Goal: Task Accomplishment & Management: Contribute content

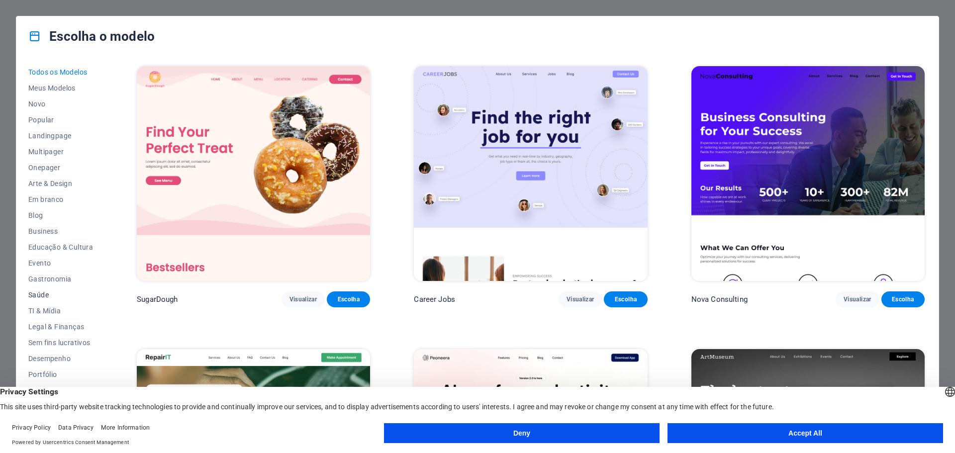
click at [42, 295] on span "Saúde" at bounding box center [60, 295] width 65 height 8
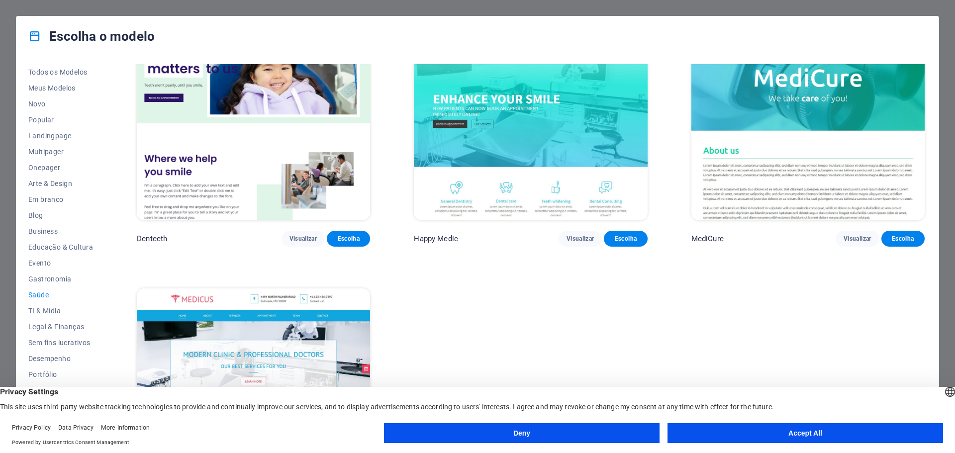
scroll to position [297, 0]
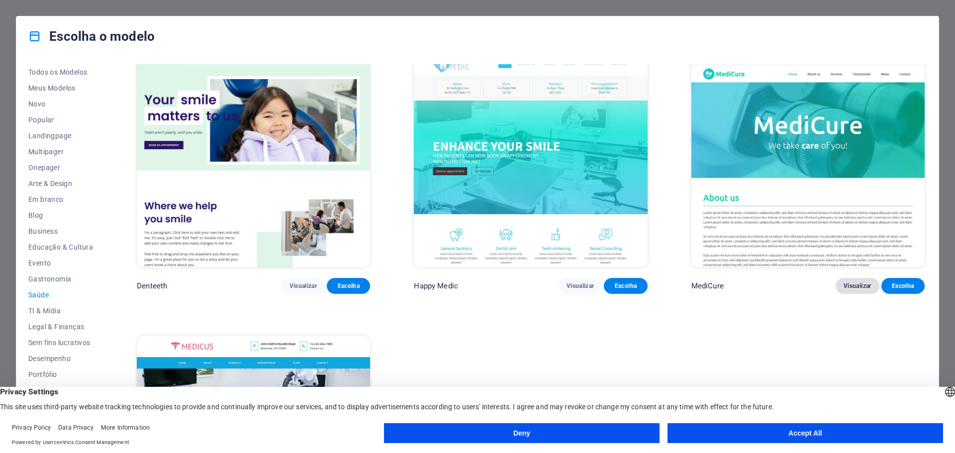
click at [849, 285] on span "Visualizar" at bounding box center [857, 286] width 27 height 8
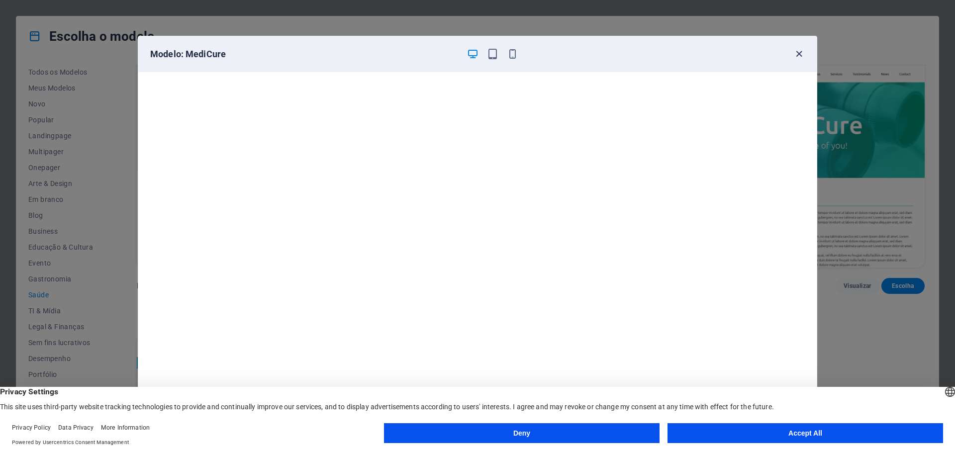
click at [797, 57] on icon "button" at bounding box center [799, 53] width 11 height 11
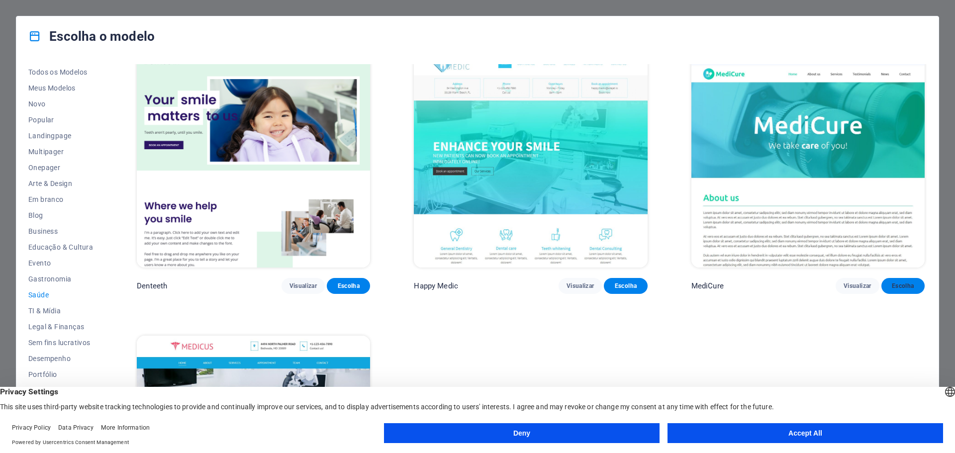
click at [903, 285] on span "Escolha" at bounding box center [903, 286] width 27 height 8
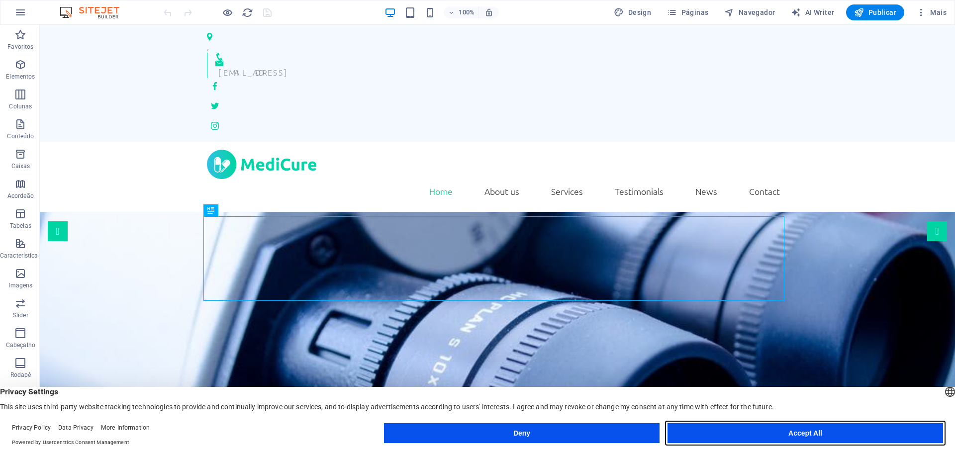
click at [800, 430] on button "Accept All" at bounding box center [806, 433] width 276 height 20
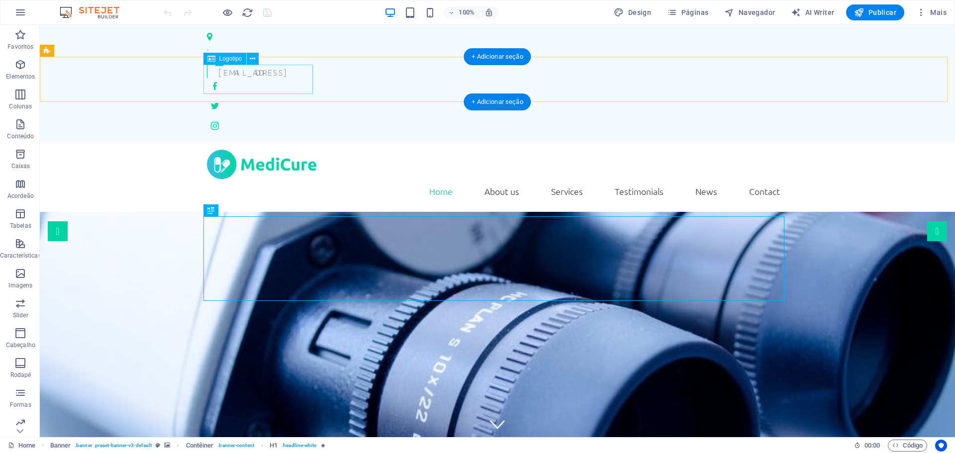
click at [285, 150] on div at bounding box center [497, 164] width 581 height 29
click at [255, 150] on div at bounding box center [497, 164] width 581 height 29
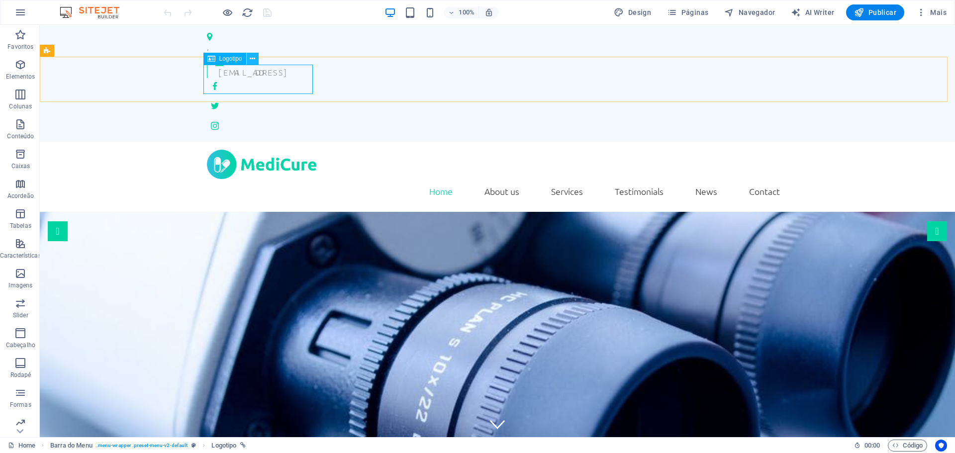
click at [252, 60] on icon at bounding box center [252, 59] width 5 height 10
click at [231, 150] on div at bounding box center [497, 164] width 581 height 29
click at [255, 61] on icon at bounding box center [252, 59] width 5 height 10
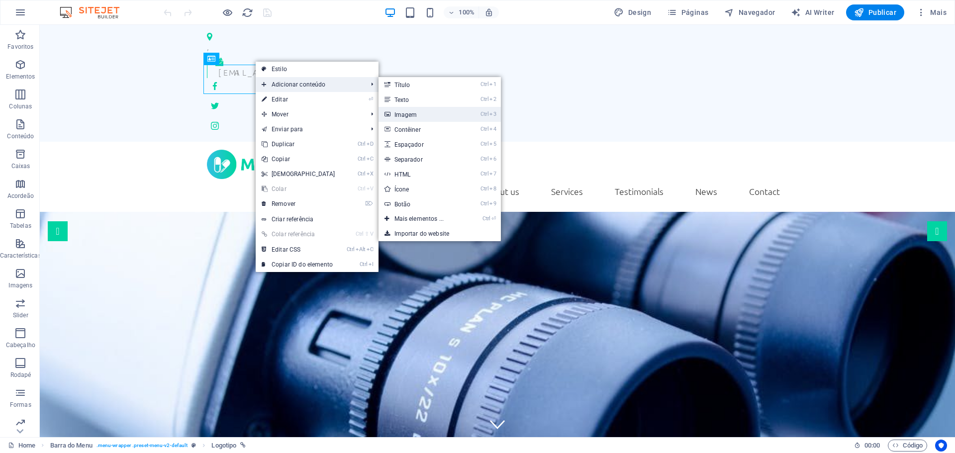
click at [405, 113] on link "Ctrl 3 Imagem" at bounding box center [422, 114] width 86 height 15
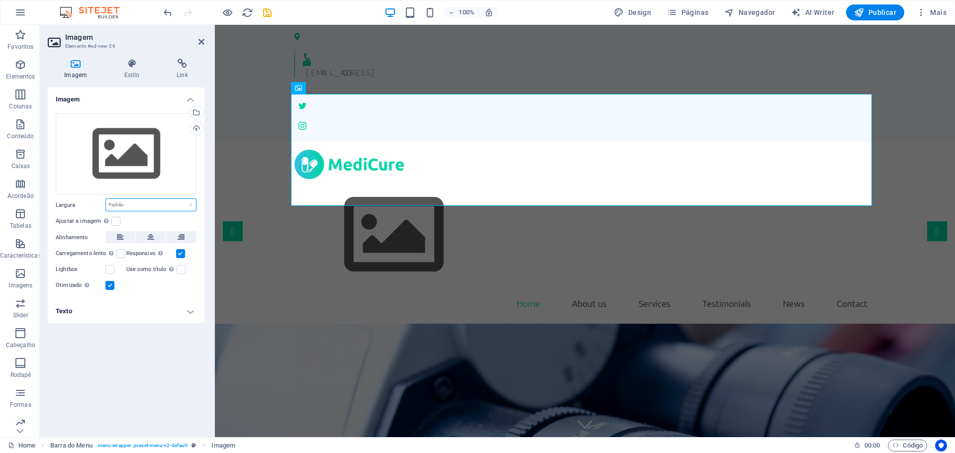
click at [168, 204] on select "Padrão automático px rem % em vh vw" at bounding box center [151, 205] width 90 height 12
click at [70, 61] on icon at bounding box center [76, 64] width 56 height 10
click at [423, 179] on figure at bounding box center [585, 235] width 581 height 112
click at [336, 92] on icon at bounding box center [337, 88] width 5 height 10
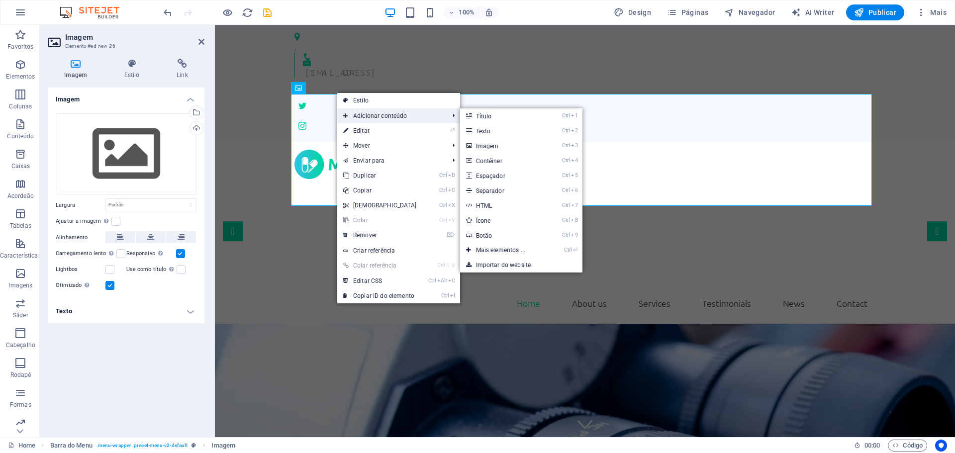
click at [377, 116] on span "Adicionar conteúdo" at bounding box center [391, 115] width 108 height 15
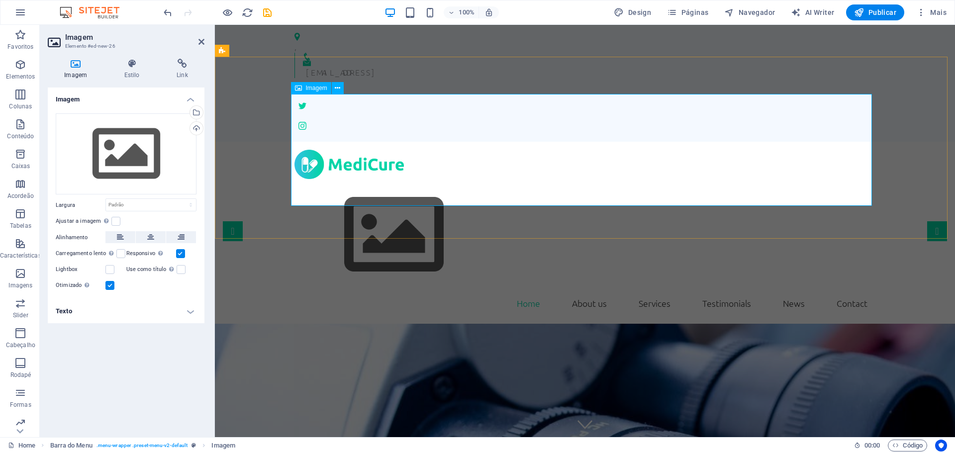
click at [541, 179] on figure at bounding box center [585, 235] width 581 height 112
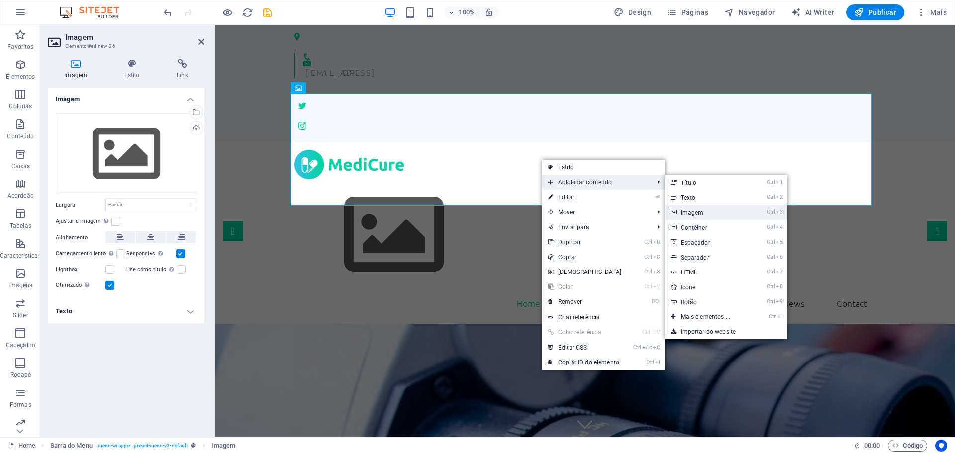
click at [690, 210] on link "Ctrl 3 Imagem" at bounding box center [708, 212] width 86 height 15
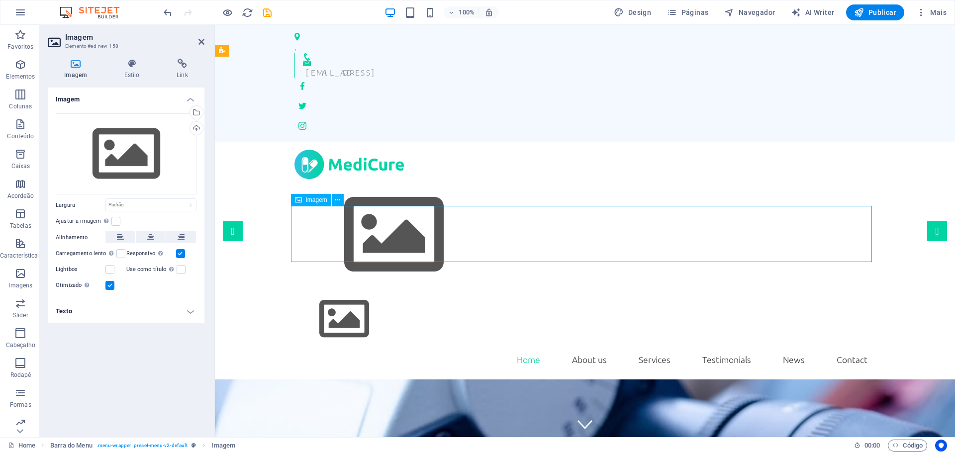
click at [840, 291] on figure at bounding box center [585, 319] width 581 height 56
click at [341, 90] on button at bounding box center [338, 88] width 12 height 12
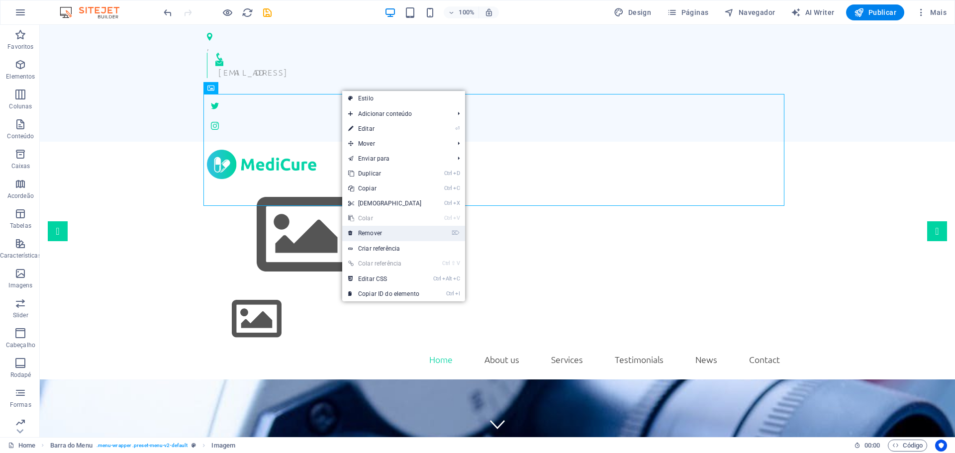
click at [374, 231] on link "⌦ Remover" at bounding box center [385, 233] width 86 height 15
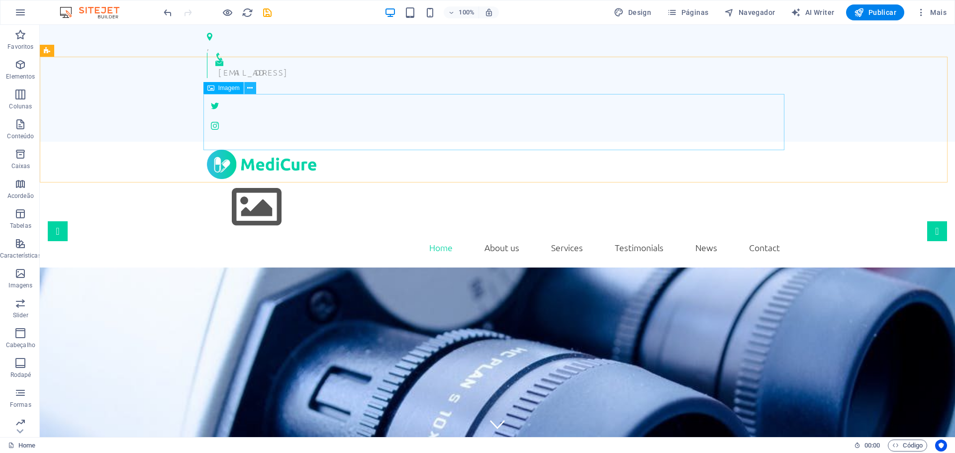
click at [250, 89] on icon at bounding box center [249, 88] width 5 height 10
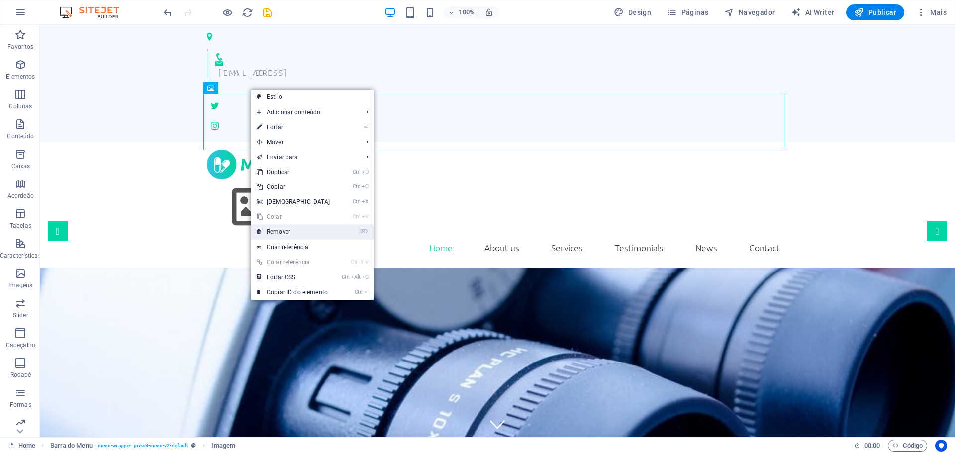
click at [283, 230] on link "⌦ Remover" at bounding box center [294, 231] width 86 height 15
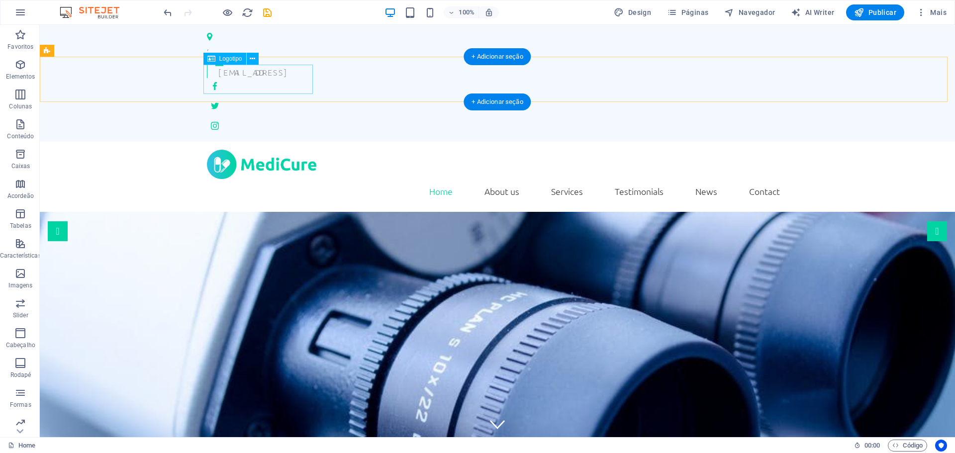
click at [282, 150] on div at bounding box center [497, 164] width 581 height 29
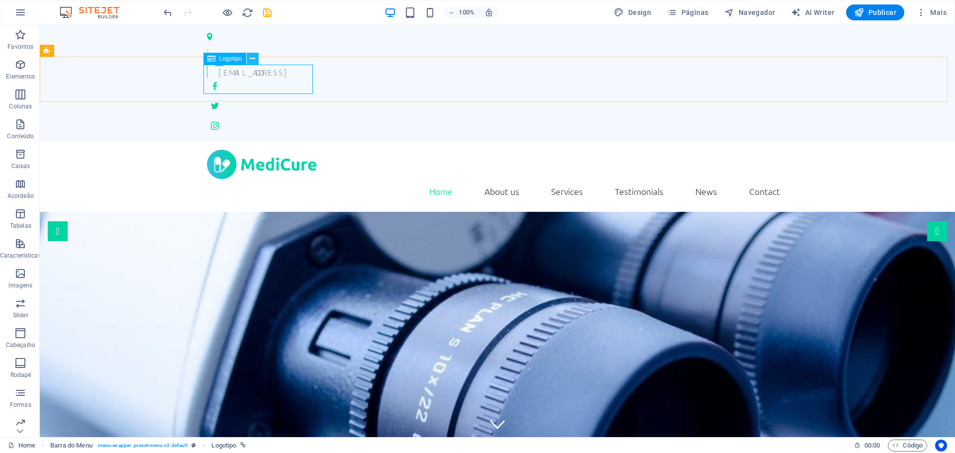
click at [256, 59] on button at bounding box center [253, 59] width 12 height 12
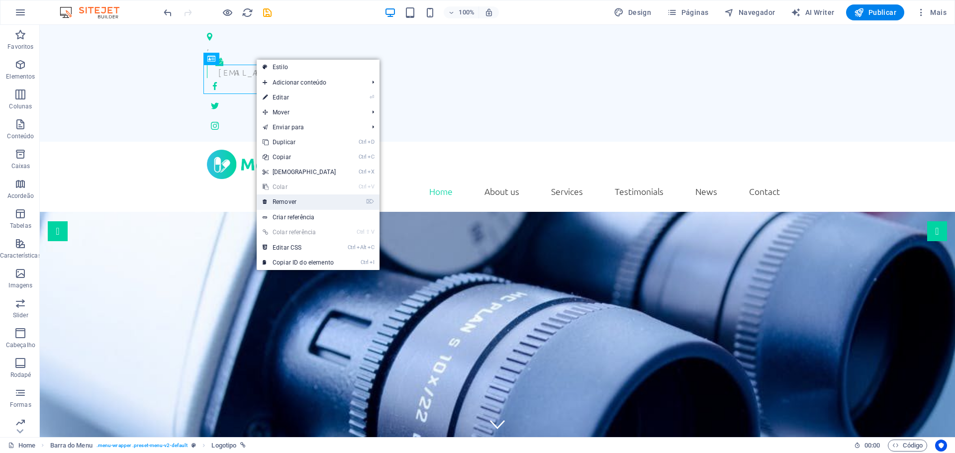
click at [288, 202] on link "⌦ Remover" at bounding box center [300, 202] width 86 height 15
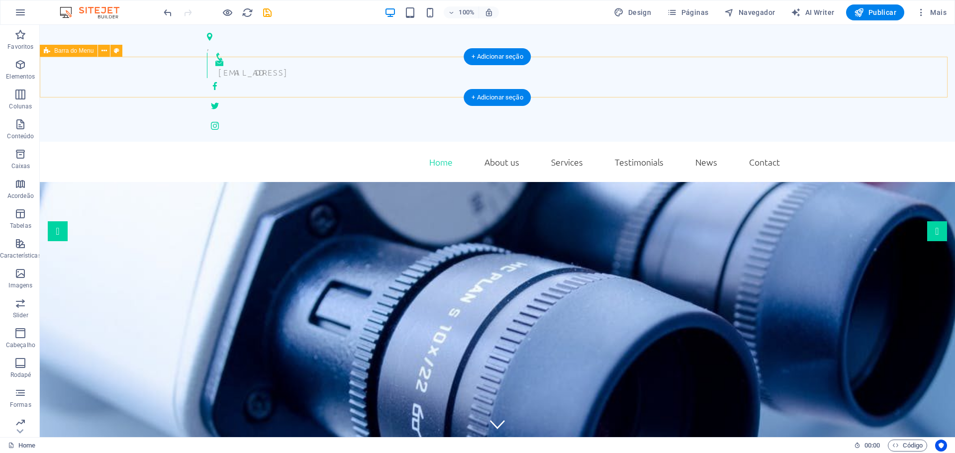
click at [103, 142] on div "Home About us Services Testimonials News Contact Menu" at bounding box center [498, 162] width 916 height 41
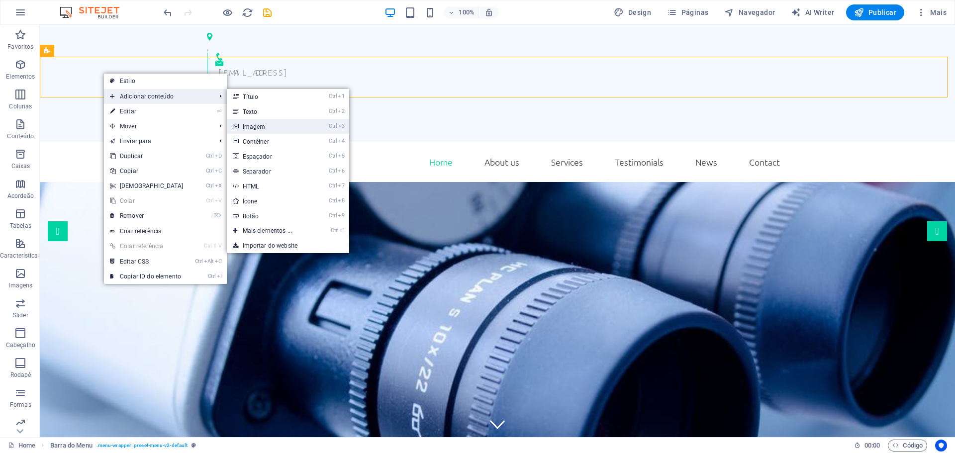
click at [254, 126] on link "Ctrl 3 Imagem" at bounding box center [270, 126] width 86 height 15
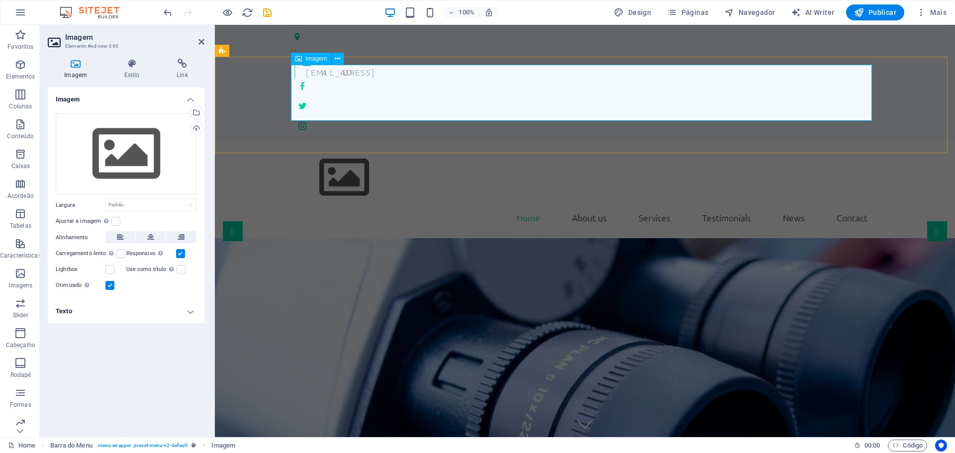
click at [345, 150] on figure at bounding box center [585, 178] width 581 height 56
click at [188, 112] on div "Selecione arquivos do gerenciador de arquivos, galeria de fotos ou faça upload …" at bounding box center [155, 113] width 65 height 45
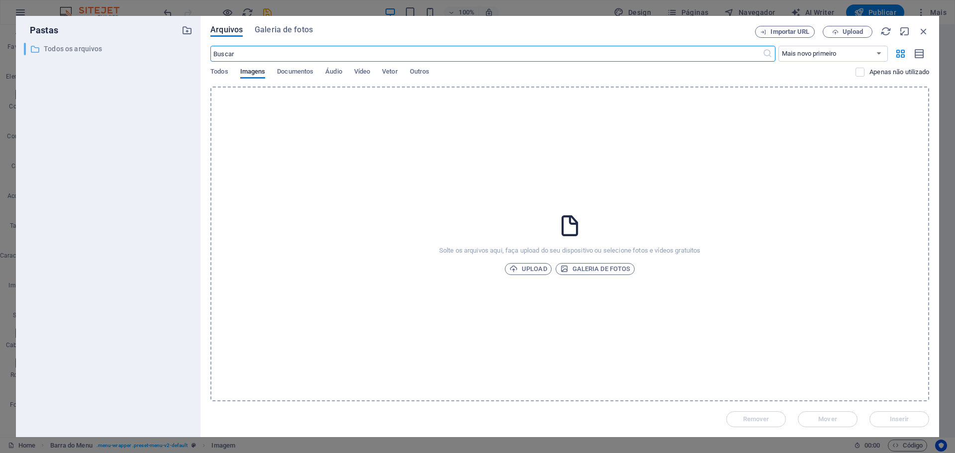
click at [84, 47] on p "Todos os arquivos" at bounding box center [109, 48] width 130 height 11
click at [281, 32] on span "Galeria de fotos" at bounding box center [284, 30] width 58 height 12
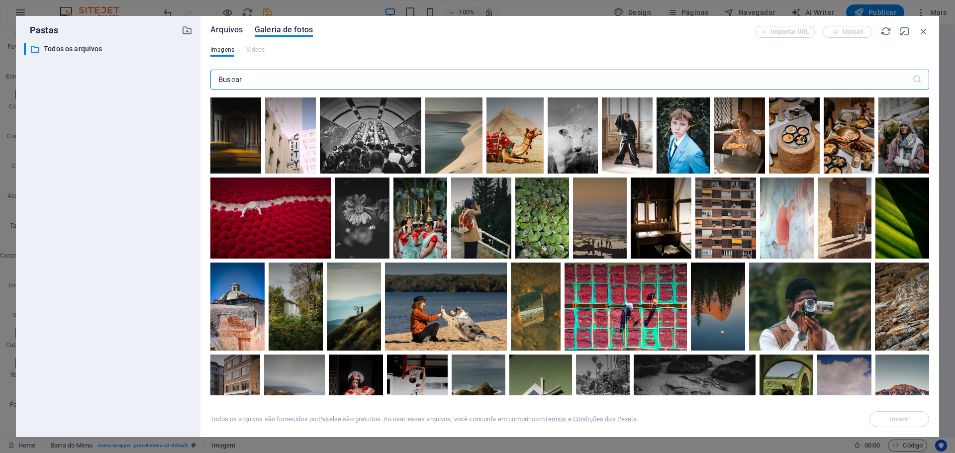
click at [225, 26] on span "Arquivos" at bounding box center [226, 30] width 32 height 12
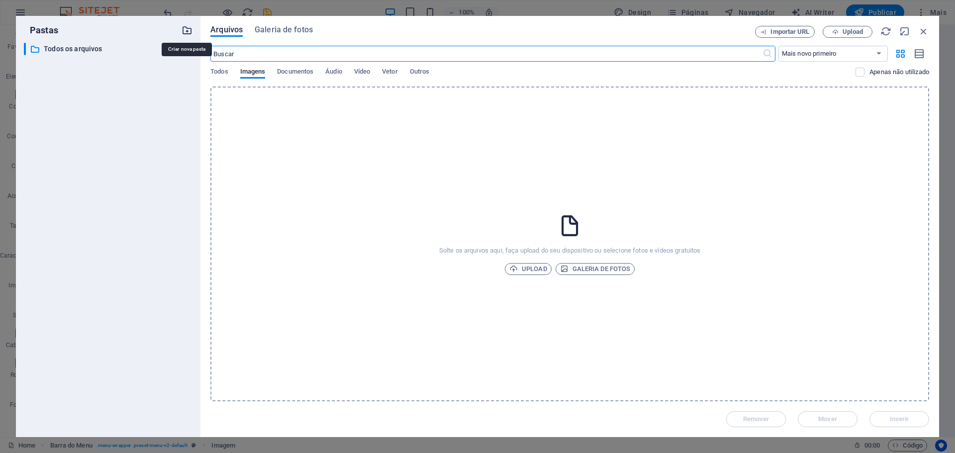
click at [186, 27] on icon "button" at bounding box center [187, 30] width 11 height 11
click at [183, 59] on icon "button" at bounding box center [184, 64] width 10 height 10
click at [184, 138] on h6 "Remover" at bounding box center [193, 138] width 30 height 12
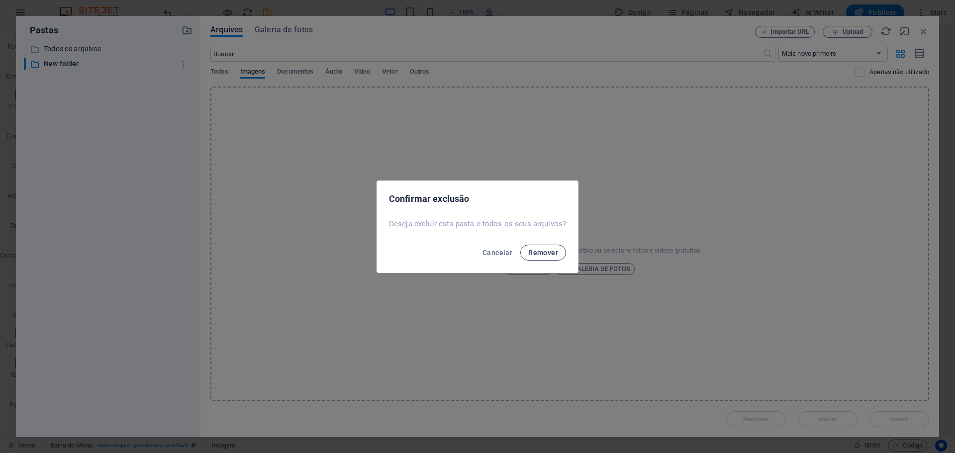
click at [535, 257] on button "Remover" at bounding box center [543, 253] width 46 height 16
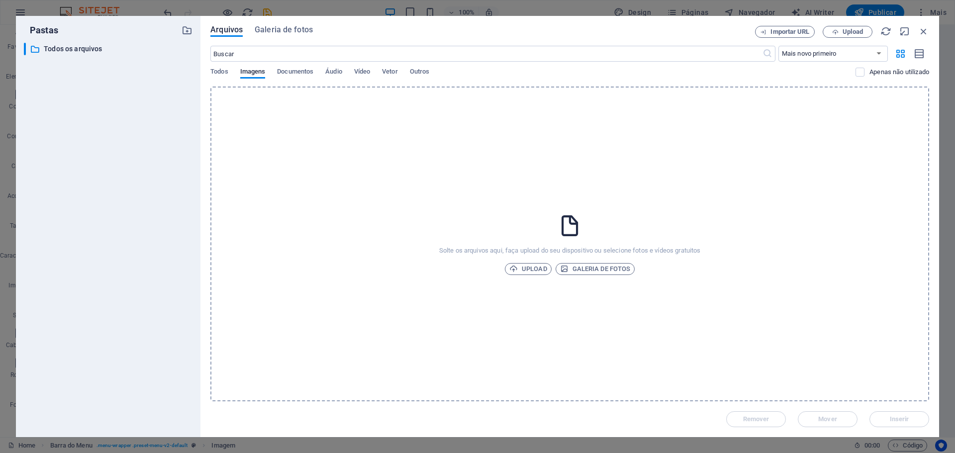
drag, startPoint x: 590, startPoint y: 191, endPoint x: 531, endPoint y: 300, distance: 123.8
click at [531, 300] on div "Solte os arquivos aqui, faça upload do seu dispositivo ou selecione fotos e víd…" at bounding box center [569, 244] width 719 height 315
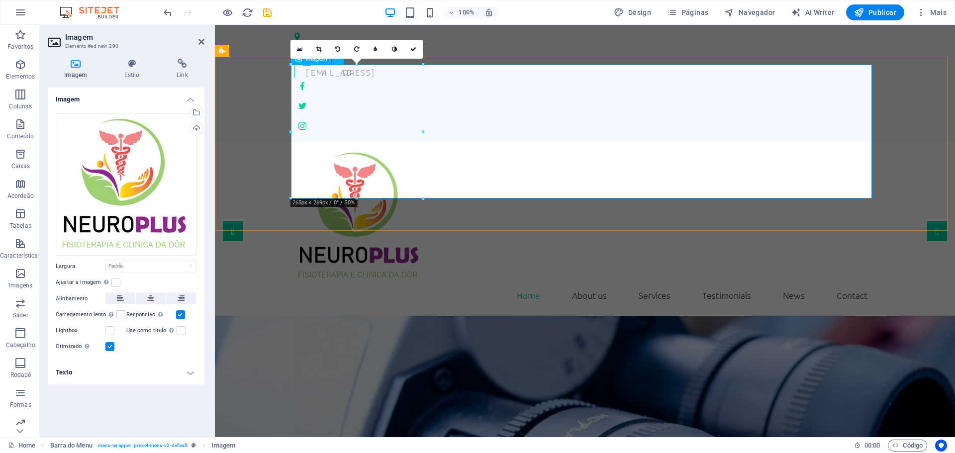
click at [839, 150] on figure at bounding box center [585, 217] width 581 height 134
click at [416, 53] on link at bounding box center [413, 49] width 19 height 19
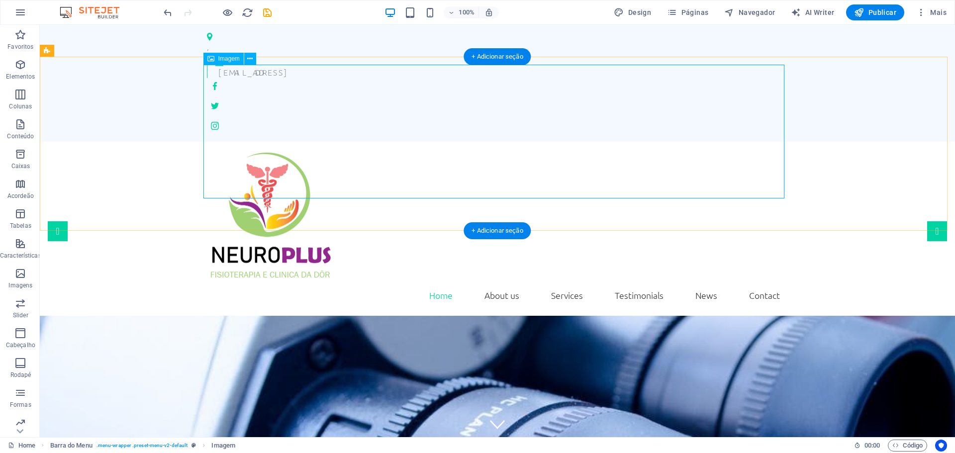
click at [719, 150] on figure at bounding box center [497, 217] width 581 height 134
click at [250, 61] on icon at bounding box center [249, 59] width 5 height 10
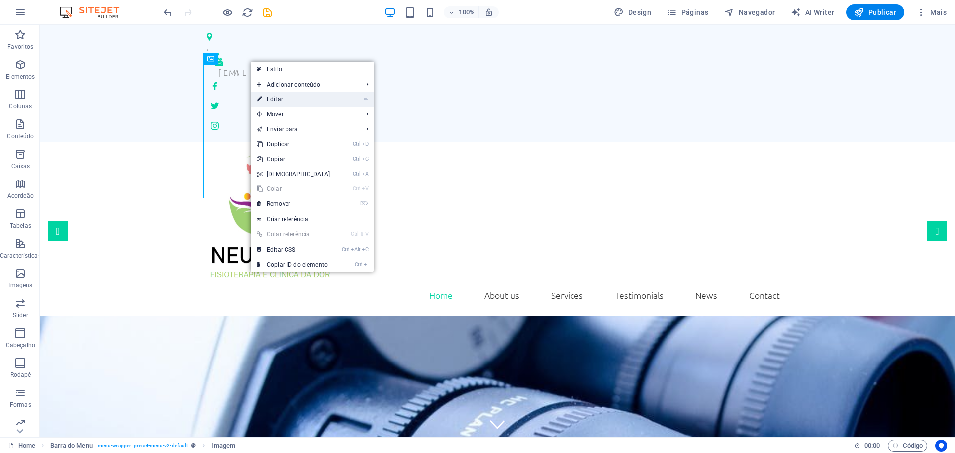
click at [276, 96] on link "⏎ Editar" at bounding box center [294, 99] width 86 height 15
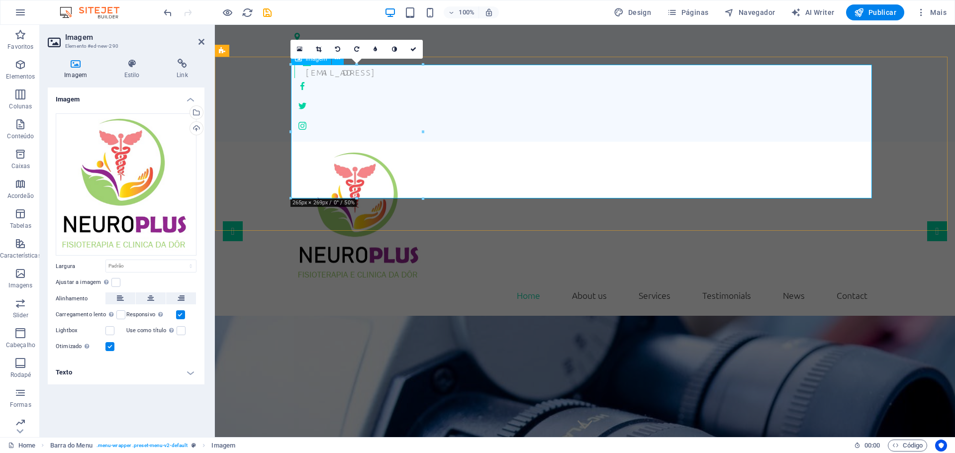
click at [394, 150] on figure at bounding box center [585, 217] width 581 height 134
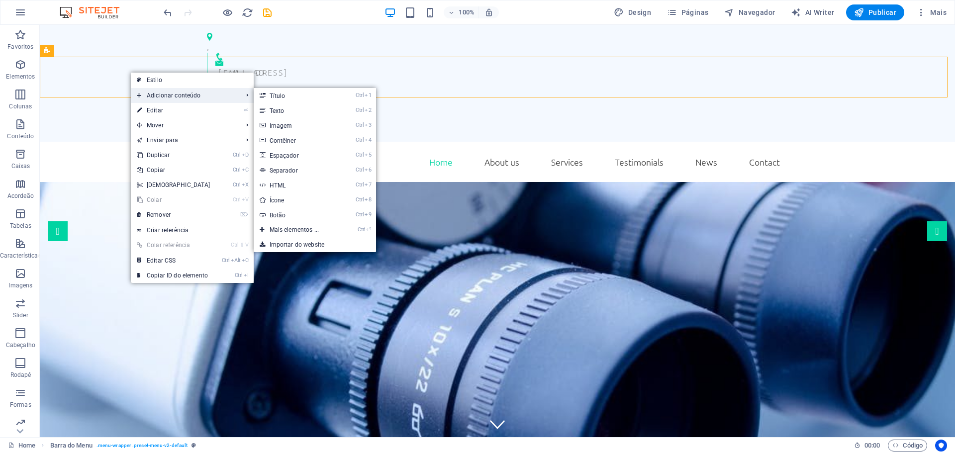
click at [169, 97] on span "Adicionar conteúdo" at bounding box center [185, 95] width 108 height 15
click at [288, 126] on link "Ctrl 3 Imagem" at bounding box center [297, 125] width 86 height 15
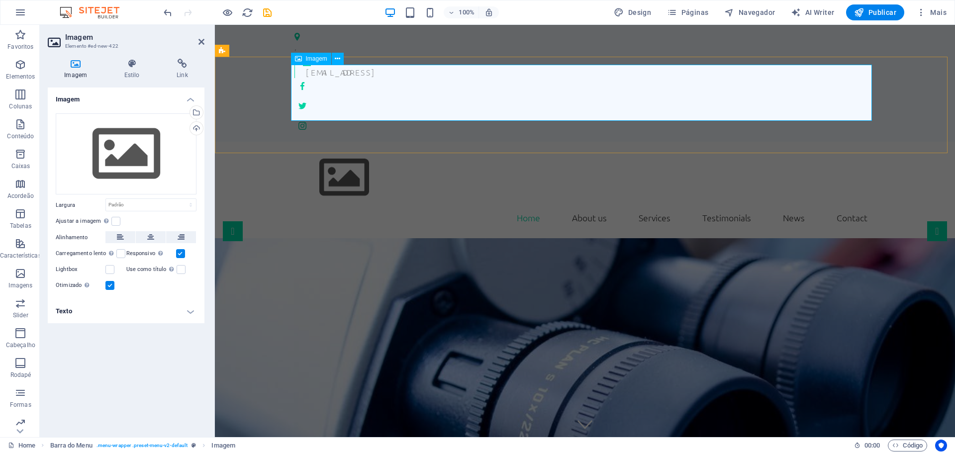
click at [333, 150] on figure at bounding box center [585, 178] width 581 height 56
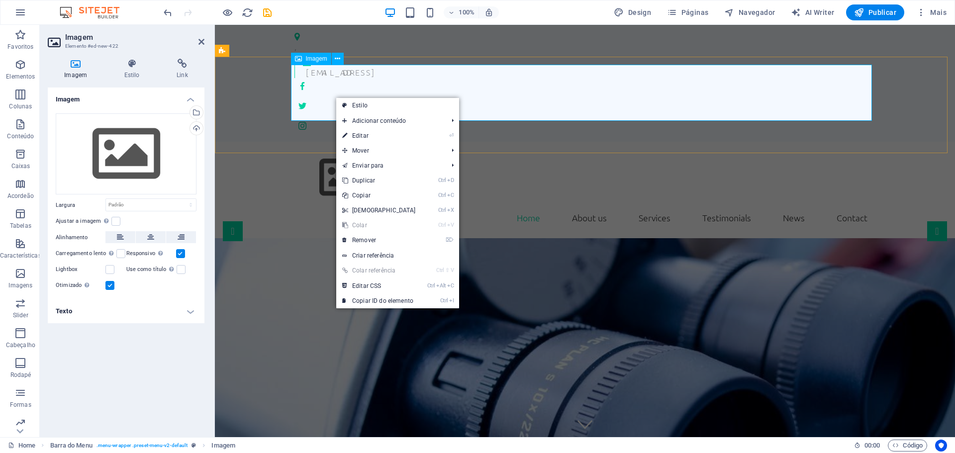
click at [333, 150] on figure at bounding box center [585, 178] width 581 height 56
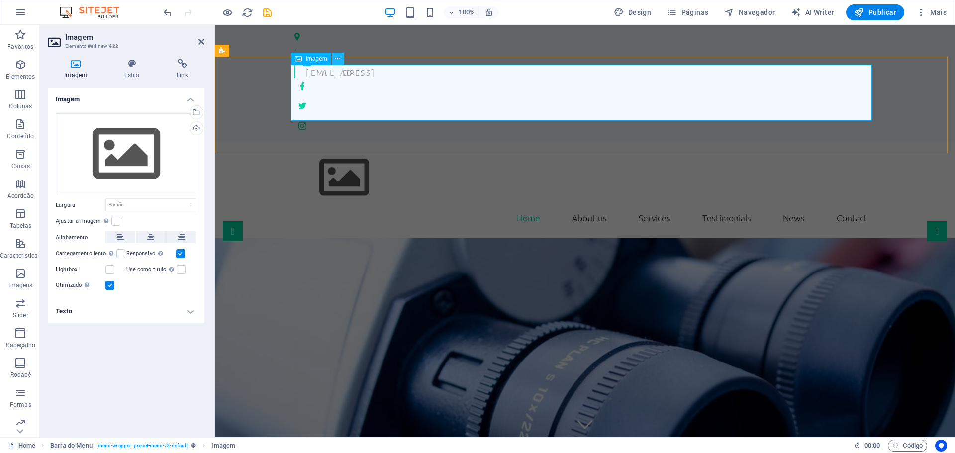
click at [334, 60] on button at bounding box center [338, 59] width 12 height 12
click at [342, 150] on figure at bounding box center [585, 178] width 581 height 56
click at [197, 110] on div "Selecione arquivos do gerenciador de arquivos, galeria de fotos ou faça upload …" at bounding box center [195, 113] width 15 height 15
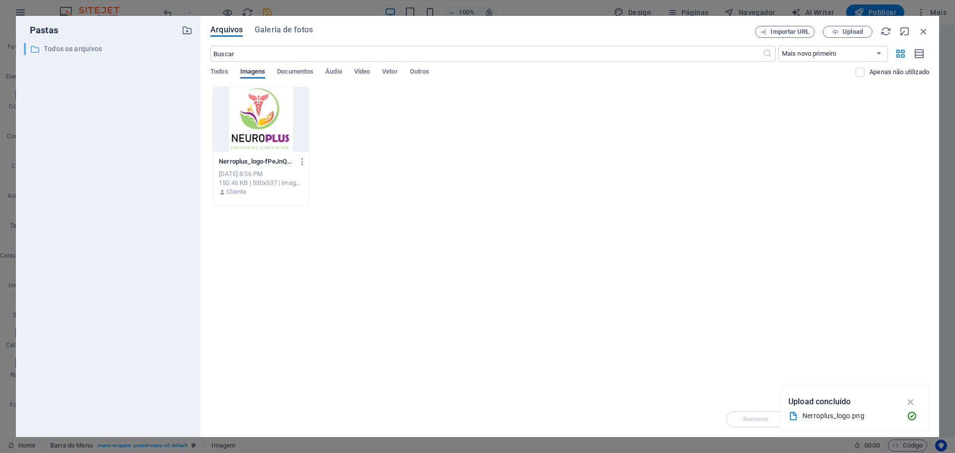
click at [87, 48] on p "Todos os arquivos" at bounding box center [109, 48] width 130 height 11
click at [398, 130] on div "Nerroplus_logo-fPeJnQ_7Zz5hNRE0UD5XhA.png Nerroplus_logo-fPeJnQ_7Zz5hNRE0UD5XhA…" at bounding box center [569, 146] width 719 height 119
drag, startPoint x: 401, startPoint y: 130, endPoint x: 370, endPoint y: 202, distance: 77.8
click at [370, 202] on div "Nerroplus_logo-fPeJnQ_7Zz5hNRE0UD5XhA.png Nerroplus_logo-fPeJnQ_7Zz5hNRE0UD5XhA…" at bounding box center [569, 146] width 719 height 119
click at [253, 71] on span "Imagens" at bounding box center [252, 73] width 25 height 14
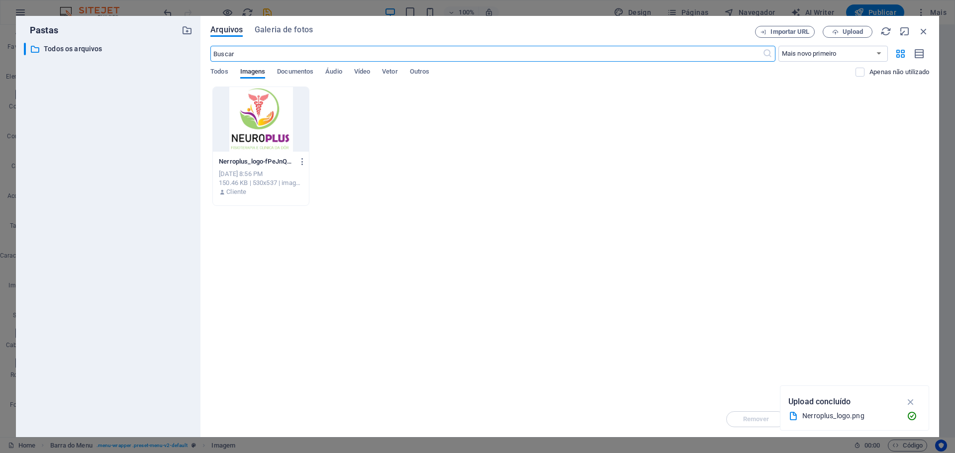
click at [225, 53] on input "text" at bounding box center [486, 54] width 552 height 16
click at [188, 33] on icon "button" at bounding box center [187, 30] width 11 height 11
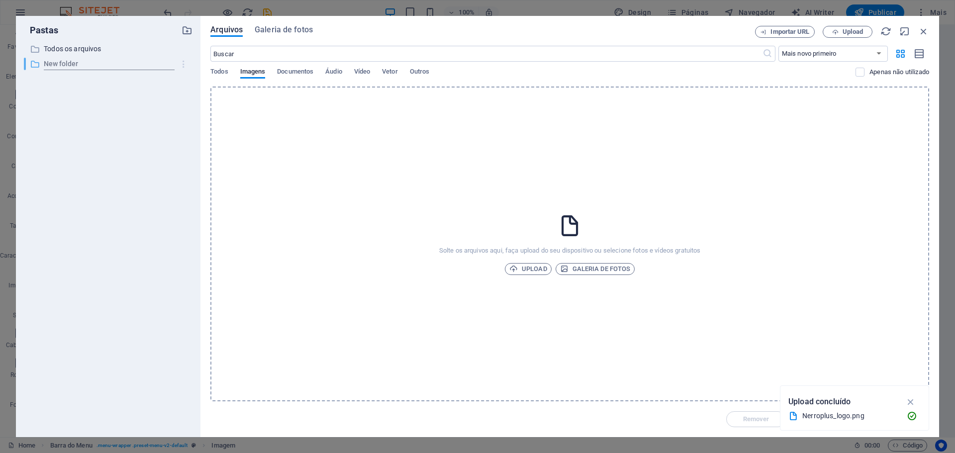
click at [182, 62] on icon "button" at bounding box center [184, 64] width 10 height 10
click at [183, 136] on h6 "Remover" at bounding box center [193, 138] width 30 height 12
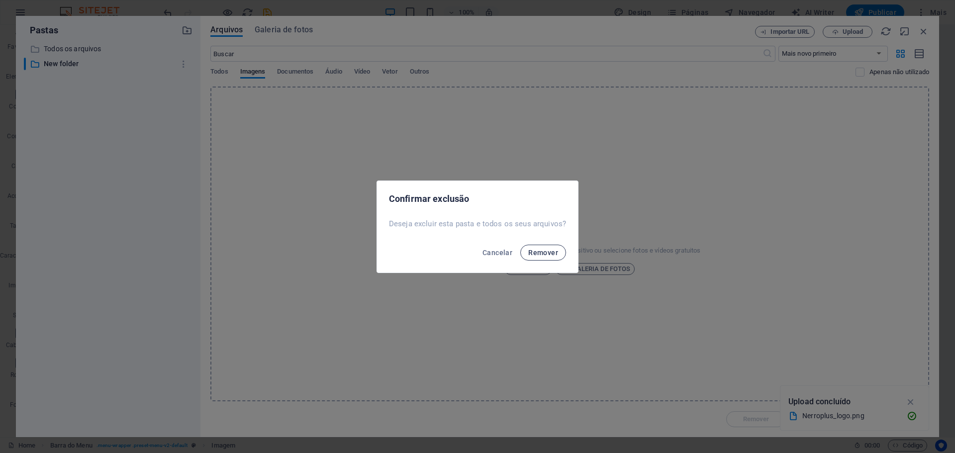
click at [547, 256] on span "Remover" at bounding box center [543, 253] width 30 height 8
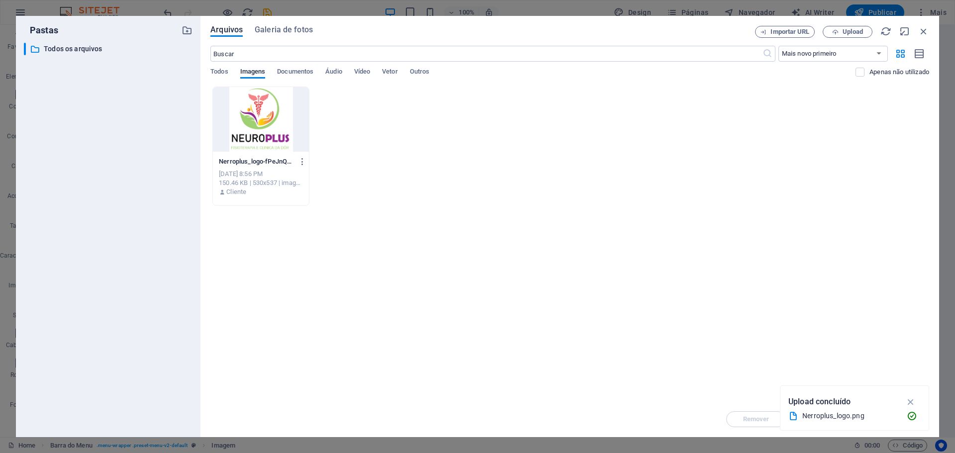
click at [296, 170] on div "Oct 4, 2025 8:56 PM" at bounding box center [261, 174] width 84 height 9
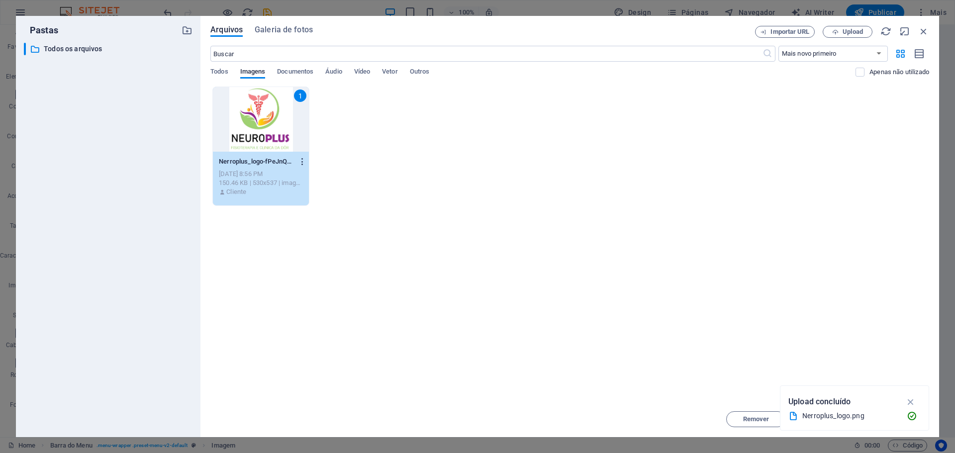
click at [301, 161] on icon "button" at bounding box center [302, 161] width 9 height 9
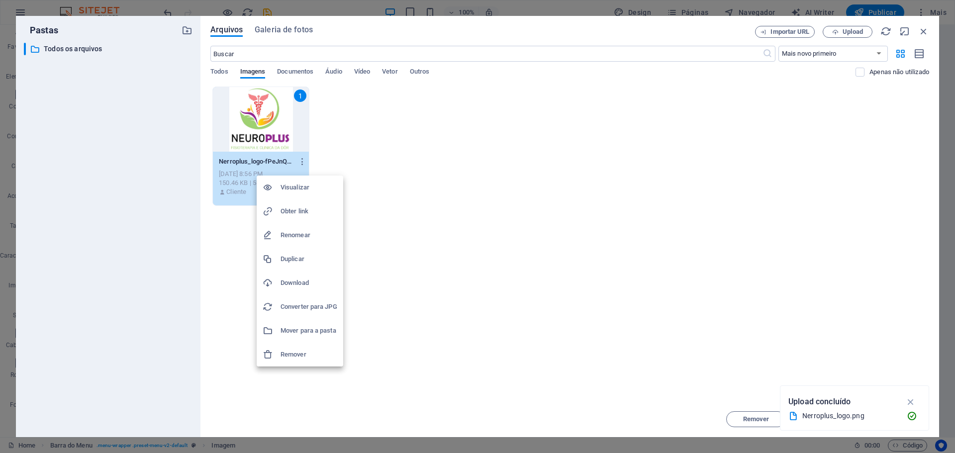
click at [298, 352] on h6 "Remover" at bounding box center [309, 355] width 57 height 12
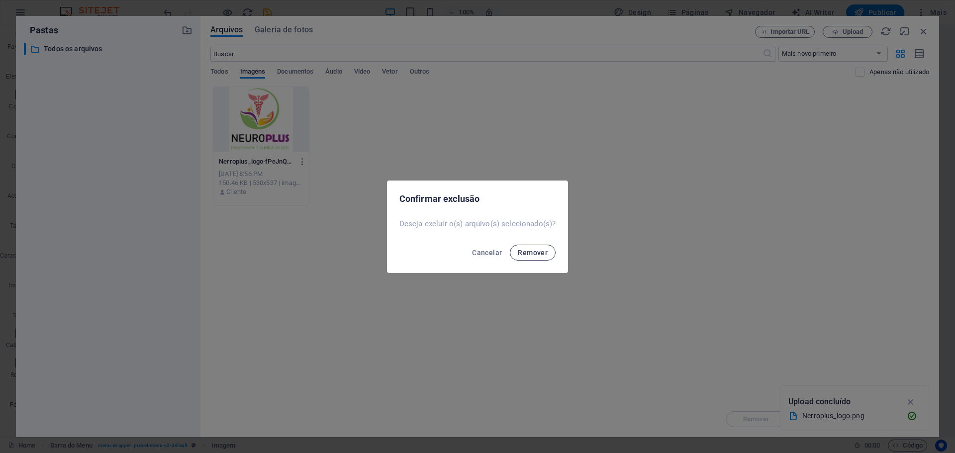
click at [535, 253] on span "Remover" at bounding box center [533, 253] width 30 height 8
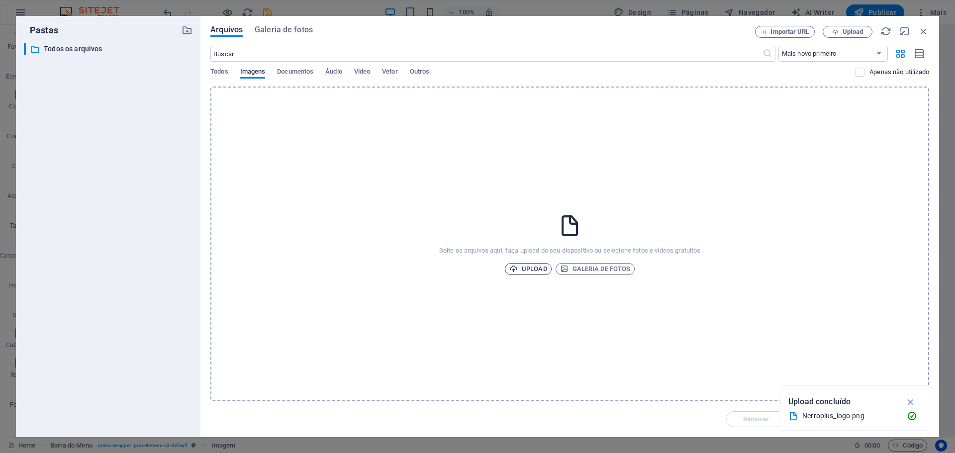
click at [535, 266] on span "Upload" at bounding box center [529, 269] width 38 height 12
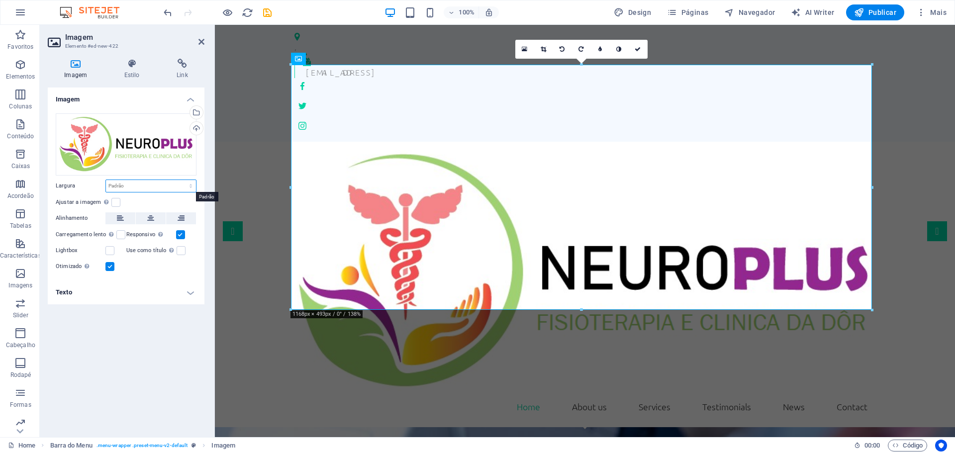
click at [167, 184] on select "Padrão automático px rem % em vh vw" at bounding box center [151, 186] width 90 height 12
click at [106, 180] on select "Padrão automático px rem % em vh vw" at bounding box center [151, 186] width 90 height 12
select select "DISABLED_OPTION_VALUE"
click at [636, 51] on icon at bounding box center [638, 49] width 6 height 6
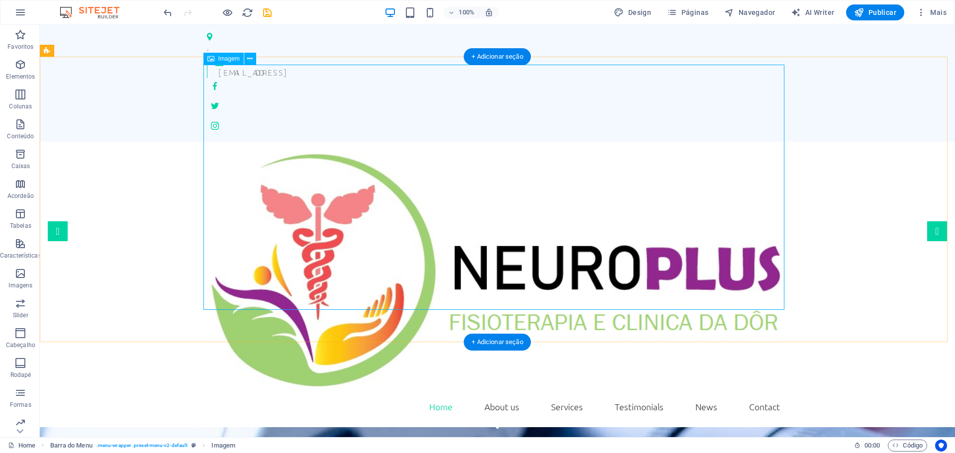
click at [692, 269] on figure at bounding box center [497, 272] width 581 height 245
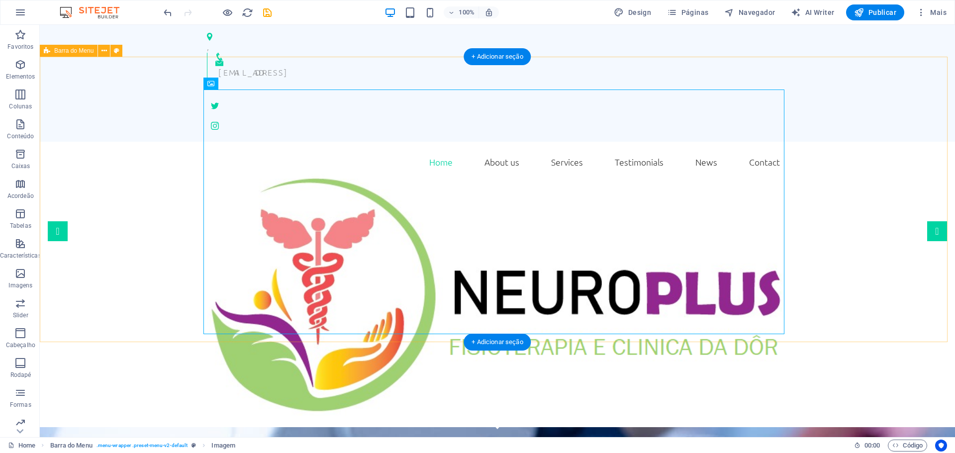
click at [928, 239] on div "Home About us Services Testimonials News Contact Menu" at bounding box center [498, 285] width 916 height 286
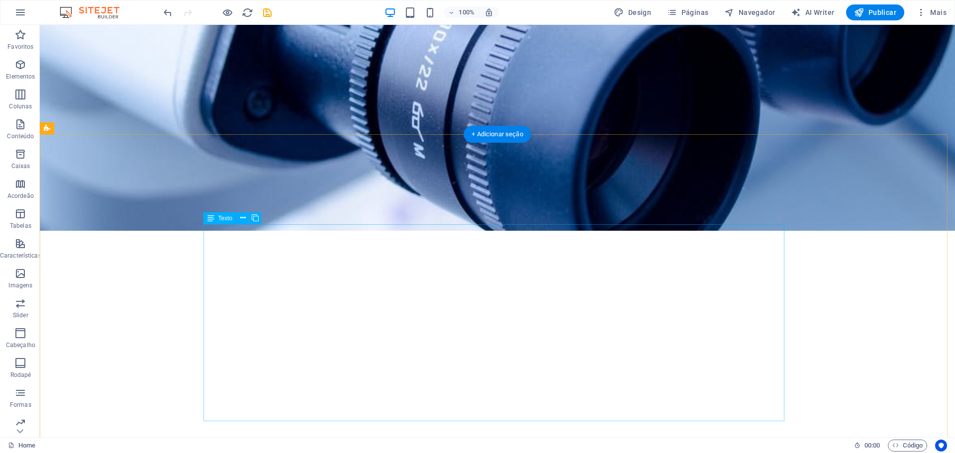
scroll to position [647, 0]
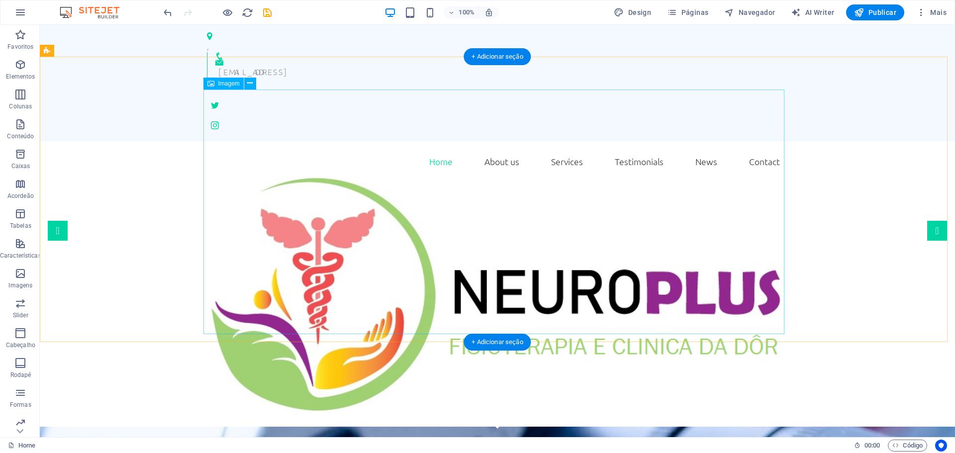
scroll to position [0, 0]
click at [288, 150] on nav "Home About us Services Testimonials News Contact" at bounding box center [497, 162] width 581 height 25
click at [445, 200] on figure at bounding box center [497, 296] width 581 height 245
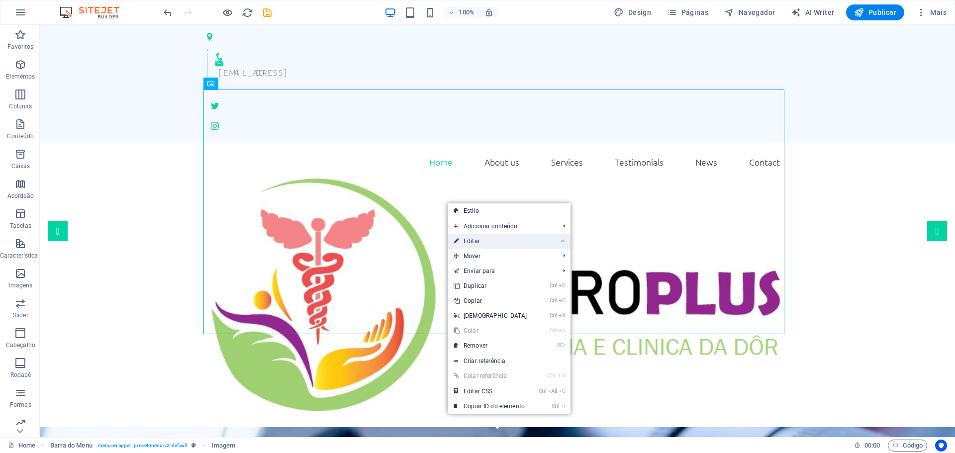
click at [504, 245] on link "⏎ Editar" at bounding box center [491, 241] width 86 height 15
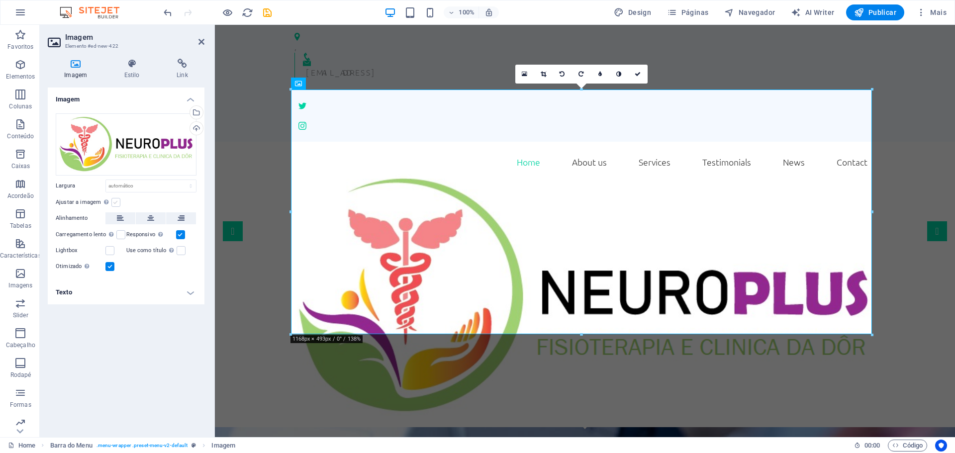
click at [115, 203] on label at bounding box center [115, 202] width 9 height 9
click at [0, 0] on input "Ajustar a imagem Ajustar a imagem automaticamente a uma largura e altura fixas" at bounding box center [0, 0] width 0 height 0
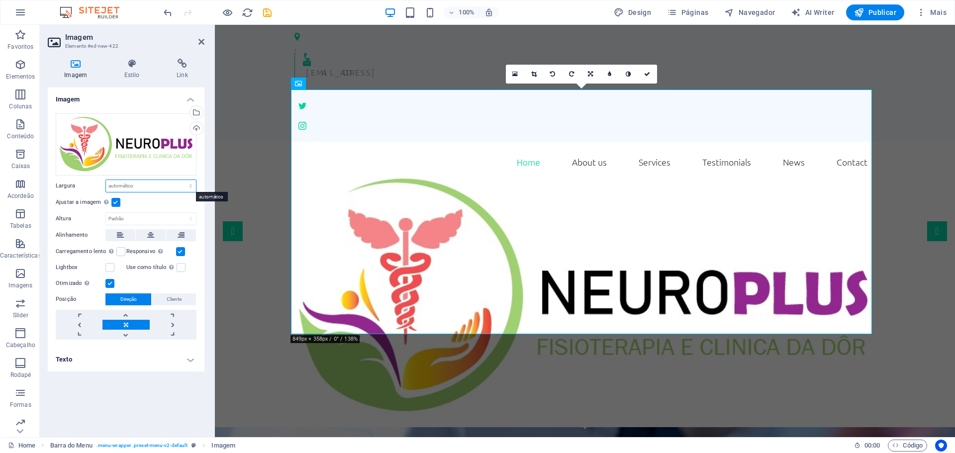
click at [178, 183] on select "Padrão automático px rem % em vh vw" at bounding box center [151, 186] width 90 height 12
click at [176, 186] on select "Padrão automático px rem % em vh vw" at bounding box center [151, 186] width 90 height 12
select select "%"
click at [182, 180] on select "Padrão automático px rem % em vh vw" at bounding box center [151, 186] width 90 height 12
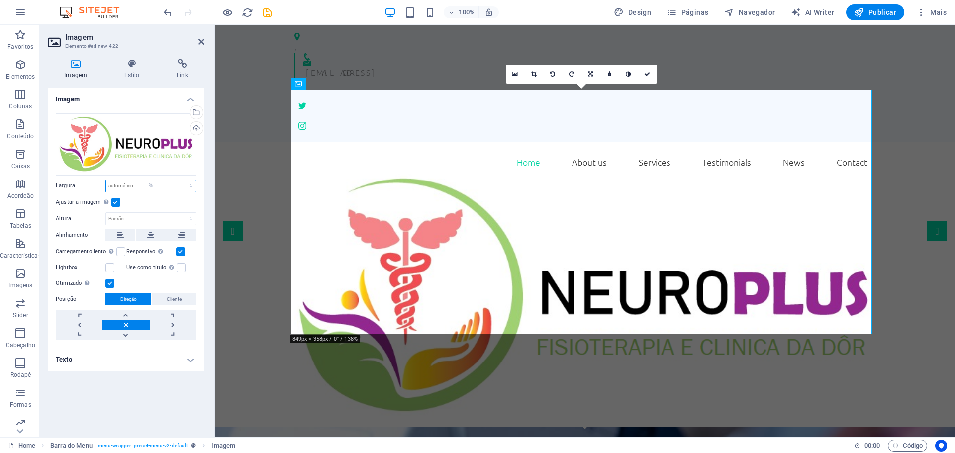
type input "100"
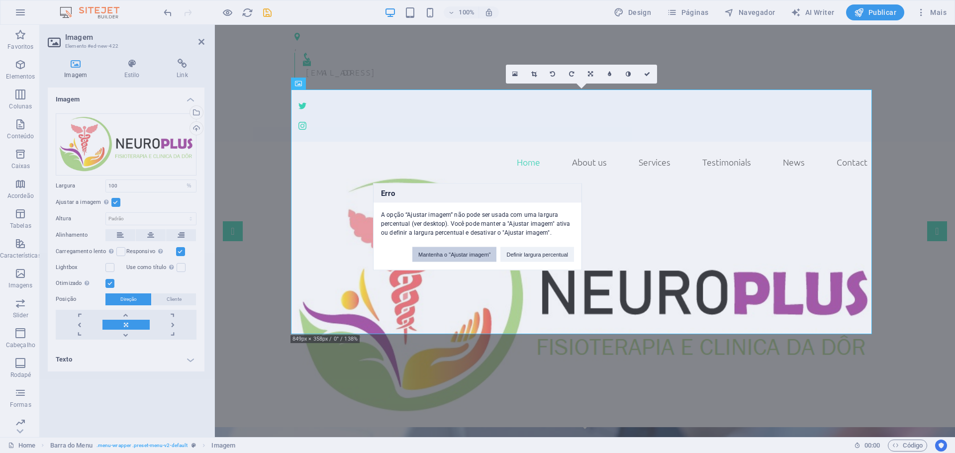
click at [484, 256] on button "Mantenha o "Ajustar imagem"" at bounding box center [454, 254] width 84 height 15
select select "DISABLED_OPTION_VALUE"
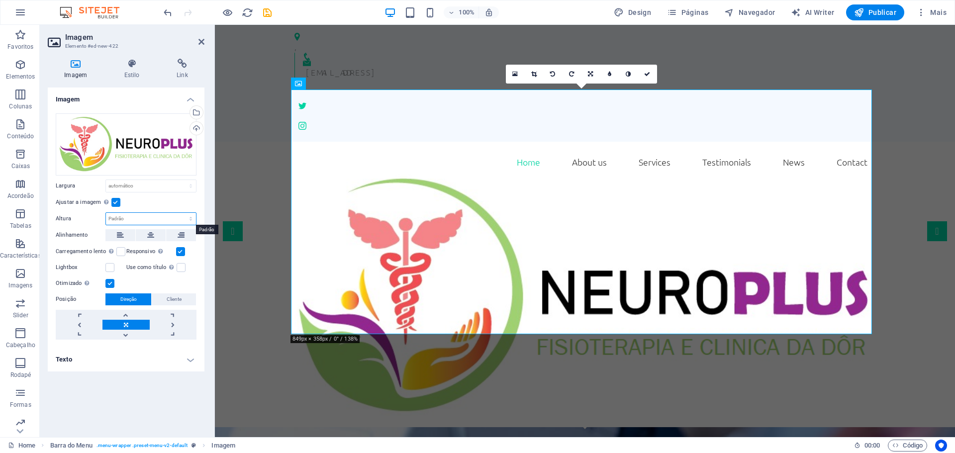
click at [152, 219] on select "Padrão automático px" at bounding box center [151, 219] width 90 height 12
click at [106, 213] on select "Padrão automático px" at bounding box center [151, 219] width 90 height 12
select select "DISABLED_OPTION_VALUE"
click at [644, 76] on link at bounding box center [647, 74] width 19 height 19
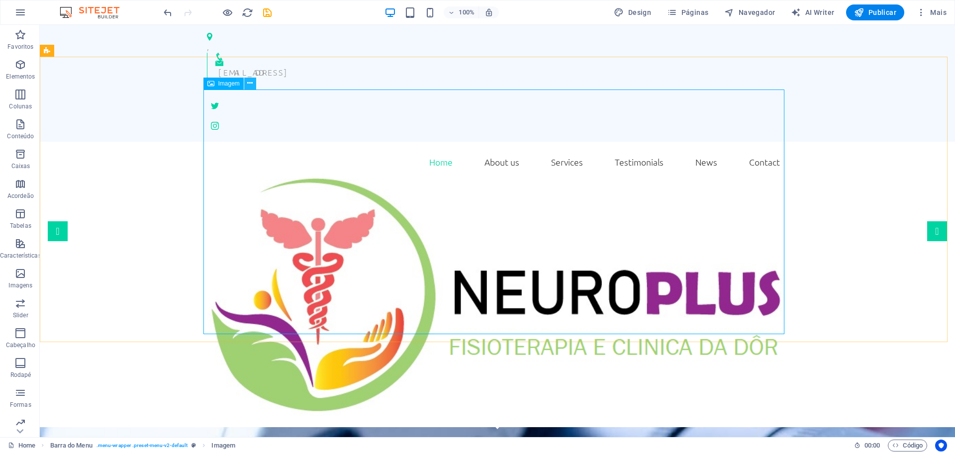
click at [254, 84] on button at bounding box center [250, 84] width 12 height 12
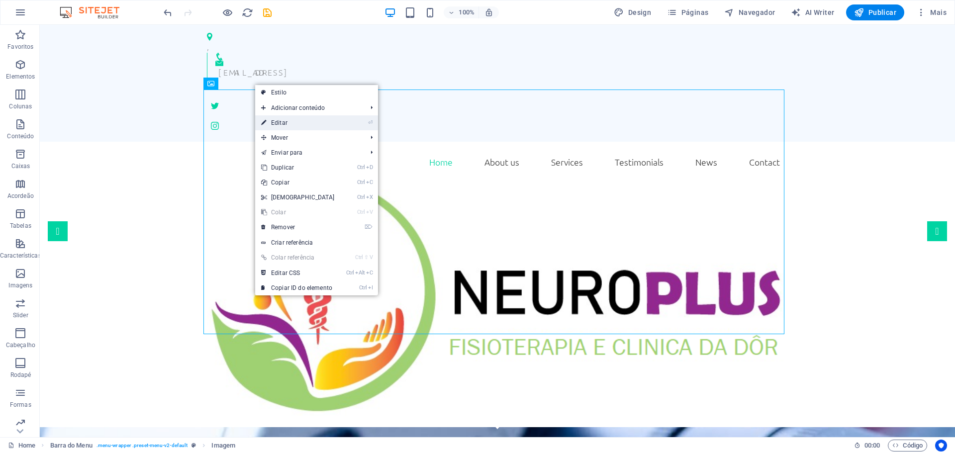
click at [287, 121] on link "⏎ Editar" at bounding box center [298, 122] width 86 height 15
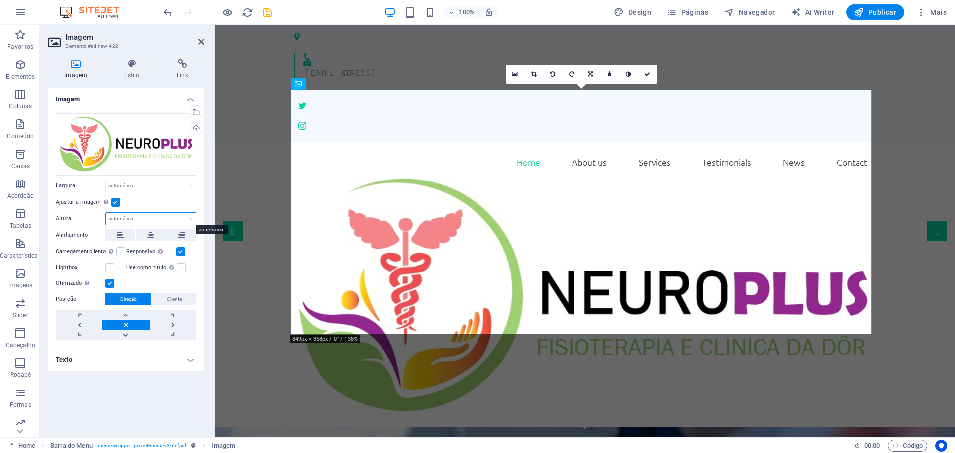
click at [191, 219] on select "Padrão automático px" at bounding box center [151, 219] width 90 height 12
click at [170, 198] on div "Ajustar a imagem Ajustar a imagem automaticamente a uma largura e altura fixas" at bounding box center [126, 203] width 141 height 12
click at [181, 269] on label at bounding box center [181, 267] width 9 height 9
click at [0, 0] on input "Use como título A imagem será envolvida em uma tag com título H1. Útil para dar…" at bounding box center [0, 0] width 0 height 0
click at [179, 268] on label at bounding box center [181, 267] width 9 height 9
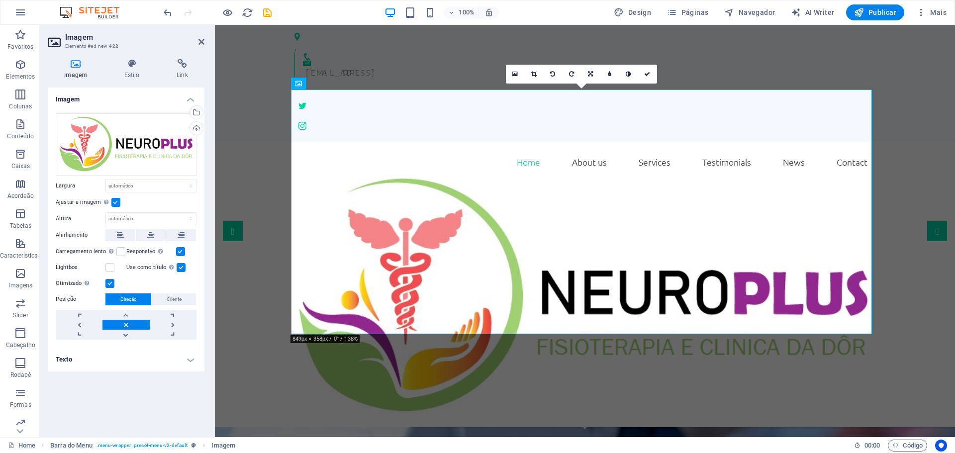
click at [0, 0] on input "Use como título A imagem será envolvida em uma tag com título H1. Útil para dar…" at bounding box center [0, 0] width 0 height 0
click at [110, 267] on label at bounding box center [109, 267] width 9 height 9
click at [0, 0] on input "Lightbox" at bounding box center [0, 0] width 0 height 0
click at [110, 267] on label at bounding box center [109, 267] width 9 height 9
click at [0, 0] on input "Lightbox" at bounding box center [0, 0] width 0 height 0
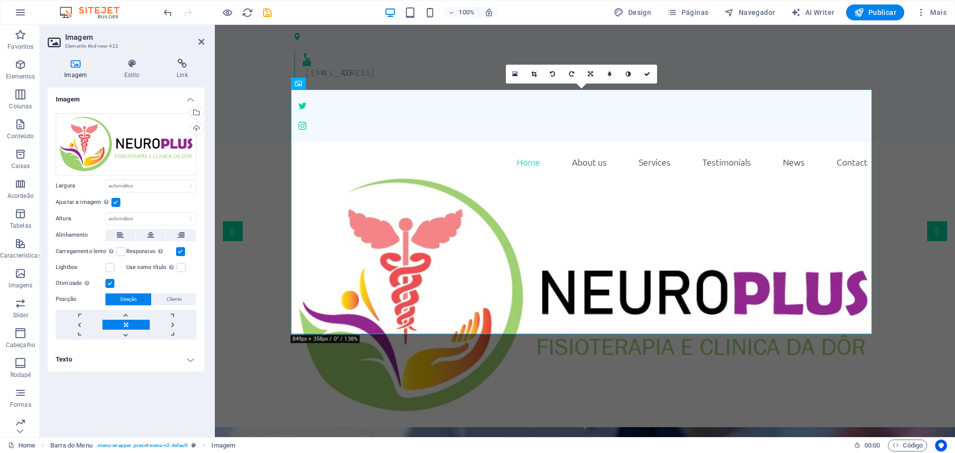
click at [188, 359] on h4 "Texto" at bounding box center [126, 360] width 157 height 24
click at [646, 73] on icon at bounding box center [647, 74] width 6 height 6
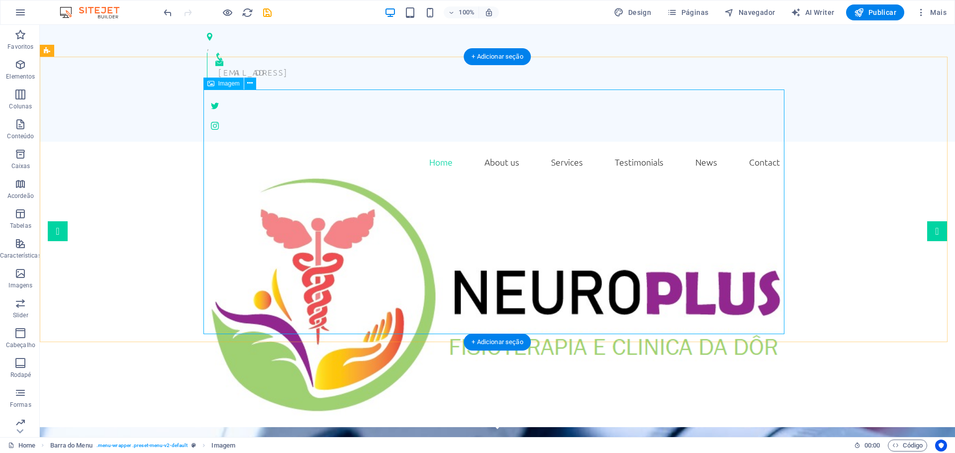
click at [779, 330] on figure at bounding box center [497, 296] width 581 height 245
click at [250, 86] on icon at bounding box center [249, 83] width 5 height 10
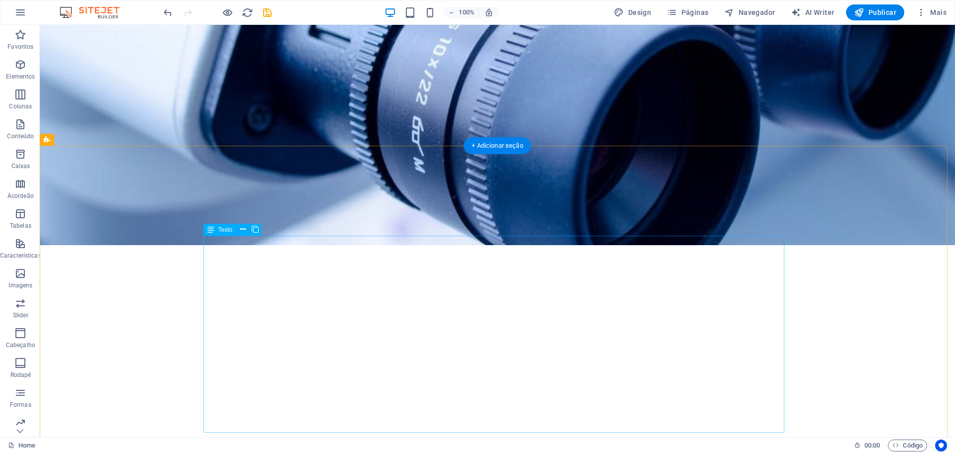
scroll to position [547, 0]
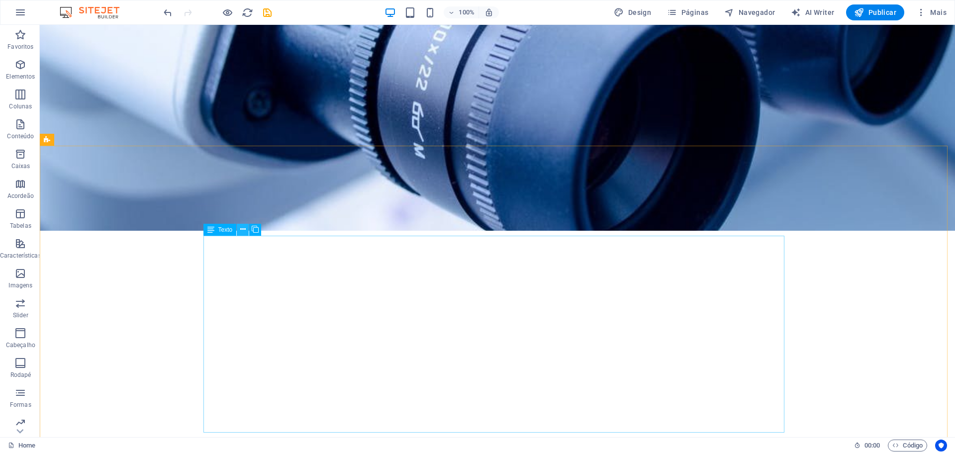
click at [244, 232] on icon at bounding box center [242, 229] width 5 height 10
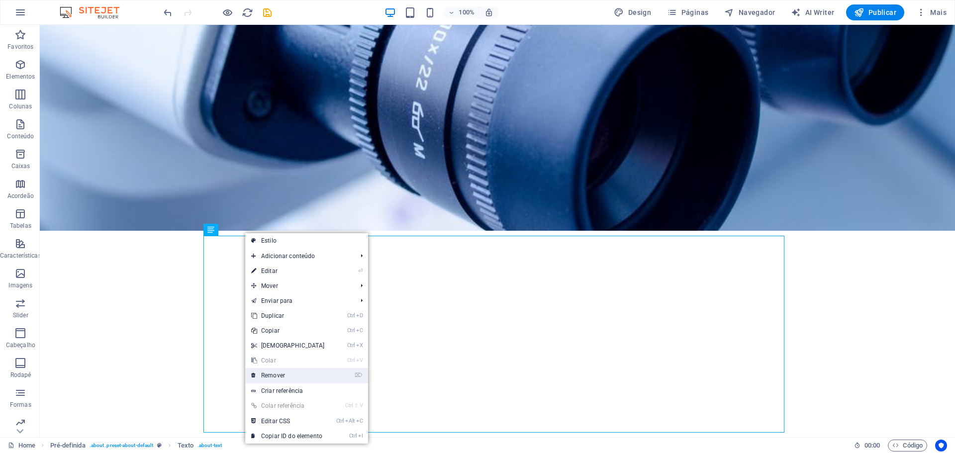
click at [270, 374] on link "⌦ Remover" at bounding box center [288, 375] width 86 height 15
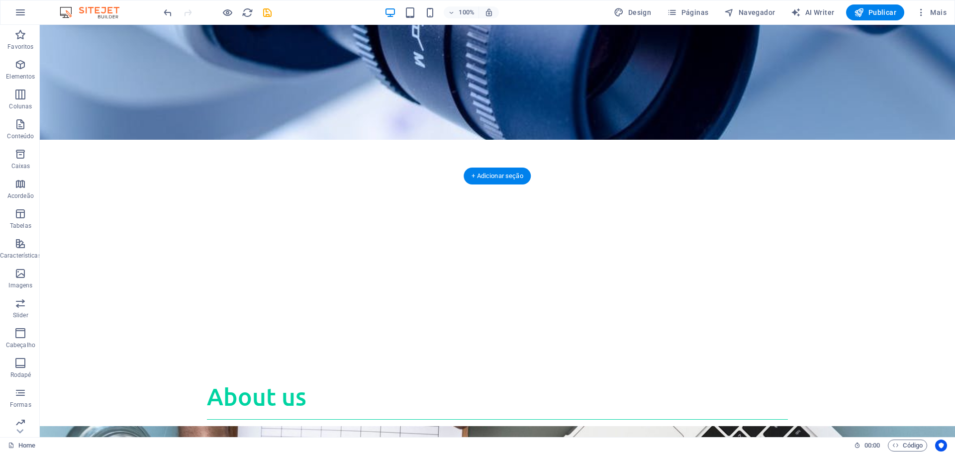
scroll to position [647, 0]
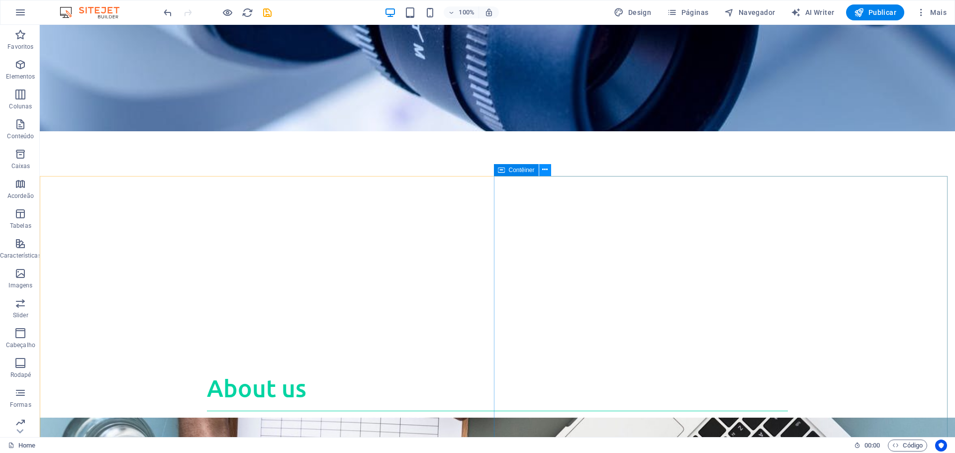
click at [548, 171] on icon at bounding box center [544, 170] width 5 height 10
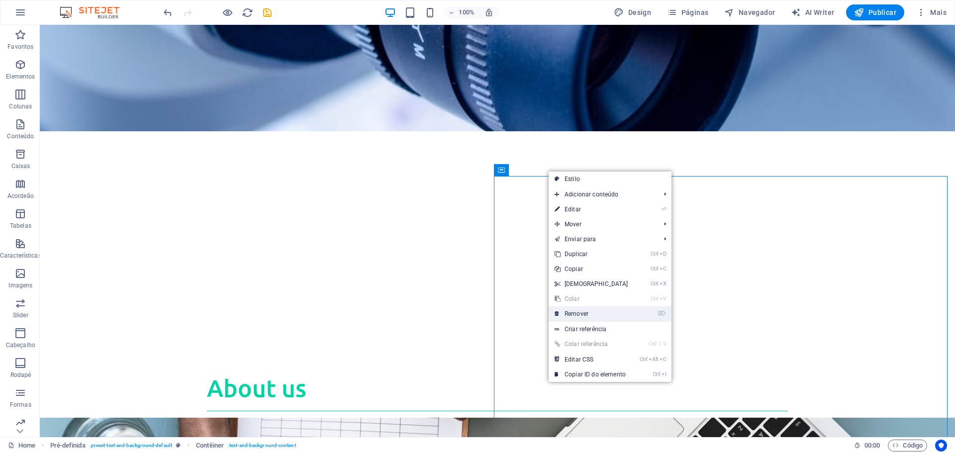
click at [582, 311] on link "⌦ Remover" at bounding box center [592, 314] width 86 height 15
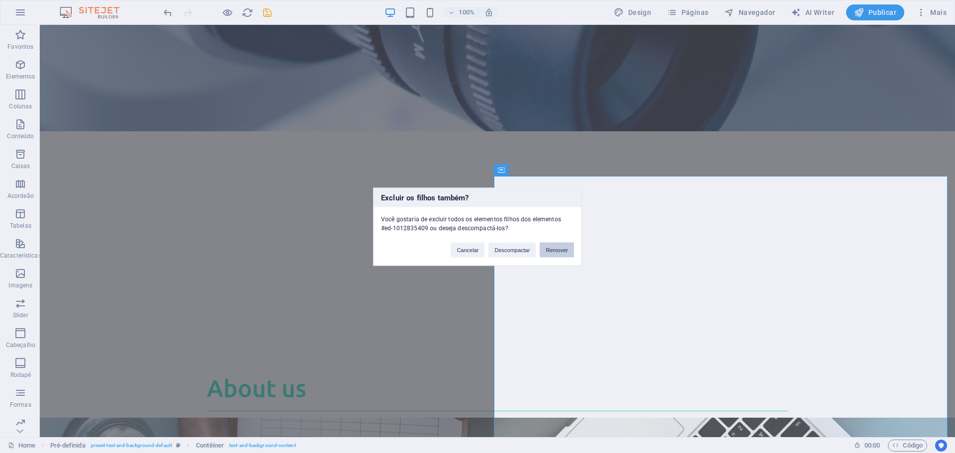
click at [554, 255] on button "Remover" at bounding box center [557, 249] width 34 height 15
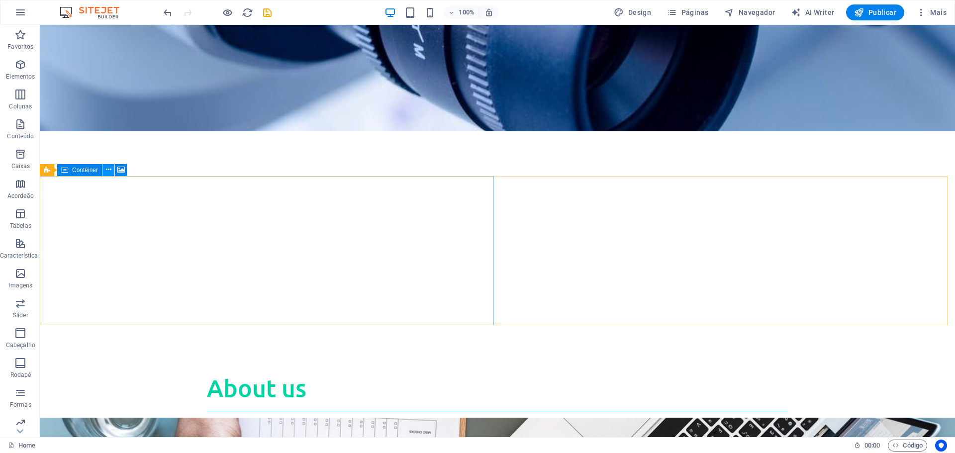
click at [110, 172] on icon at bounding box center [108, 170] width 5 height 10
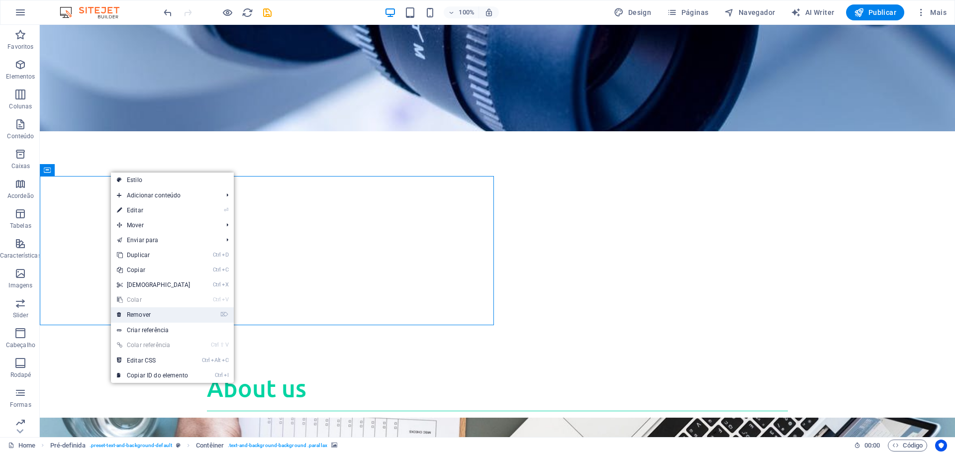
click at [141, 313] on link "⌦ Remover" at bounding box center [154, 315] width 86 height 15
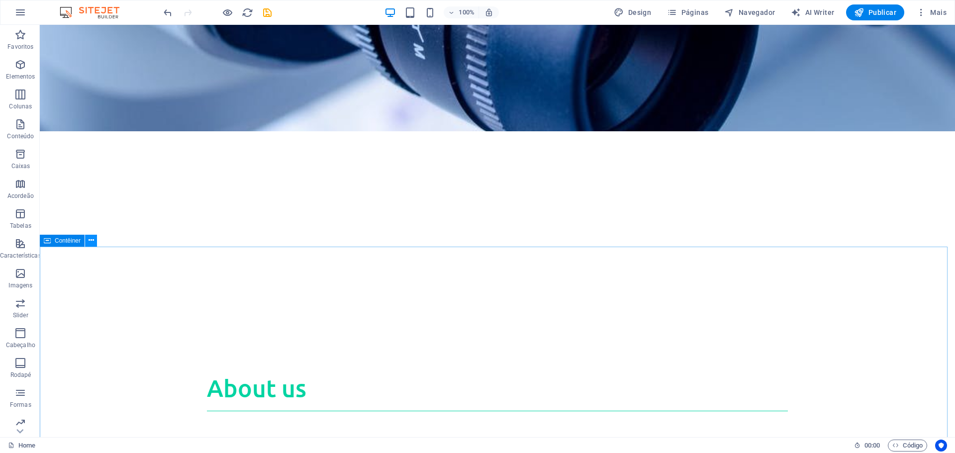
click at [88, 241] on button at bounding box center [91, 241] width 12 height 12
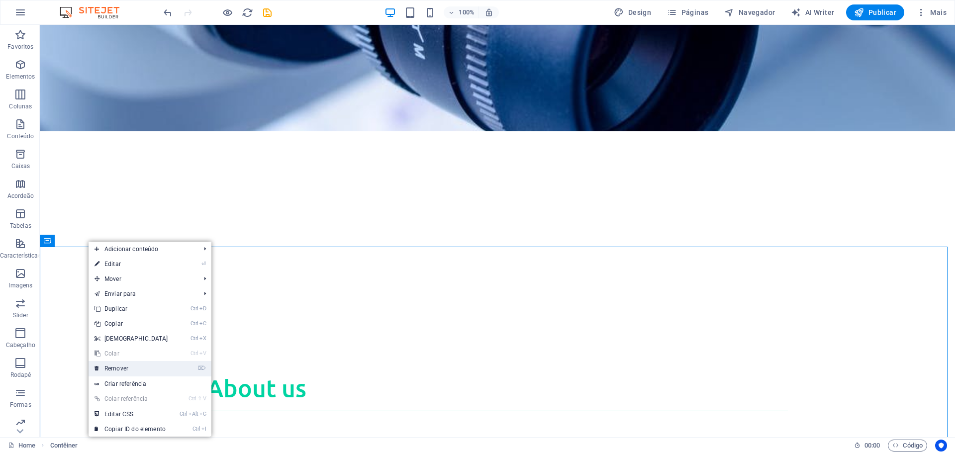
click at [112, 369] on link "⌦ Remover" at bounding box center [132, 368] width 86 height 15
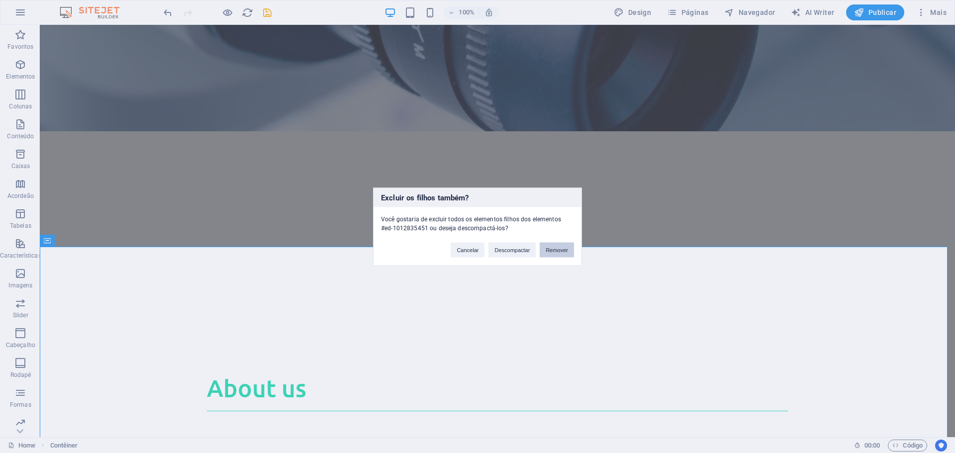
click at [548, 254] on button "Remover" at bounding box center [557, 249] width 34 height 15
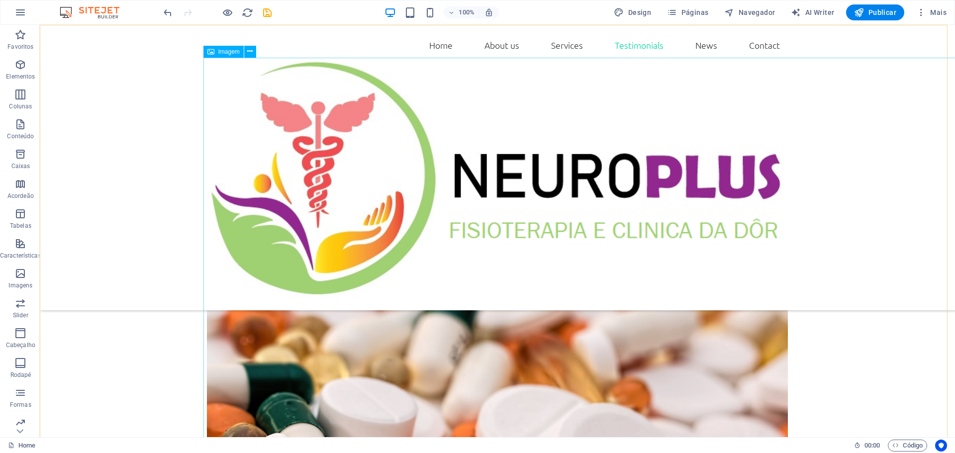
scroll to position [2096, 0]
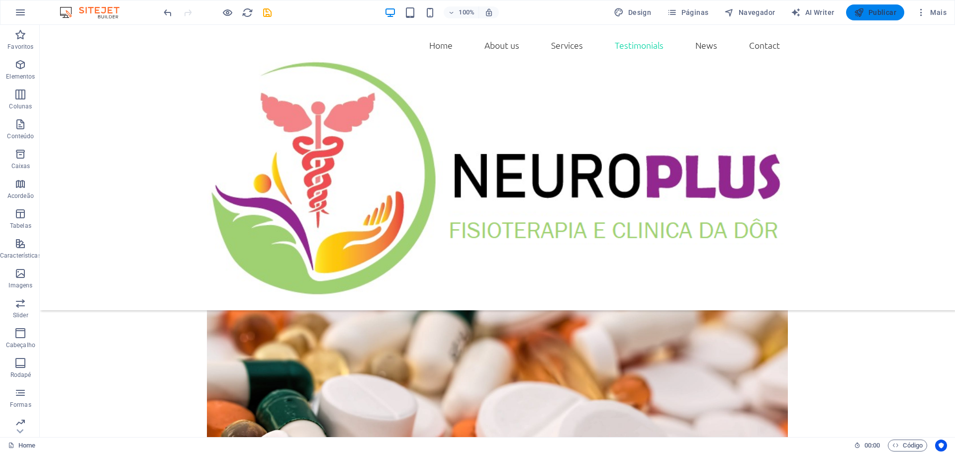
click at [877, 12] on span "Publicar" at bounding box center [875, 12] width 42 height 10
checkbox input "false"
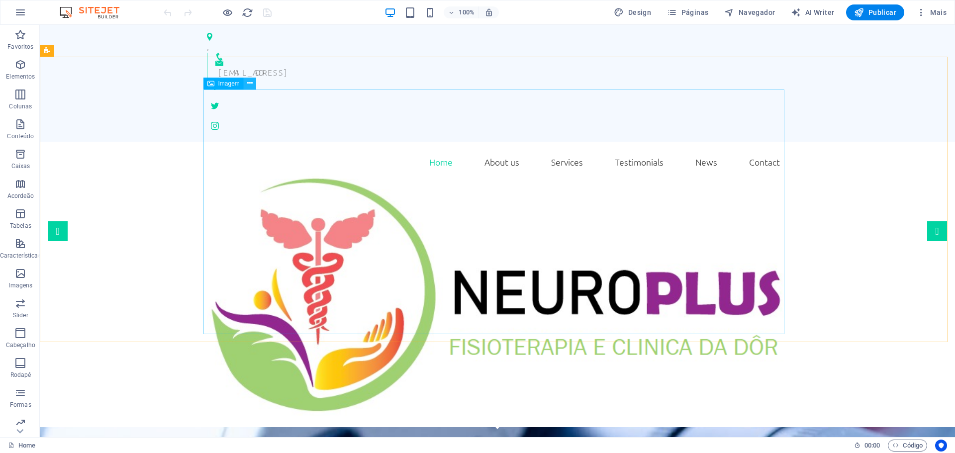
click at [252, 84] on icon at bounding box center [249, 83] width 5 height 10
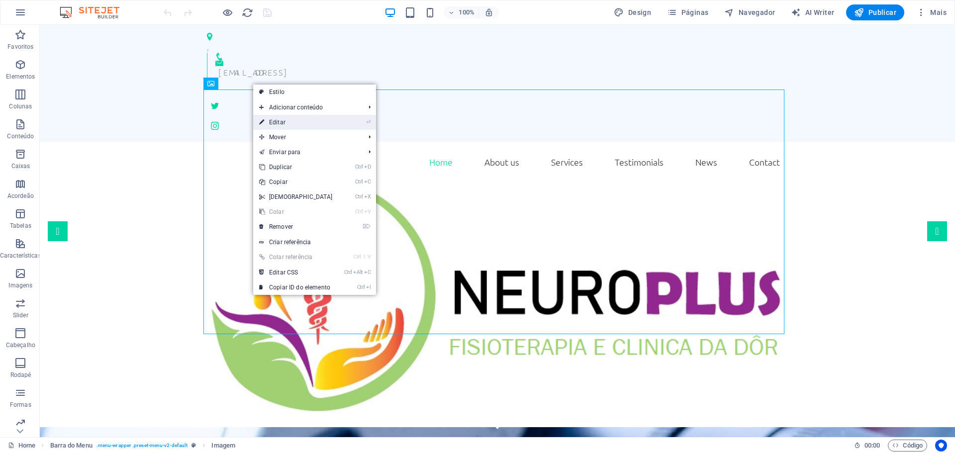
click at [285, 123] on link "⏎ Editar" at bounding box center [296, 122] width 86 height 15
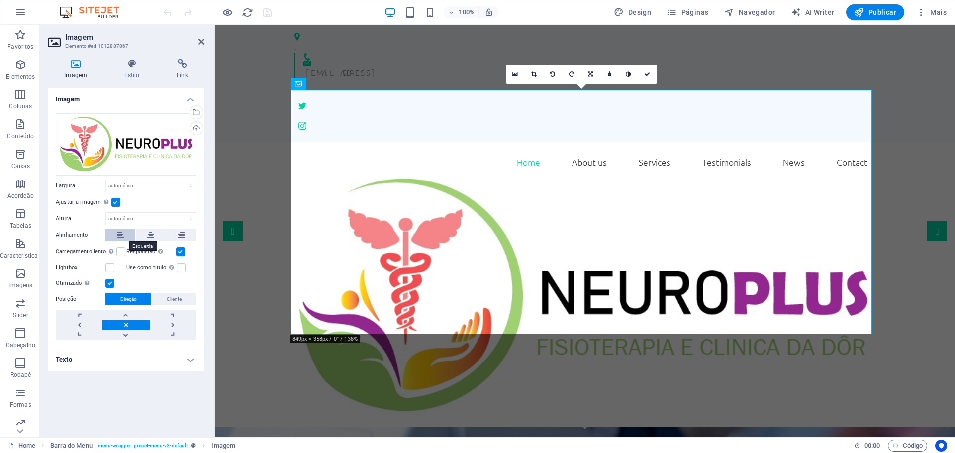
click at [121, 233] on icon at bounding box center [120, 235] width 7 height 12
click at [647, 71] on icon at bounding box center [647, 74] width 6 height 6
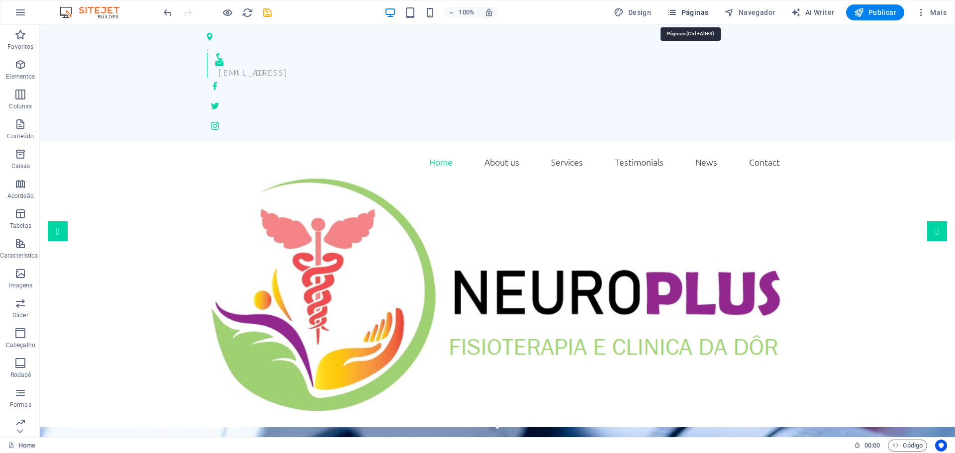
click at [698, 12] on span "Páginas" at bounding box center [687, 12] width 41 height 10
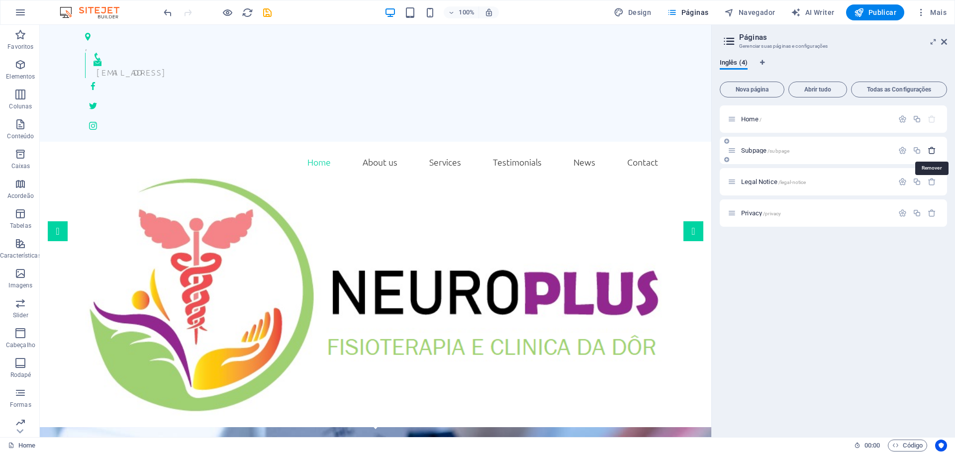
click at [933, 150] on icon "button" at bounding box center [932, 150] width 8 height 8
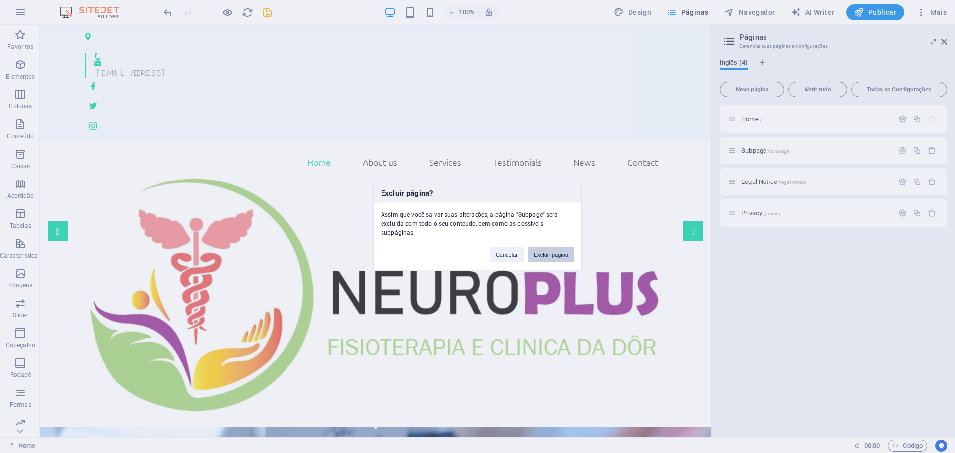
click at [559, 258] on button "Excluir página" at bounding box center [551, 254] width 46 height 15
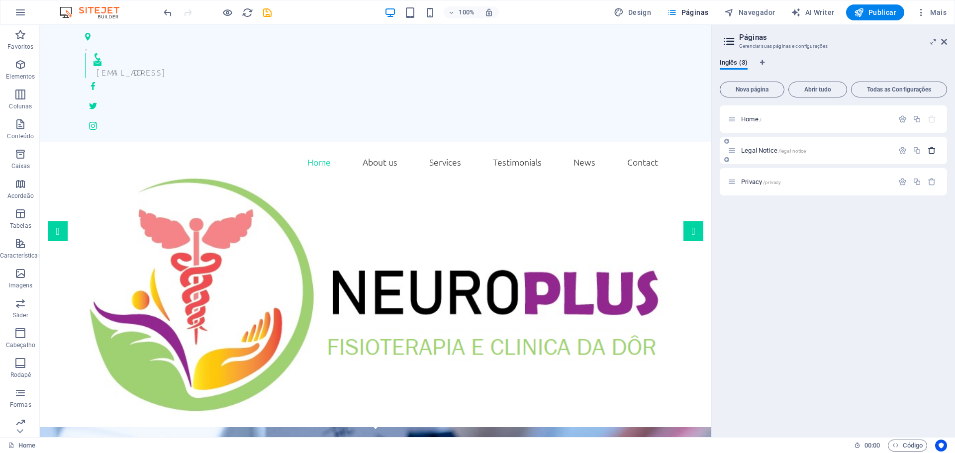
click at [935, 151] on icon "button" at bounding box center [932, 150] width 8 height 8
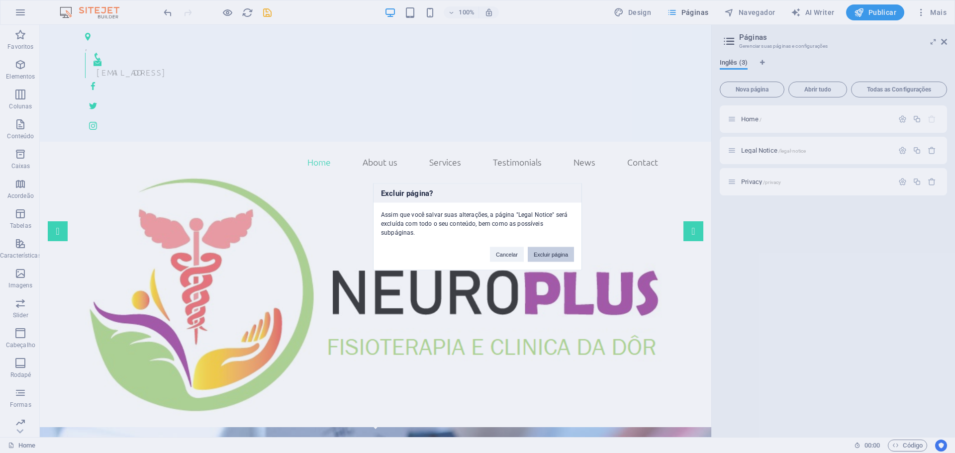
drag, startPoint x: 523, startPoint y: 236, endPoint x: 563, endPoint y: 261, distance: 47.2
click at [563, 261] on button "Excluir página" at bounding box center [551, 254] width 46 height 15
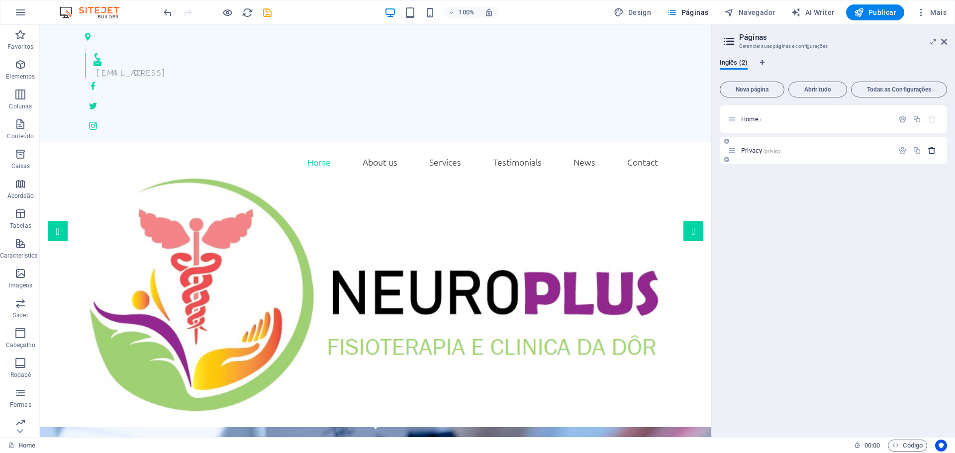
click at [931, 148] on icon "button" at bounding box center [932, 150] width 8 height 8
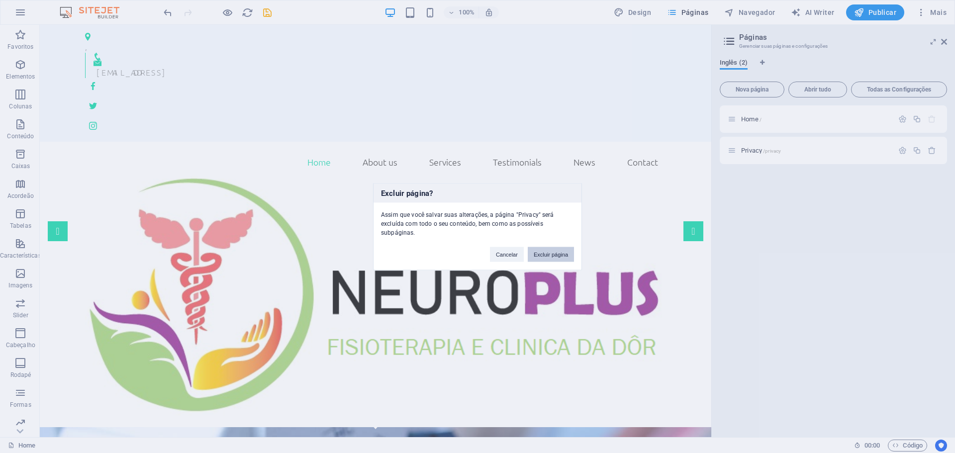
drag, startPoint x: 526, startPoint y: 234, endPoint x: 566, endPoint y: 259, distance: 46.9
click at [566, 259] on button "Excluir página" at bounding box center [551, 254] width 46 height 15
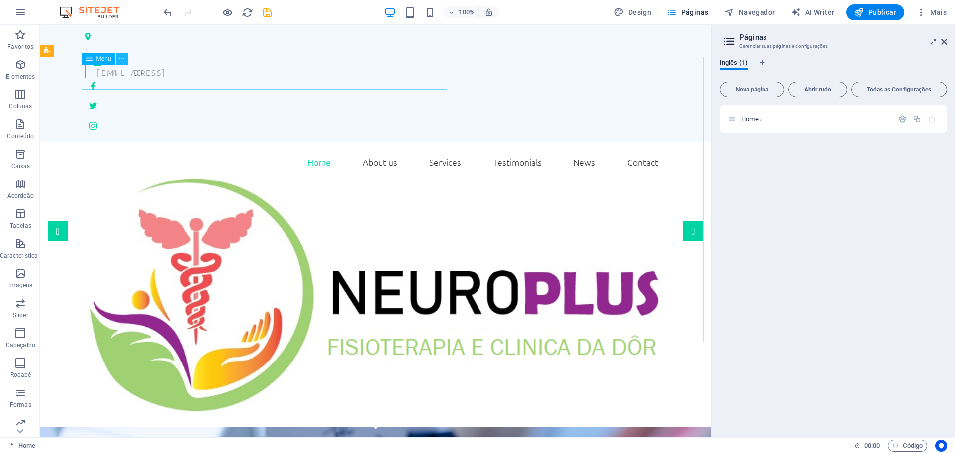
click at [124, 57] on icon at bounding box center [121, 59] width 5 height 10
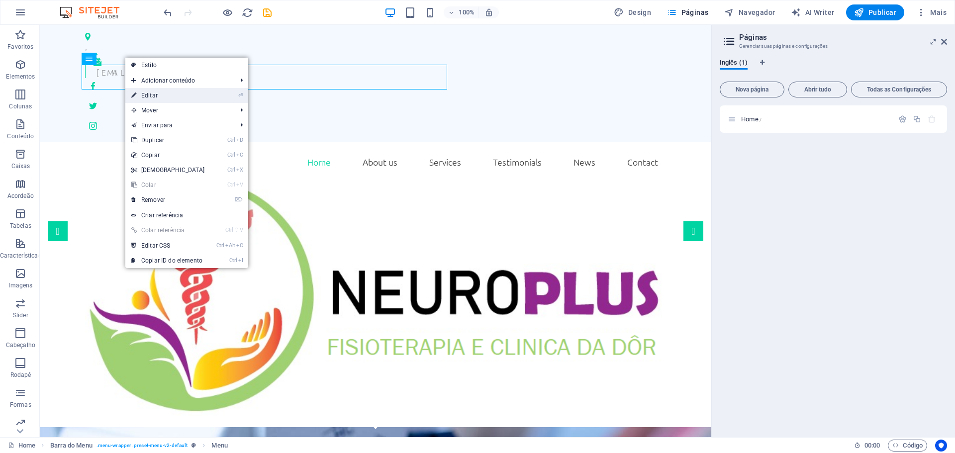
click at [176, 93] on link "⏎ Editar" at bounding box center [168, 95] width 86 height 15
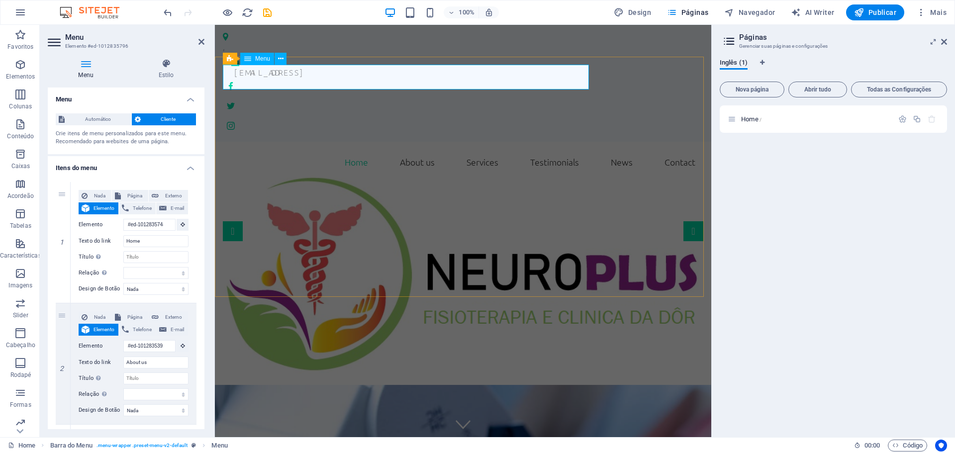
click at [390, 150] on nav "Home About us Services Testimonials News Contact" at bounding box center [463, 162] width 481 height 25
click at [371, 150] on nav "Home About us Services Testimonials News Contact" at bounding box center [463, 162] width 481 height 25
click at [276, 56] on button at bounding box center [281, 59] width 12 height 12
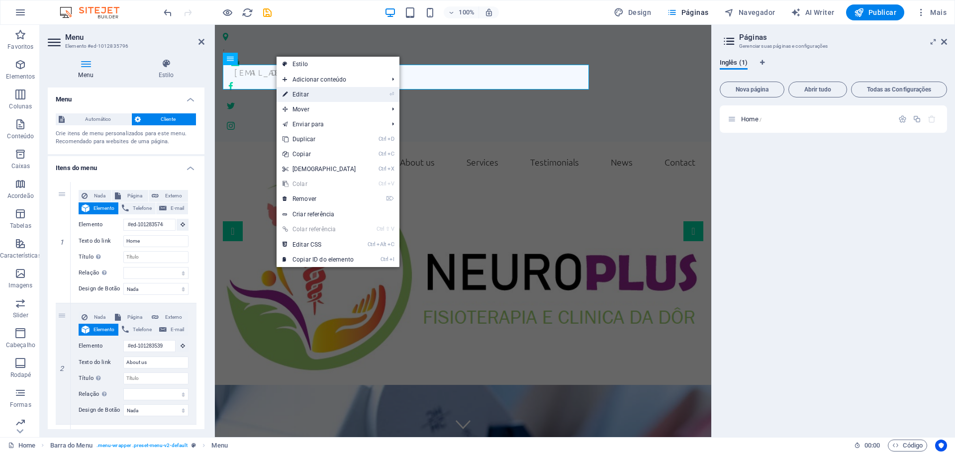
click at [298, 96] on link "⏎ Editar" at bounding box center [320, 94] width 86 height 15
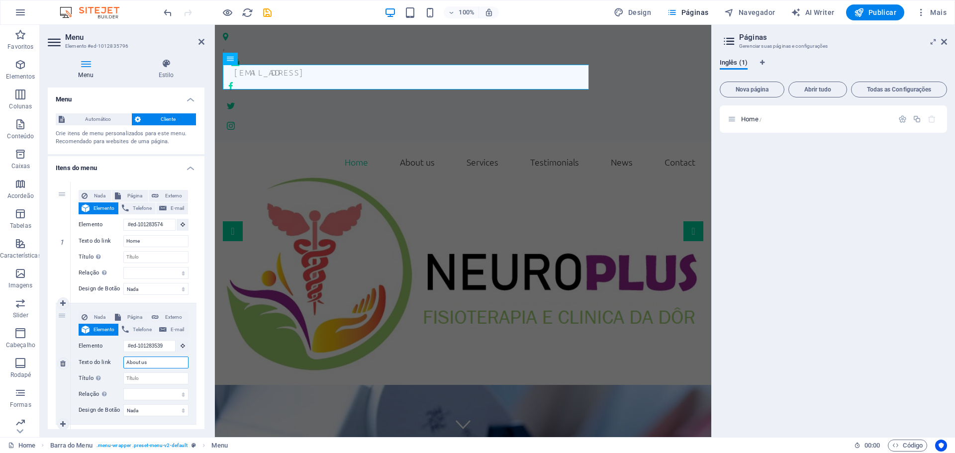
click at [148, 363] on input "About us" at bounding box center [155, 363] width 65 height 12
type input "A"
select select
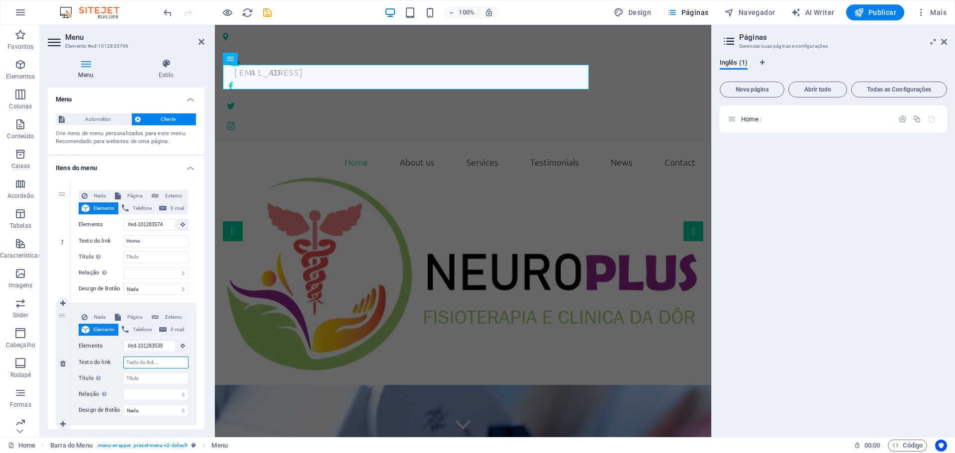
select select
type input "Sobre N"
select select
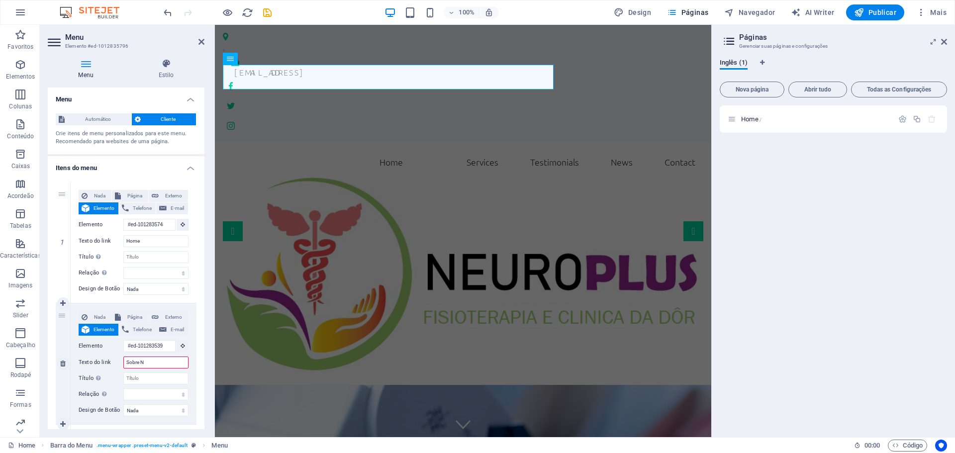
select select
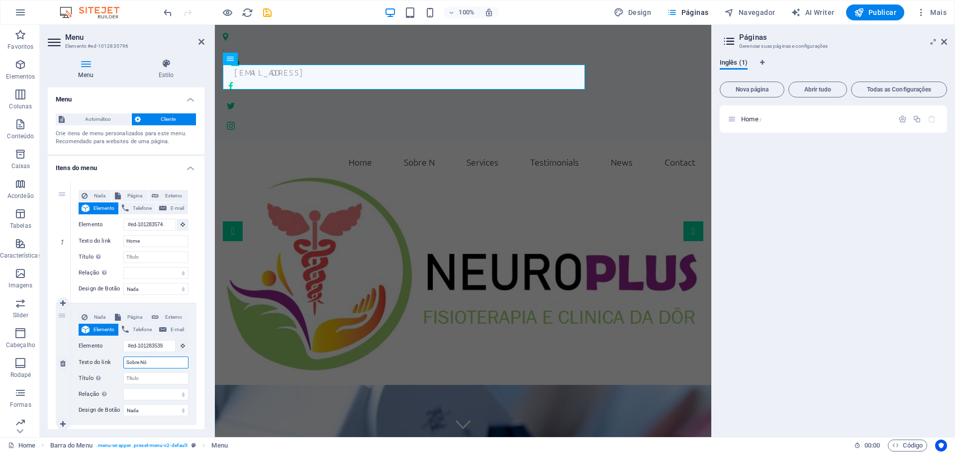
type input "Sobre Nós"
select select
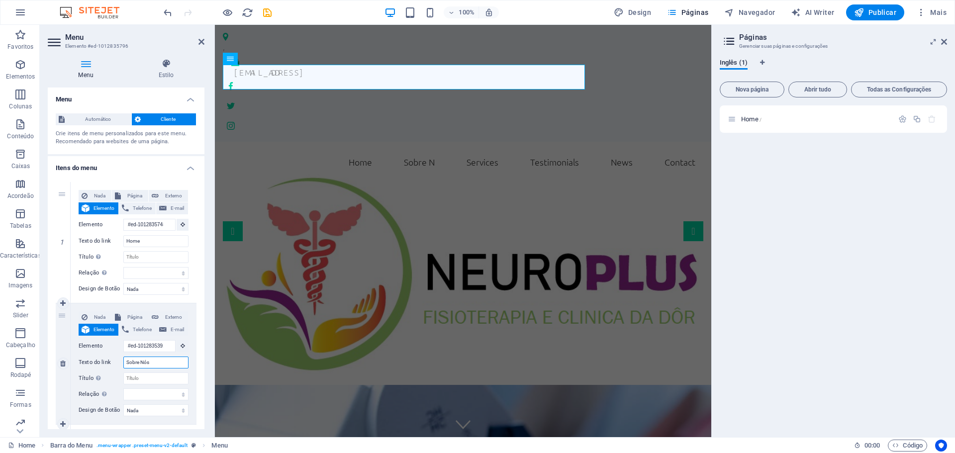
select select
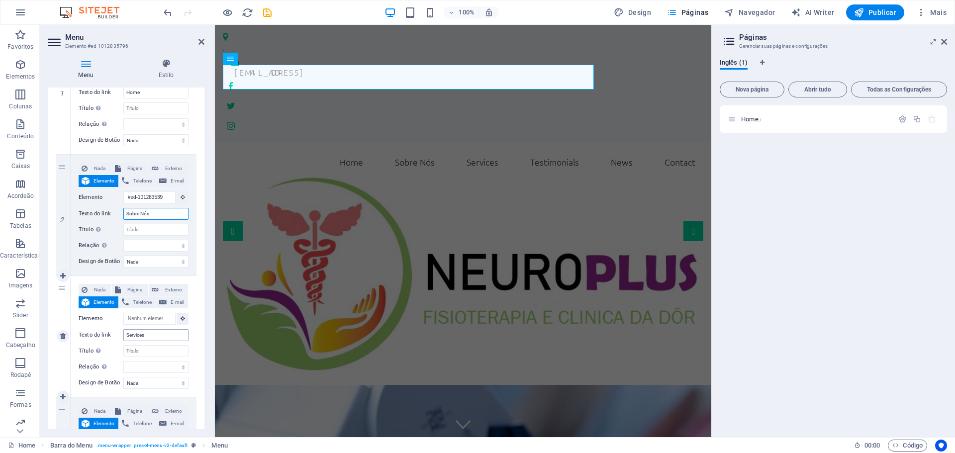
scroll to position [149, 0]
type input "Sobre Nós"
click at [152, 337] on input "Services" at bounding box center [155, 335] width 65 height 12
type input "Servi"
select select
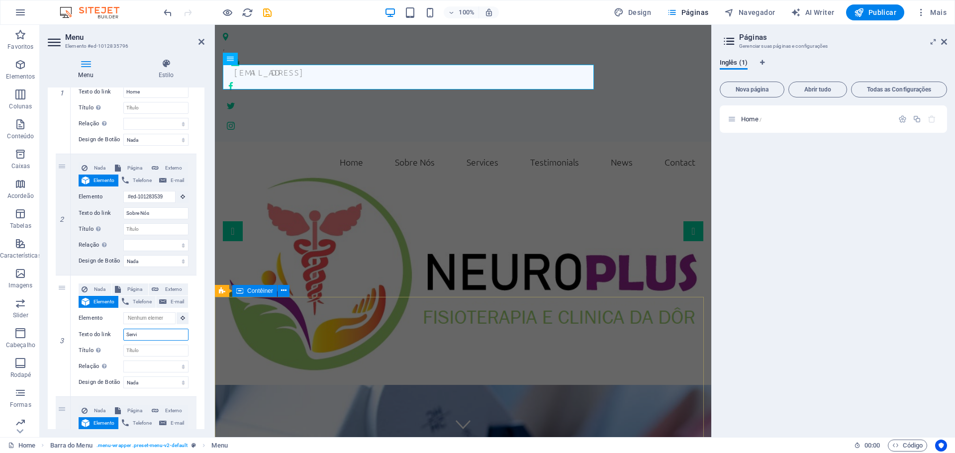
select select
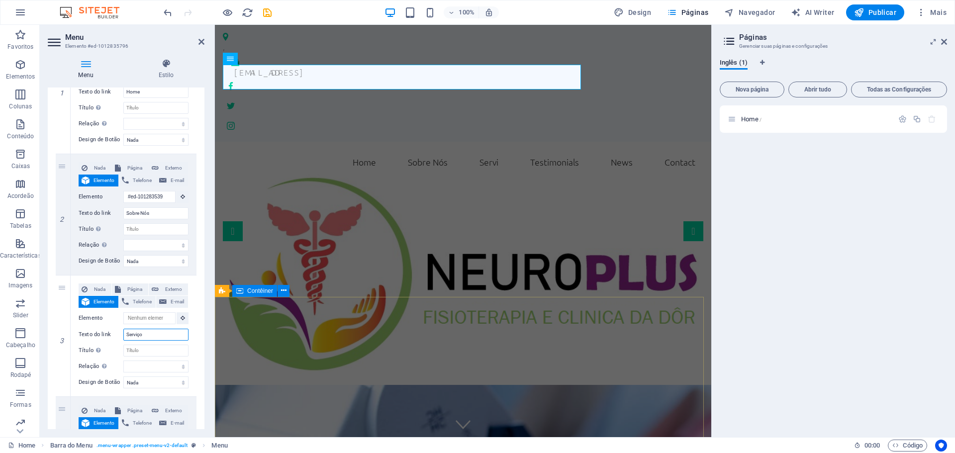
type input "Serviços"
select select
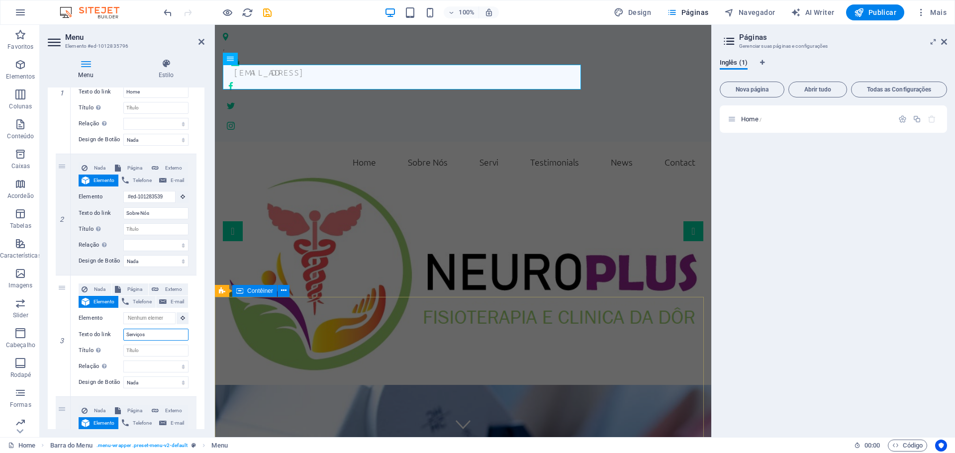
select select
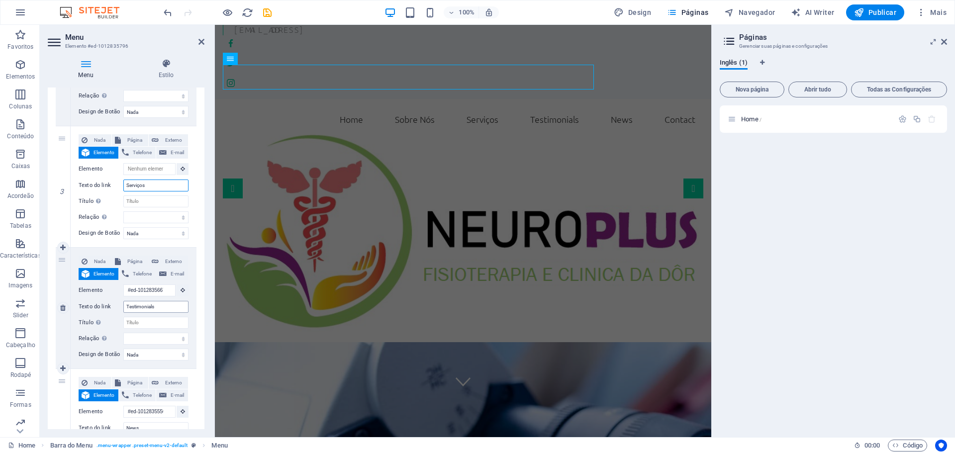
scroll to position [0, 0]
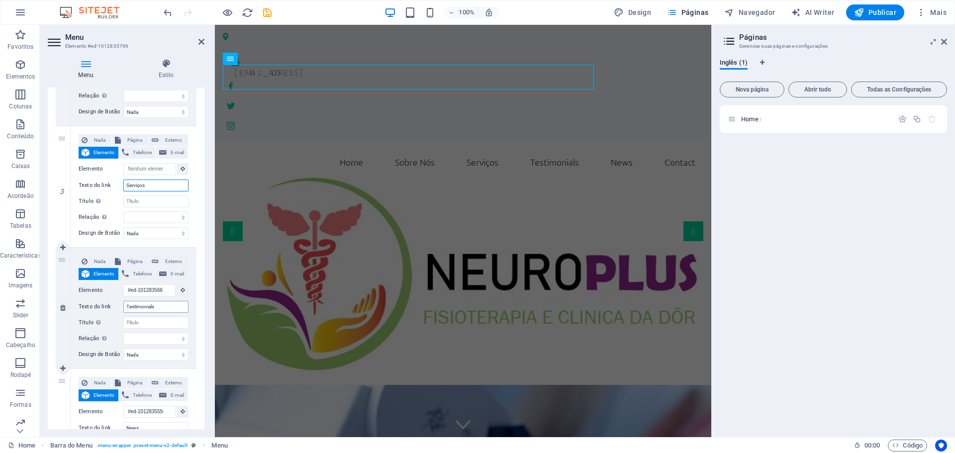
type input "Serviços"
click at [160, 309] on input "Testimonials" at bounding box center [155, 307] width 65 height 12
type input "Test"
select select
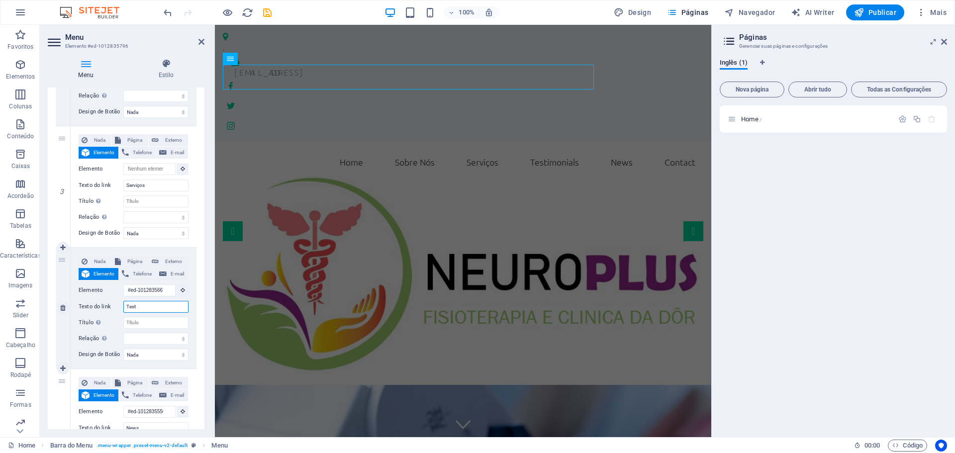
select select
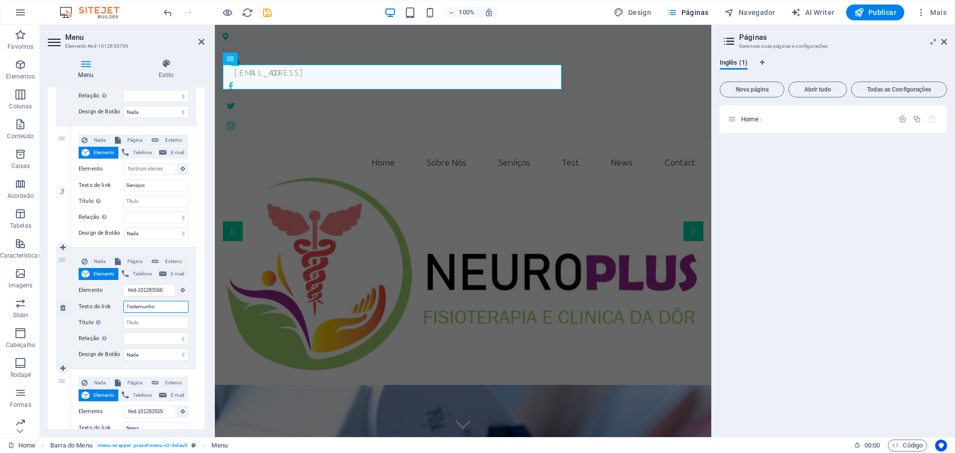
type input "Testemunhos"
select select
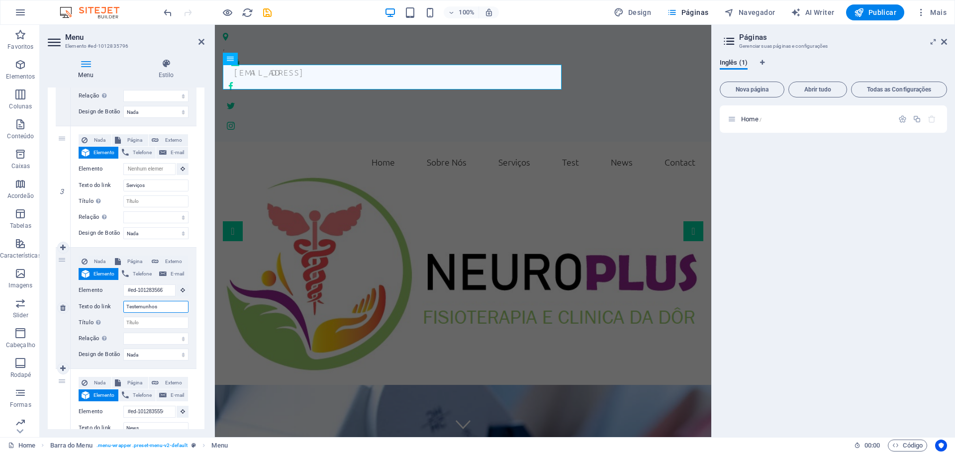
select select
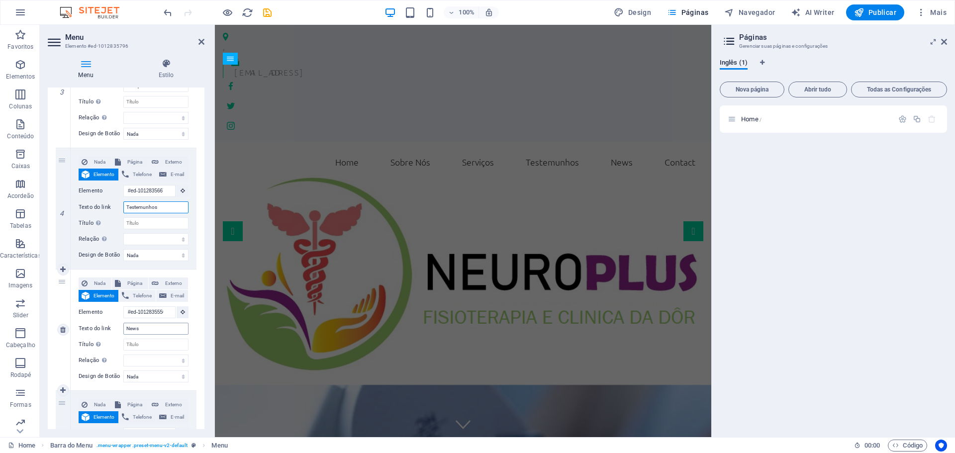
type input "Testemunhos"
click at [171, 328] on input "News" at bounding box center [155, 329] width 65 height 12
type input "N"
select select
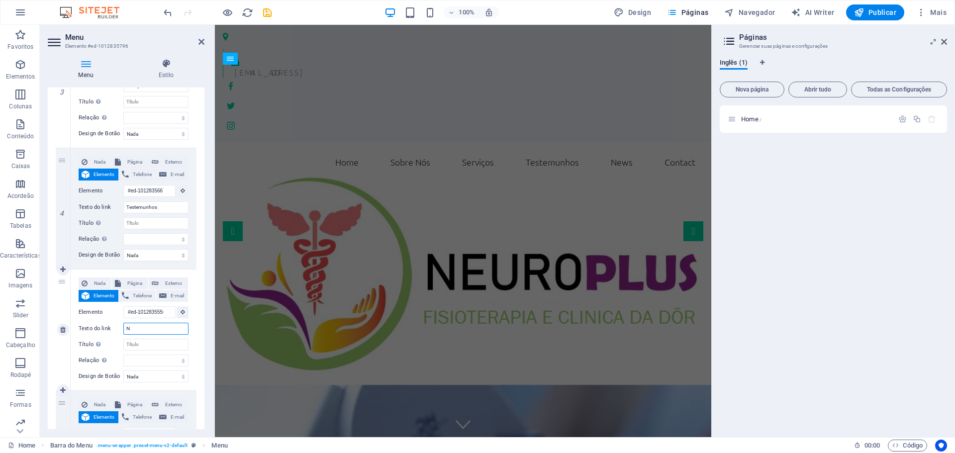
select select
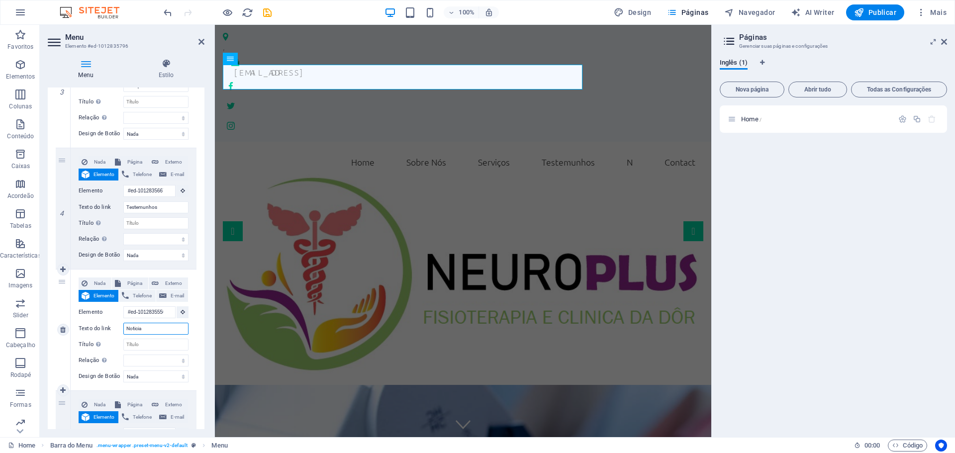
type input "Noticias"
select select
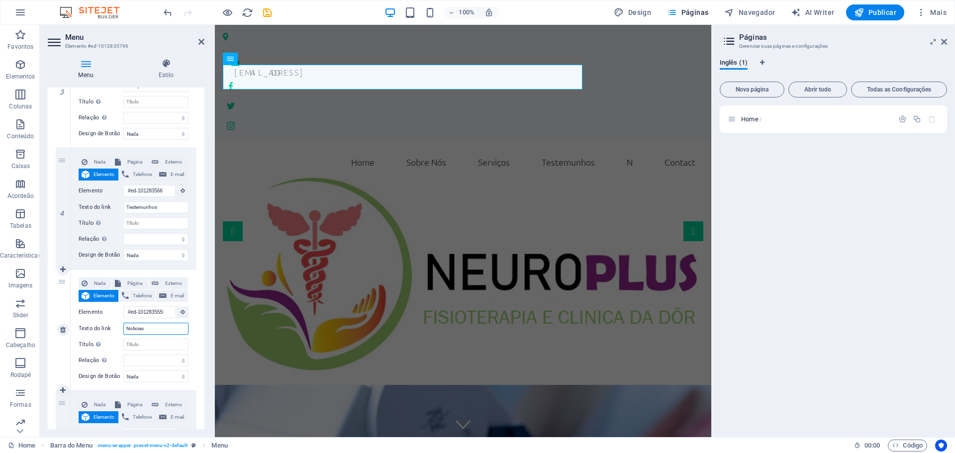
select select
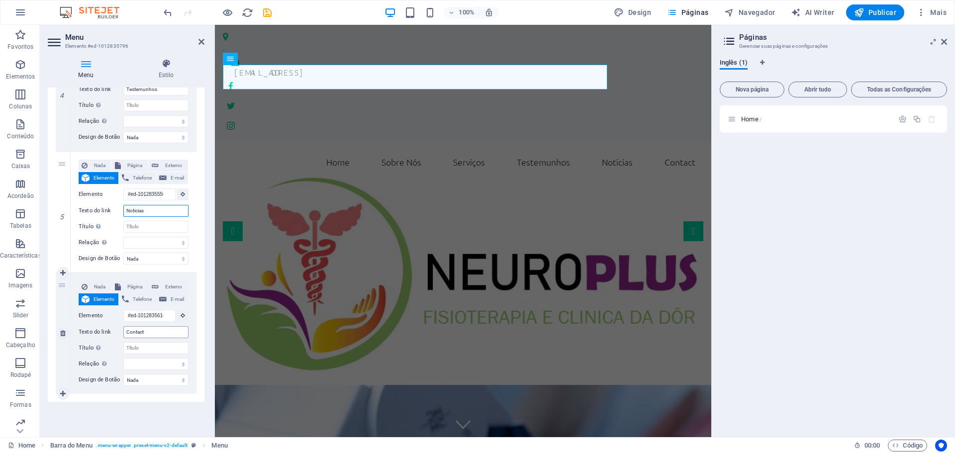
type input "Noticias"
click at [153, 331] on input "Contact" at bounding box center [155, 332] width 65 height 12
type input "Contactos"
select select
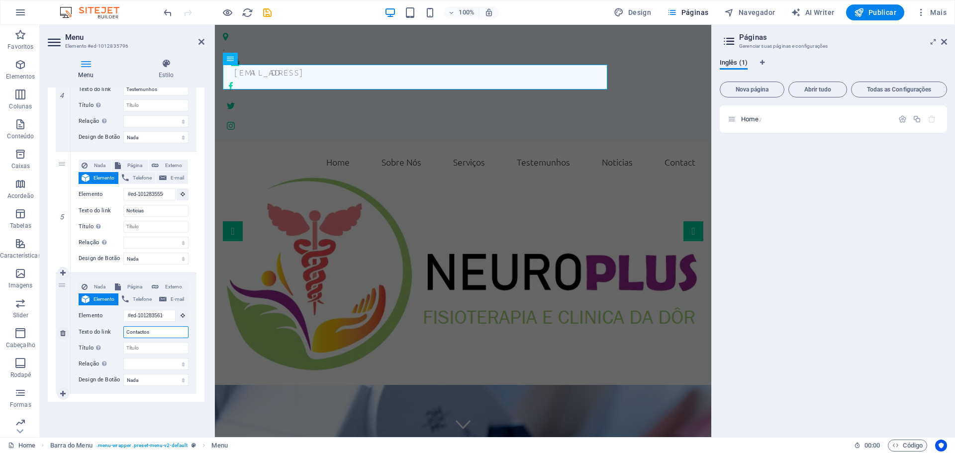
select select
type input "Contactos"
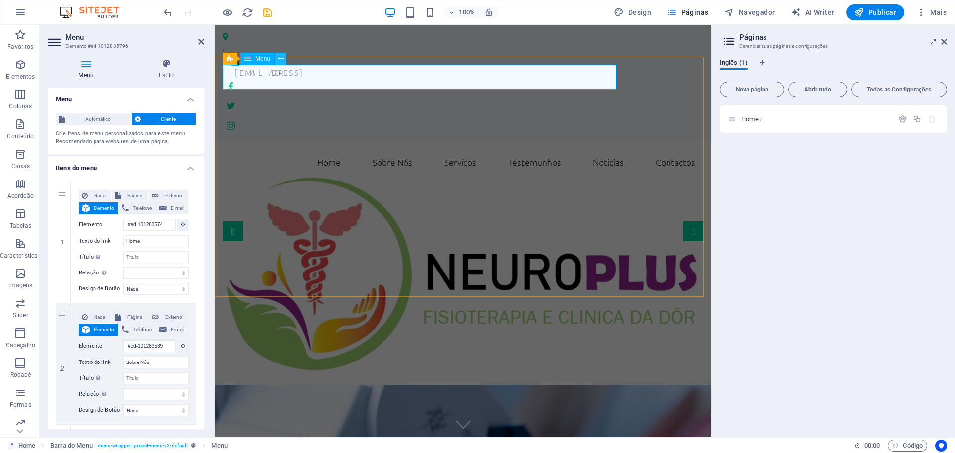
click at [279, 59] on icon at bounding box center [280, 59] width 5 height 10
click at [943, 45] on icon at bounding box center [944, 42] width 6 height 8
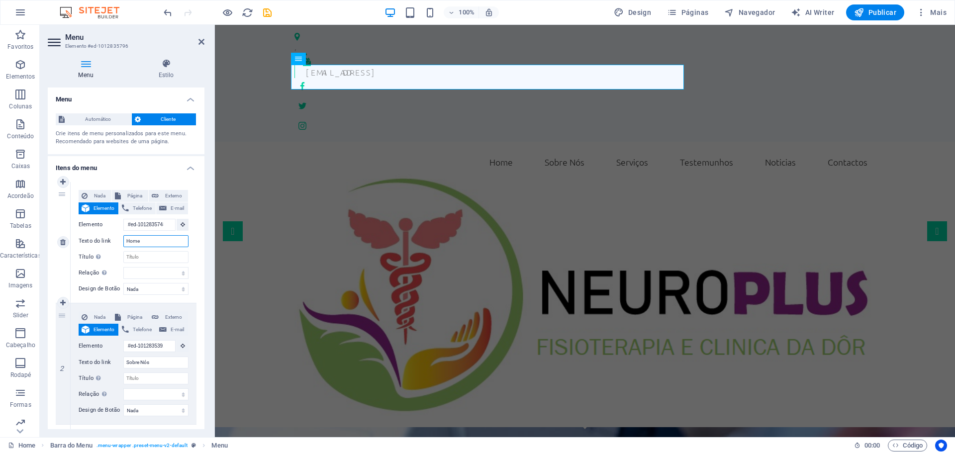
drag, startPoint x: 148, startPoint y: 239, endPoint x: 91, endPoint y: 239, distance: 57.7
click at [91, 239] on div "Texto do link Home" at bounding box center [134, 241] width 110 height 12
type input "Inicio"
select select
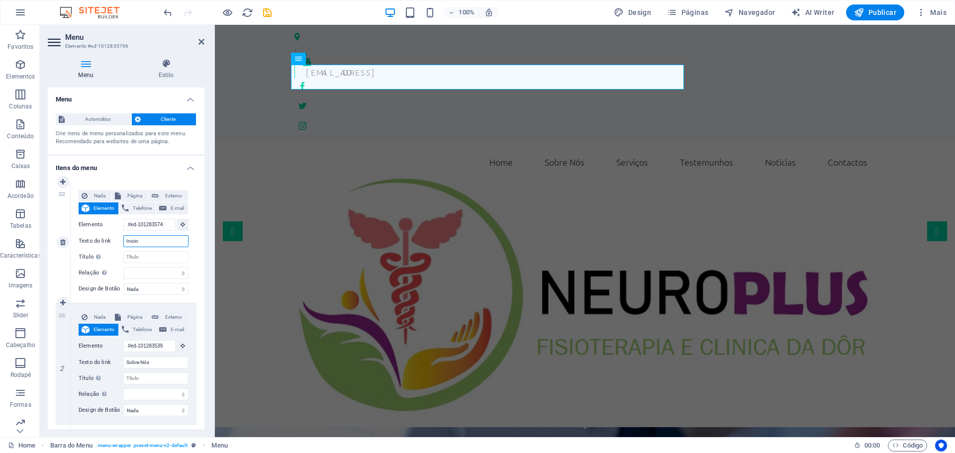
select select
type input "Inicio"
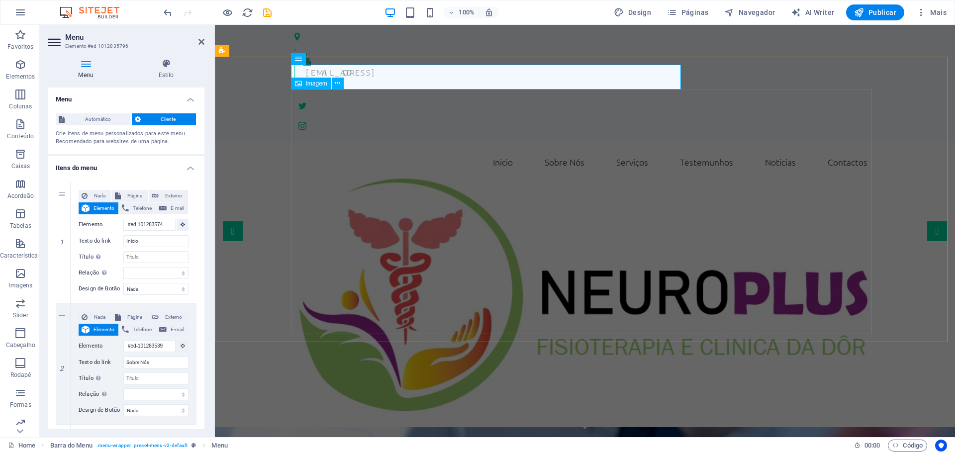
click at [555, 211] on figure at bounding box center [585, 296] width 581 height 245
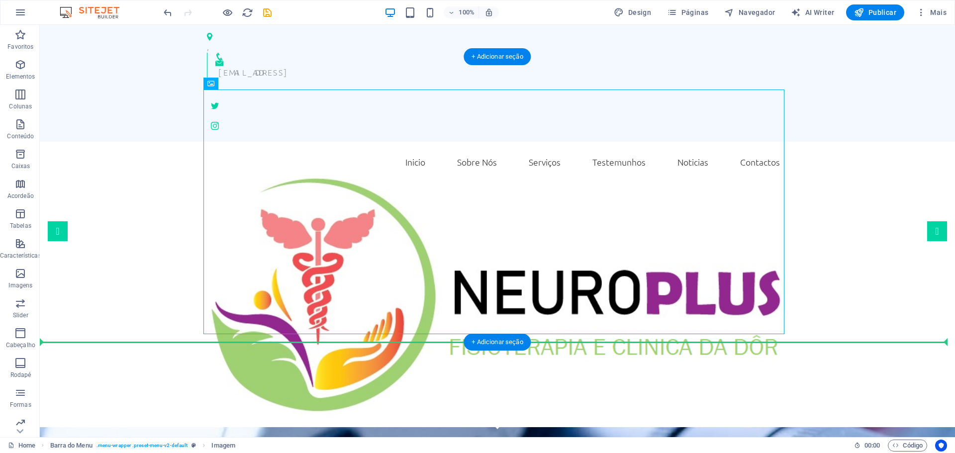
drag, startPoint x: 274, startPoint y: 110, endPoint x: 214, endPoint y: 337, distance: 235.0
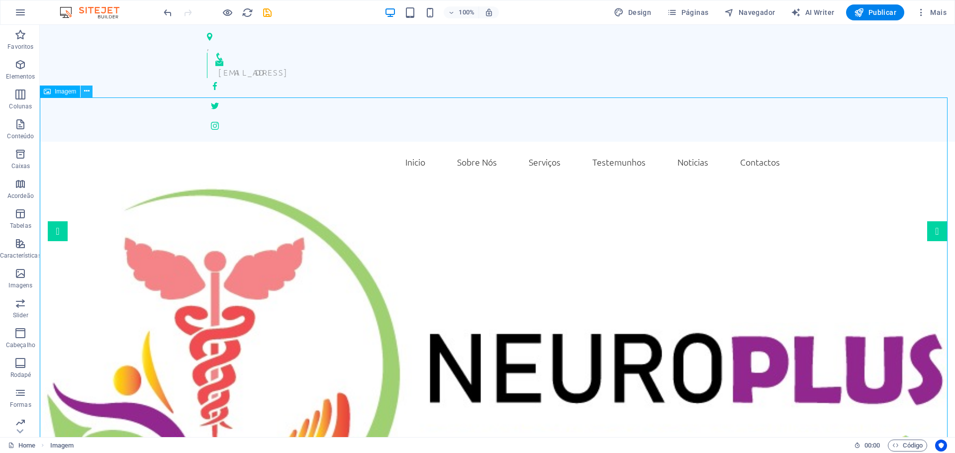
click at [88, 90] on icon at bounding box center [86, 91] width 5 height 10
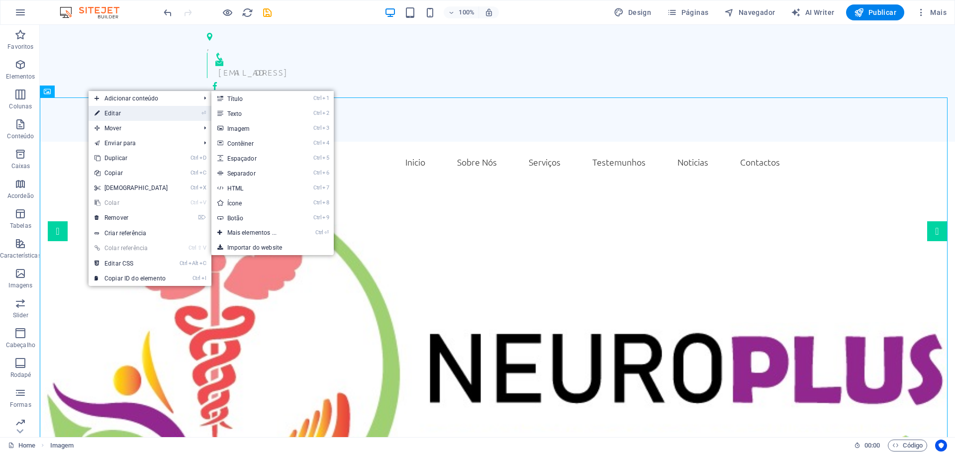
click at [110, 113] on link "⏎ Editar" at bounding box center [132, 113] width 86 height 15
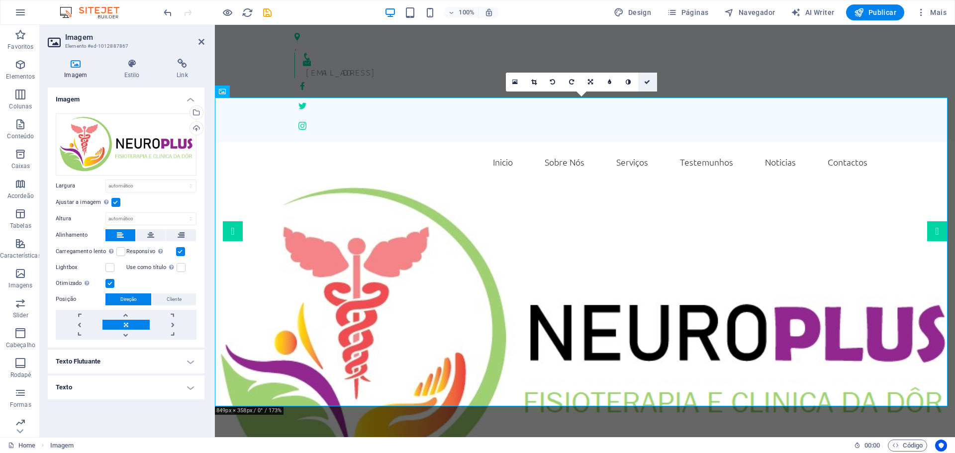
click at [651, 84] on link at bounding box center [647, 82] width 19 height 19
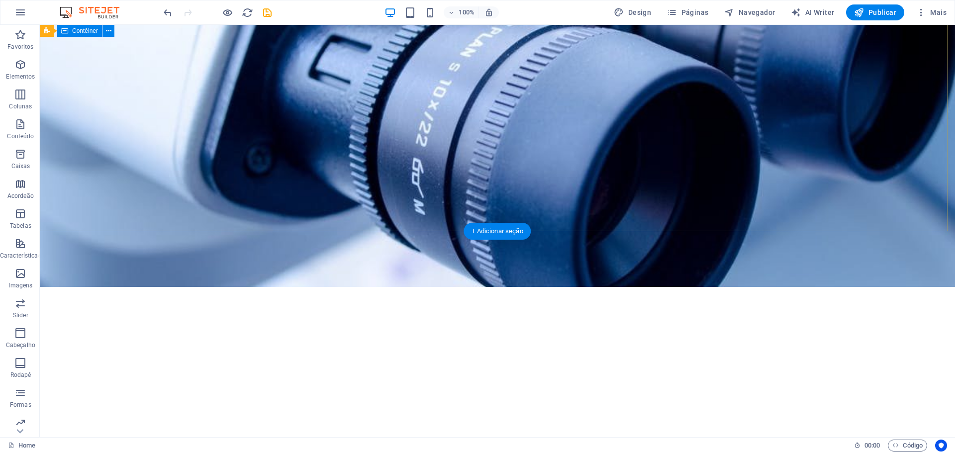
scroll to position [647, 0]
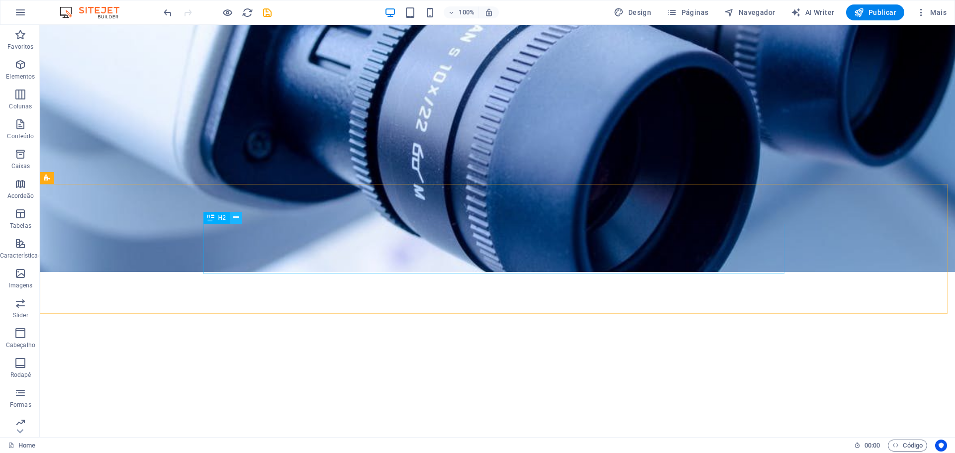
click at [235, 213] on icon at bounding box center [235, 217] width 5 height 10
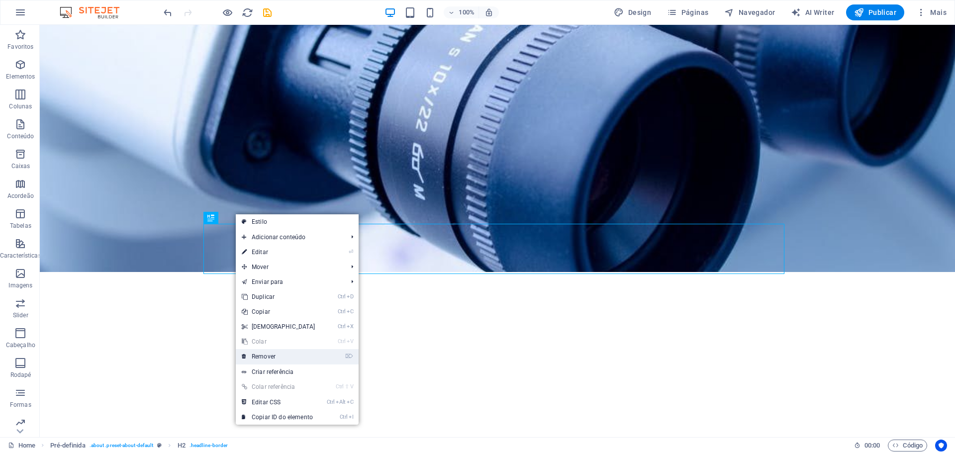
click at [267, 357] on link "⌦ Remover" at bounding box center [279, 356] width 86 height 15
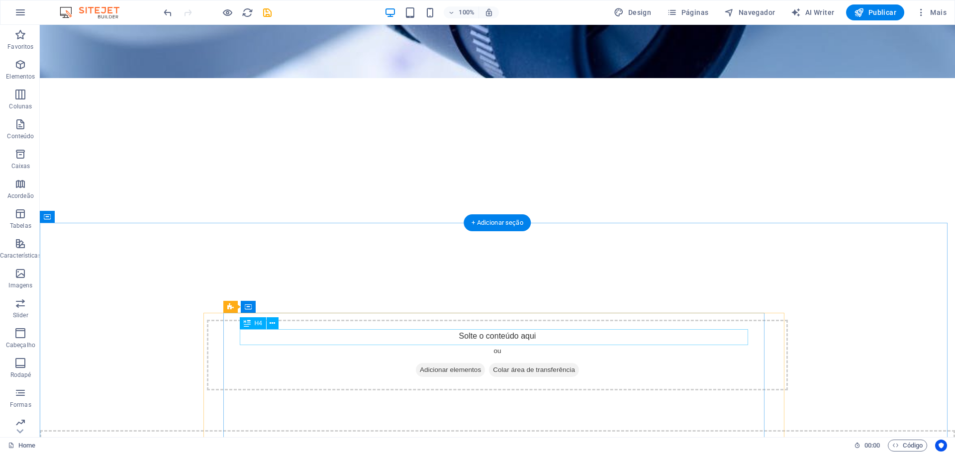
scroll to position [846, 0]
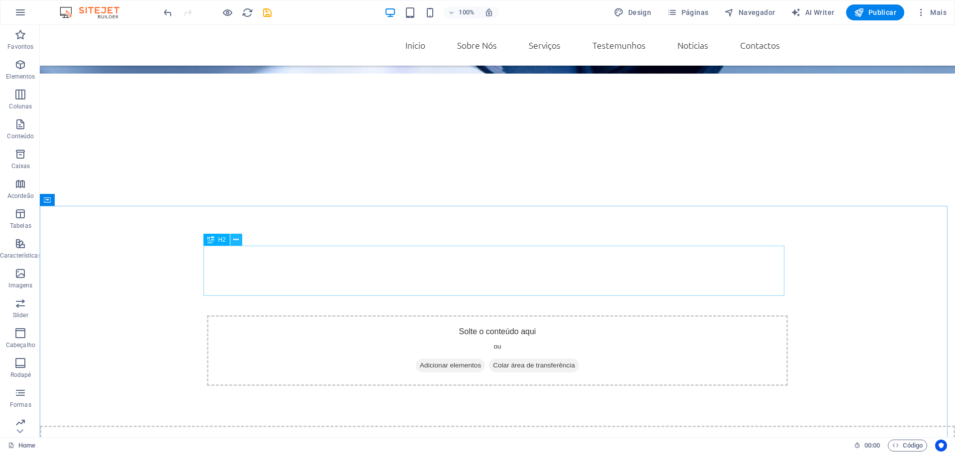
click at [233, 236] on icon at bounding box center [235, 240] width 5 height 10
click at [238, 242] on icon at bounding box center [235, 240] width 5 height 10
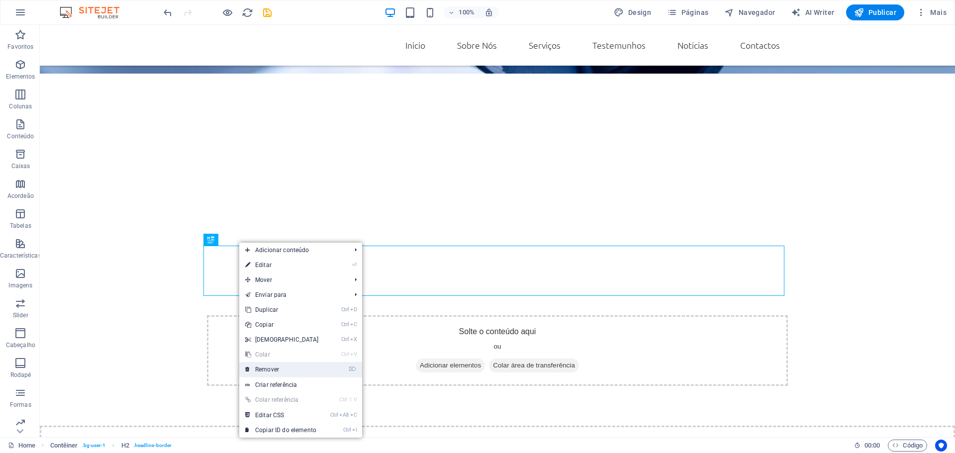
click at [268, 370] on link "⌦ Remover" at bounding box center [282, 369] width 86 height 15
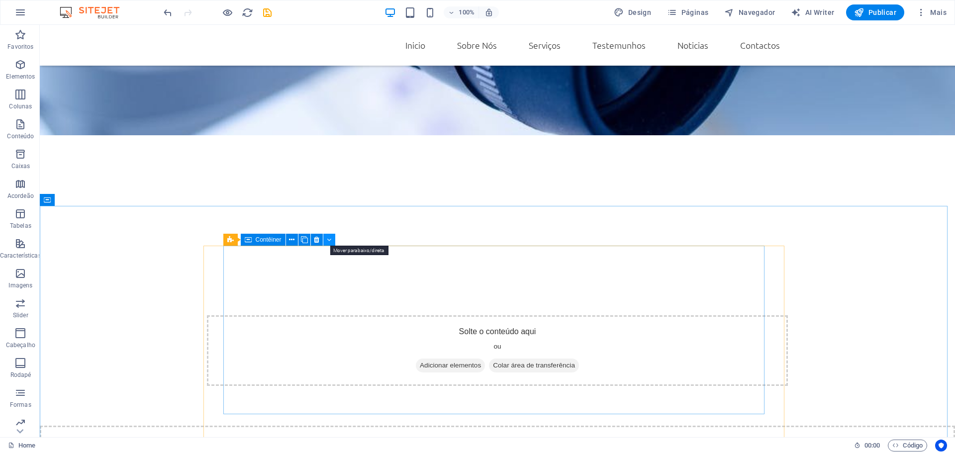
click at [331, 241] on icon at bounding box center [329, 240] width 4 height 10
click at [317, 240] on icon at bounding box center [316, 240] width 5 height 10
click at [261, 241] on icon at bounding box center [260, 240] width 5 height 10
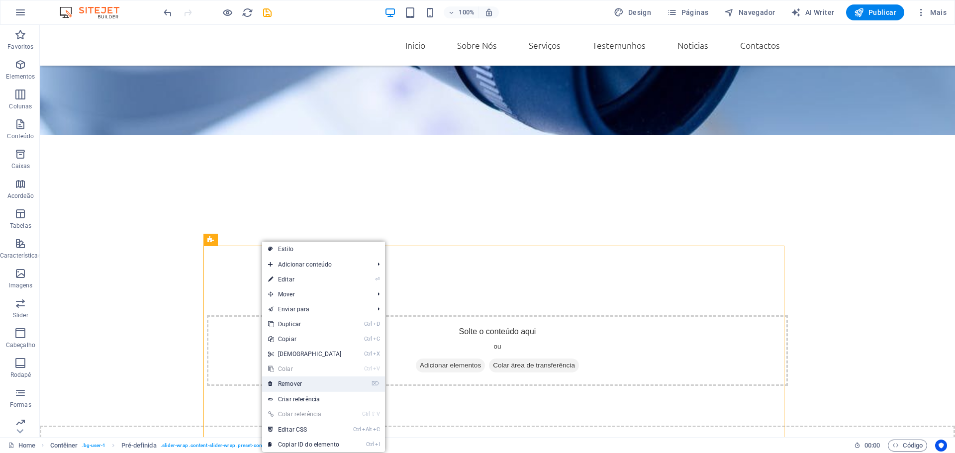
click at [288, 386] on link "⌦ Remover" at bounding box center [305, 384] width 86 height 15
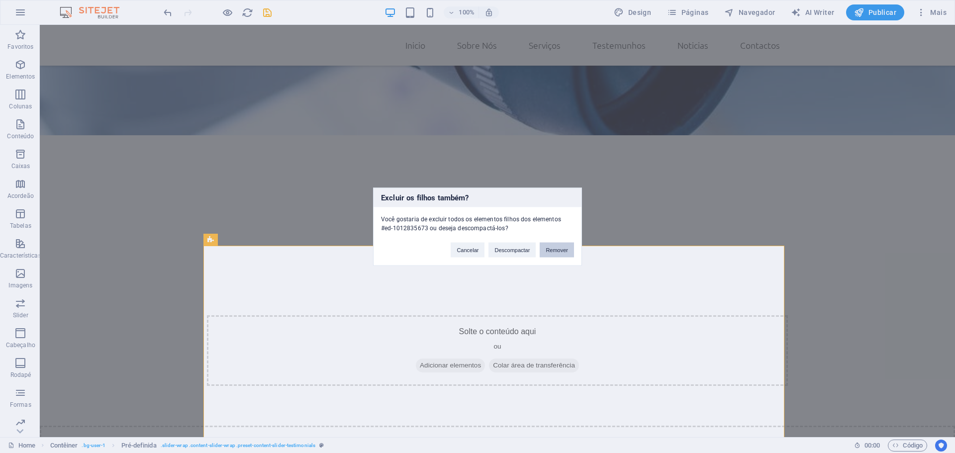
click at [552, 252] on button "Remover" at bounding box center [557, 249] width 34 height 15
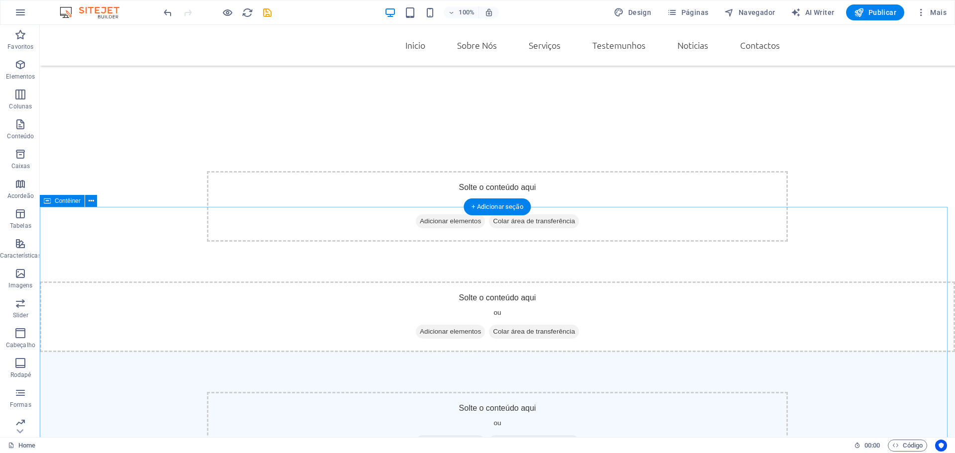
scroll to position [995, 0]
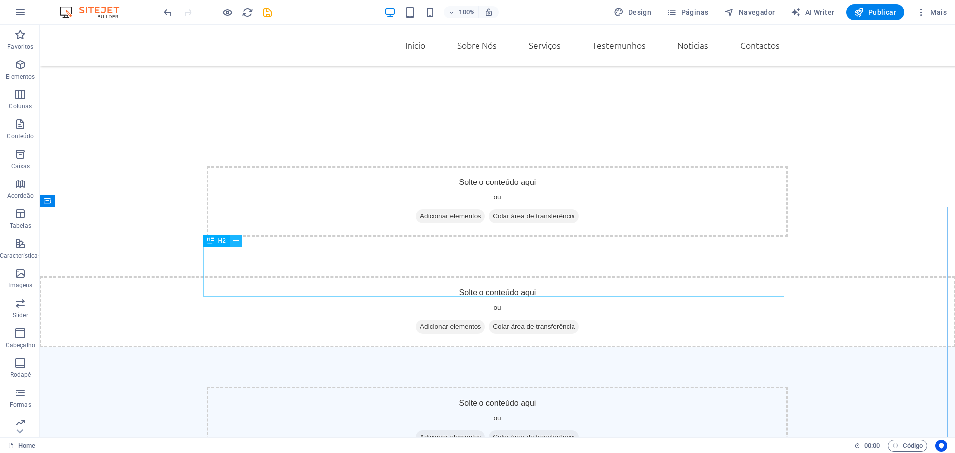
click at [233, 238] on button at bounding box center [236, 241] width 12 height 12
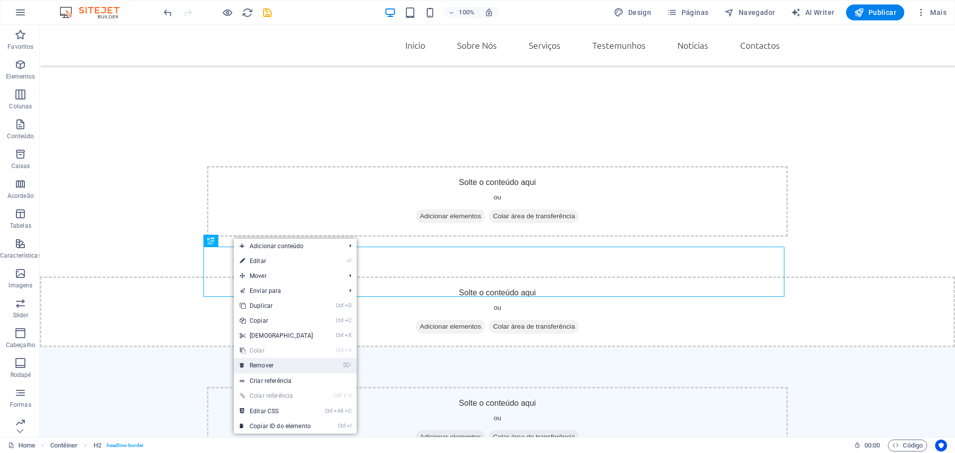
click at [261, 365] on link "⌦ Remover" at bounding box center [277, 365] width 86 height 15
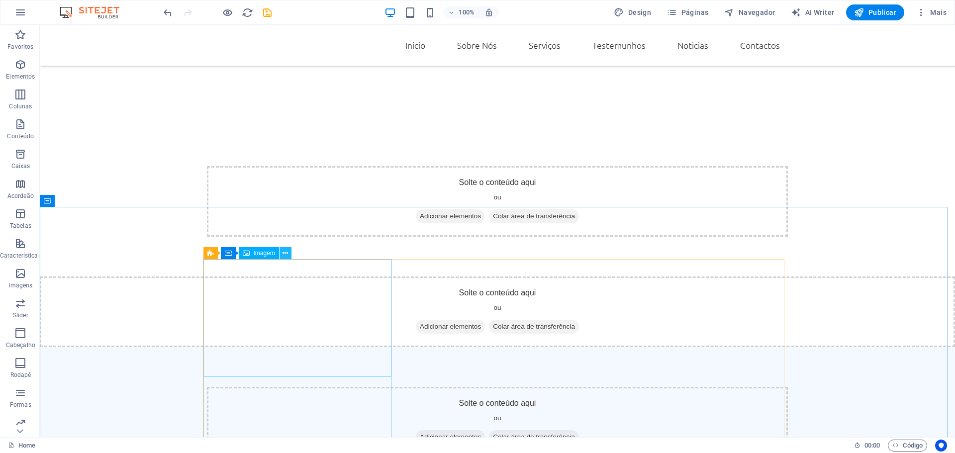
click at [285, 251] on icon at bounding box center [285, 253] width 5 height 10
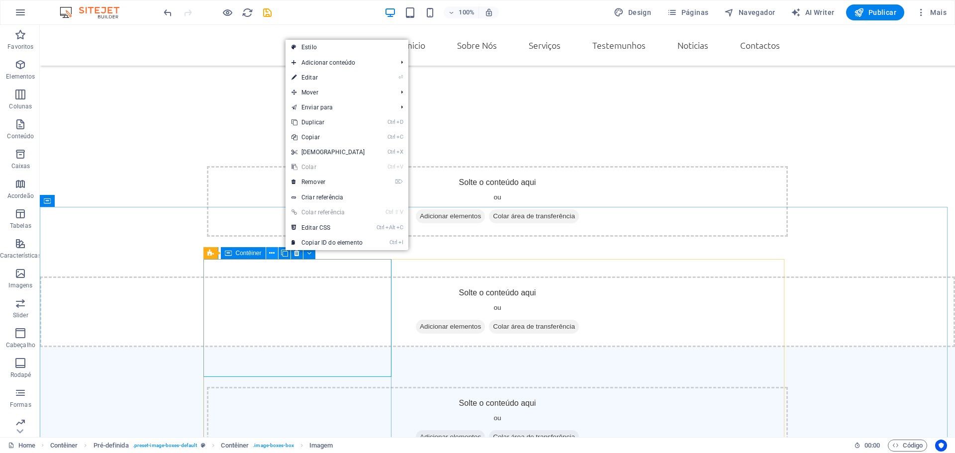
click at [272, 254] on icon at bounding box center [271, 253] width 5 height 10
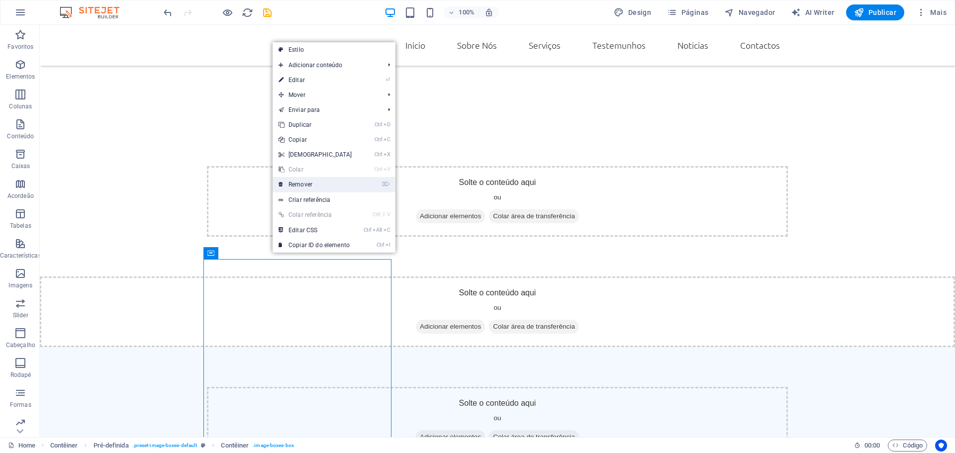
click at [307, 185] on link "⌦ Remover" at bounding box center [316, 184] width 86 height 15
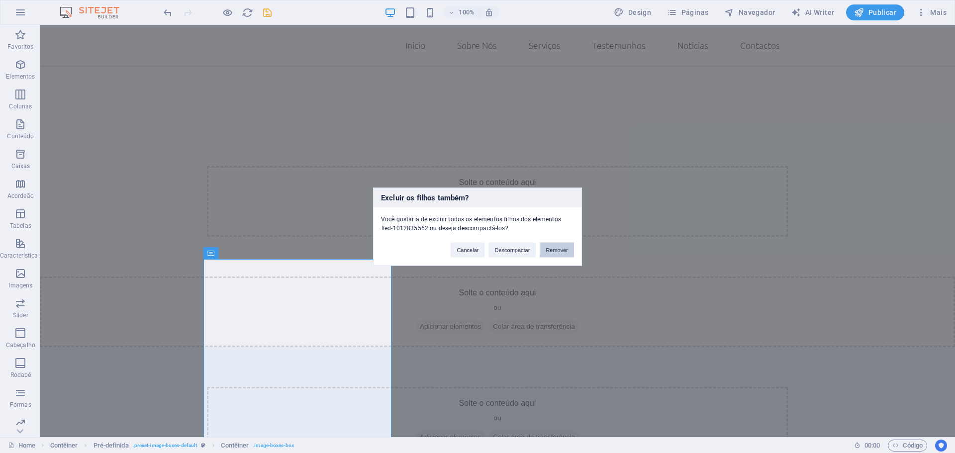
click at [564, 255] on button "Remover" at bounding box center [557, 249] width 34 height 15
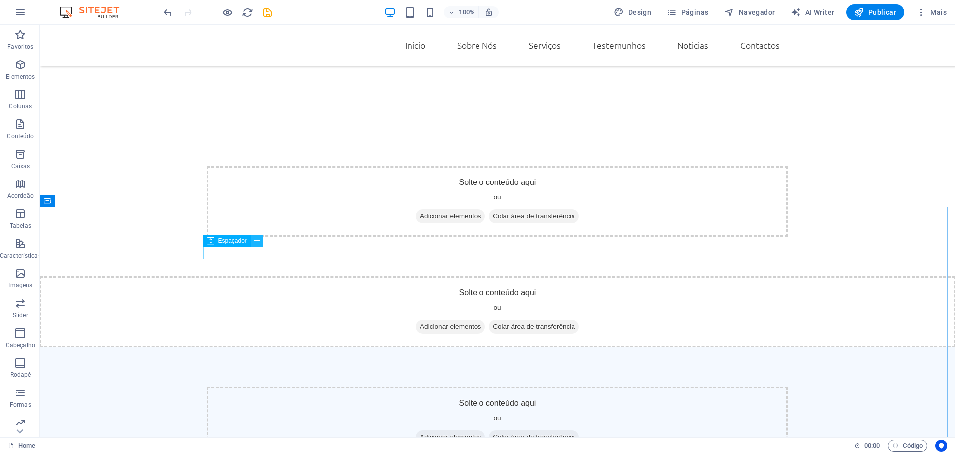
click at [253, 240] on button at bounding box center [257, 241] width 12 height 12
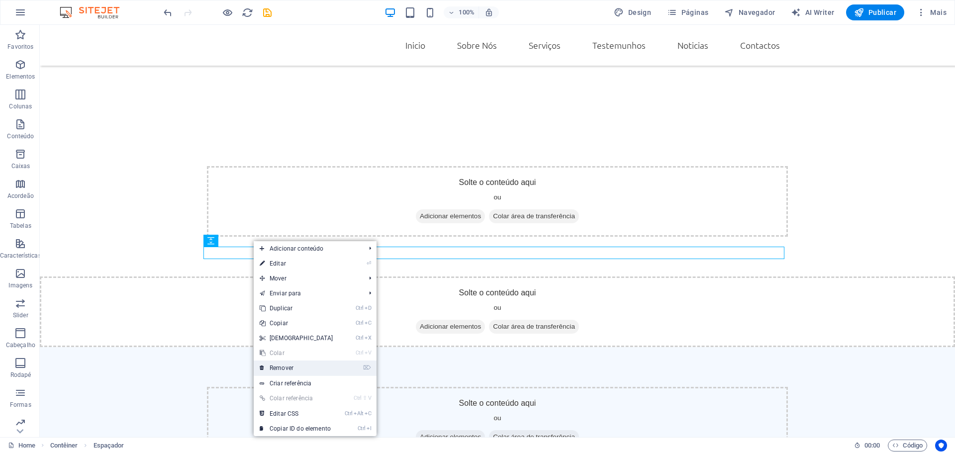
click at [283, 366] on link "⌦ Remover" at bounding box center [297, 368] width 86 height 15
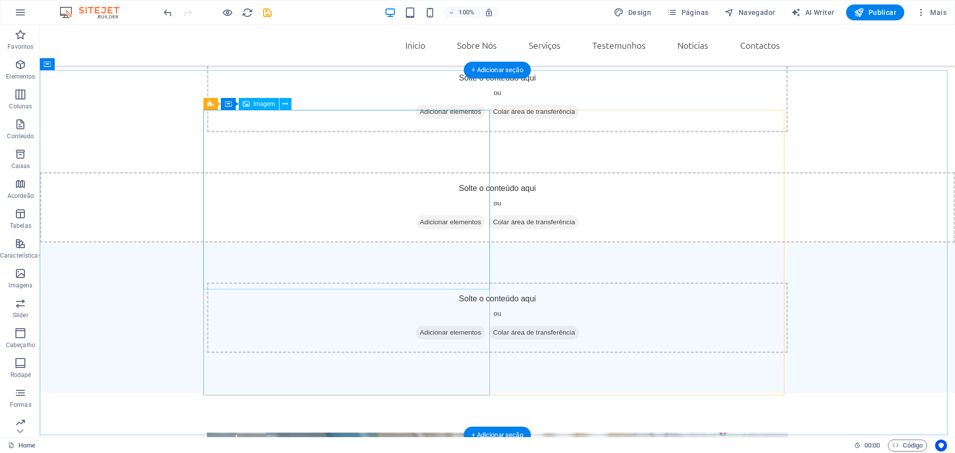
scroll to position [1045, 0]
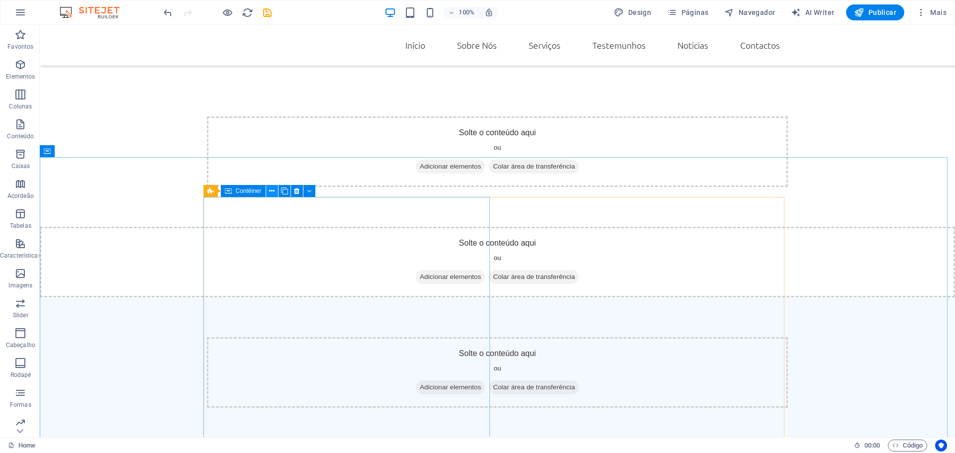
click at [274, 192] on icon at bounding box center [271, 191] width 5 height 10
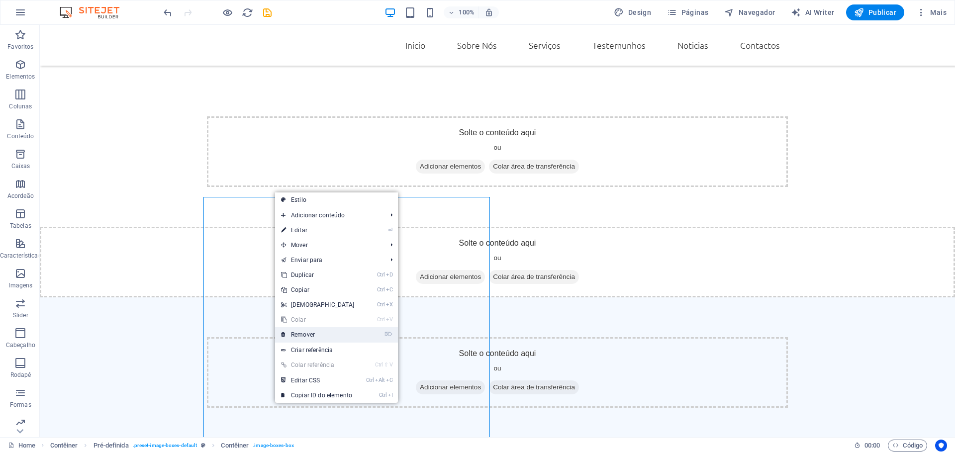
click at [297, 337] on link "⌦ Remover" at bounding box center [318, 334] width 86 height 15
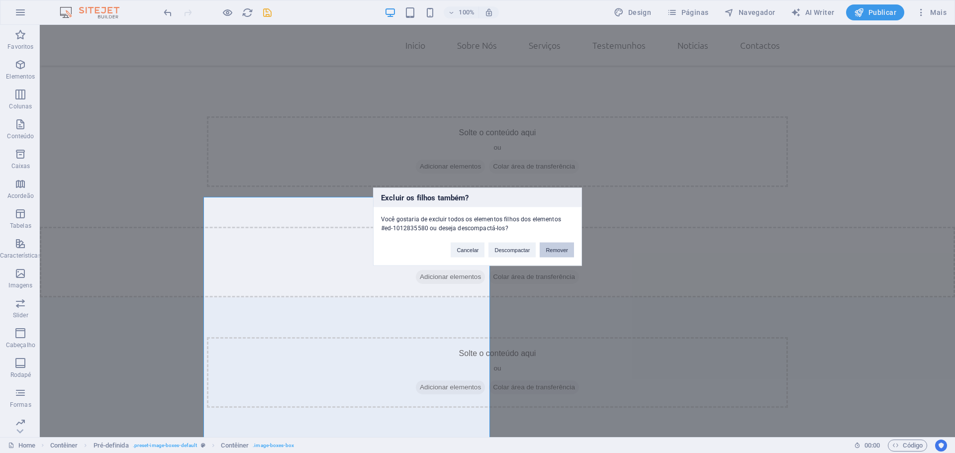
drag, startPoint x: 546, startPoint y: 246, endPoint x: 506, endPoint y: 223, distance: 46.2
click at [546, 246] on button "Remover" at bounding box center [557, 249] width 34 height 15
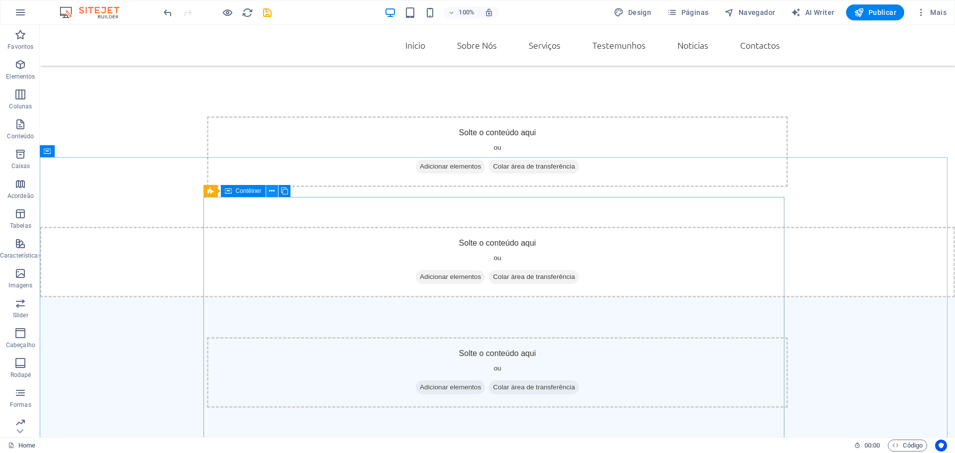
click at [270, 192] on icon at bounding box center [271, 191] width 5 height 10
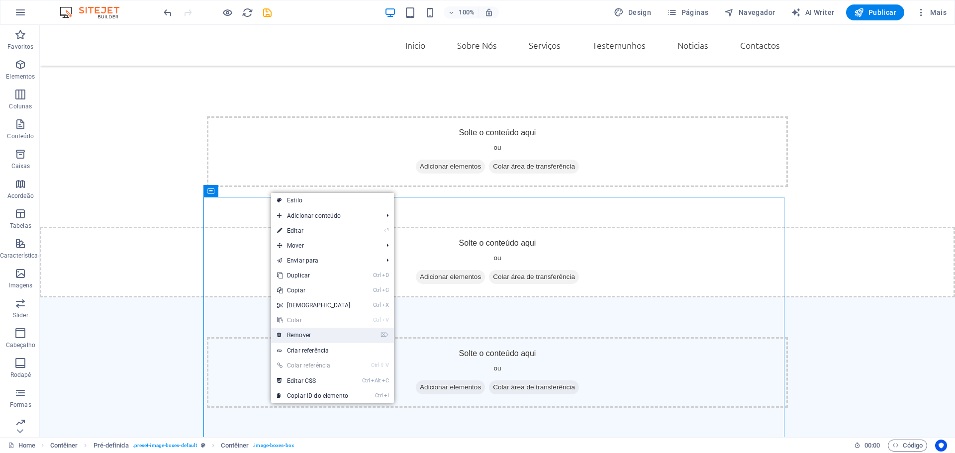
click at [297, 337] on link "⌦ Remover" at bounding box center [314, 335] width 86 height 15
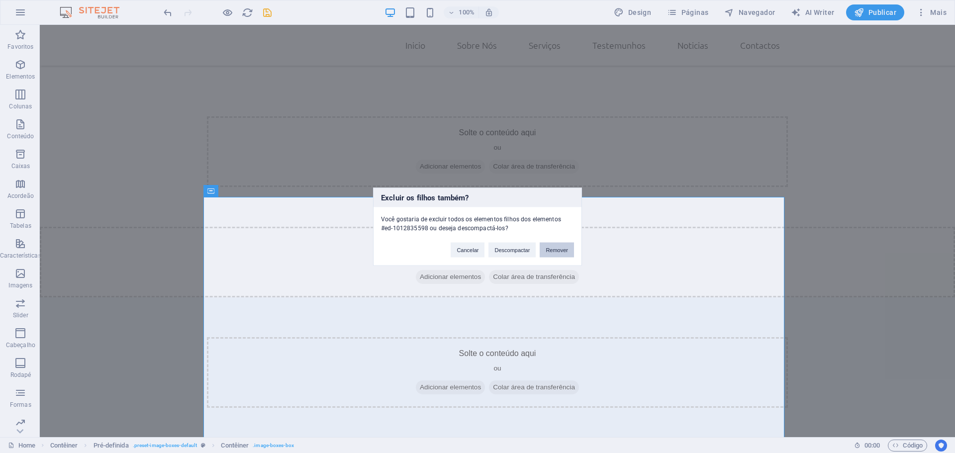
click at [557, 249] on button "Remover" at bounding box center [557, 249] width 34 height 15
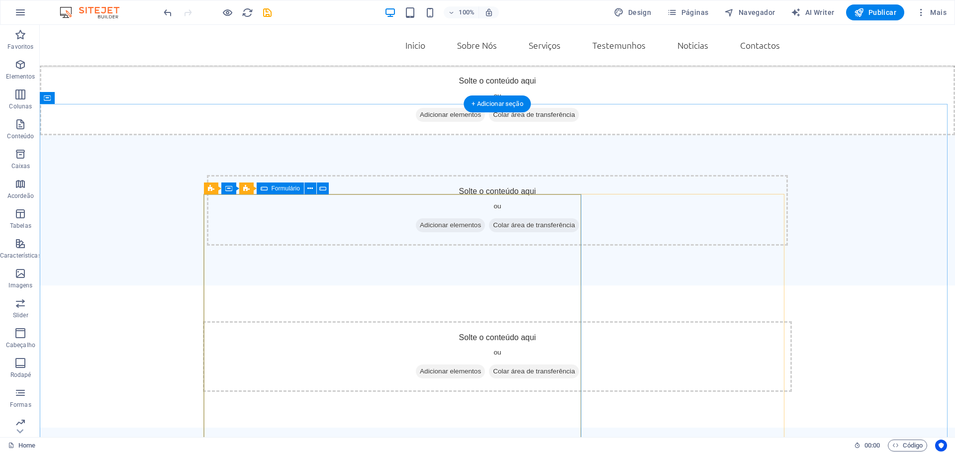
scroll to position [1192, 0]
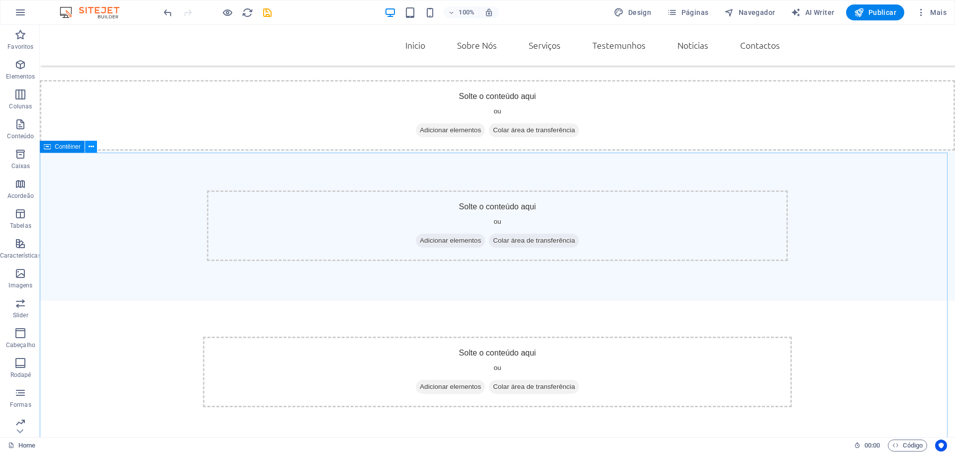
click at [93, 148] on icon at bounding box center [91, 147] width 5 height 10
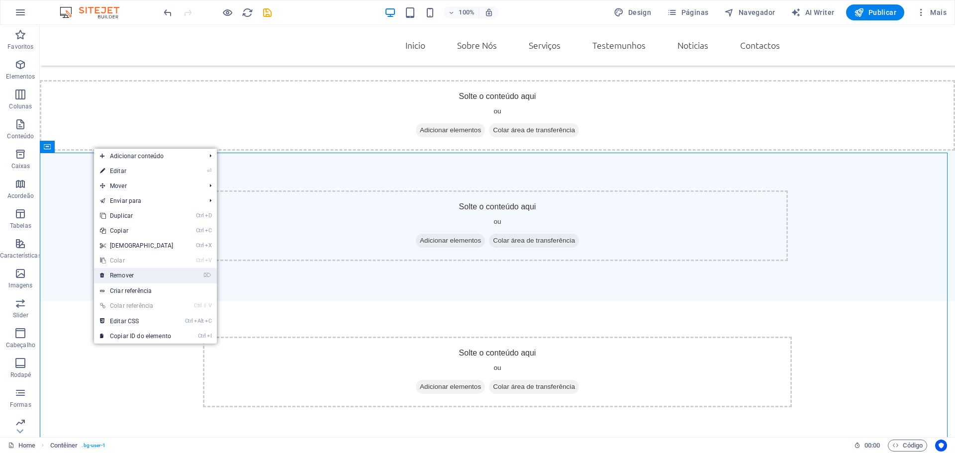
click at [126, 276] on link "⌦ Remover" at bounding box center [137, 275] width 86 height 15
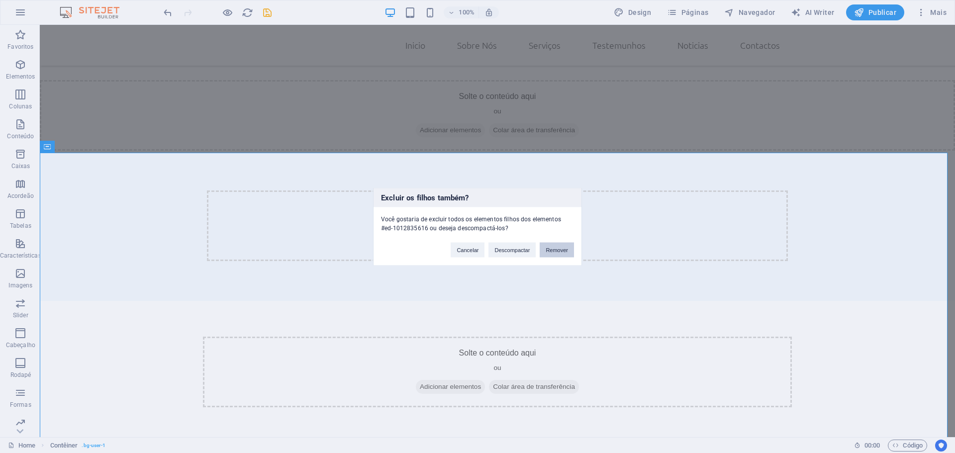
click at [560, 255] on button "Remover" at bounding box center [557, 249] width 34 height 15
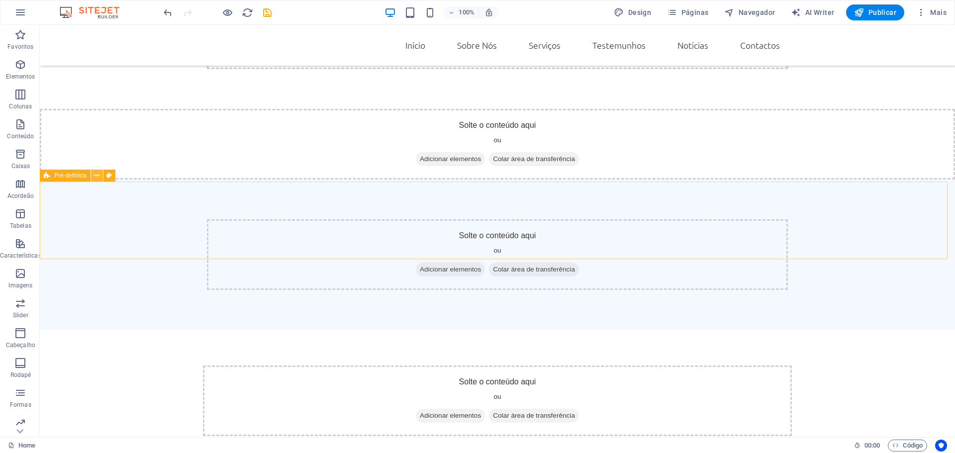
click at [95, 177] on icon at bounding box center [96, 176] width 5 height 10
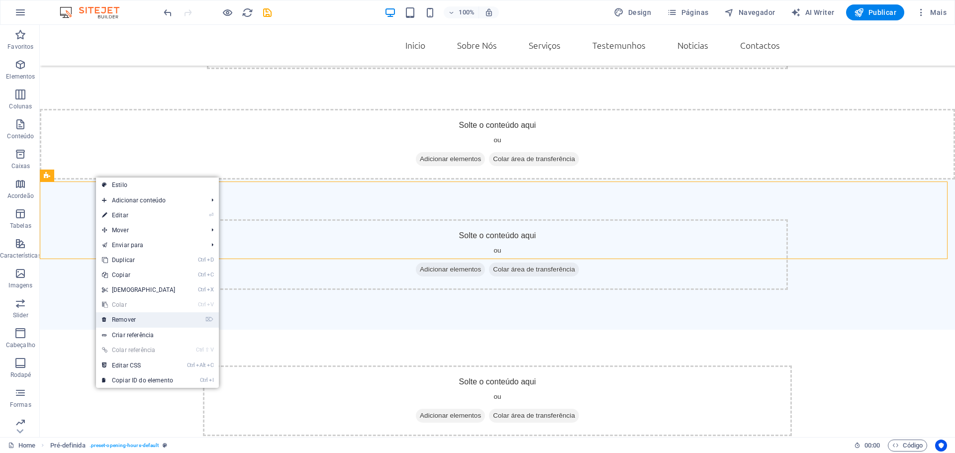
click at [127, 319] on link "⌦ Remover" at bounding box center [139, 319] width 86 height 15
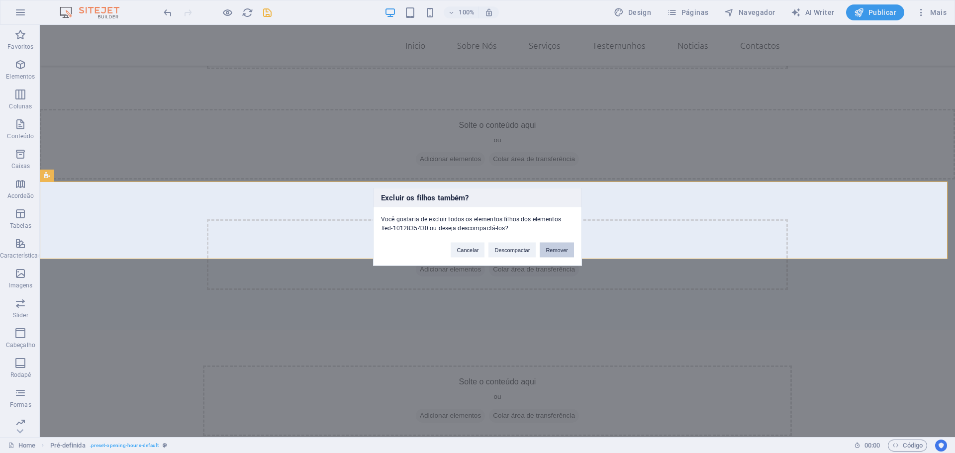
drag, startPoint x: 550, startPoint y: 249, endPoint x: 510, endPoint y: 224, distance: 46.9
click at [550, 249] on button "Remover" at bounding box center [557, 249] width 34 height 15
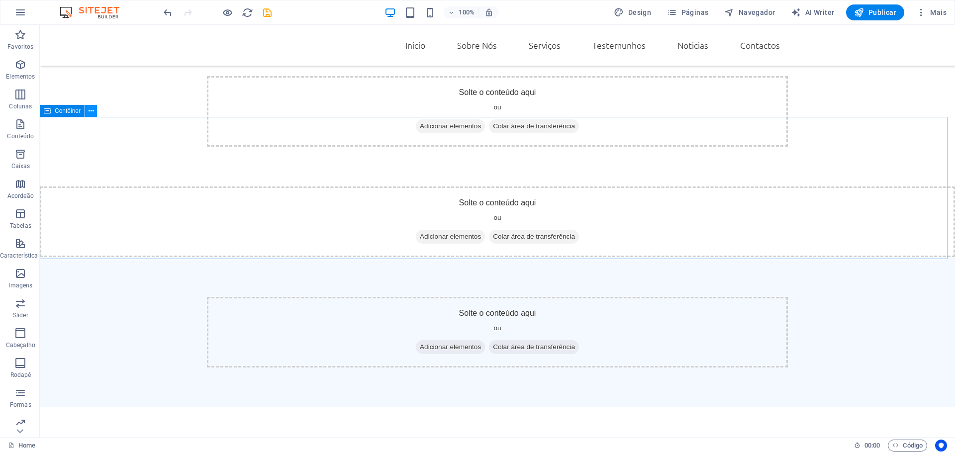
click at [93, 114] on icon at bounding box center [91, 111] width 5 height 10
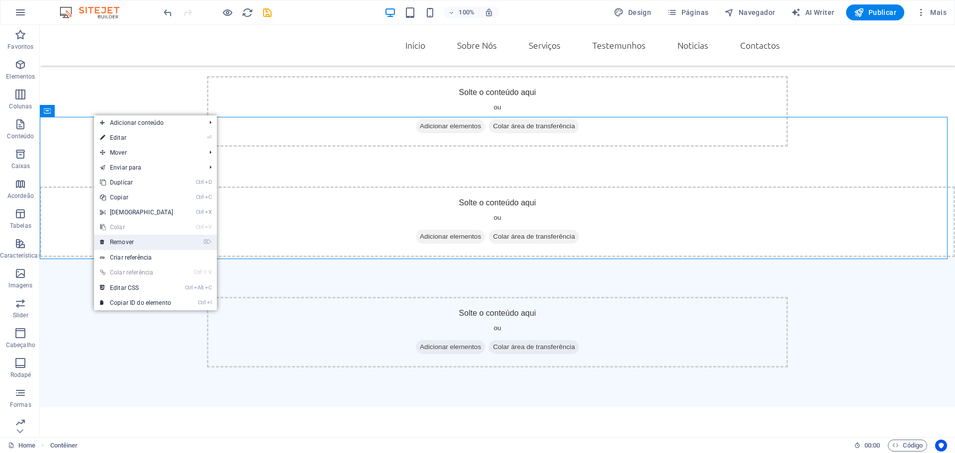
click at [123, 242] on link "⌦ Remover" at bounding box center [137, 242] width 86 height 15
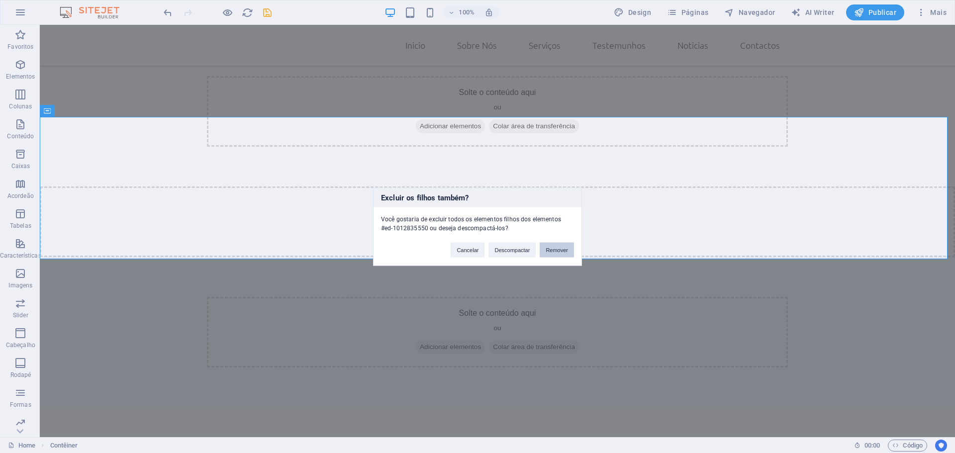
click at [549, 244] on button "Remover" at bounding box center [557, 249] width 34 height 15
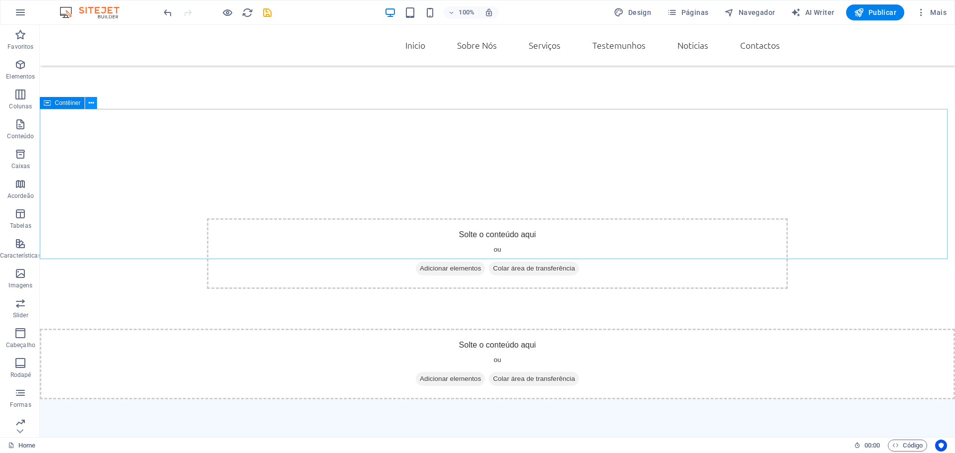
click at [90, 107] on icon at bounding box center [91, 103] width 5 height 10
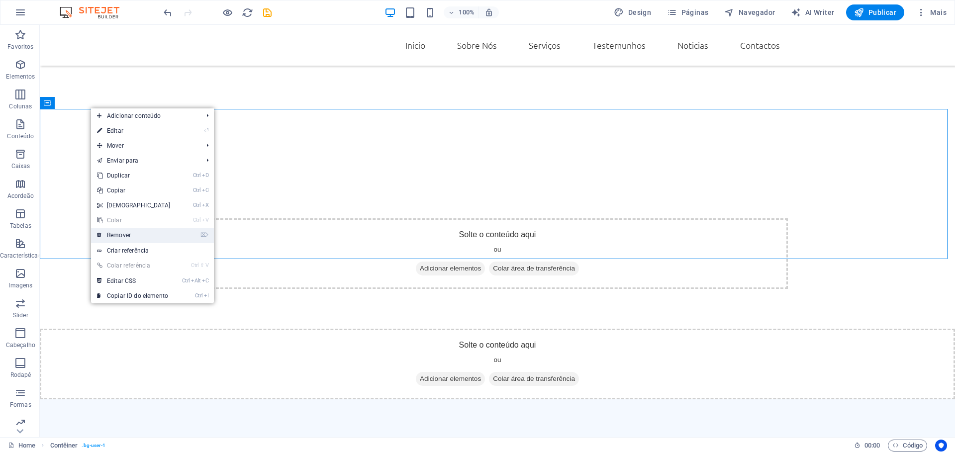
click at [115, 235] on link "⌦ Remover" at bounding box center [134, 235] width 86 height 15
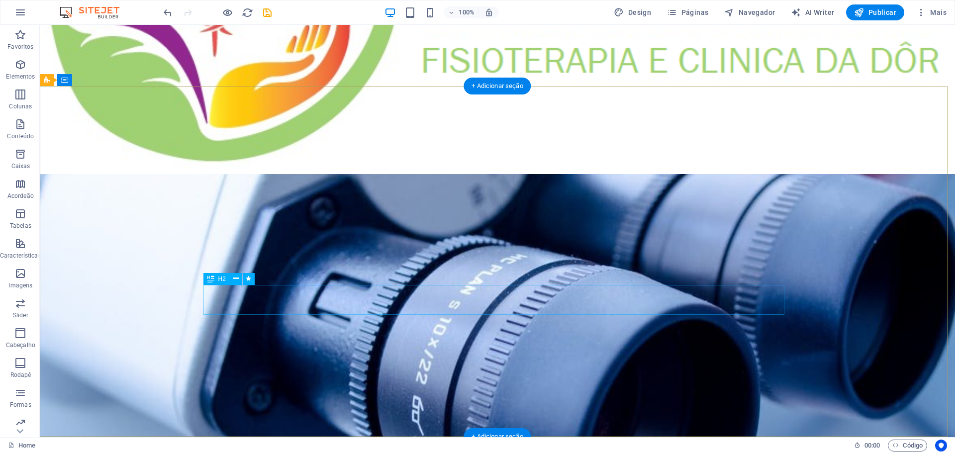
scroll to position [792, 0]
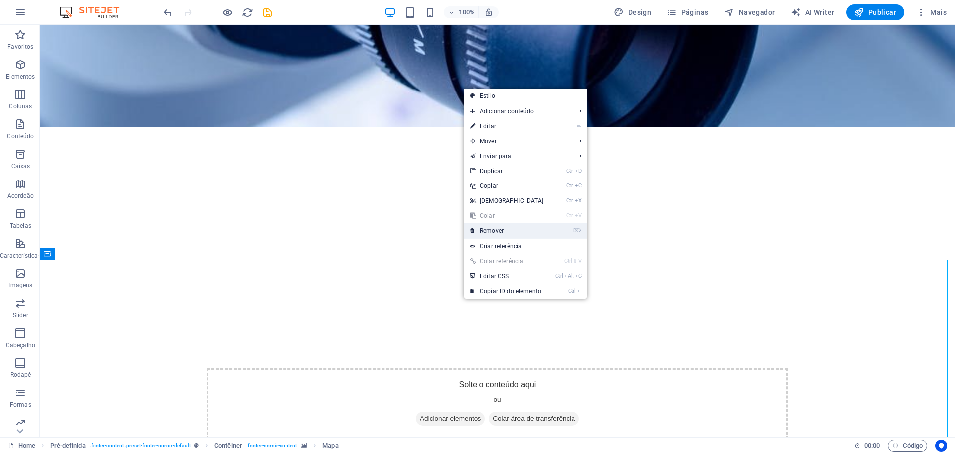
click at [496, 233] on link "⌦ Remover" at bounding box center [507, 230] width 86 height 15
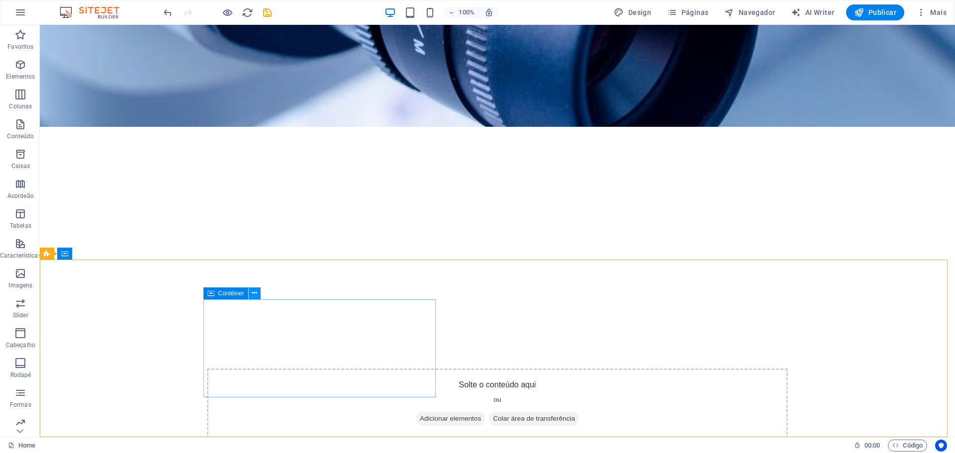
click at [255, 295] on icon at bounding box center [254, 293] width 5 height 10
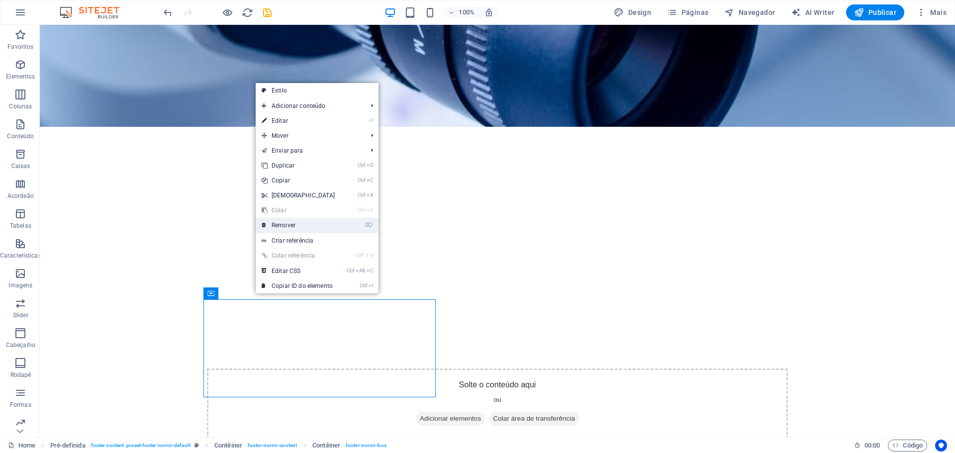
click at [286, 227] on link "⌦ Remover" at bounding box center [299, 225] width 86 height 15
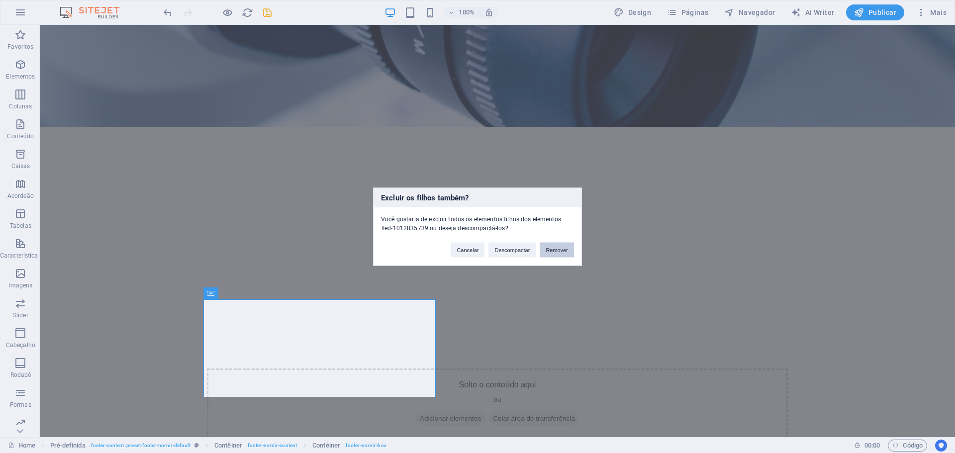
click at [557, 250] on button "Remover" at bounding box center [557, 249] width 34 height 15
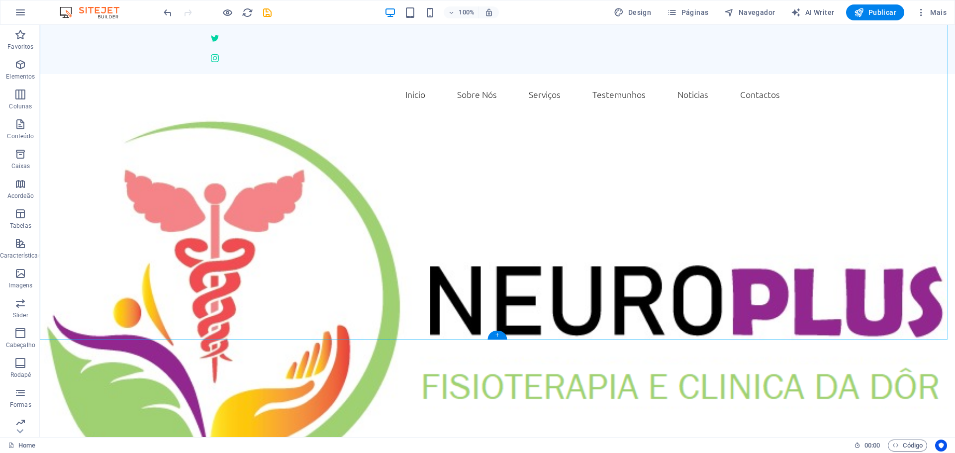
scroll to position [249, 0]
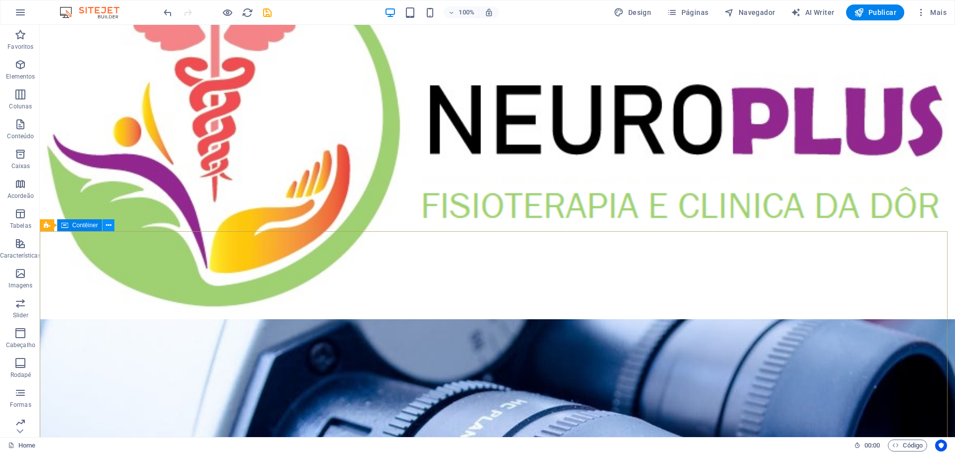
click at [109, 225] on icon at bounding box center [108, 225] width 5 height 10
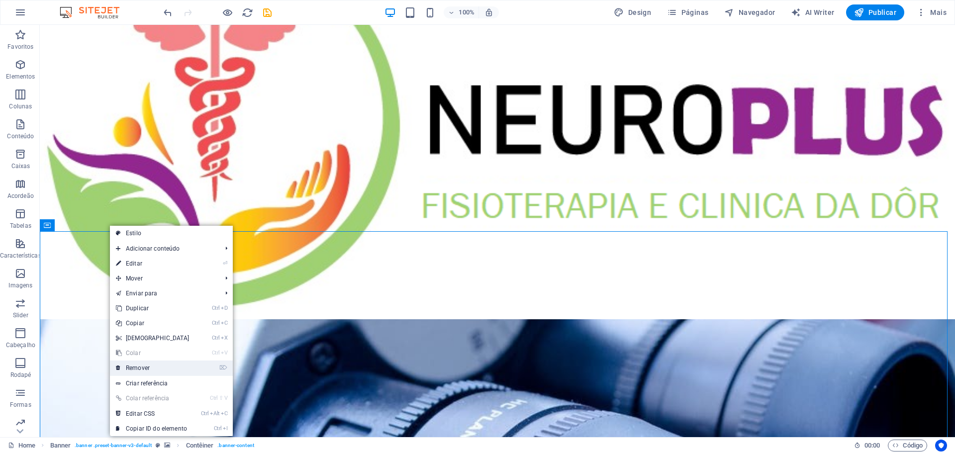
click at [142, 370] on link "⌦ Remover" at bounding box center [153, 368] width 86 height 15
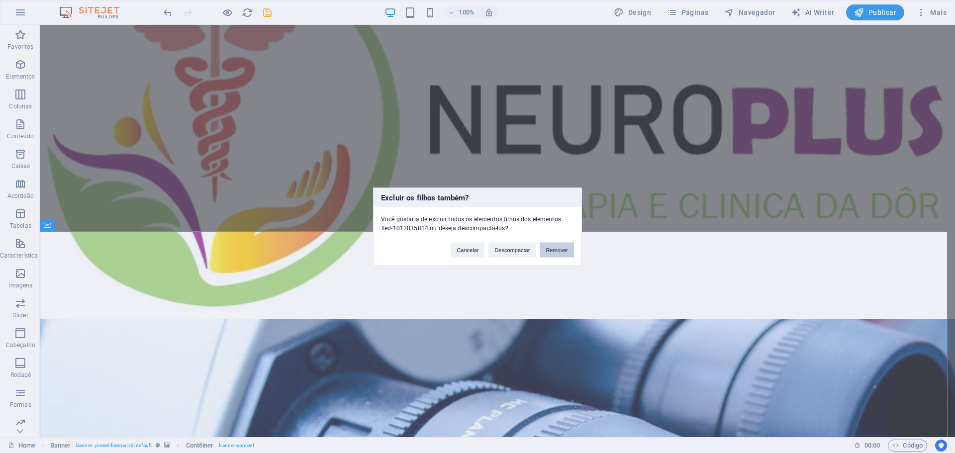
click at [552, 249] on button "Remover" at bounding box center [557, 249] width 34 height 15
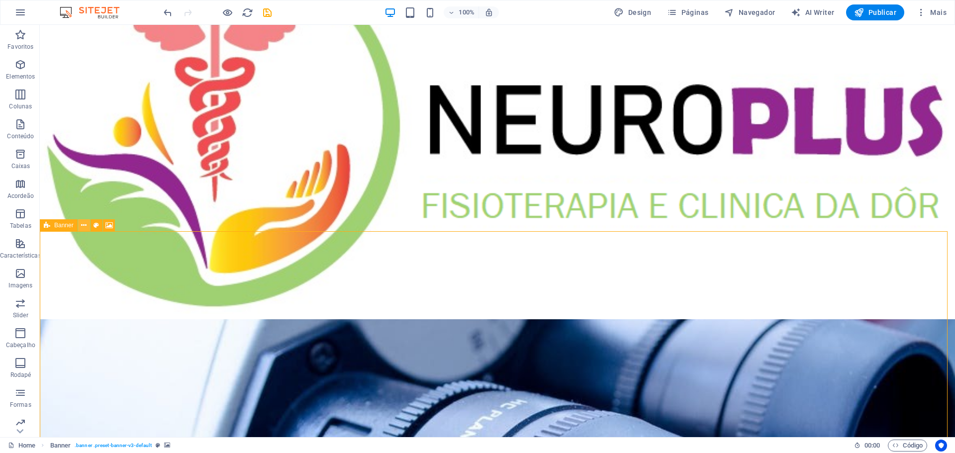
click at [84, 223] on icon at bounding box center [83, 225] width 5 height 10
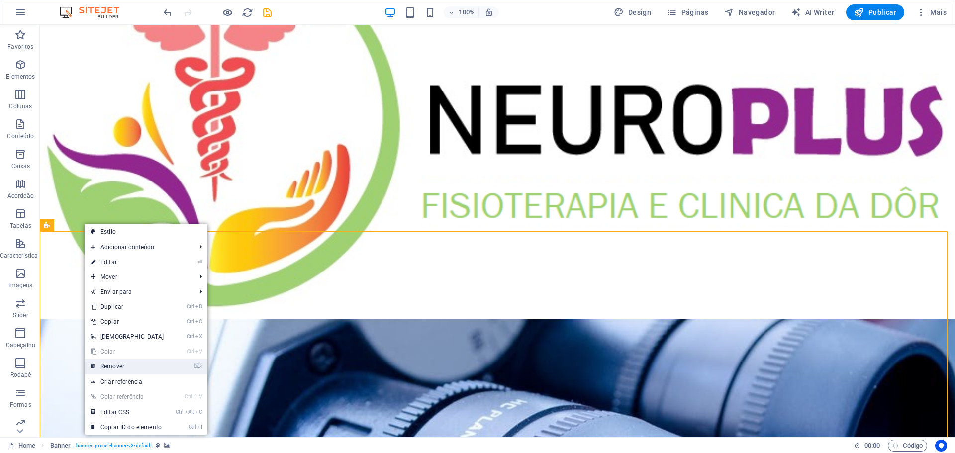
click at [123, 364] on link "⌦ Remover" at bounding box center [128, 366] width 86 height 15
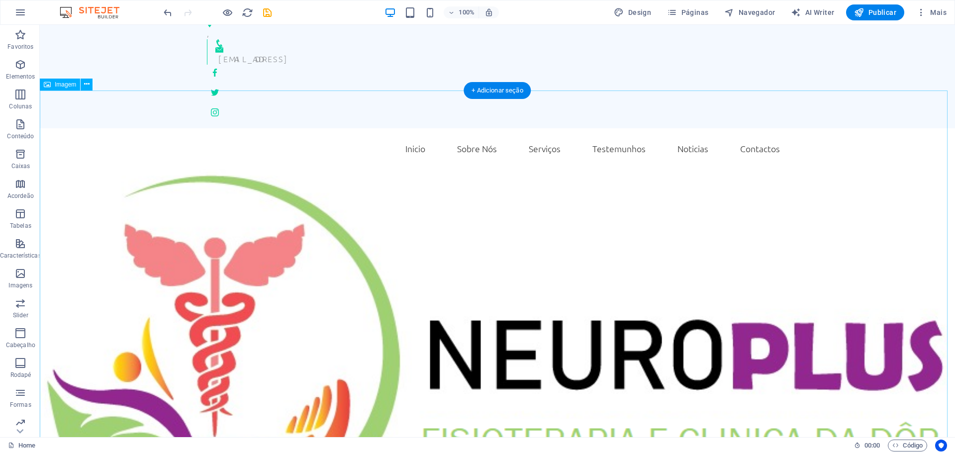
scroll to position [0, 0]
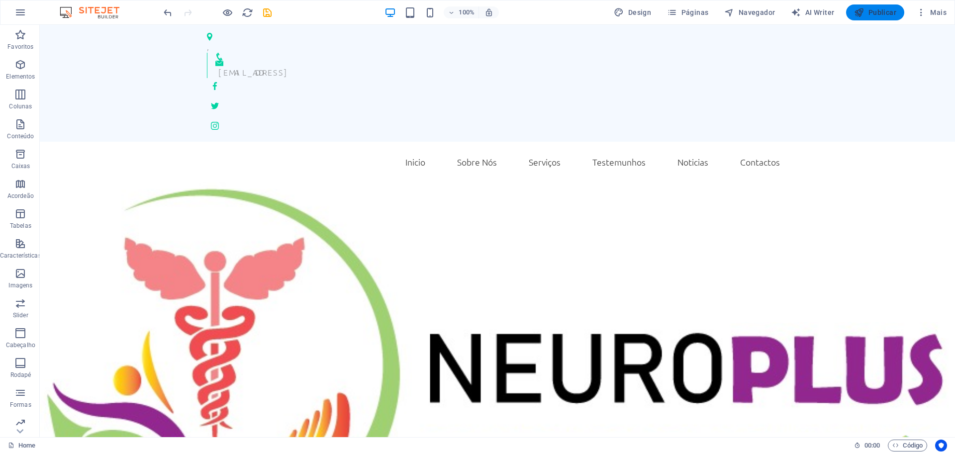
click at [879, 14] on span "Publicar" at bounding box center [875, 12] width 42 height 10
click at [573, 203] on figure at bounding box center [498, 375] width 916 height 386
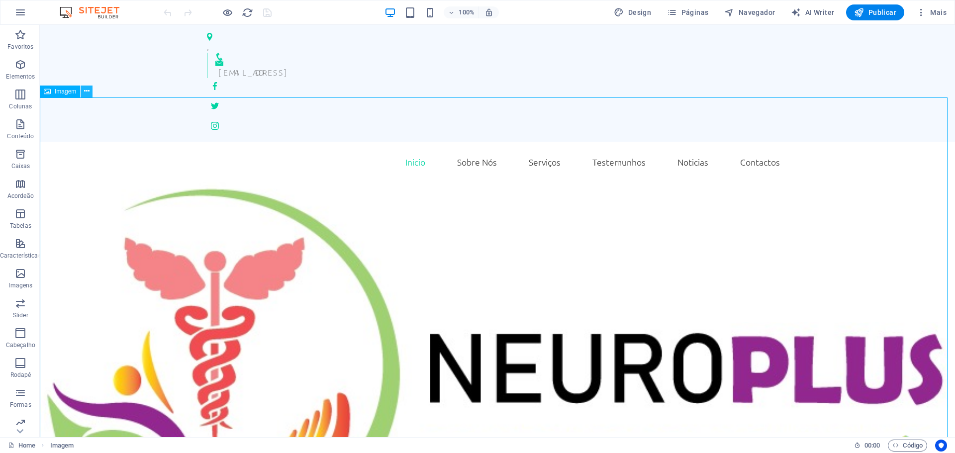
click at [85, 90] on icon at bounding box center [86, 91] width 5 height 10
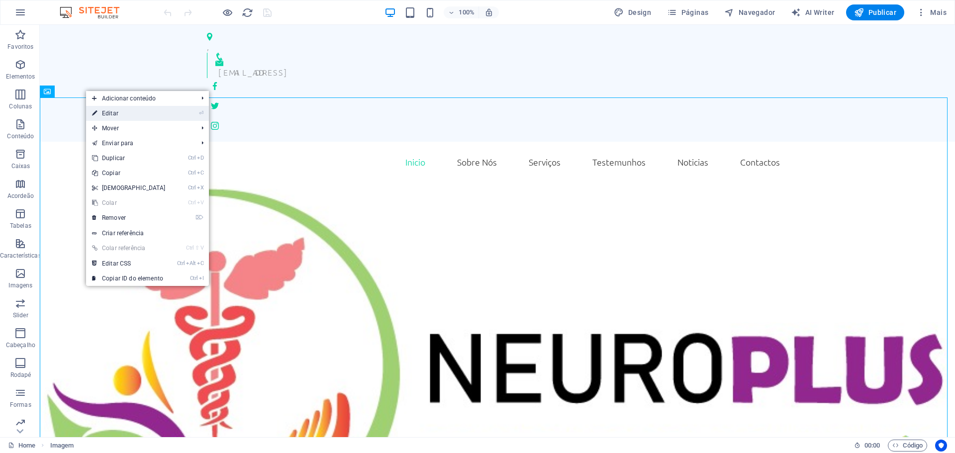
click at [112, 113] on link "⏎ Editar" at bounding box center [129, 113] width 86 height 15
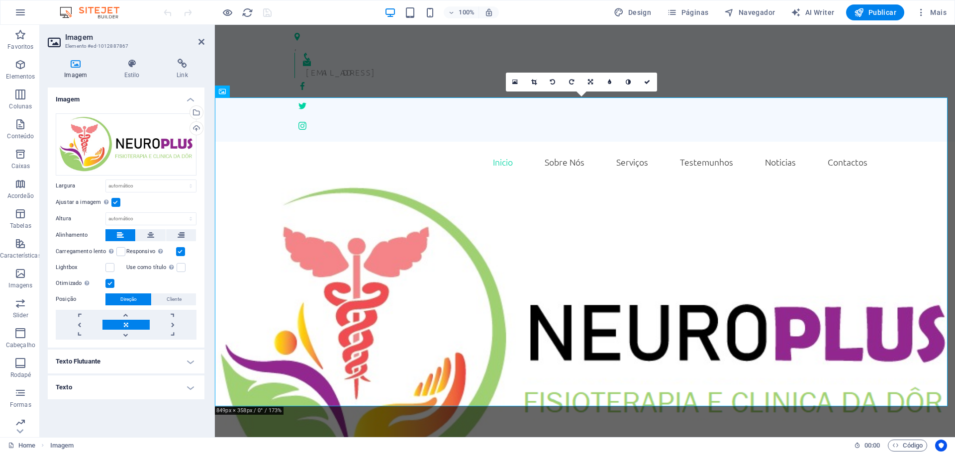
click at [116, 202] on label at bounding box center [115, 202] width 9 height 9
click at [0, 0] on input "Ajustar a imagem Ajustar a imagem automaticamente a uma largura e altura fixas" at bounding box center [0, 0] width 0 height 0
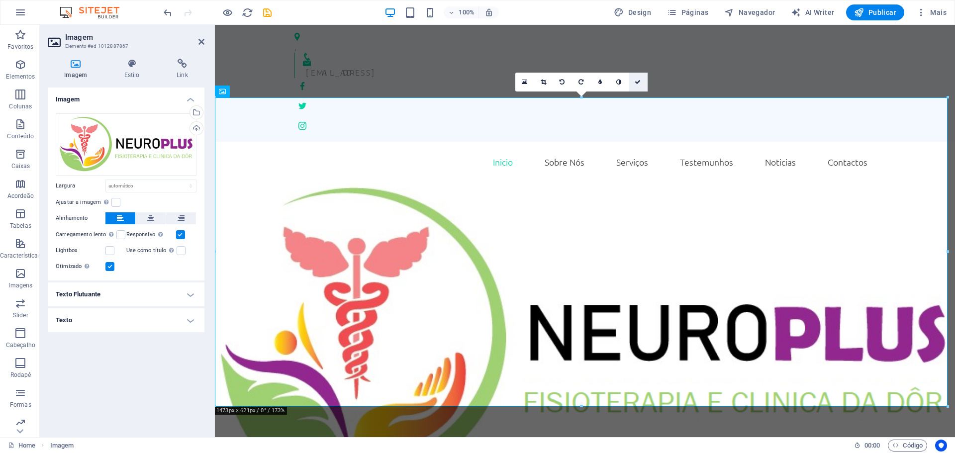
click at [639, 83] on icon at bounding box center [638, 82] width 6 height 6
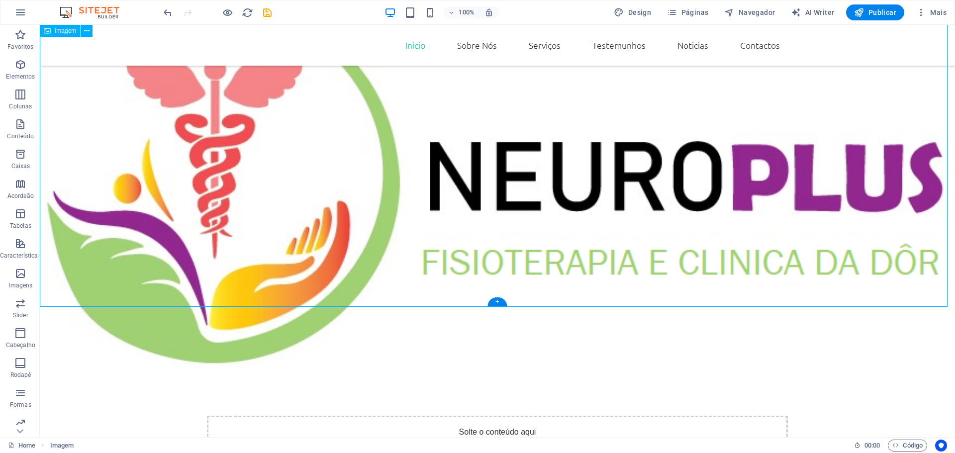
scroll to position [149, 0]
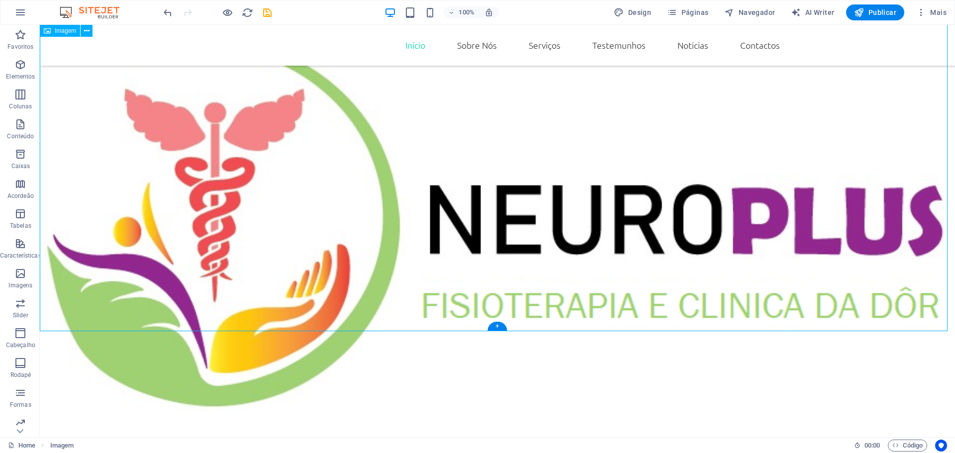
click at [533, 293] on figure at bounding box center [498, 206] width 916 height 427
click at [497, 324] on div "+" at bounding box center [497, 326] width 19 height 9
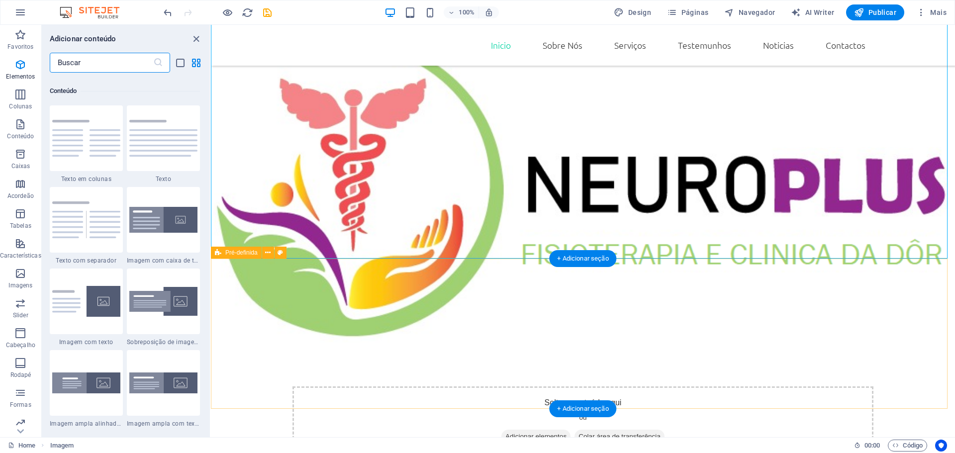
scroll to position [1741, 0]
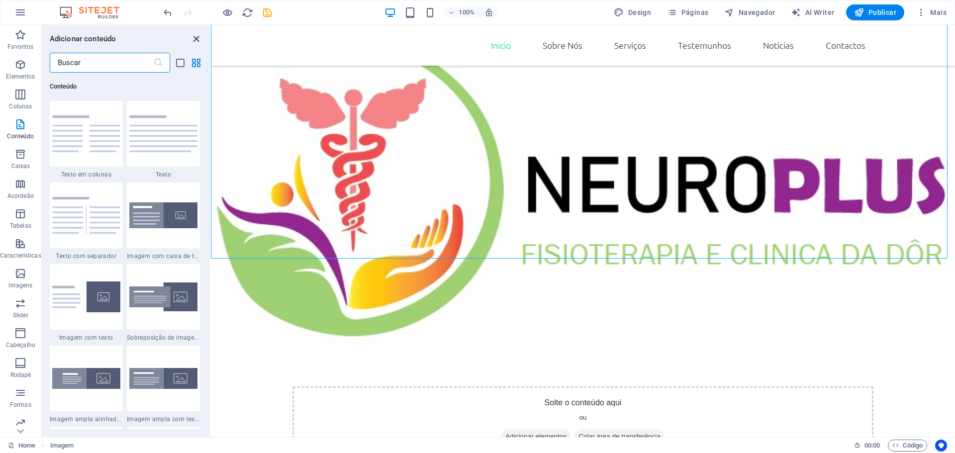
click at [196, 36] on icon "close panel" at bounding box center [196, 38] width 11 height 11
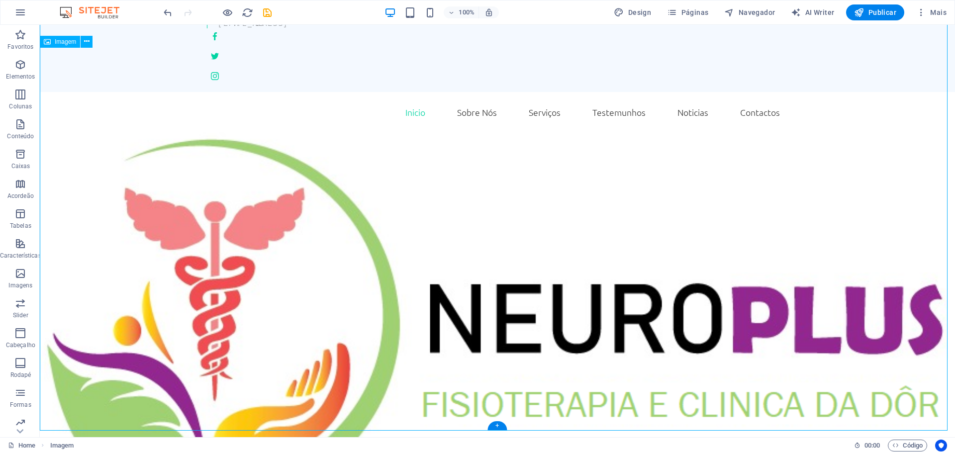
scroll to position [100, 0]
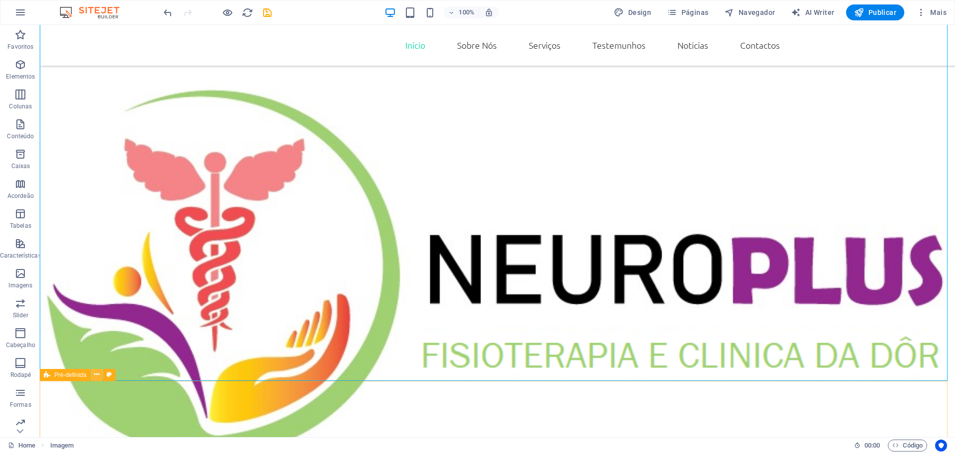
click at [96, 375] on icon at bounding box center [96, 375] width 5 height 10
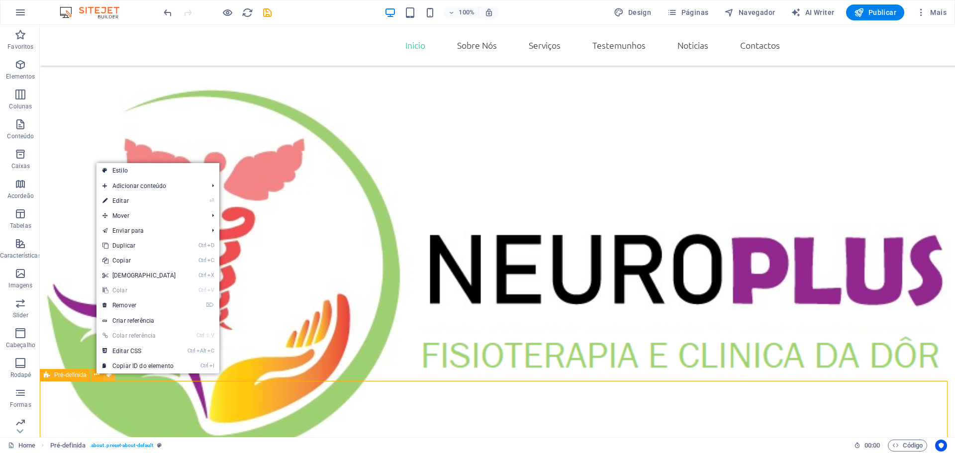
click at [108, 377] on icon at bounding box center [108, 375] width 5 height 10
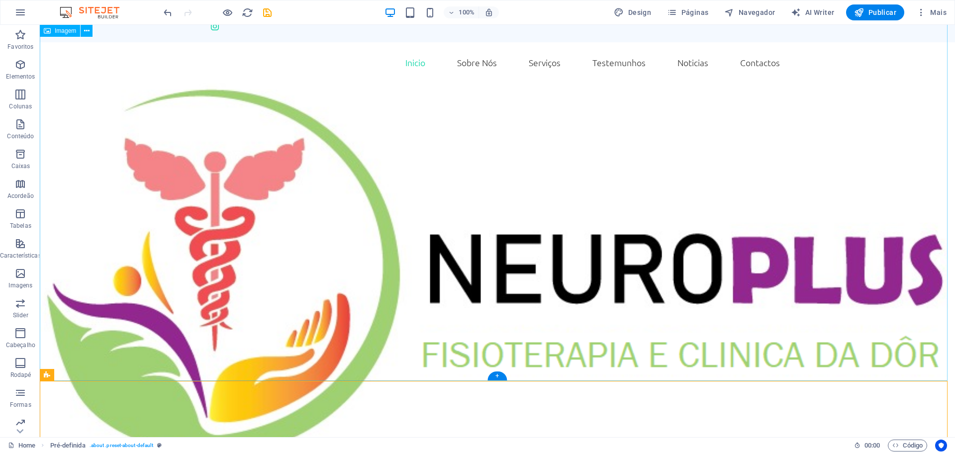
scroll to position [0, 0]
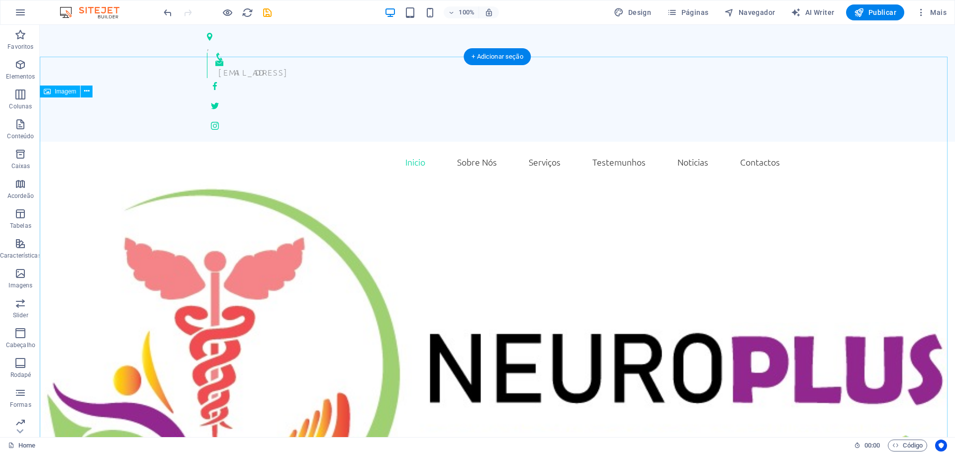
click at [320, 201] on figure at bounding box center [498, 375] width 916 height 386
click at [86, 92] on icon at bounding box center [86, 91] width 5 height 10
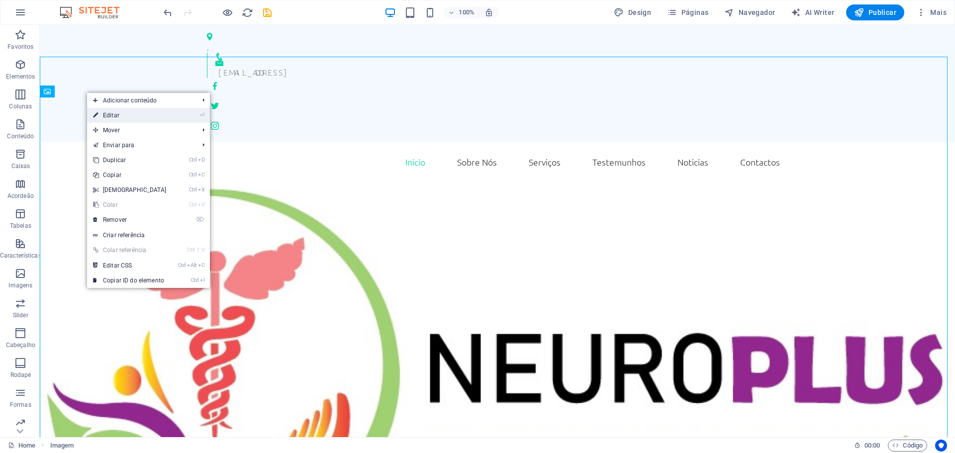
click at [109, 115] on link "⏎ Editar" at bounding box center [130, 115] width 86 height 15
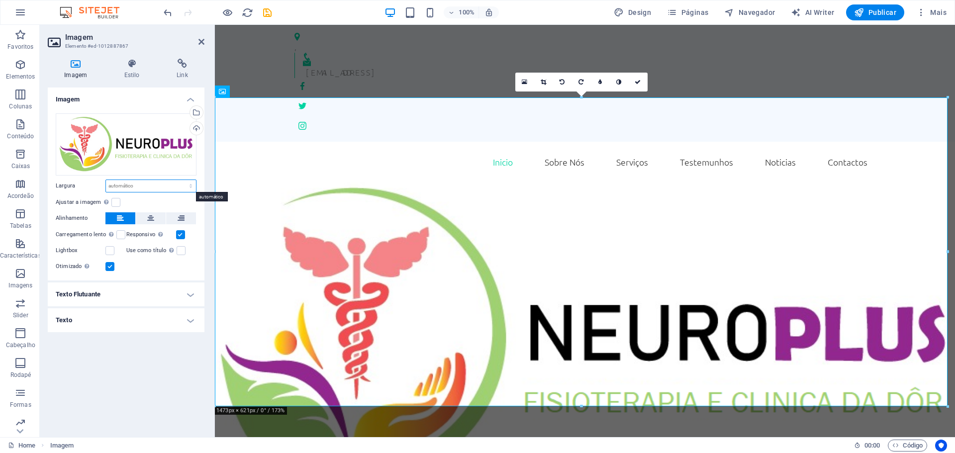
click at [182, 188] on select "Padrão automático px rem % em vh vw" at bounding box center [151, 186] width 90 height 12
select select "%"
click at [182, 180] on select "Padrão automático px rem % em vh vw" at bounding box center [151, 186] width 90 height 12
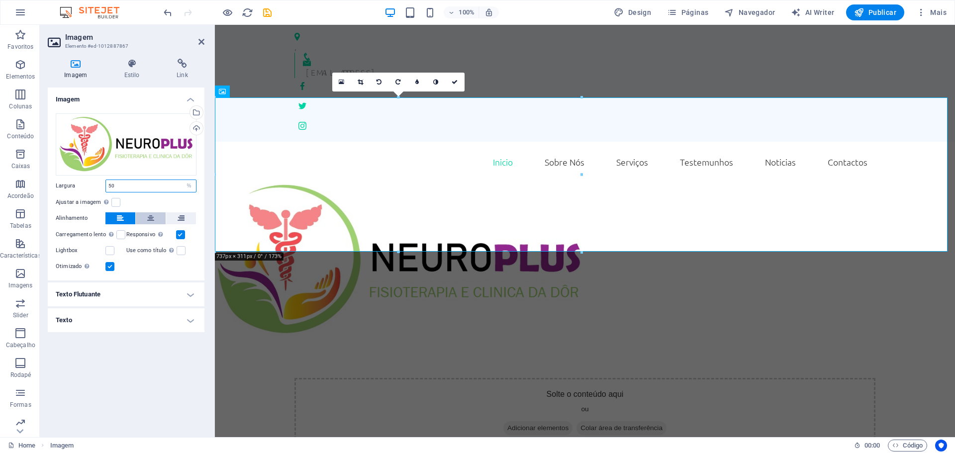
type input "50"
click at [147, 219] on icon at bounding box center [150, 218] width 7 height 12
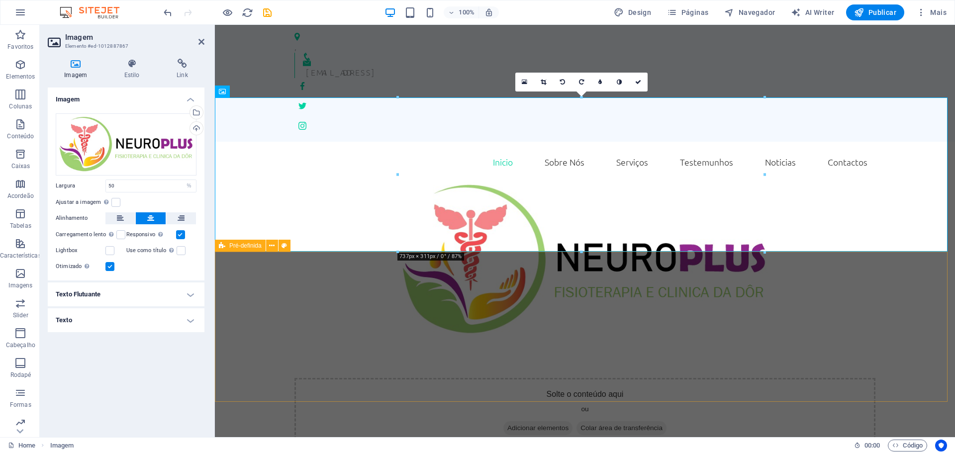
click at [559, 378] on div "Solte o conteúdo aqui ou Adicionar elementos Colar área de transferência" at bounding box center [585, 413] width 581 height 71
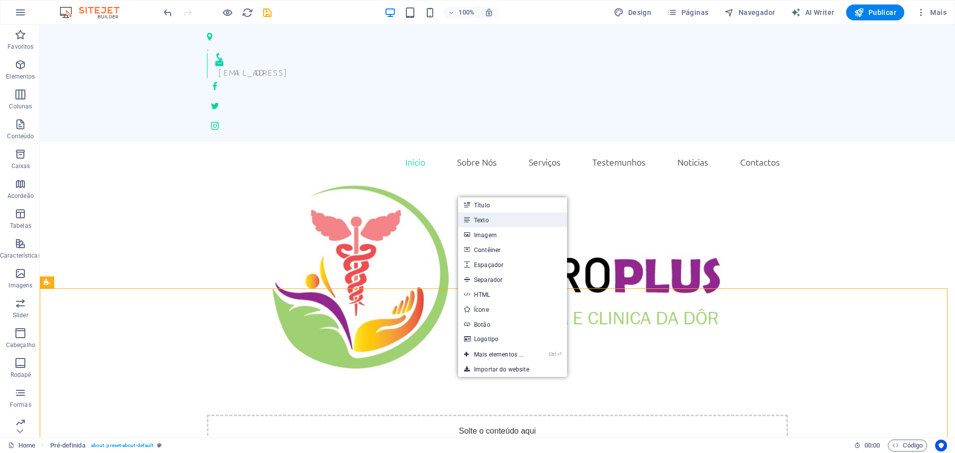
click at [475, 218] on link "Texto" at bounding box center [512, 219] width 109 height 15
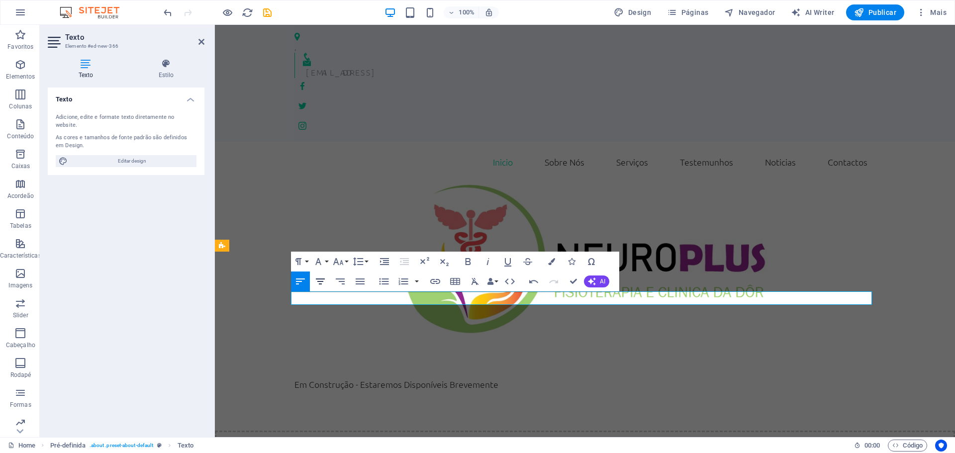
click at [322, 283] on icon "button" at bounding box center [320, 282] width 12 height 12
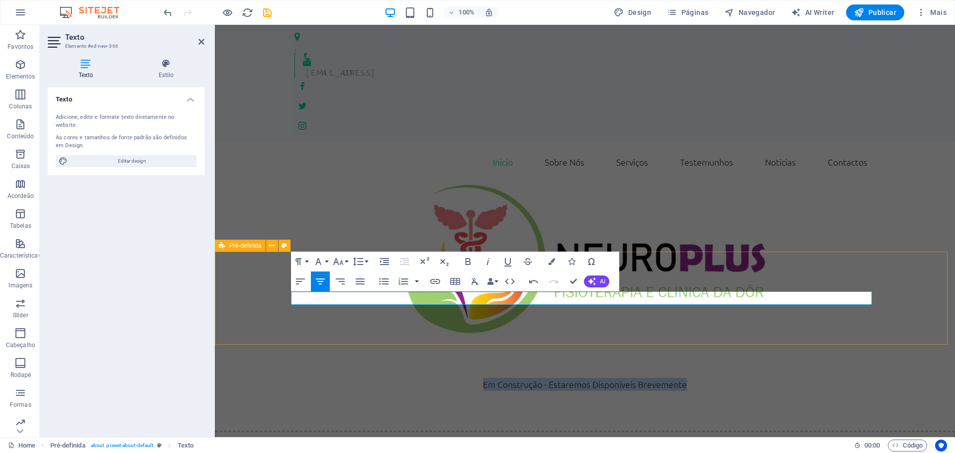
drag, startPoint x: 695, startPoint y: 300, endPoint x: 414, endPoint y: 309, distance: 280.8
click at [416, 338] on div "Em Construção - Estaremos Disponíveis Brevemente" at bounding box center [585, 384] width 740 height 93
click at [469, 260] on icon "button" at bounding box center [468, 262] width 12 height 12
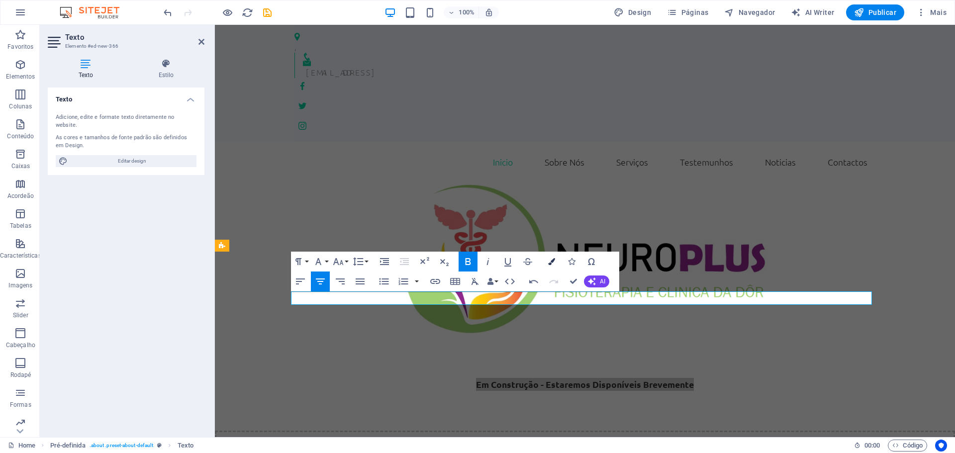
click at [553, 259] on icon "button" at bounding box center [551, 261] width 7 height 7
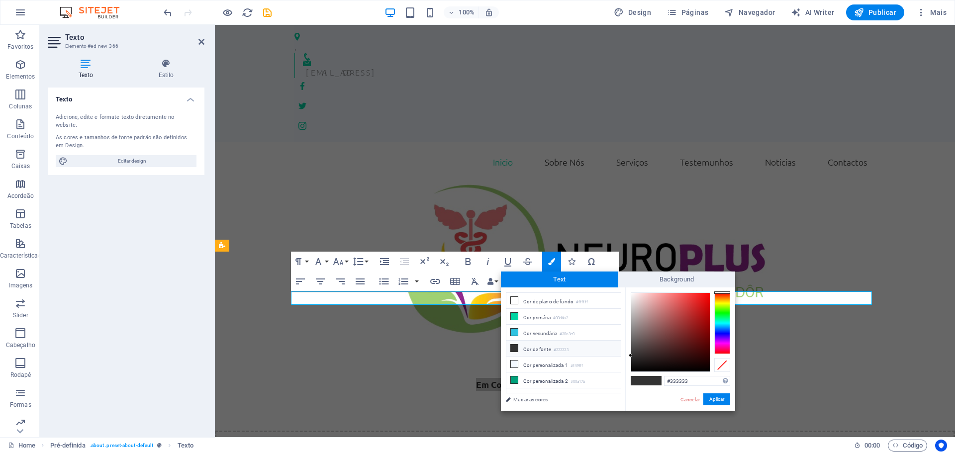
click at [720, 313] on div at bounding box center [723, 324] width 16 height 62
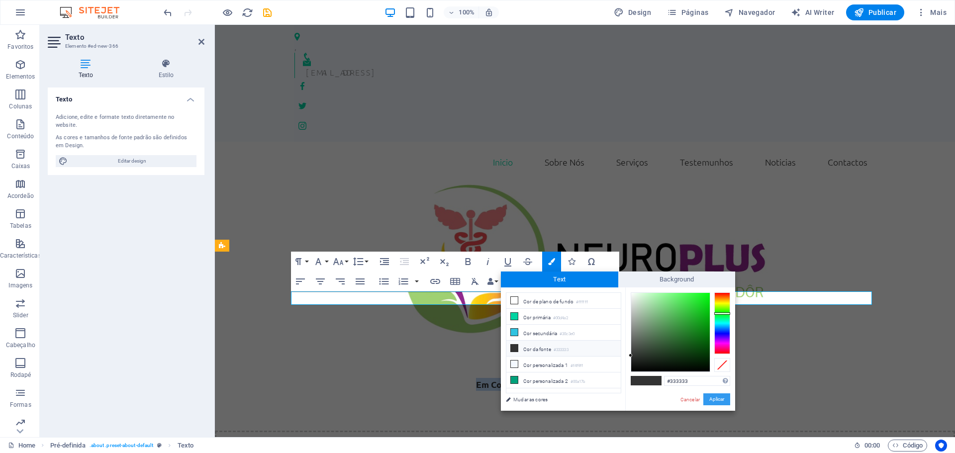
click at [714, 400] on button "Aplicar" at bounding box center [717, 400] width 27 height 12
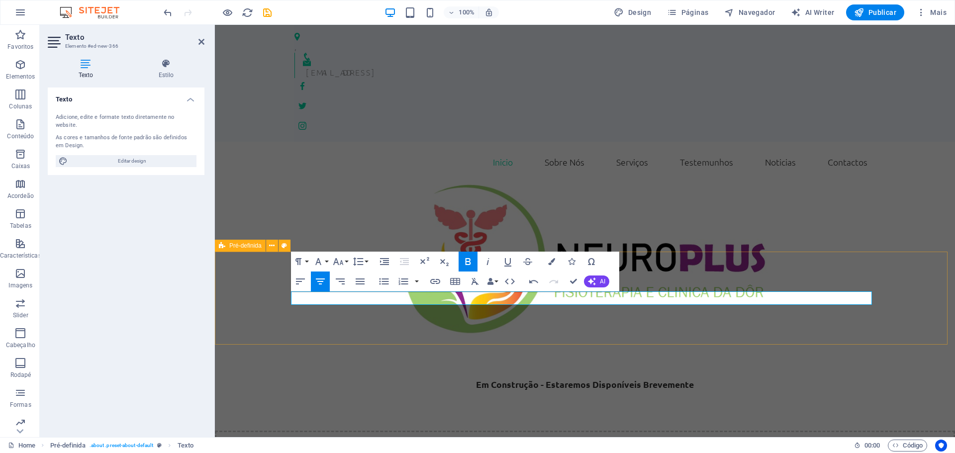
click at [606, 338] on div "Em Construção - Estaremos Disponíveis Brevemente" at bounding box center [585, 384] width 740 height 93
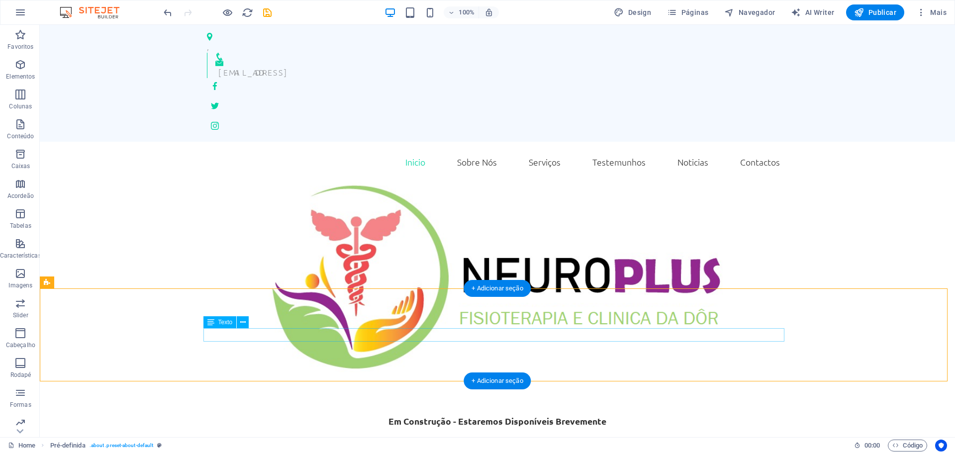
click at [586, 415] on div "Em Construção - Estaremos Disponíveis Brevemente" at bounding box center [497, 421] width 581 height 13
click at [242, 321] on icon at bounding box center [242, 322] width 5 height 10
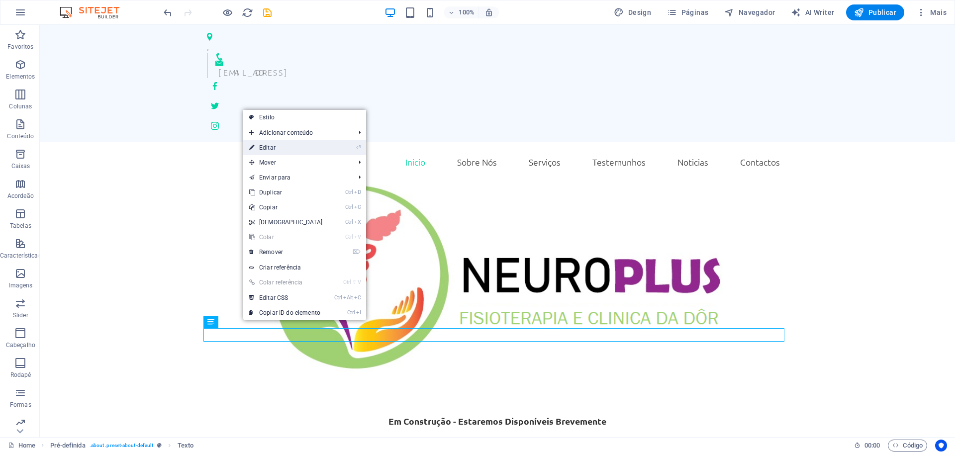
click at [263, 151] on link "⏎ Editar" at bounding box center [286, 147] width 86 height 15
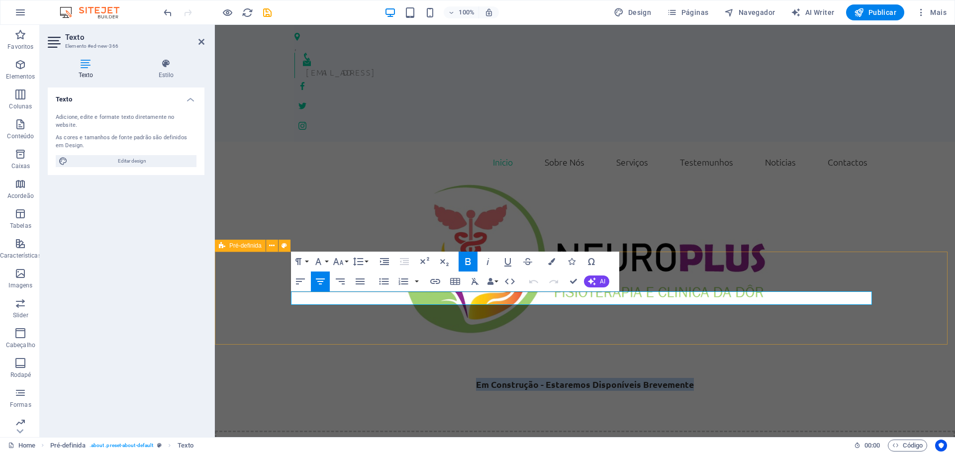
drag, startPoint x: 704, startPoint y: 301, endPoint x: 334, endPoint y: 310, distance: 369.3
click at [339, 338] on div "Em Construção - Estaremos Disponíveis Brevemente" at bounding box center [585, 384] width 740 height 93
click at [425, 263] on icon "button" at bounding box center [424, 262] width 12 height 12
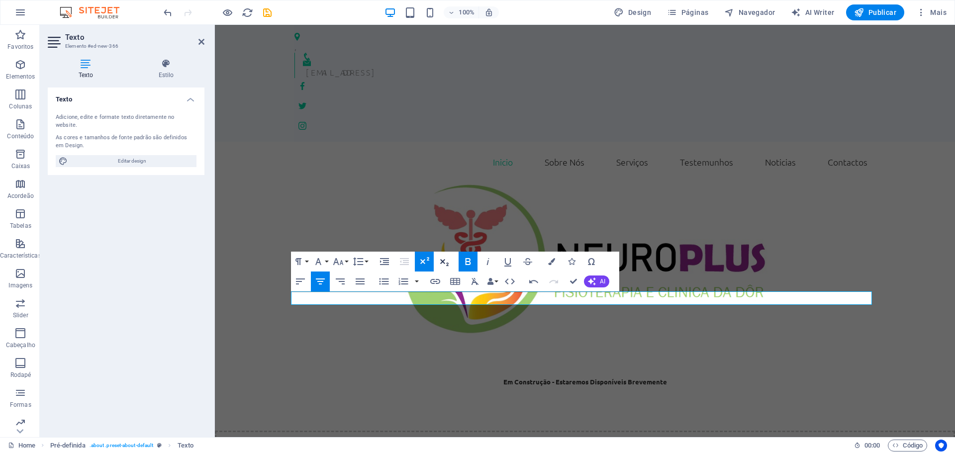
click at [442, 261] on icon "button" at bounding box center [444, 262] width 12 height 12
click at [421, 261] on icon "button" at bounding box center [424, 260] width 9 height 7
click at [423, 261] on icon "button" at bounding box center [424, 260] width 9 height 7
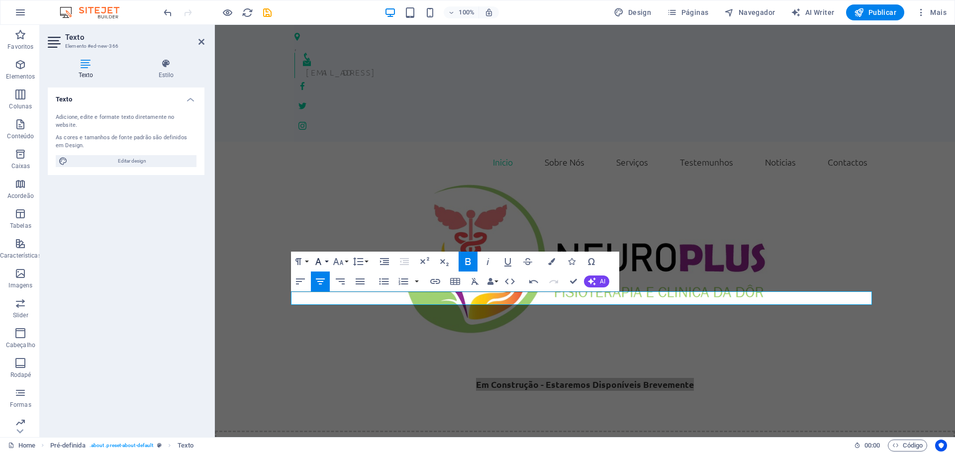
click at [327, 262] on button "Font Family" at bounding box center [320, 262] width 19 height 20
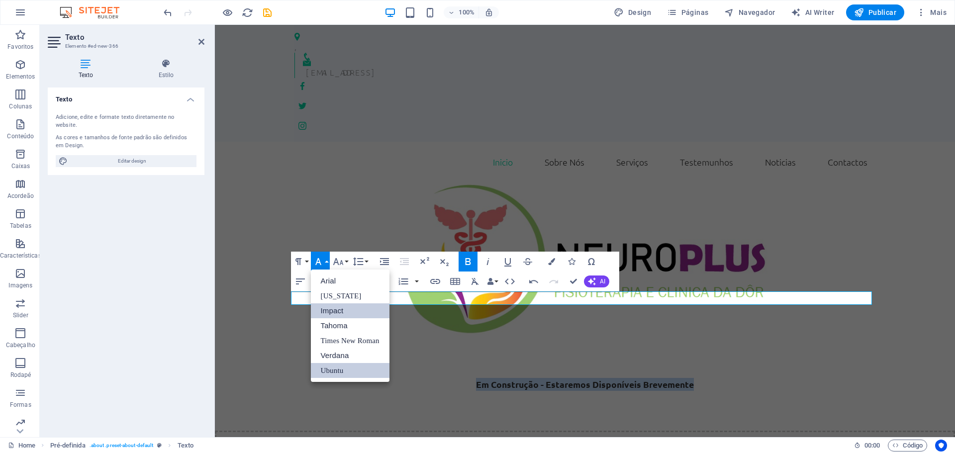
click at [334, 309] on link "Impact" at bounding box center [350, 311] width 79 height 15
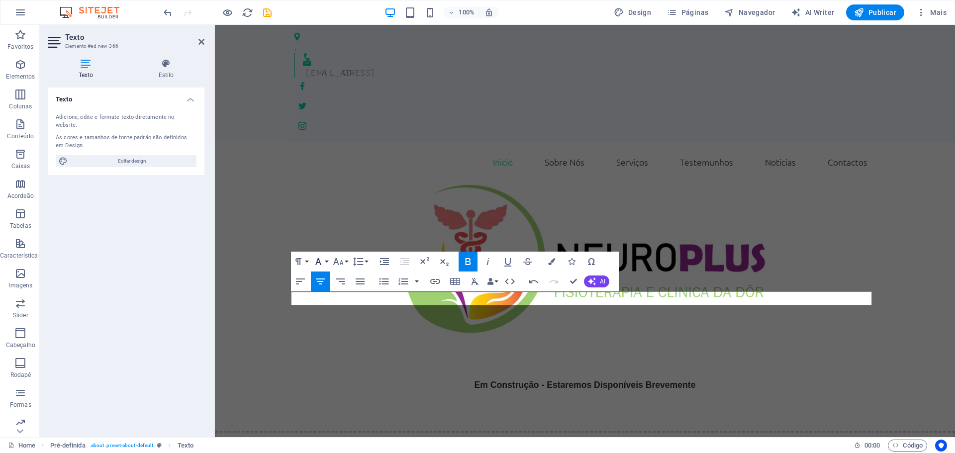
click at [329, 260] on button "Font Family" at bounding box center [320, 262] width 19 height 20
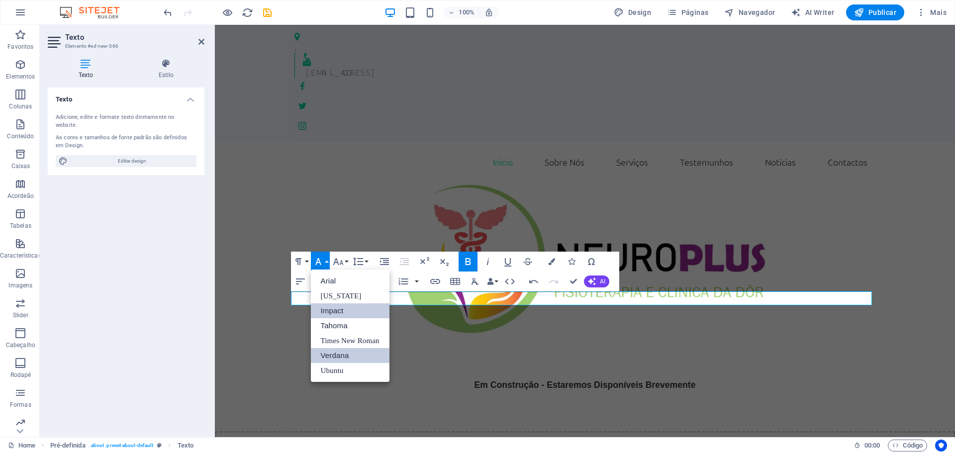
click at [332, 357] on link "Verdana" at bounding box center [350, 355] width 79 height 15
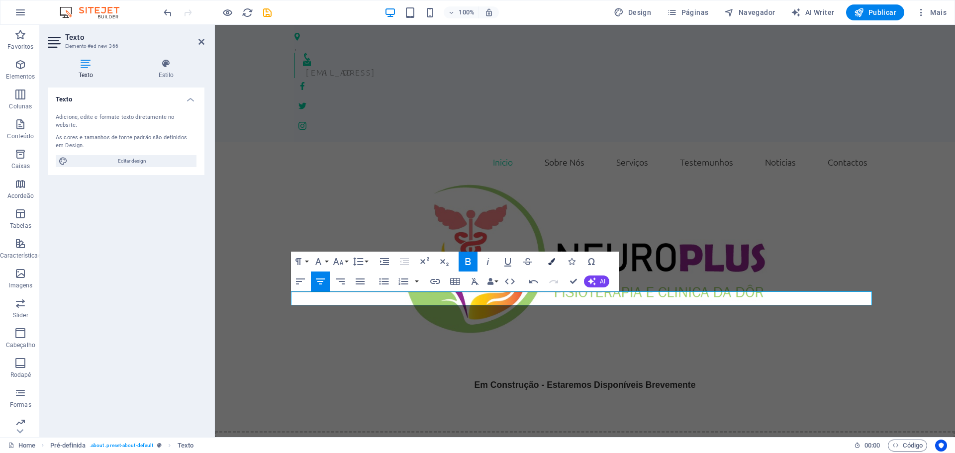
click at [551, 262] on icon "button" at bounding box center [551, 261] width 7 height 7
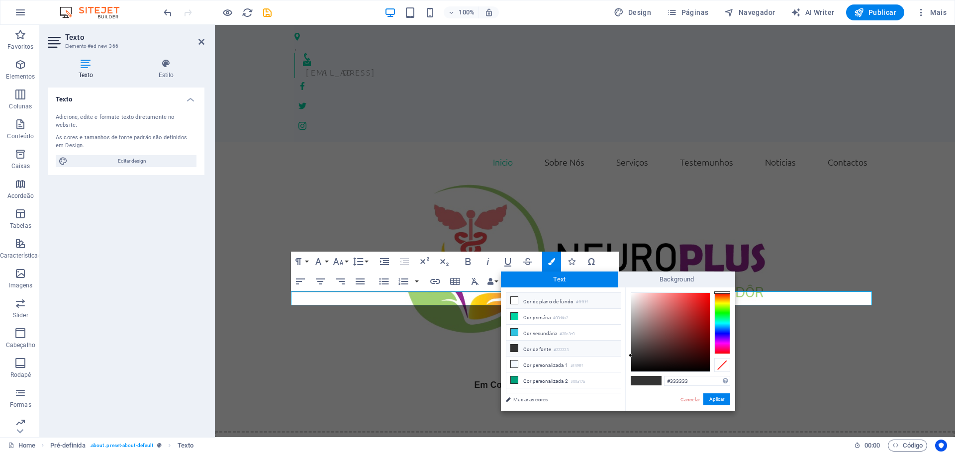
click at [550, 301] on li "Cor de plano de fundo #ffffff" at bounding box center [564, 301] width 114 height 16
click at [588, 282] on span "Text" at bounding box center [559, 280] width 117 height 16
click at [658, 280] on span "Background" at bounding box center [677, 280] width 117 height 16
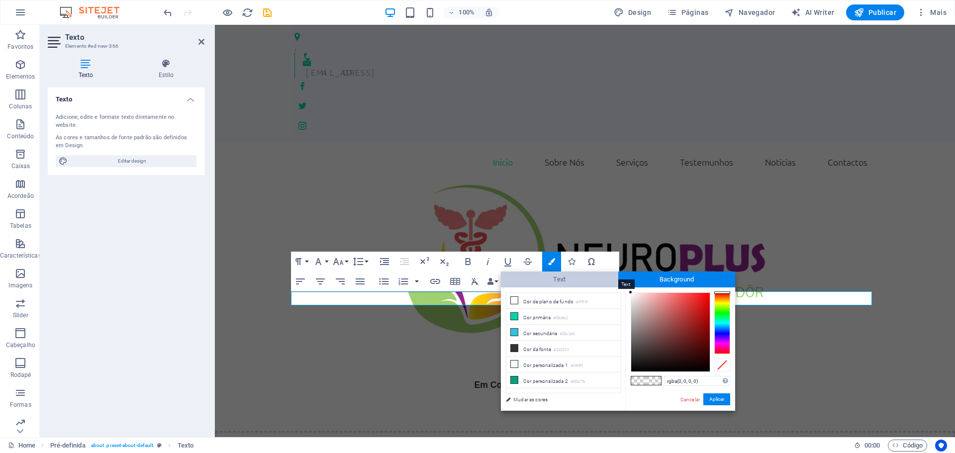
click at [561, 284] on span "Text" at bounding box center [559, 280] width 117 height 16
type input "#333333"
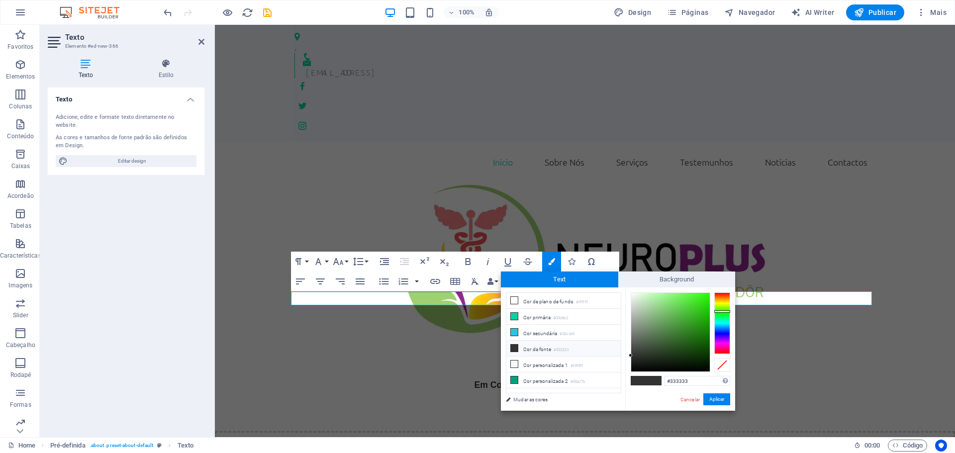
click at [728, 311] on div at bounding box center [723, 324] width 16 height 62
click at [728, 311] on div at bounding box center [723, 311] width 16 height 2
click at [724, 317] on div at bounding box center [723, 324] width 16 height 62
click at [720, 313] on div at bounding box center [723, 324] width 16 height 62
click at [717, 398] on button "Aplicar" at bounding box center [717, 400] width 27 height 12
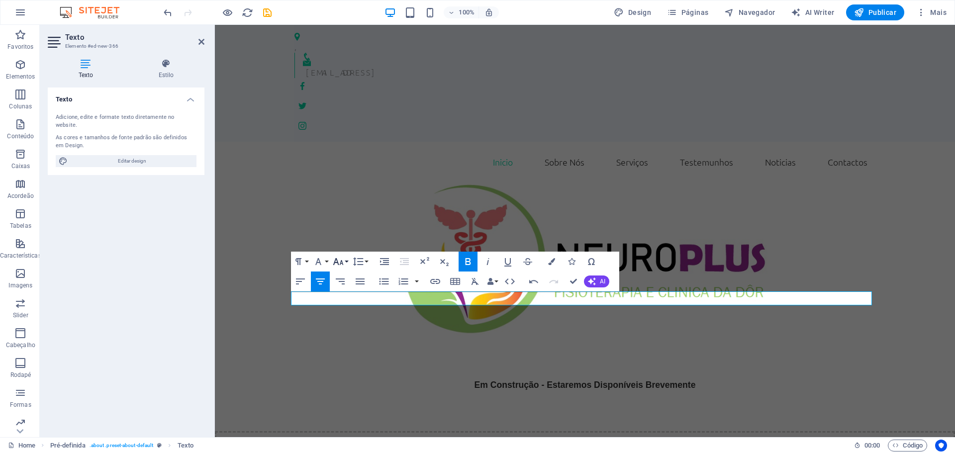
click at [345, 261] on button "Font Size" at bounding box center [340, 262] width 19 height 20
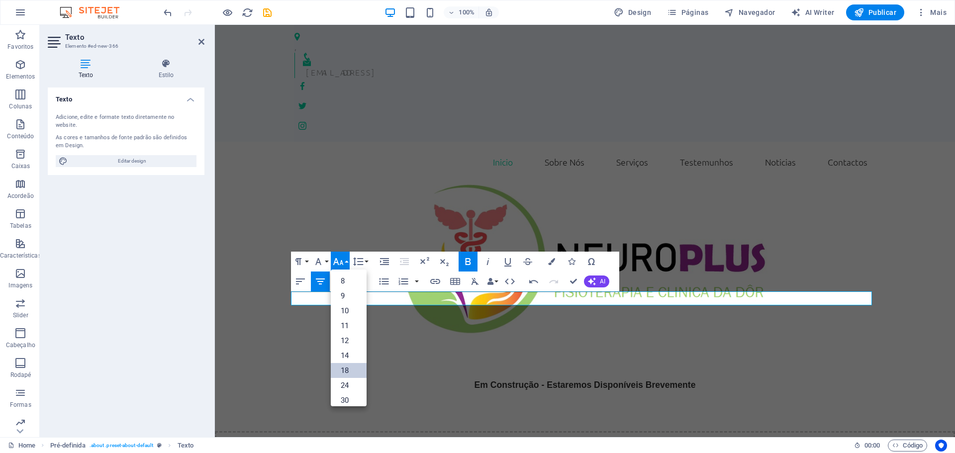
click at [347, 371] on link "18" at bounding box center [349, 370] width 36 height 15
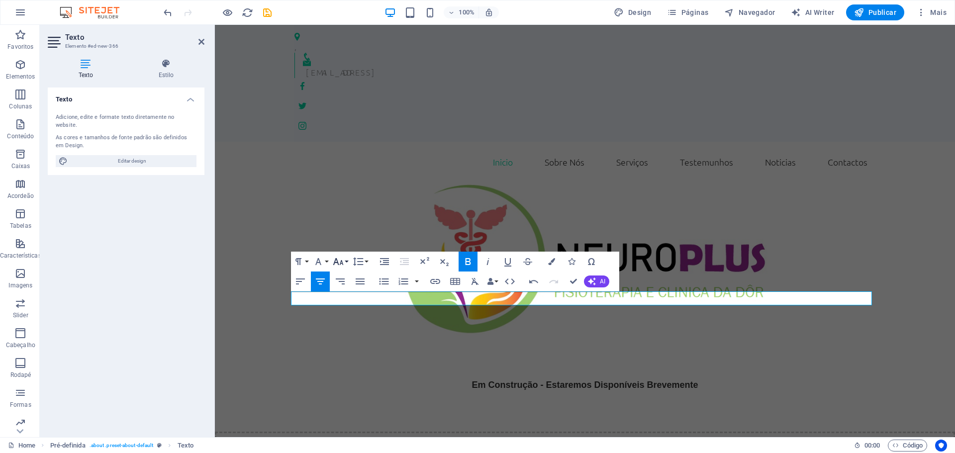
click at [348, 264] on button "Font Size" at bounding box center [340, 262] width 19 height 20
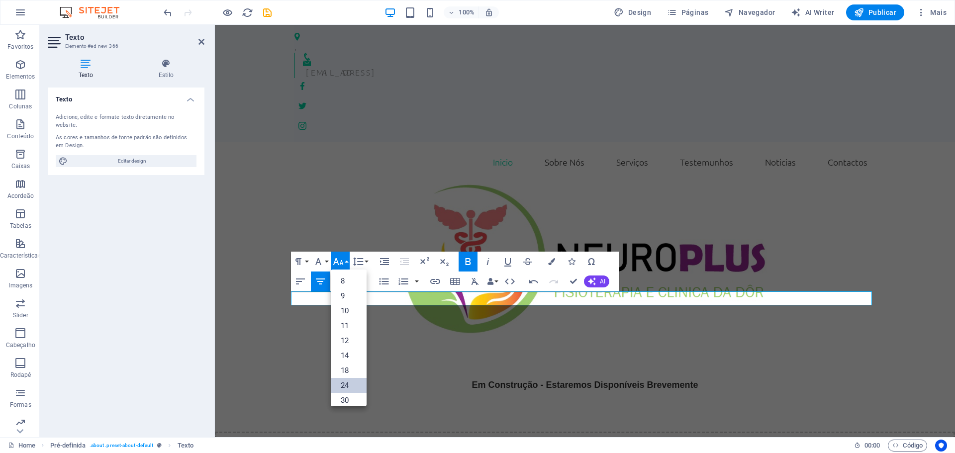
click at [346, 381] on link "24" at bounding box center [349, 385] width 36 height 15
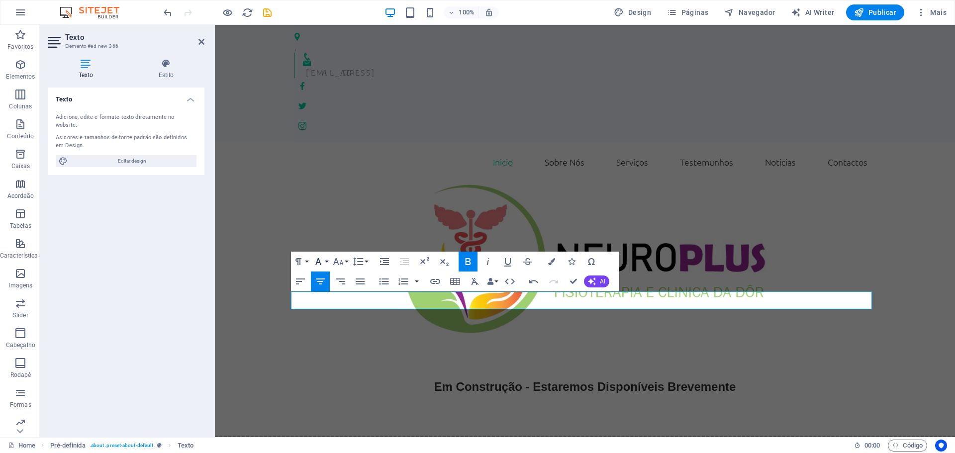
click at [327, 263] on button "Font Family" at bounding box center [320, 262] width 19 height 20
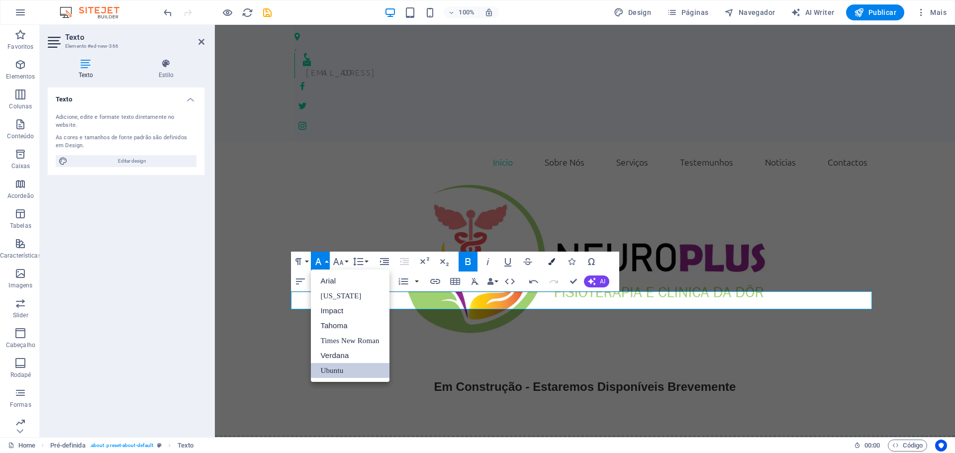
click at [553, 263] on icon "button" at bounding box center [551, 261] width 7 height 7
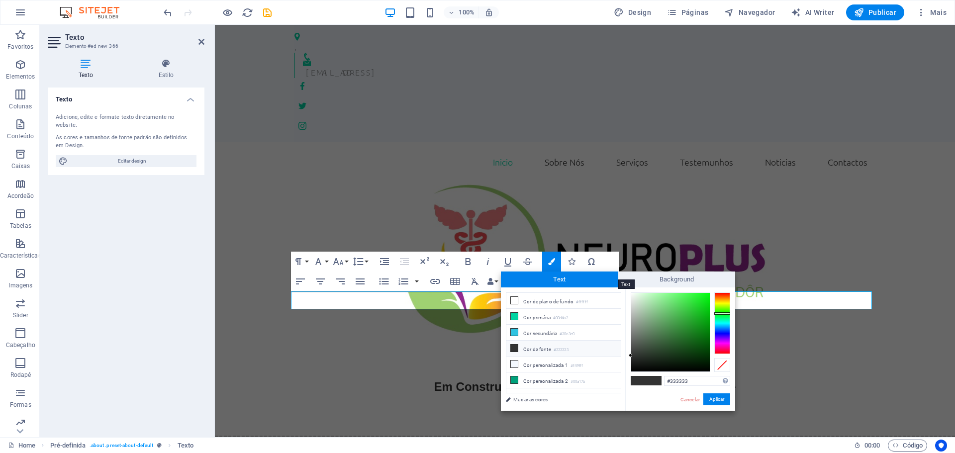
click at [580, 280] on span "Text" at bounding box center [559, 280] width 117 height 16
click at [579, 279] on span "Text" at bounding box center [559, 280] width 117 height 16
click at [674, 279] on span "Background" at bounding box center [677, 280] width 117 height 16
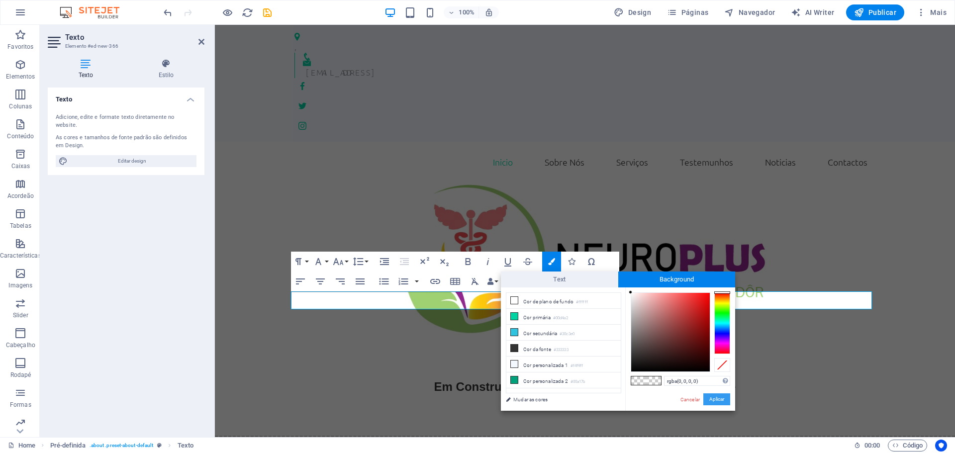
click at [715, 396] on button "Aplicar" at bounding box center [717, 400] width 27 height 12
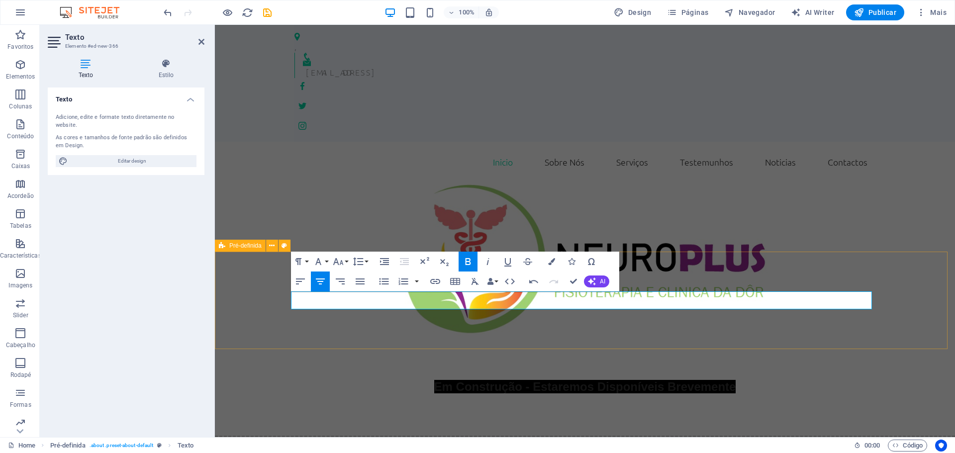
click at [745, 338] on div "Em Construção - Estaremos Disponíveis Brevemente" at bounding box center [585, 387] width 740 height 98
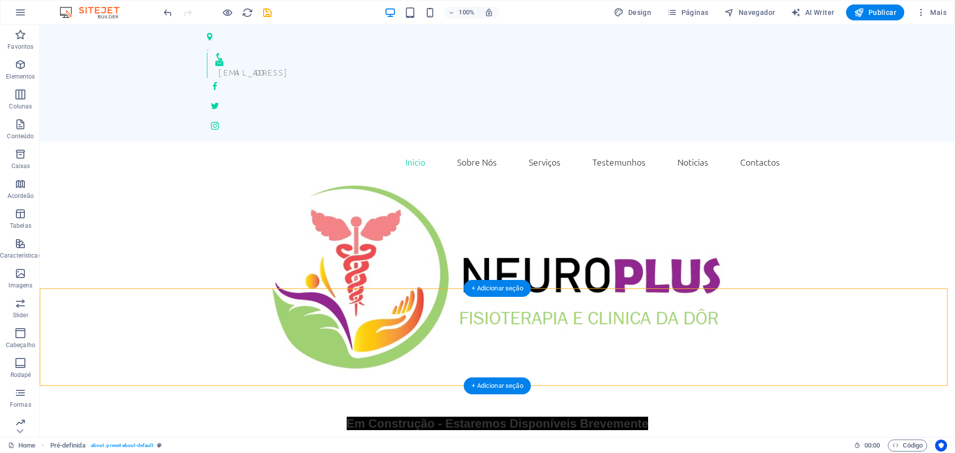
click at [721, 375] on div "Em Construção - Estaremos Disponíveis Brevemente" at bounding box center [498, 424] width 916 height 98
click at [624, 375] on div "Em Construção - Estaremos Disponíveis Brevemente" at bounding box center [498, 424] width 916 height 98
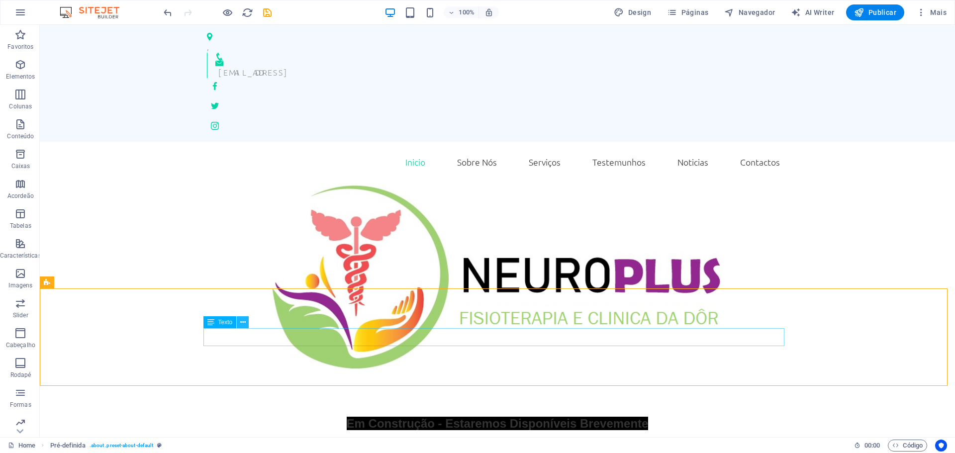
click at [244, 324] on icon at bounding box center [242, 322] width 5 height 10
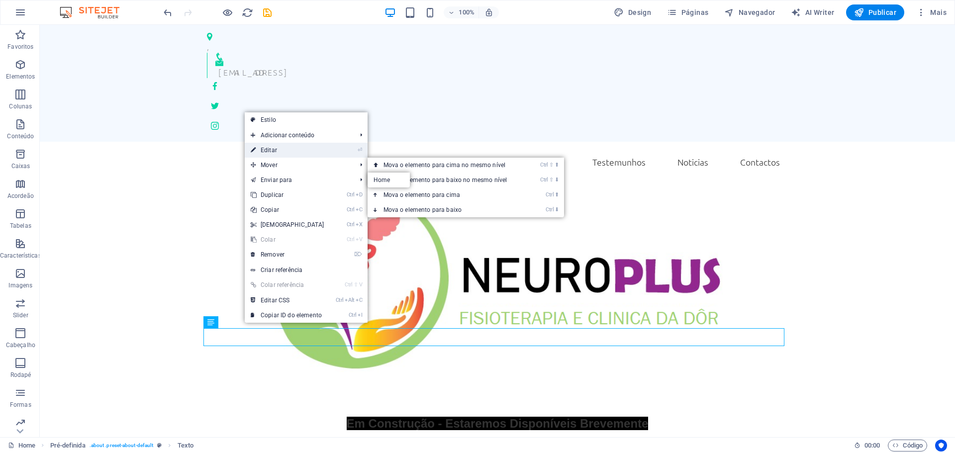
click at [271, 147] on link "⏎ Editar" at bounding box center [288, 150] width 86 height 15
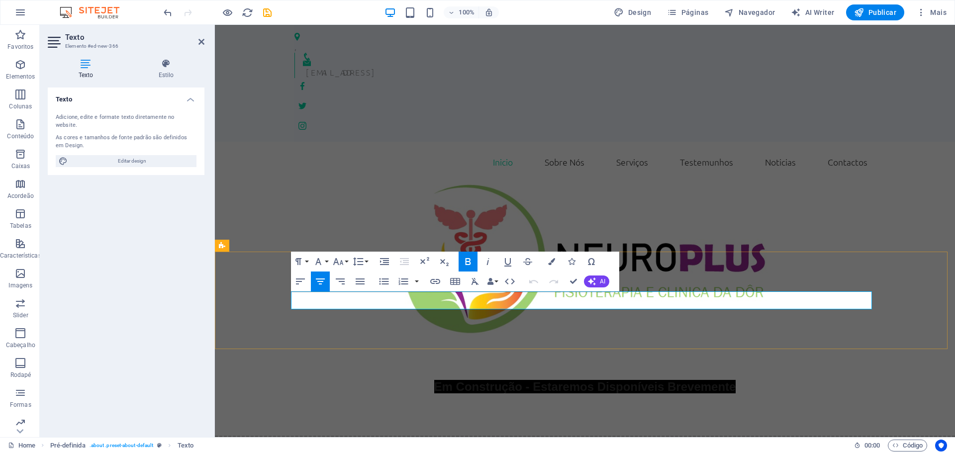
click at [759, 378] on p "Em Construção - Estaremos Disponíveis Brevemente" at bounding box center [585, 387] width 581 height 18
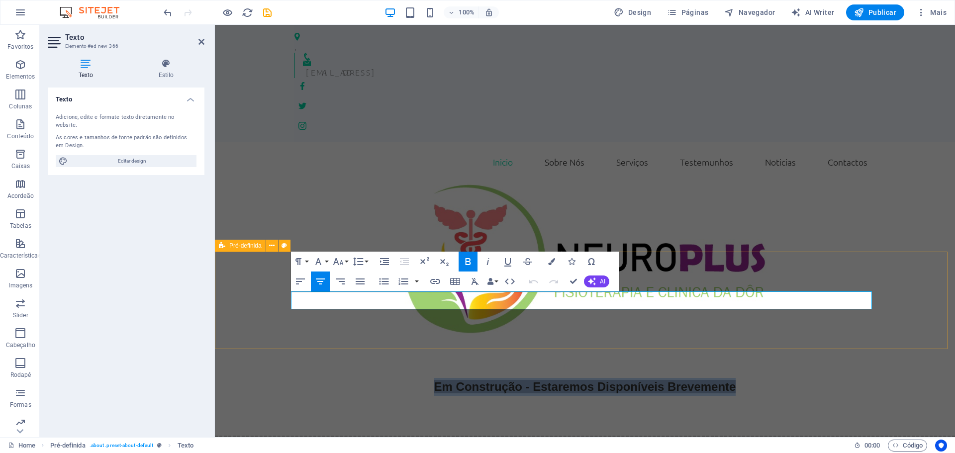
drag, startPoint x: 758, startPoint y: 298, endPoint x: 335, endPoint y: 310, distance: 423.1
click at [348, 338] on div "Em Construção - Estaremos Disponíveis Brevemente" at bounding box center [585, 387] width 740 height 98
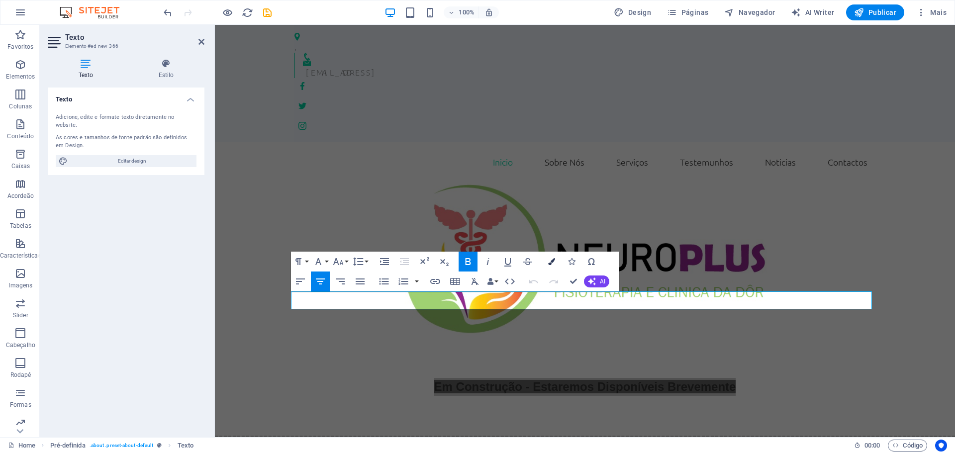
click at [552, 261] on icon "button" at bounding box center [551, 261] width 7 height 7
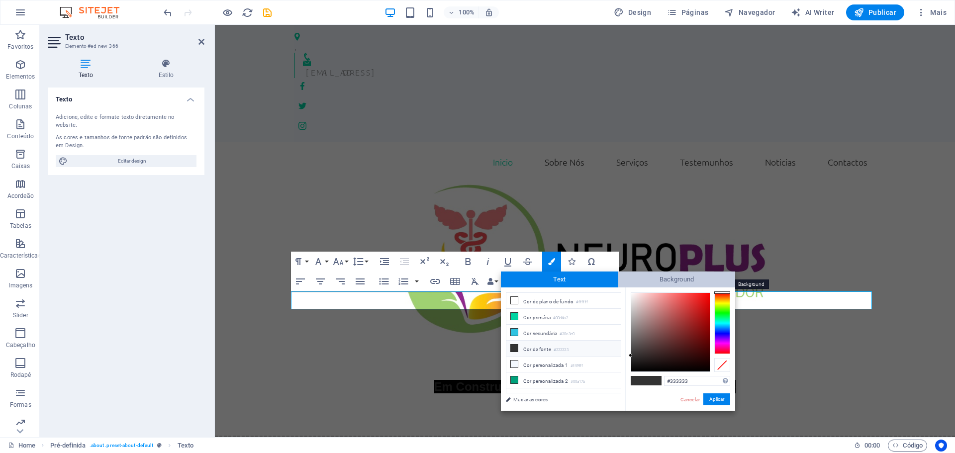
click at [697, 281] on span "Background" at bounding box center [677, 280] width 117 height 16
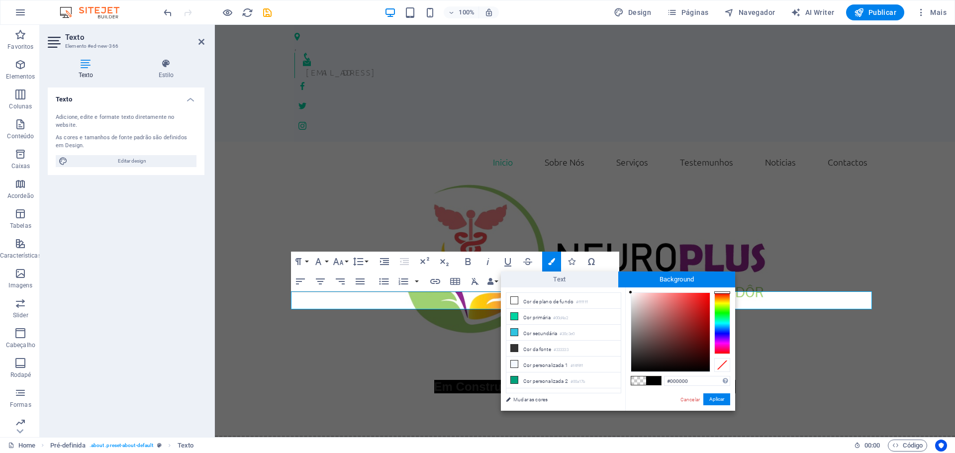
click at [636, 382] on span at bounding box center [638, 381] width 15 height 8
click at [712, 398] on button "Aplicar" at bounding box center [717, 400] width 27 height 12
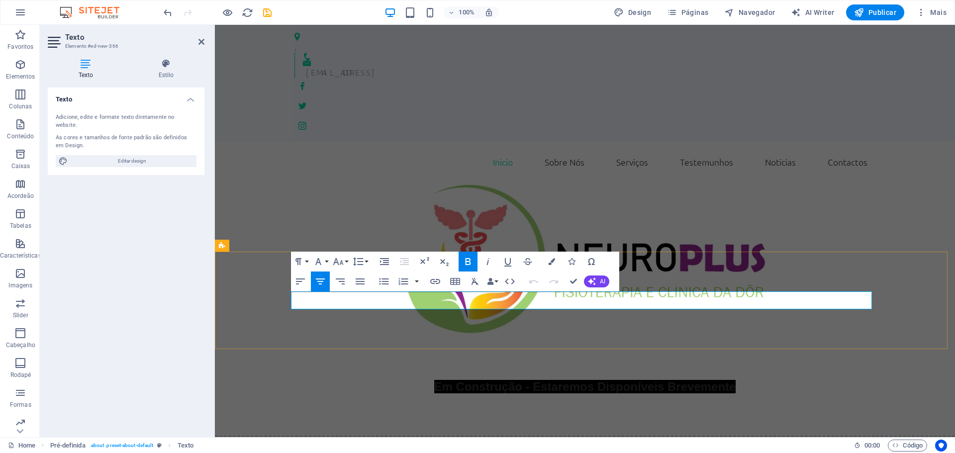
click at [782, 378] on p "Em Construção - Estaremos Disponíveis Brevemente" at bounding box center [585, 387] width 581 height 18
click at [554, 261] on icon "button" at bounding box center [551, 261] width 7 height 7
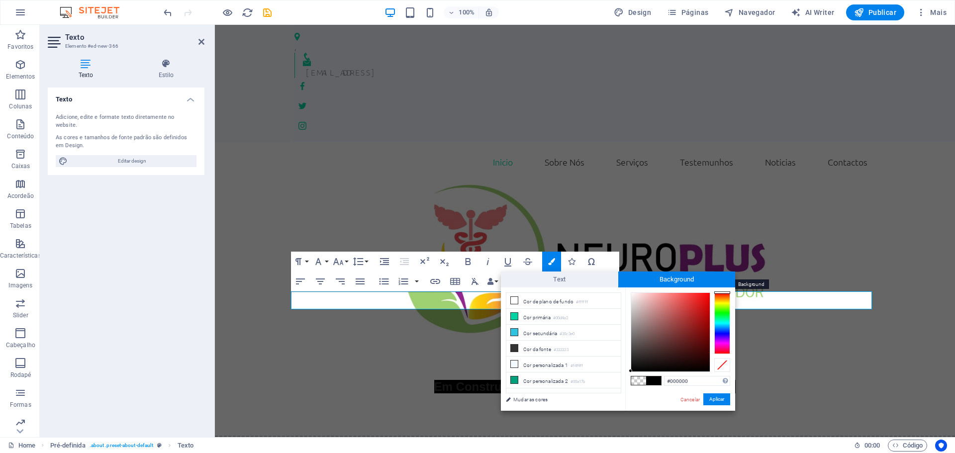
click at [669, 277] on span "Background" at bounding box center [677, 280] width 117 height 16
click at [638, 383] on span at bounding box center [638, 381] width 15 height 8
click at [641, 380] on span at bounding box center [638, 381] width 15 height 8
click at [577, 301] on li "Cor de plano de fundo #ffffff" at bounding box center [564, 301] width 114 height 16
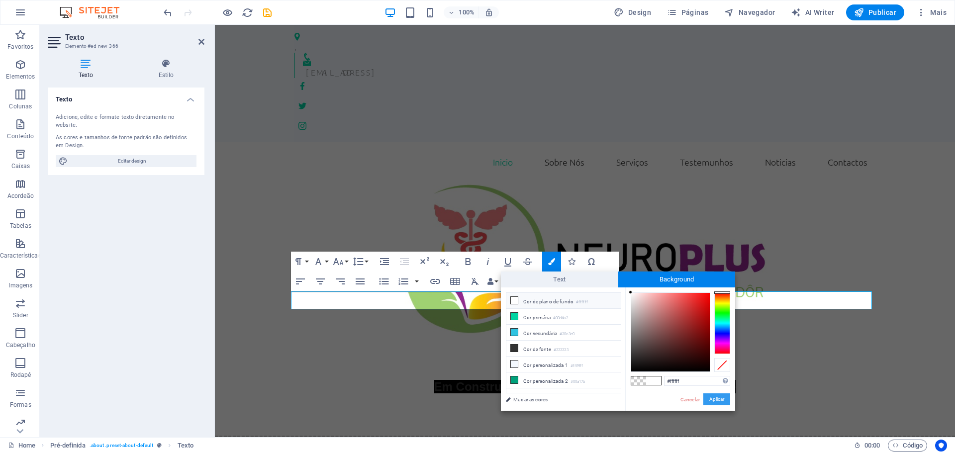
click at [717, 400] on button "Aplicar" at bounding box center [717, 400] width 27 height 12
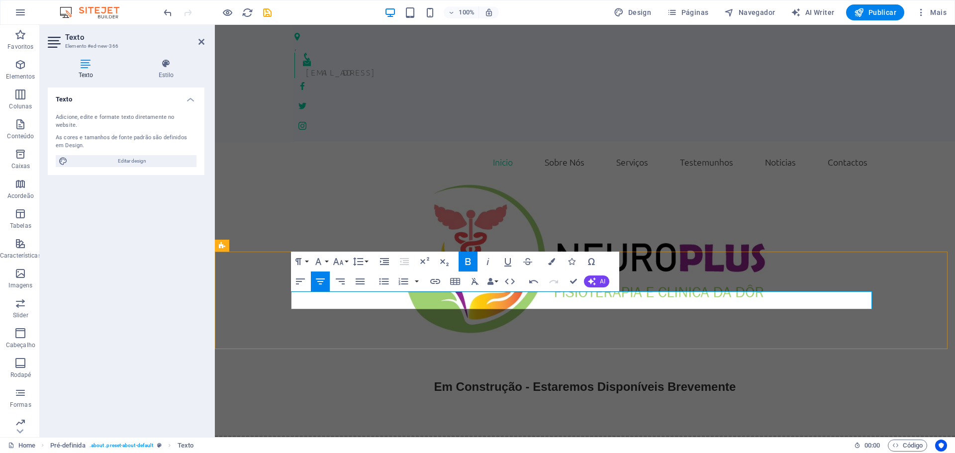
click at [769, 378] on p "Em Construção - Estaremos Disponíveis Brevemente​ ​ ​" at bounding box center [585, 387] width 581 height 18
drag, startPoint x: 760, startPoint y: 300, endPoint x: 380, endPoint y: 301, distance: 380.2
click at [382, 378] on p "Em Construção - Estaremos Disponíveis Brevemente​ ​ ​" at bounding box center [585, 387] width 581 height 18
click at [553, 262] on icon "button" at bounding box center [551, 261] width 7 height 7
type input "rgba(0, 0, 0, 0)"
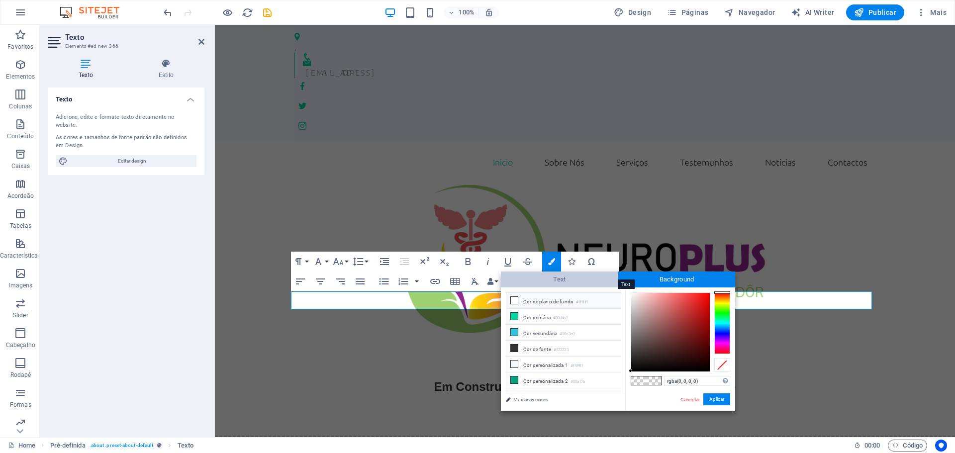
click at [559, 280] on span "Text" at bounding box center [559, 280] width 117 height 16
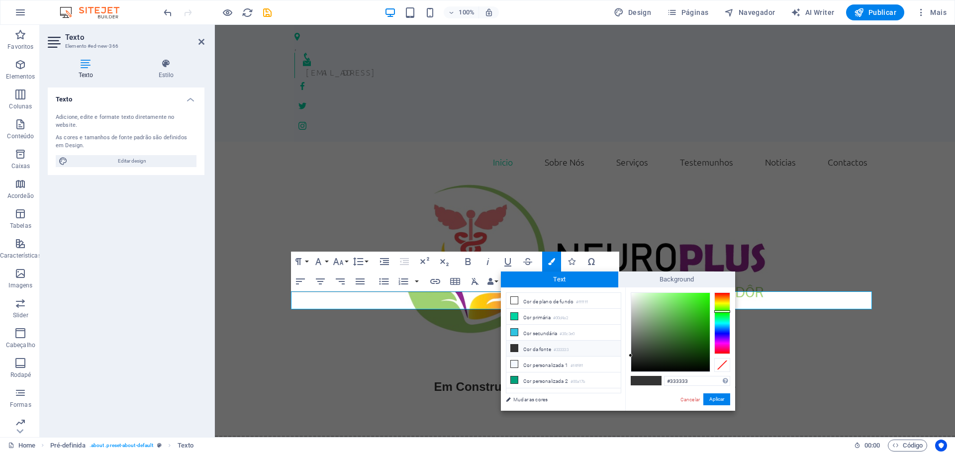
click at [721, 311] on div at bounding box center [723, 324] width 16 height 62
click at [722, 313] on div at bounding box center [723, 324] width 16 height 62
click at [722, 313] on div at bounding box center [723, 313] width 16 height 2
type input "#11f21e"
drag, startPoint x: 631, startPoint y: 354, endPoint x: 704, endPoint y: 297, distance: 93.2
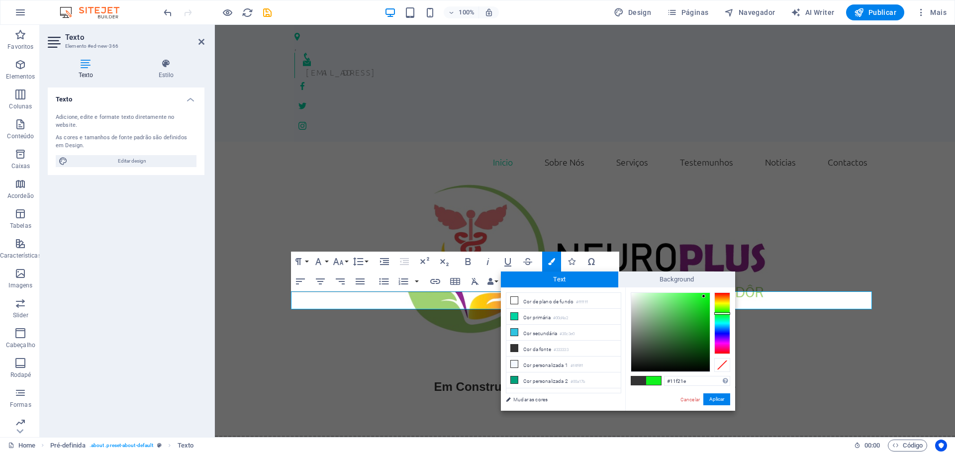
click at [704, 297] on div at bounding box center [703, 296] width 3 height 3
click at [717, 397] on button "Aplicar" at bounding box center [717, 400] width 27 height 12
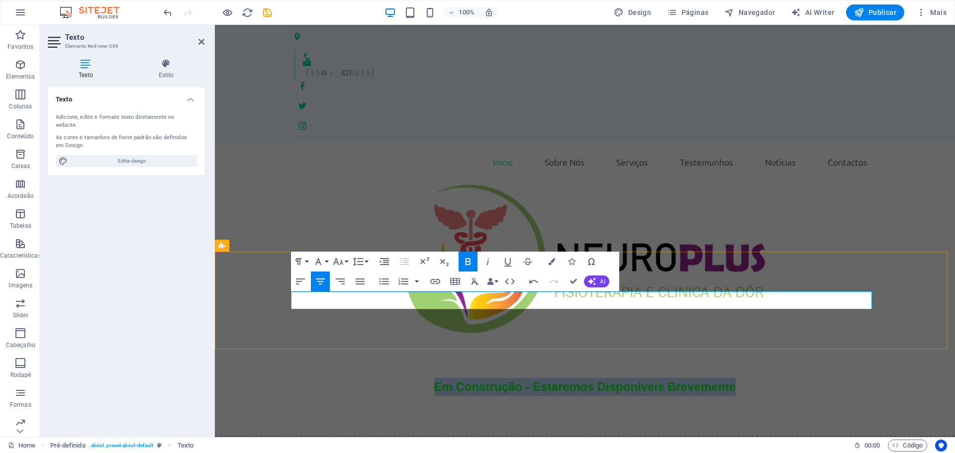
click at [792, 378] on p "Em Construção - Estaremos Disponíveis Brevemente​ ​ ​" at bounding box center [585, 387] width 581 height 18
click at [768, 378] on p "Em Construção - Estaremos Disponíveis Brevemente​ ​ ​" at bounding box center [585, 387] width 581 height 18
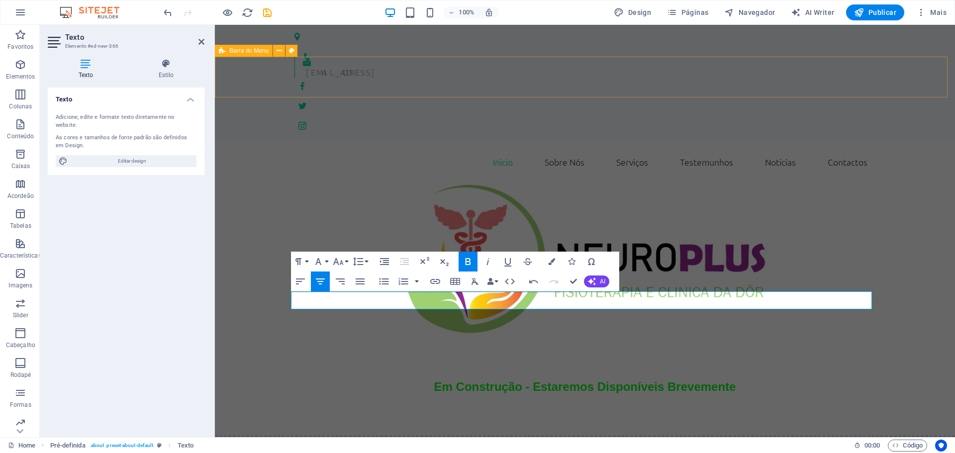
click at [765, 142] on div "Inicio Sobre Nós Serviços Testemunhos Noticias Contactos Menu" at bounding box center [585, 162] width 740 height 41
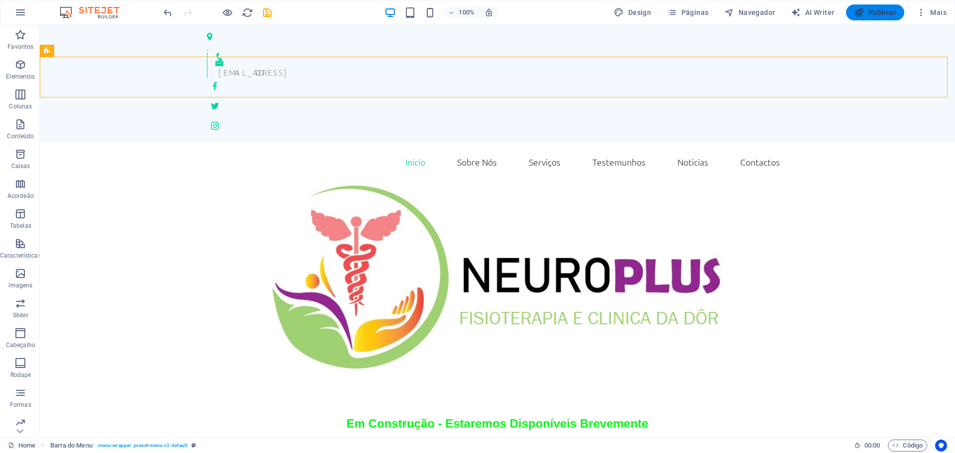
click at [880, 10] on span "Publicar" at bounding box center [875, 12] width 42 height 10
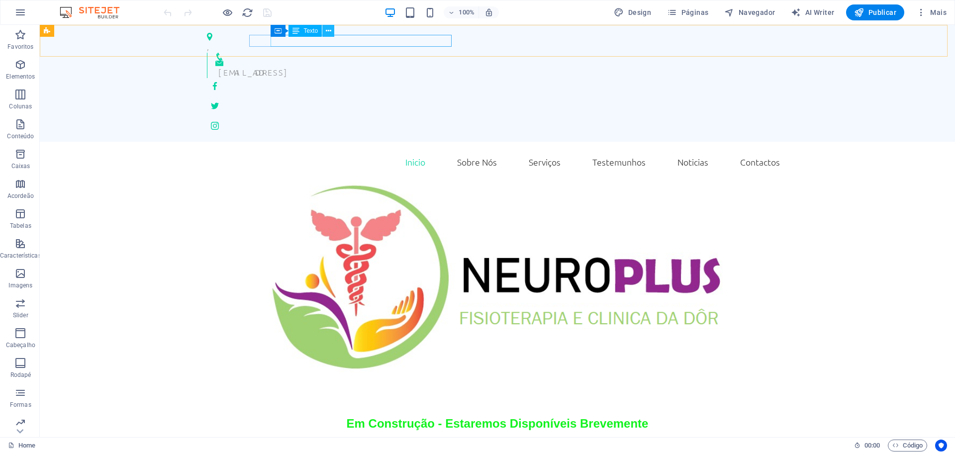
click at [331, 31] on icon at bounding box center [328, 31] width 5 height 10
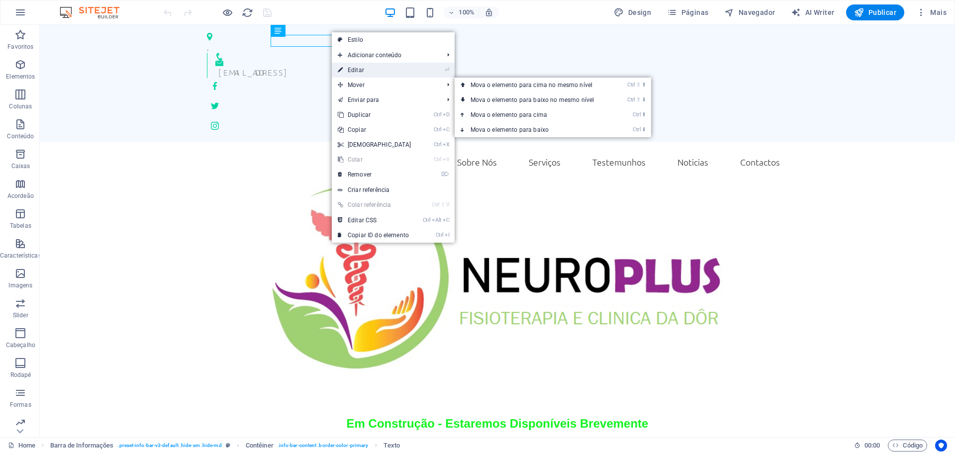
click at [355, 70] on link "⏎ Editar" at bounding box center [375, 70] width 86 height 15
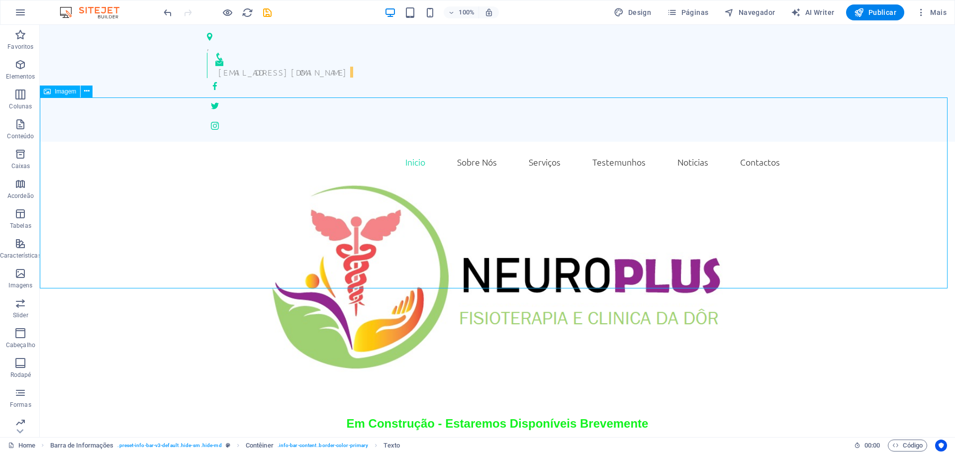
drag, startPoint x: 692, startPoint y: 141, endPoint x: 867, endPoint y: 140, distance: 175.2
click at [867, 182] on figure at bounding box center [498, 278] width 916 height 193
click at [886, 13] on span "Publicar" at bounding box center [875, 12] width 42 height 10
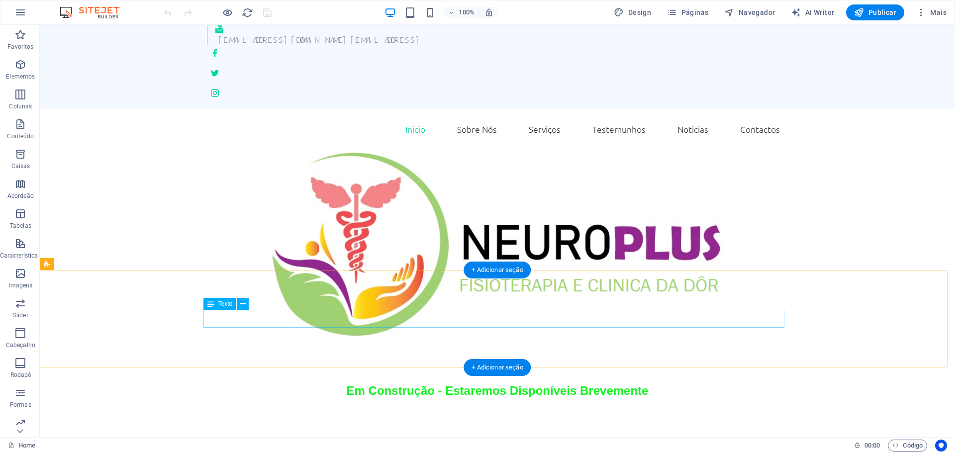
scroll to position [50, 0]
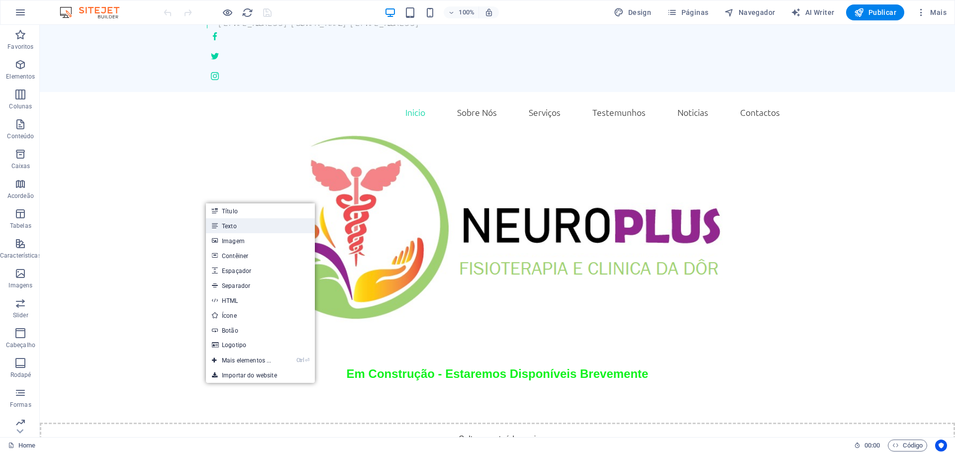
click at [230, 224] on link "Texto" at bounding box center [260, 225] width 109 height 15
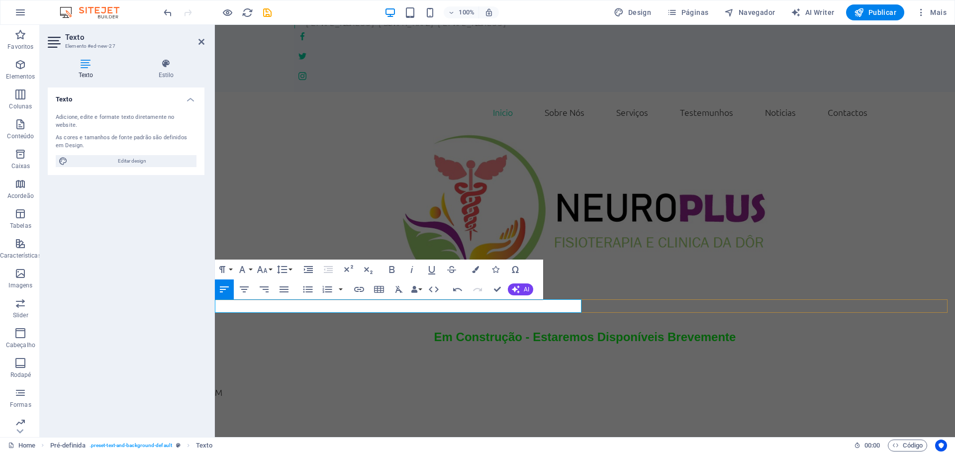
click at [314, 386] on p "M" at bounding box center [585, 392] width 740 height 13
drag, startPoint x: 502, startPoint y: 307, endPoint x: 161, endPoint y: 298, distance: 341.4
click at [215, 298] on html "Skip to main content , [EMAIL_ADDRESS][DOMAIN_NAME] [EMAIL_ADDRESS] Inicio Sobr…" at bounding box center [585, 336] width 740 height 723
click at [243, 290] on icon "button" at bounding box center [244, 290] width 9 height 6
click at [578, 386] on p "SUAVIDAANGULAR, Lda. - [STREET_ADDRESS]" at bounding box center [585, 392] width 740 height 13
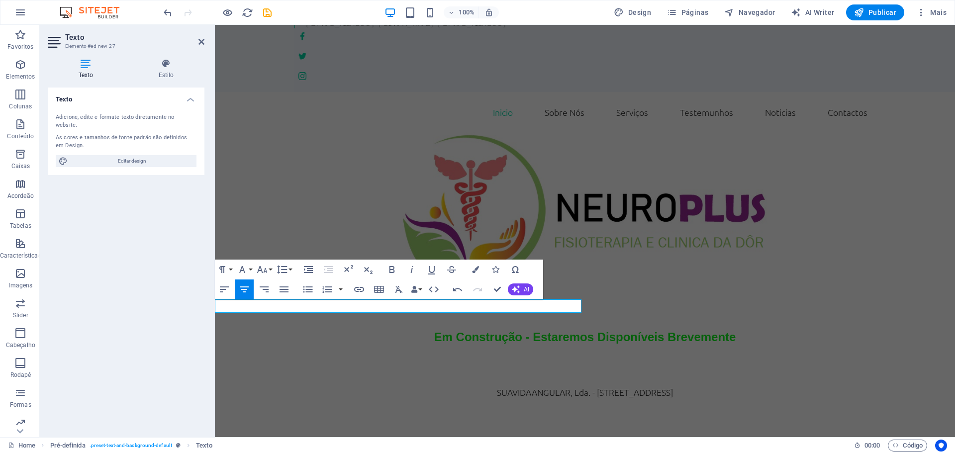
drag, startPoint x: 554, startPoint y: 309, endPoint x: 169, endPoint y: 289, distance: 385.1
click at [215, 289] on html "Skip to main content , geral@neuroplus.pt c5d9595115648ac84a5539dc82dd16@cpanel…" at bounding box center [585, 336] width 740 height 723
click at [252, 272] on button "Font Family" at bounding box center [244, 270] width 19 height 20
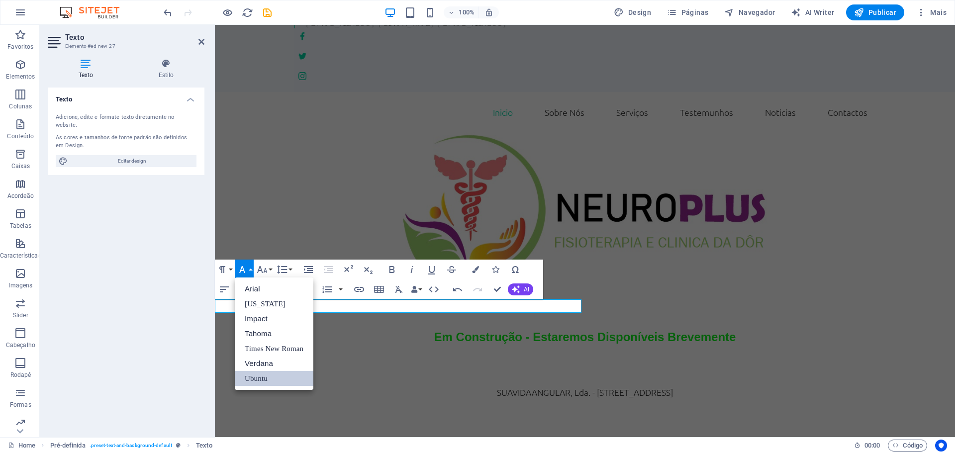
scroll to position [0, 0]
click at [270, 269] on button "Font Size" at bounding box center [264, 270] width 19 height 20
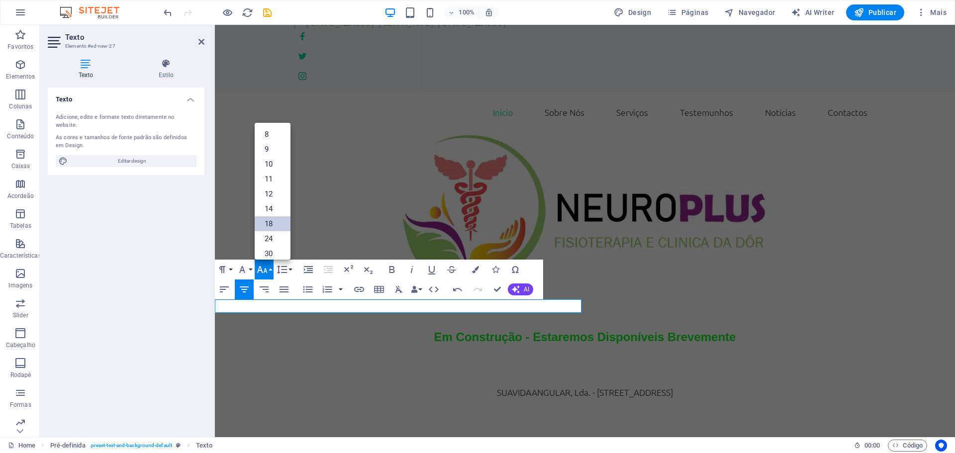
click at [273, 223] on link "18" at bounding box center [273, 223] width 36 height 15
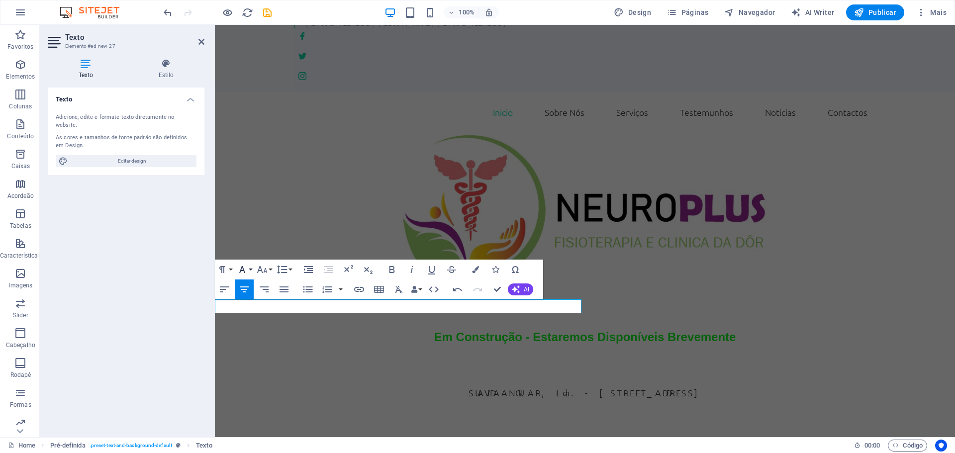
click at [252, 269] on button "Font Family" at bounding box center [244, 270] width 19 height 20
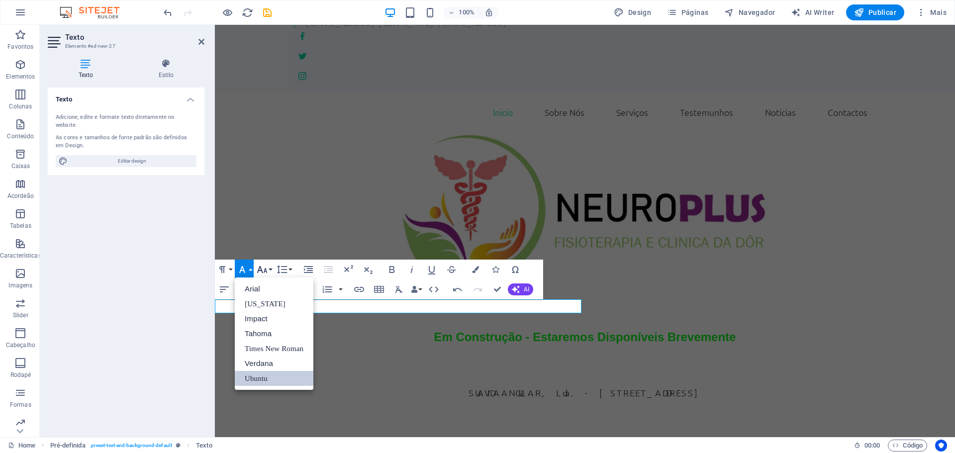
click at [271, 268] on button "Font Size" at bounding box center [264, 270] width 19 height 20
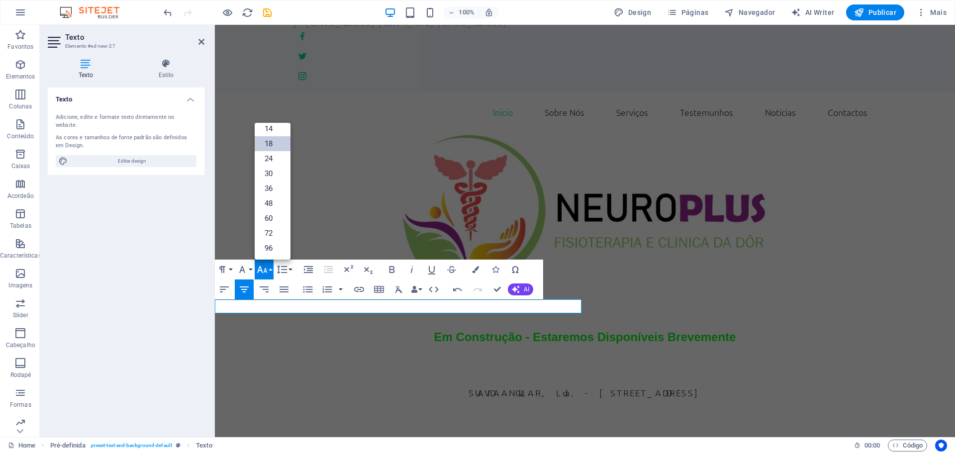
scroll to position [80, 0]
click at [270, 158] on link "24" at bounding box center [273, 158] width 36 height 15
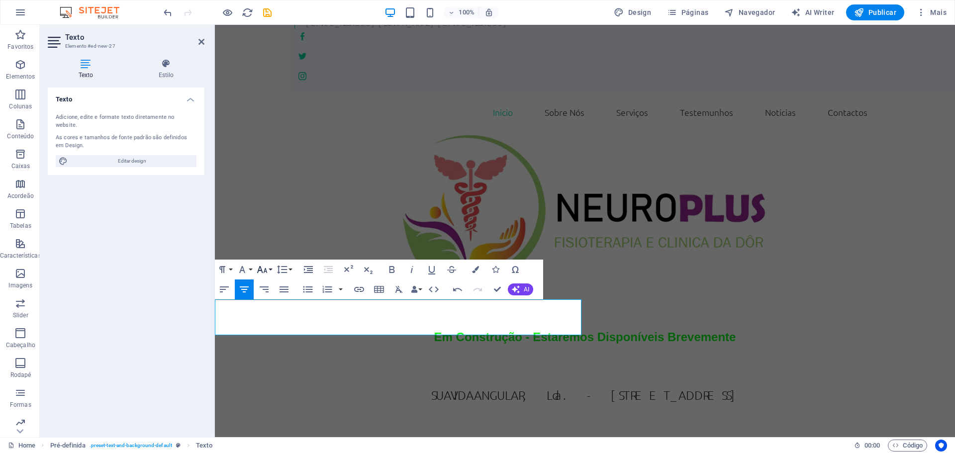
click at [266, 267] on icon "button" at bounding box center [262, 270] width 12 height 12
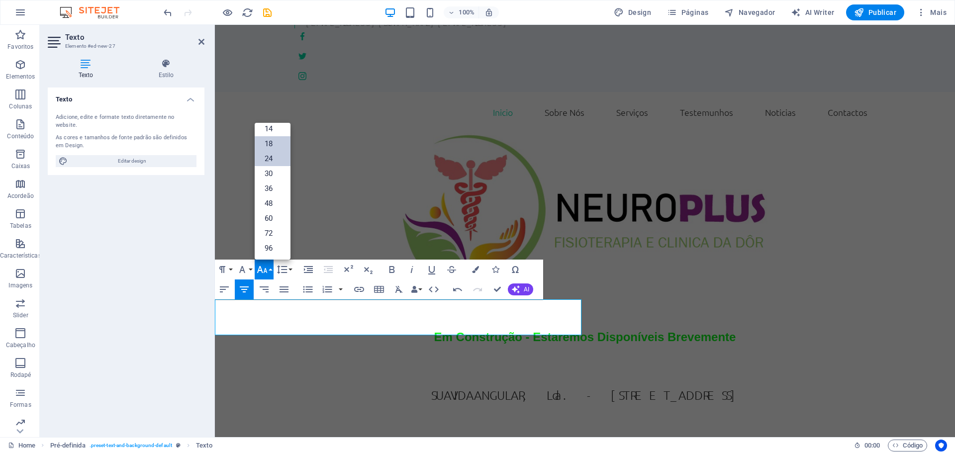
click at [271, 141] on link "18" at bounding box center [273, 143] width 36 height 15
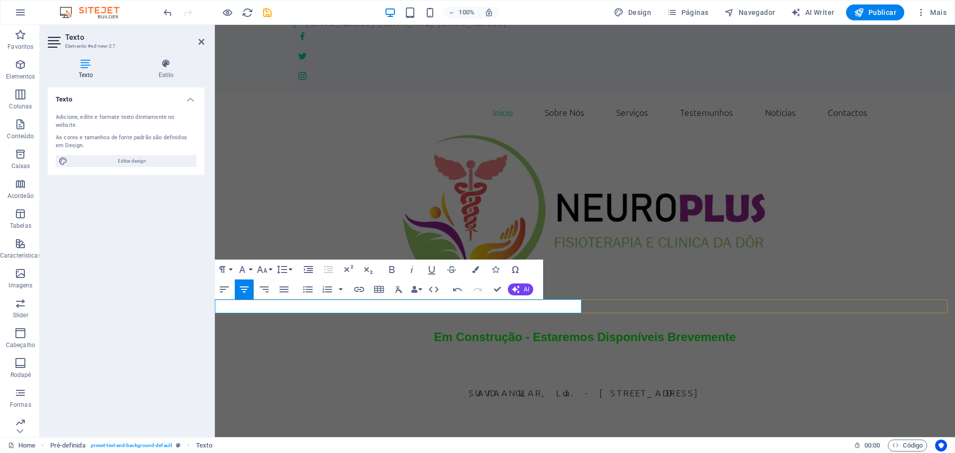
click at [566, 386] on p "SUAVIDAANGULAR, Lda. - [STREET_ADDRESS]" at bounding box center [585, 392] width 740 height 13
click at [630, 386] on div "SUAVIDAANGULAR, Lda. - [STREET_ADDRESS]" at bounding box center [585, 392] width 740 height 13
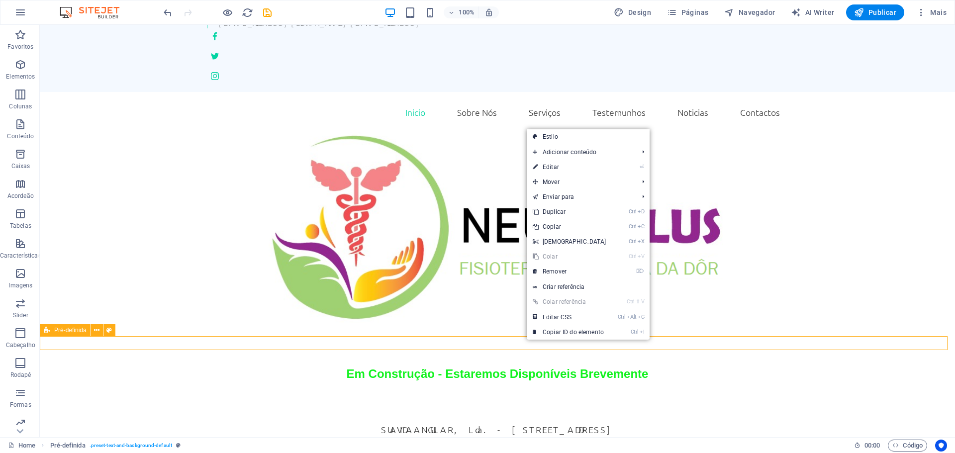
click at [516, 423] on div "SUAVIDAANGULAR, Lda. - [STREET_ADDRESS]" at bounding box center [498, 429] width 916 height 13
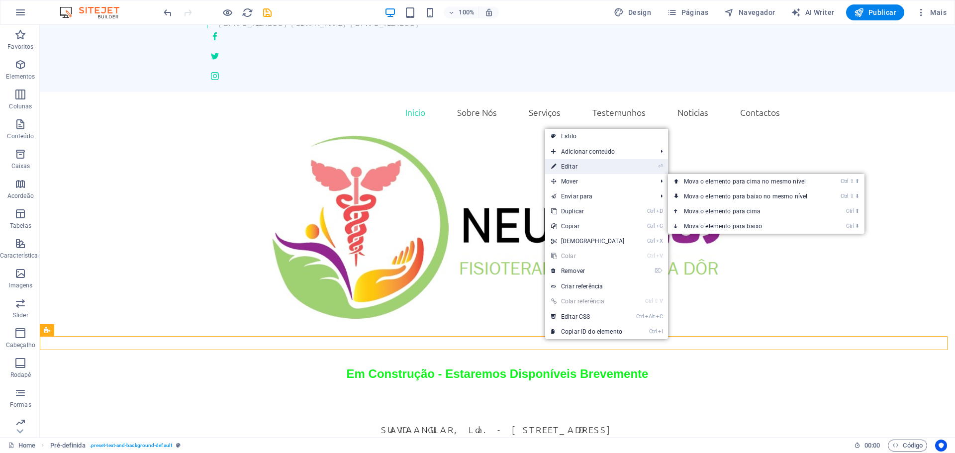
click at [575, 168] on link "⏎ Editar" at bounding box center [588, 166] width 86 height 15
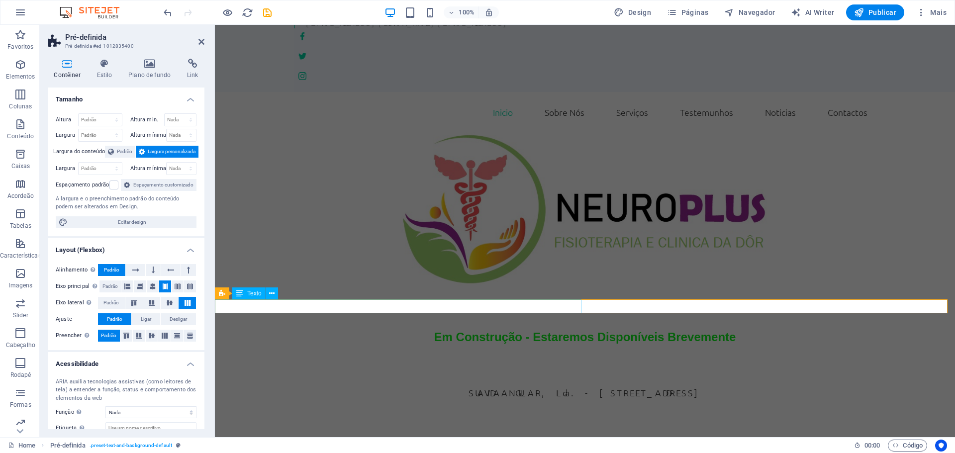
click at [578, 386] on div "SUAVIDAANGULAR, Lda. - [STREET_ADDRESS]" at bounding box center [585, 392] width 740 height 13
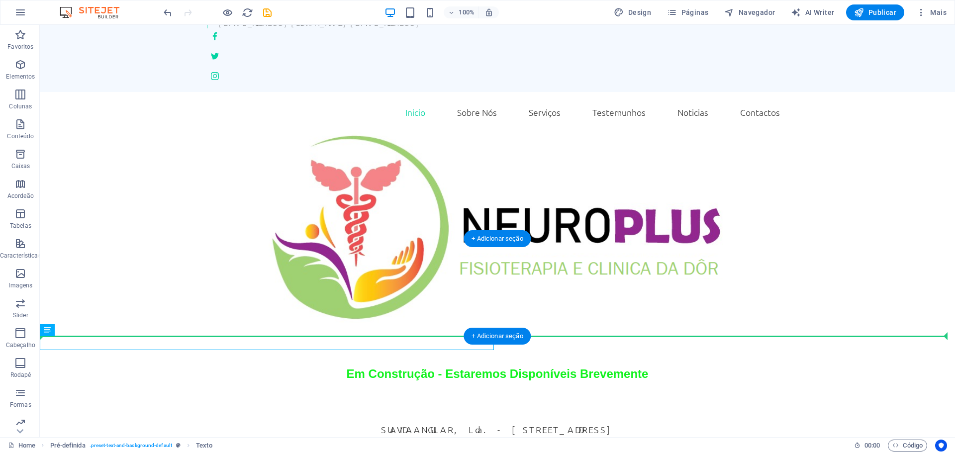
drag, startPoint x: 384, startPoint y: 307, endPoint x: 582, endPoint y: 310, distance: 198.6
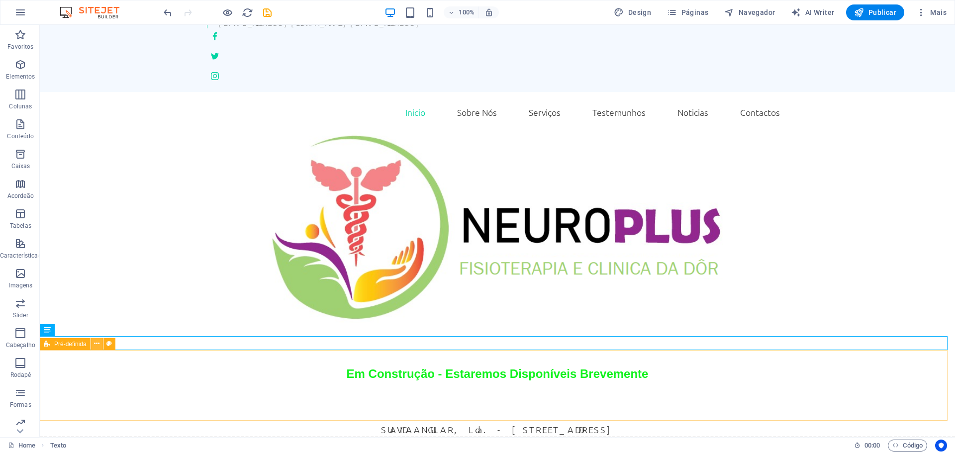
click at [97, 340] on icon at bounding box center [96, 344] width 5 height 10
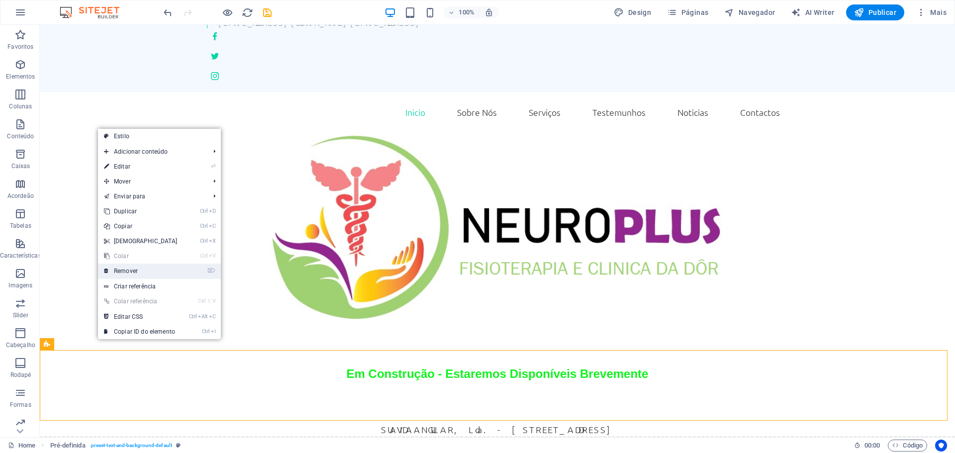
click at [130, 271] on link "⌦ Remover" at bounding box center [141, 271] width 86 height 15
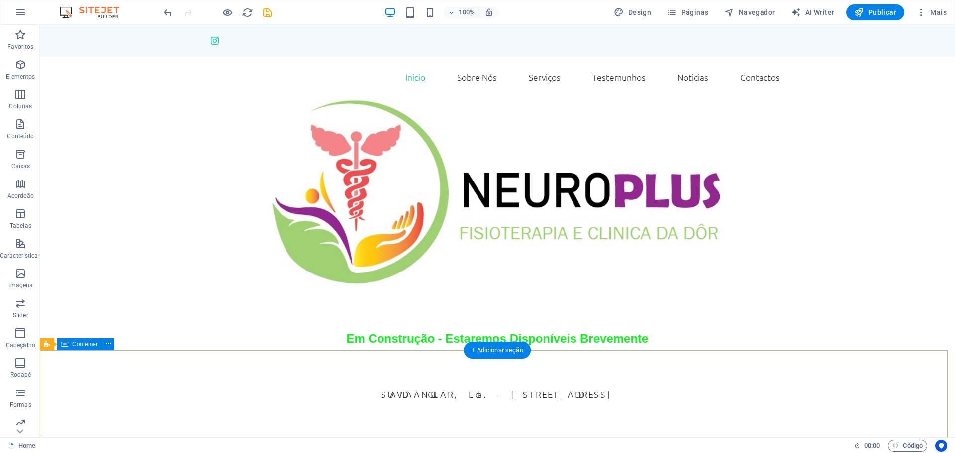
scroll to position [100, 0]
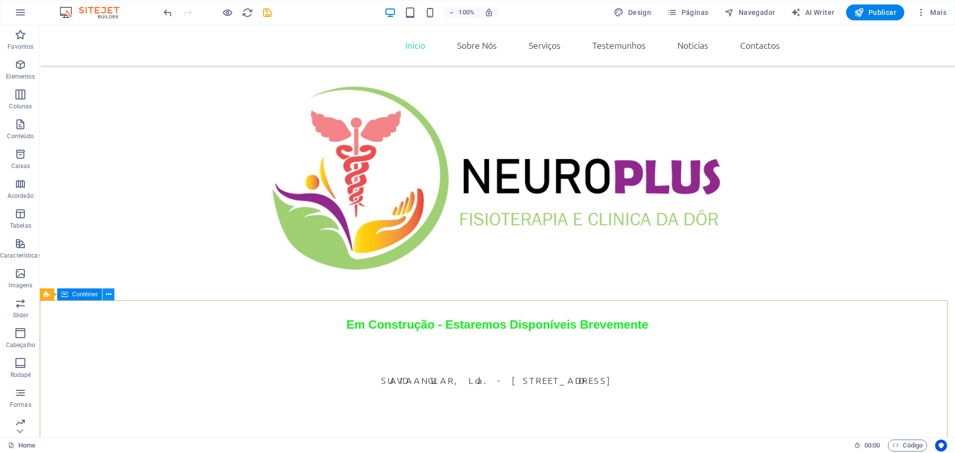
click at [104, 293] on button at bounding box center [109, 295] width 12 height 12
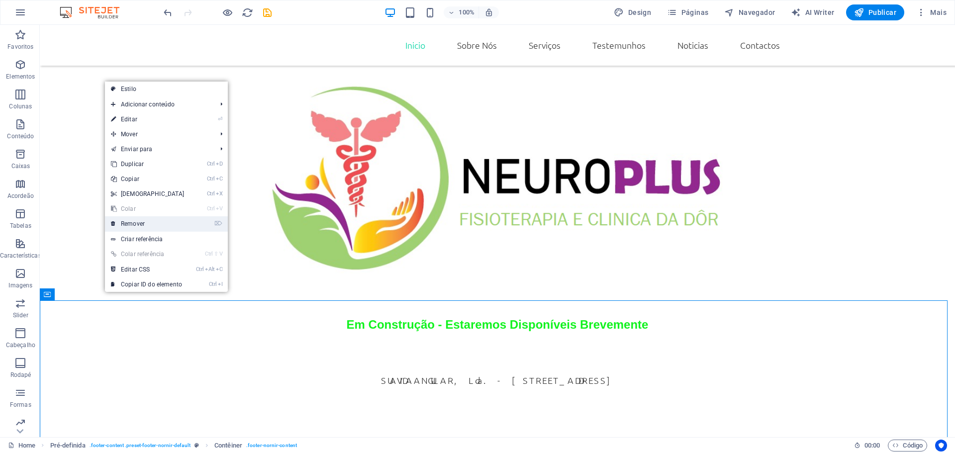
click at [131, 222] on link "⌦ Remover" at bounding box center [148, 223] width 86 height 15
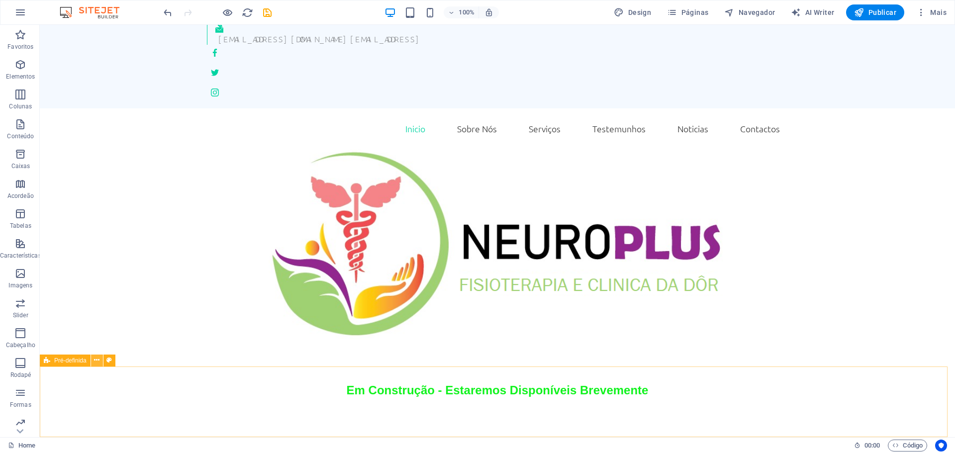
click at [96, 364] on icon at bounding box center [96, 360] width 5 height 10
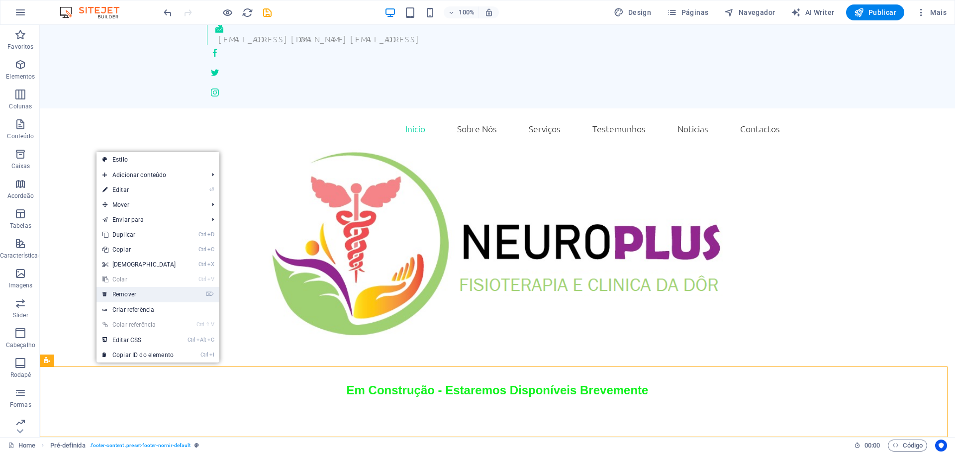
click at [111, 293] on link "⌦ Remover" at bounding box center [140, 294] width 86 height 15
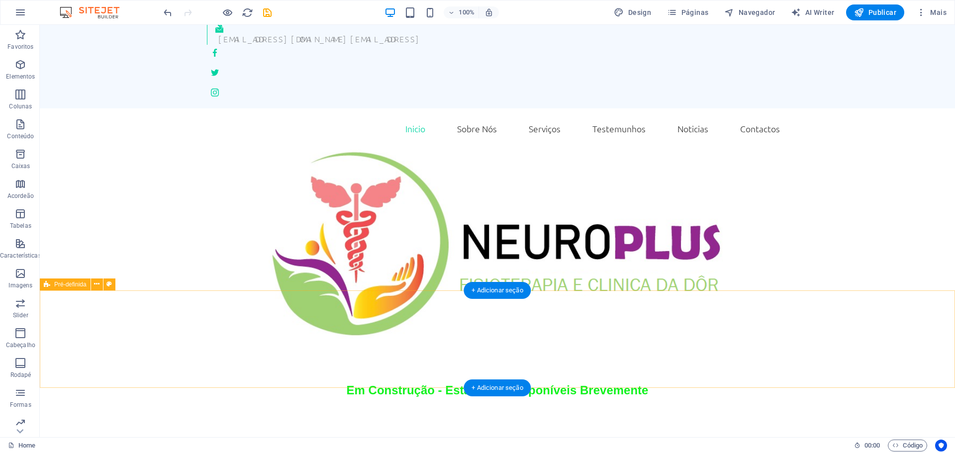
scroll to position [0, 0]
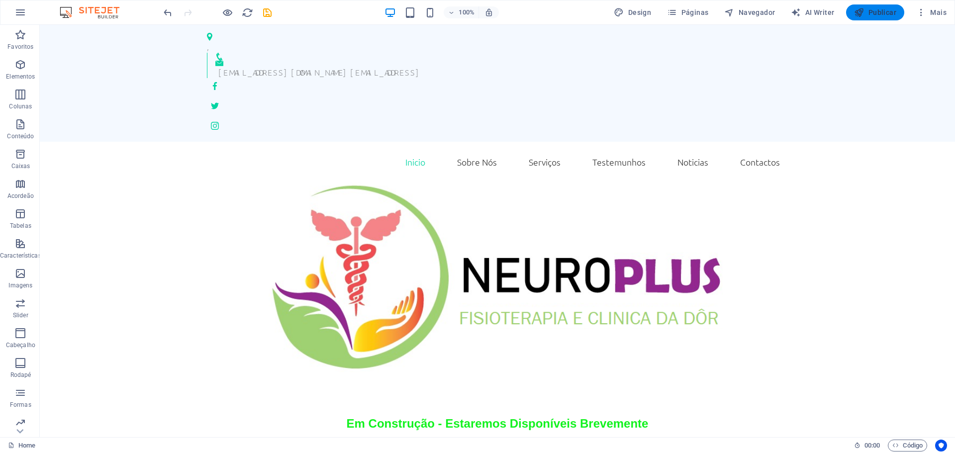
click at [880, 14] on span "Publicar" at bounding box center [875, 12] width 42 height 10
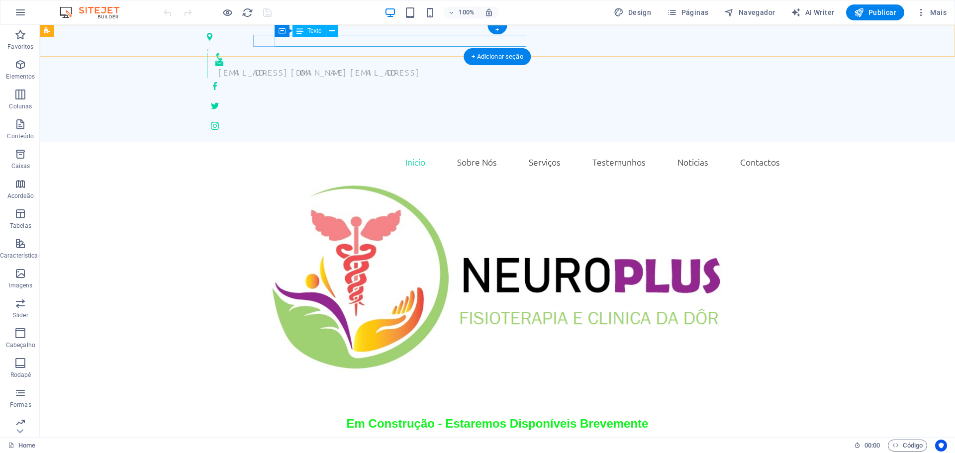
click at [511, 66] on div "[EMAIL_ADDRESS][DOMAIN_NAME] [EMAIL_ADDRESS]" at bounding box center [499, 72] width 562 height 12
click at [329, 30] on icon at bounding box center [331, 31] width 5 height 10
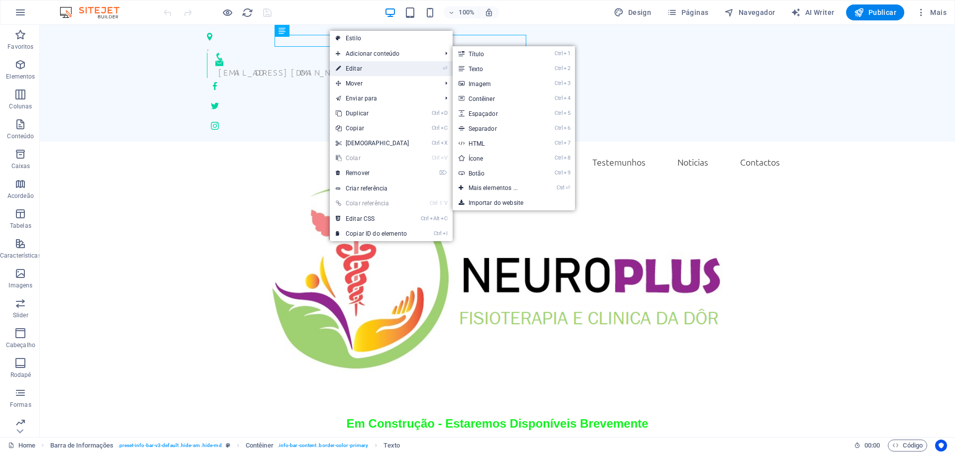
click at [349, 68] on link "⏎ Editar" at bounding box center [373, 68] width 86 height 15
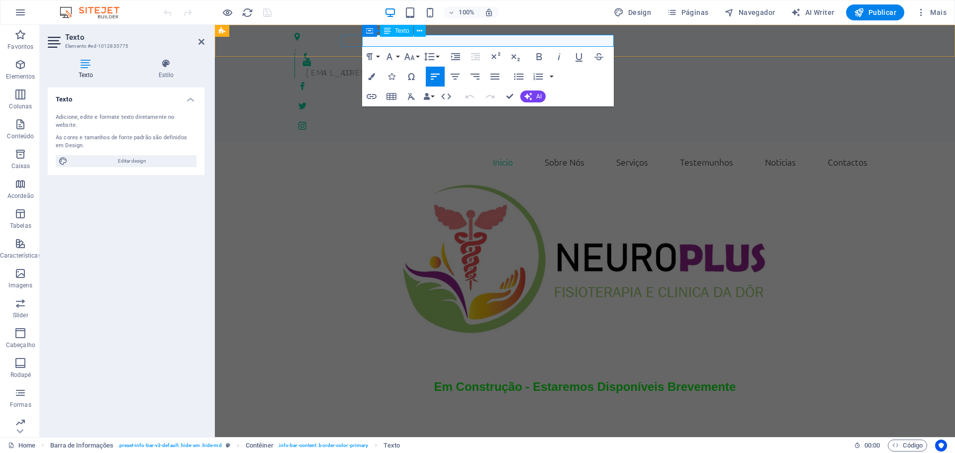
click at [438, 67] on link "[EMAIL_ADDRESS]" at bounding box center [474, 72] width 73 height 11
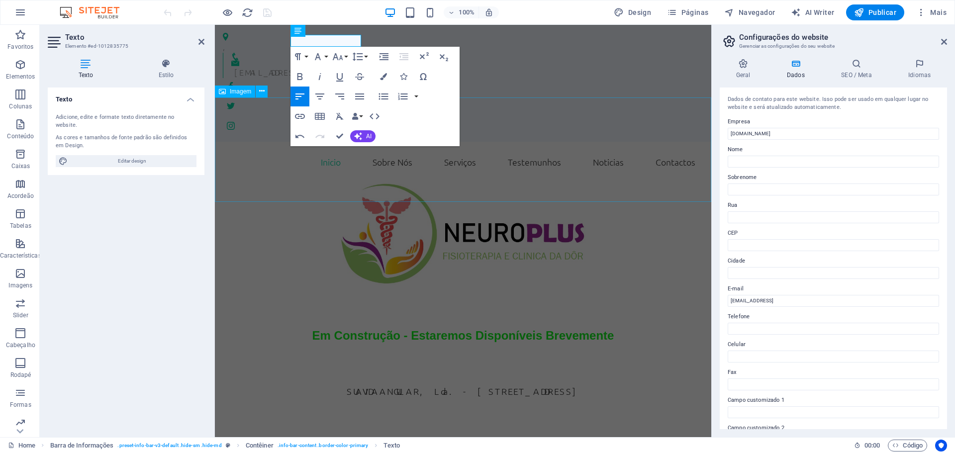
click at [625, 182] on figure at bounding box center [463, 234] width 497 height 104
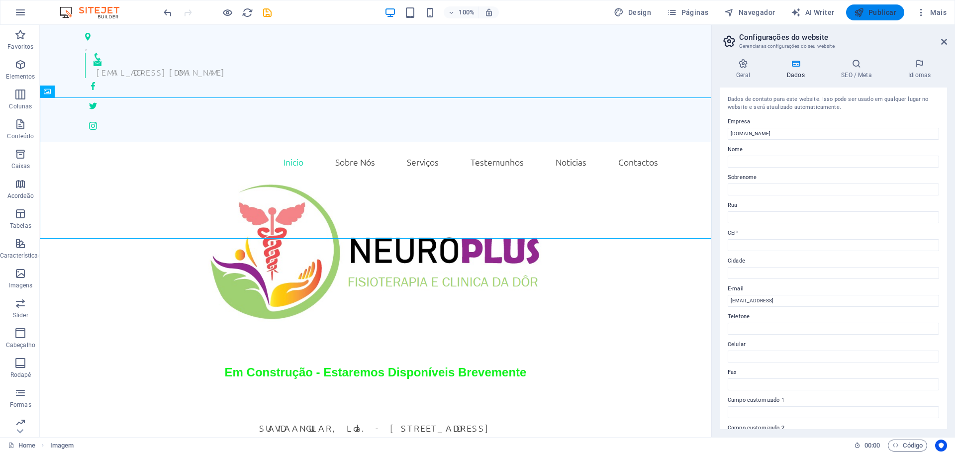
click at [879, 12] on span "Publicar" at bounding box center [875, 12] width 42 height 10
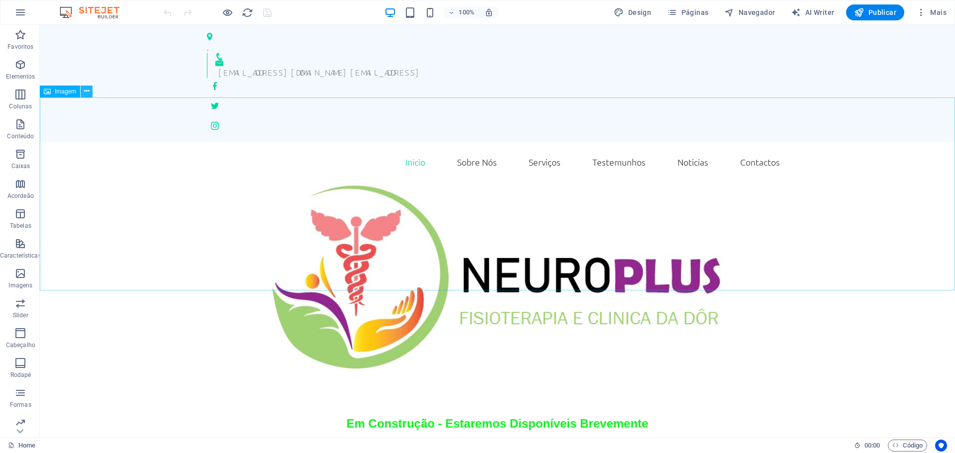
click at [84, 90] on icon at bounding box center [86, 91] width 5 height 10
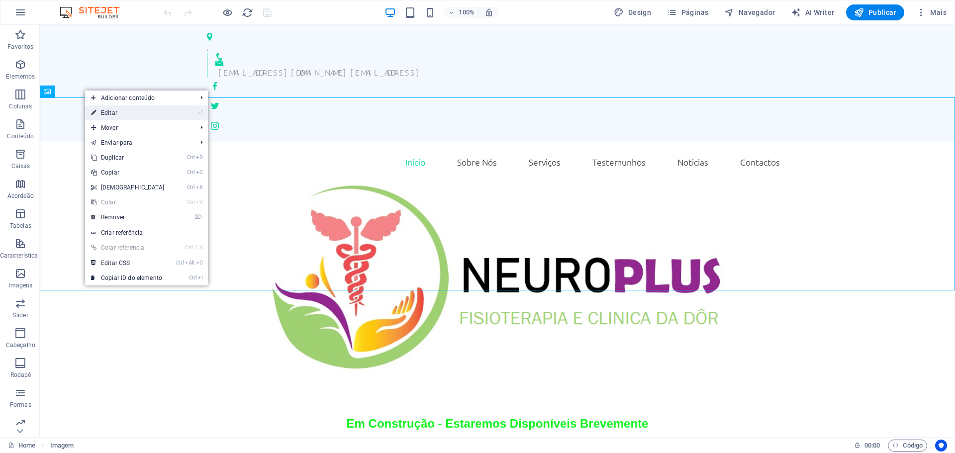
click at [116, 113] on link "⏎ Editar" at bounding box center [128, 112] width 86 height 15
select select "%"
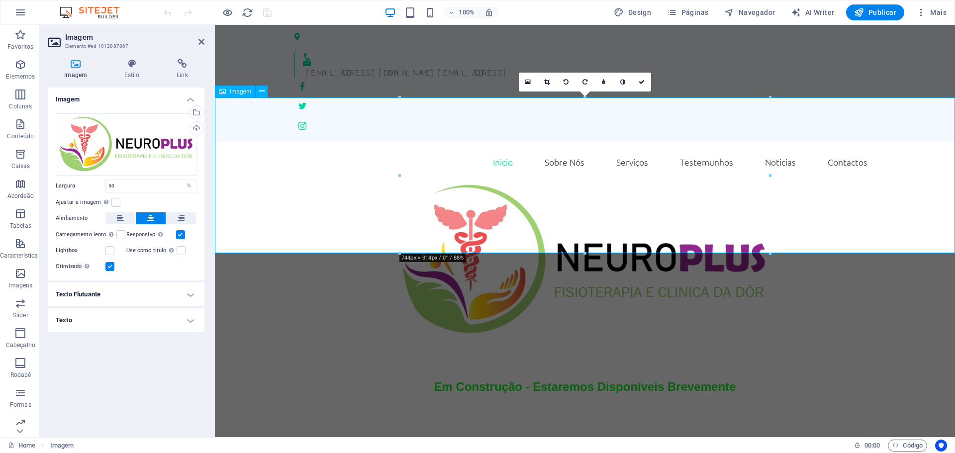
click at [600, 182] on figure at bounding box center [585, 260] width 740 height 156
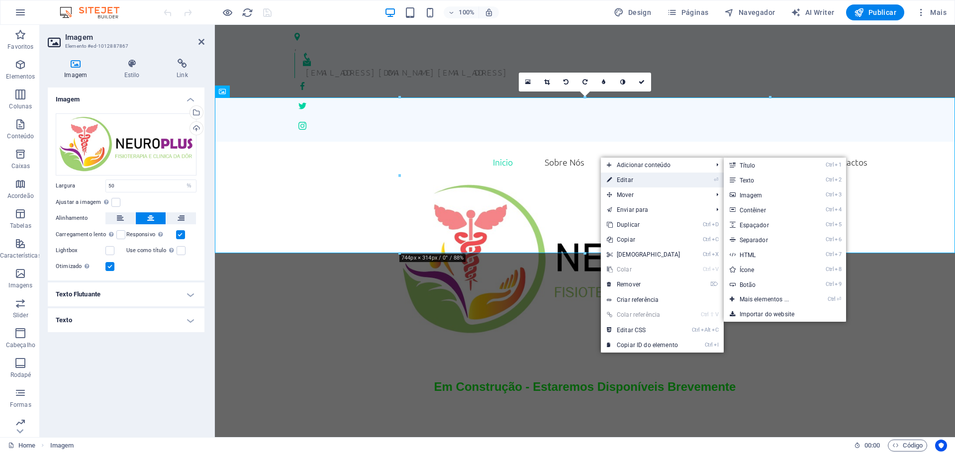
click at [631, 180] on link "⏎ Editar" at bounding box center [644, 180] width 86 height 15
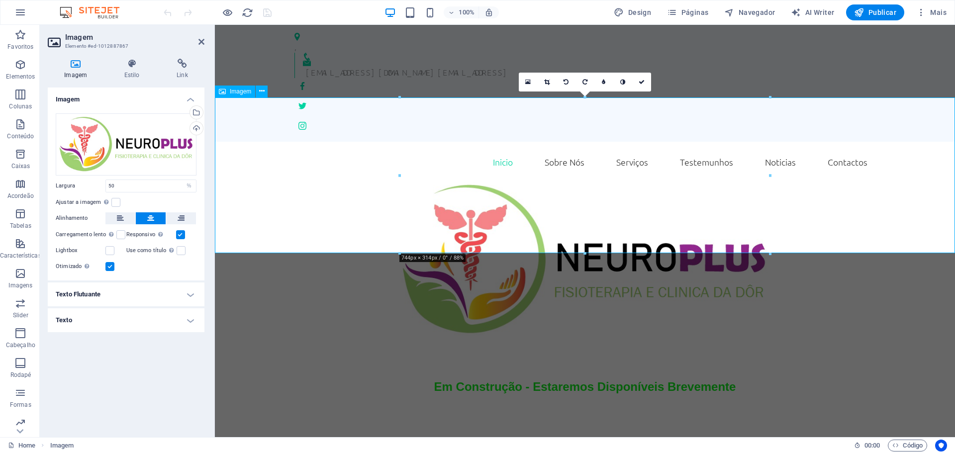
click at [552, 182] on figure at bounding box center [585, 260] width 740 height 156
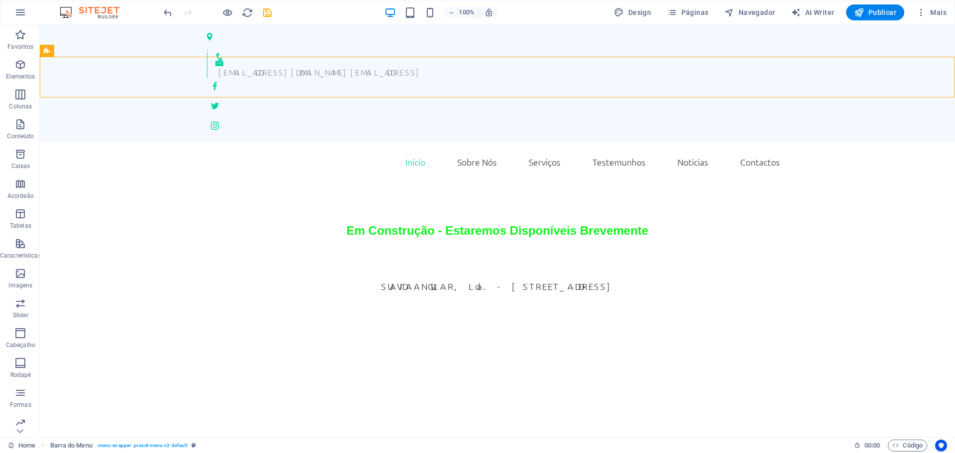
drag, startPoint x: 138, startPoint y: 244, endPoint x: 734, endPoint y: 235, distance: 596.2
click at [696, 294] on html "Skip to main content , geral@neuroplus.pt c5d9595115648ac84a5539dc82dd16@cpanel…" at bounding box center [498, 159] width 916 height 269
click at [20, 10] on icon "button" at bounding box center [20, 12] width 12 height 12
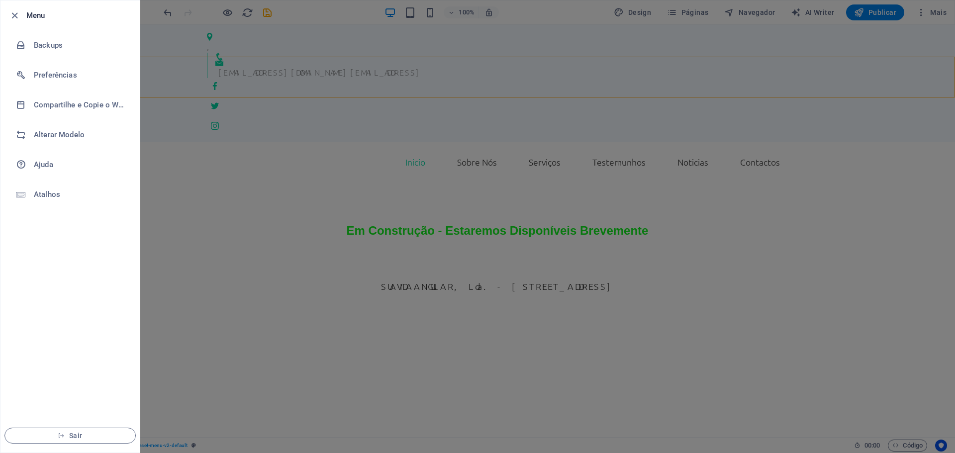
click at [21, 12] on div at bounding box center [17, 15] width 18 height 12
click at [51, 13] on h6 "Menu" at bounding box center [78, 15] width 105 height 12
click at [41, 17] on h6 "Menu" at bounding box center [78, 15] width 105 height 12
click at [541, 255] on div at bounding box center [477, 226] width 955 height 453
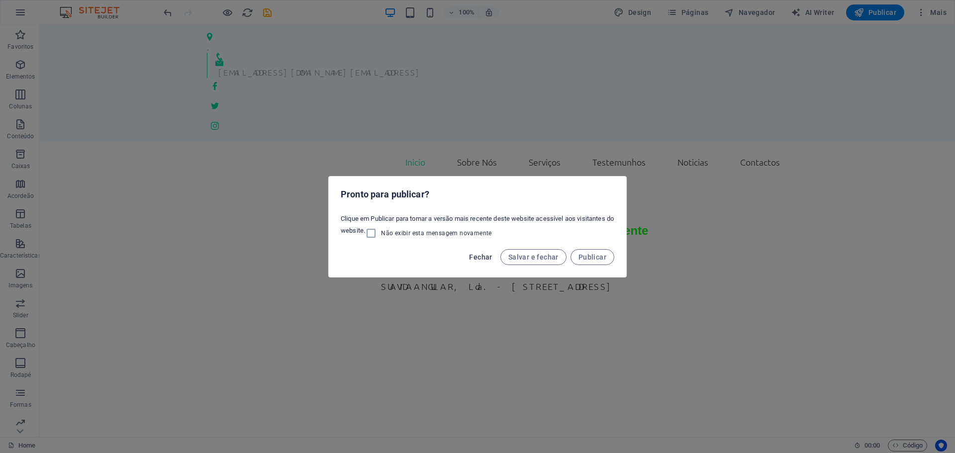
click at [492, 259] on span "Fechar" at bounding box center [480, 257] width 23 height 8
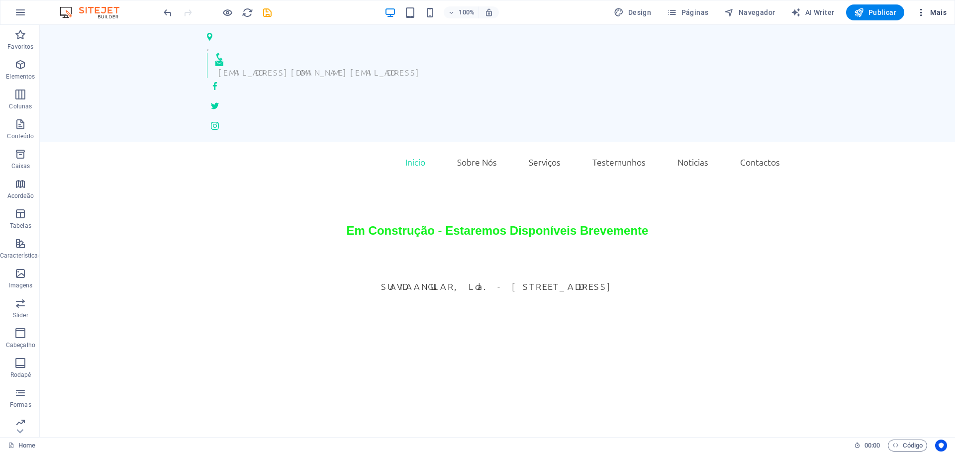
click at [941, 11] on span "Mais" at bounding box center [932, 12] width 30 height 10
drag, startPoint x: 261, startPoint y: 247, endPoint x: 169, endPoint y: 295, distance: 103.9
click at [169, 294] on html "Skip to main content , geral@neuroplus.pt c5d9595115648ac84a5539dc82dd16@cpanel…" at bounding box center [498, 159] width 916 height 269
click at [17, 156] on icon "button" at bounding box center [20, 154] width 12 height 12
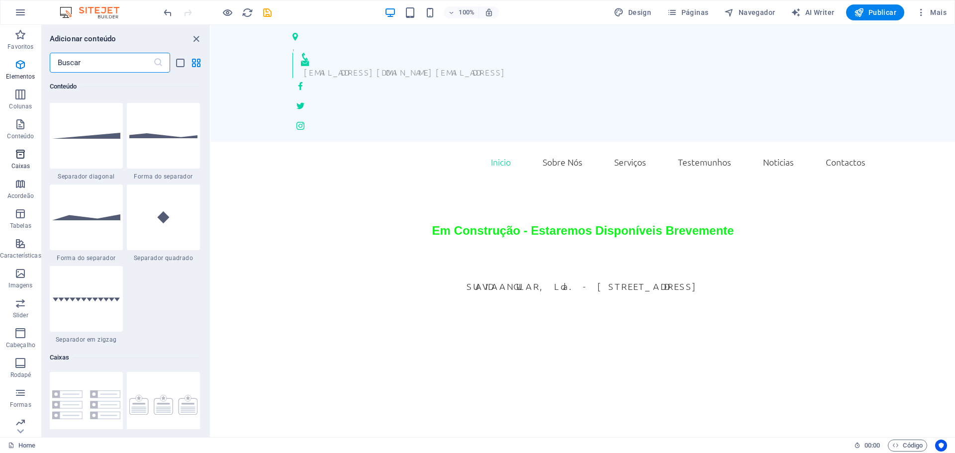
scroll to position [2745, 0]
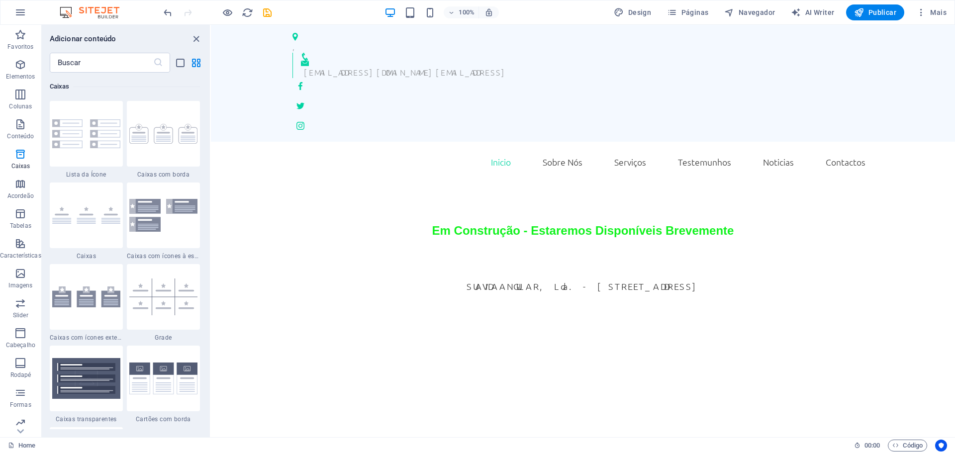
click at [455, 285] on html "Skip to main content , geral@neuroplus.pt c5d9595115648ac84a5539dc82dd16@cpanel…" at bounding box center [583, 159] width 744 height 269
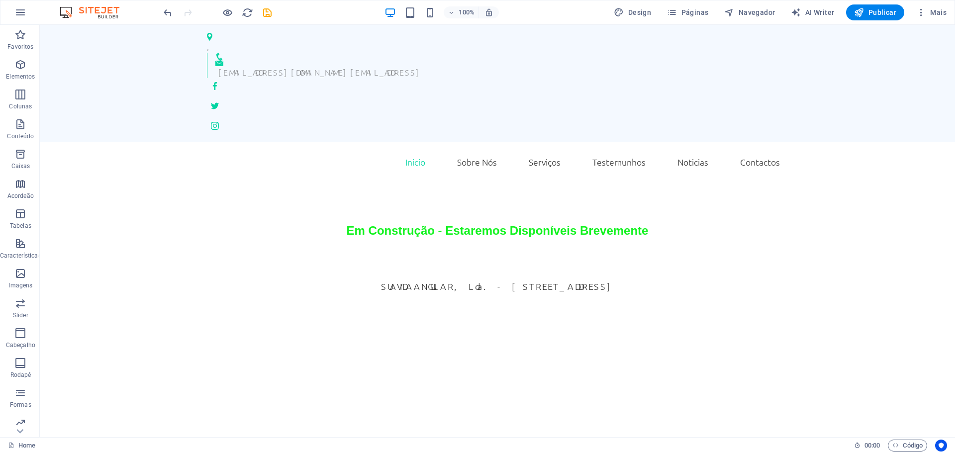
click at [109, 16] on img at bounding box center [94, 12] width 75 height 12
click at [170, 16] on icon "undo" at bounding box center [167, 12] width 11 height 11
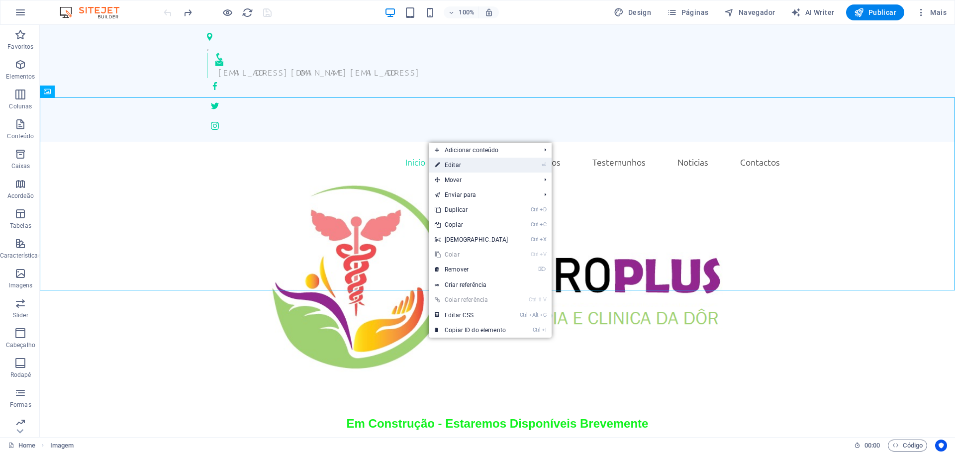
click at [453, 166] on link "⏎ Editar" at bounding box center [472, 165] width 86 height 15
select select "%"
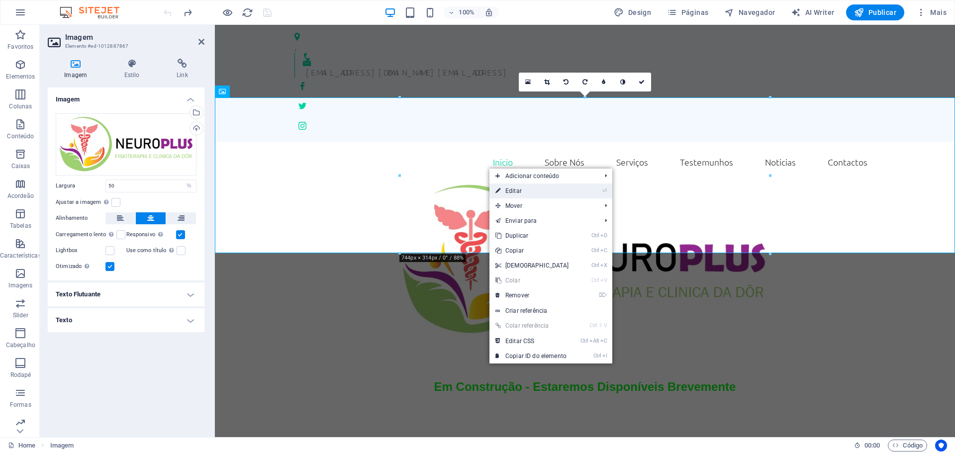
click at [513, 191] on link "⏎ Editar" at bounding box center [533, 191] width 86 height 15
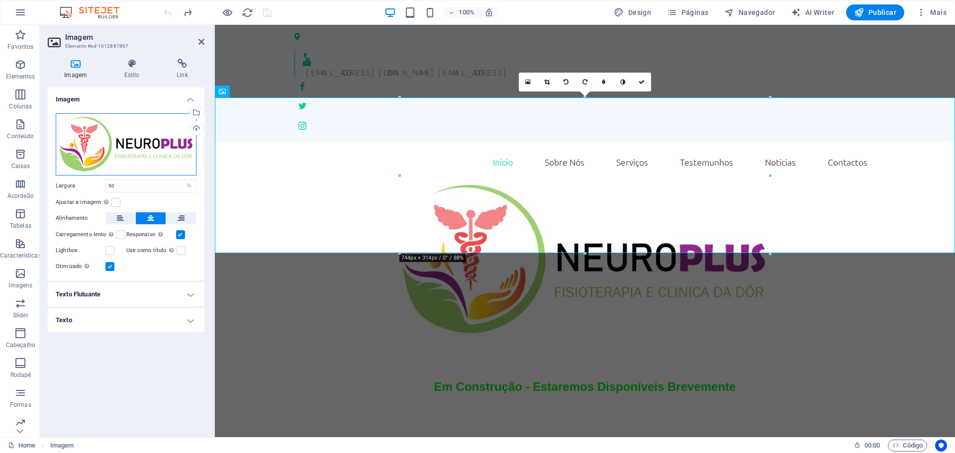
click at [146, 155] on div "Arraste os arquivos aqui, clique para escolher os arquivos ou selecione os arqu…" at bounding box center [126, 144] width 141 height 62
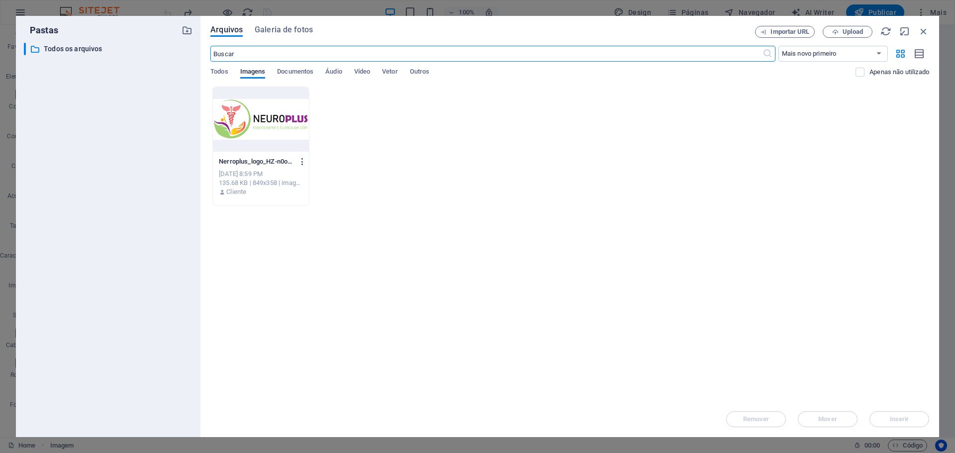
click at [302, 160] on icon "button" at bounding box center [302, 161] width 9 height 9
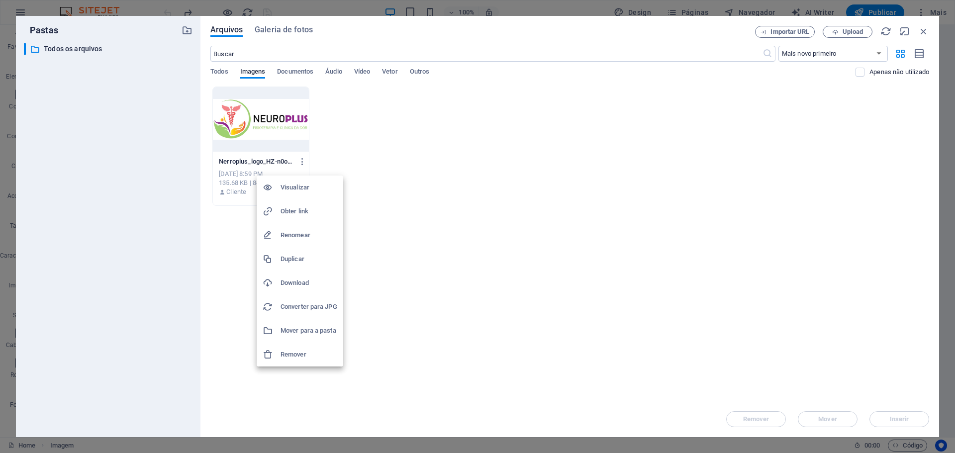
click at [299, 355] on h6 "Remover" at bounding box center [309, 355] width 57 height 12
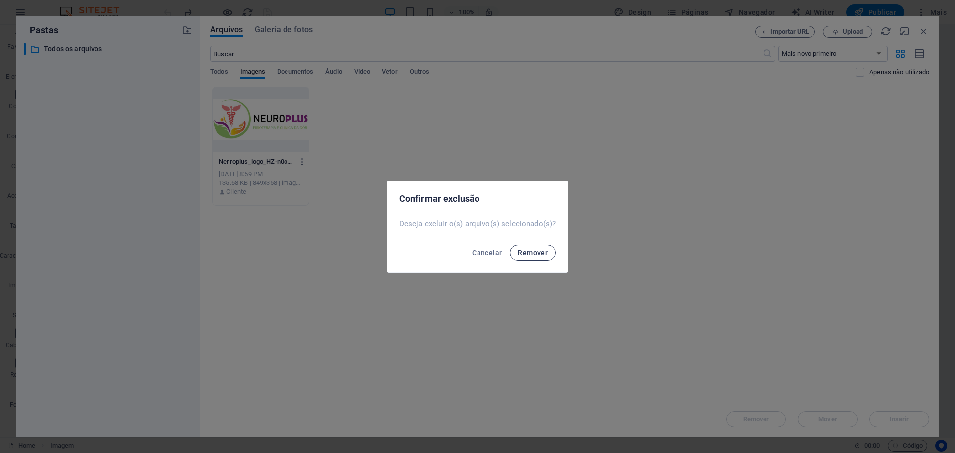
click at [526, 256] on span "Remover" at bounding box center [533, 253] width 30 height 8
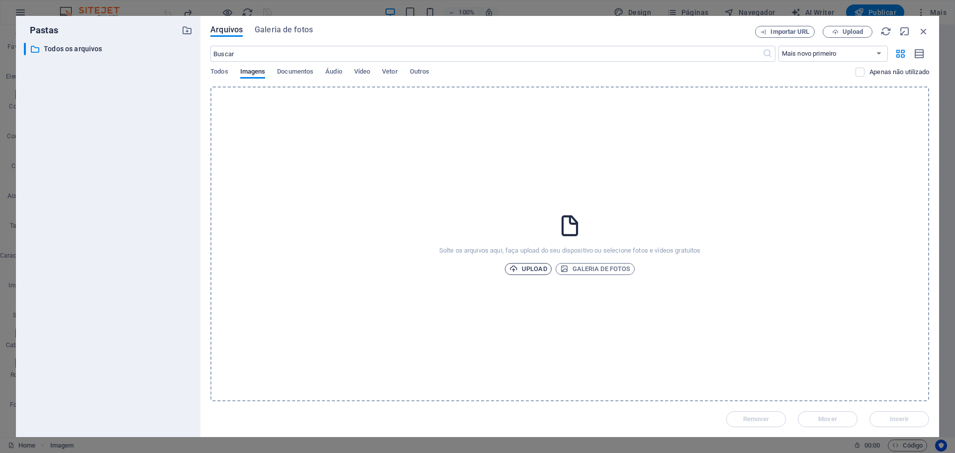
click at [539, 268] on span "Upload" at bounding box center [529, 269] width 38 height 12
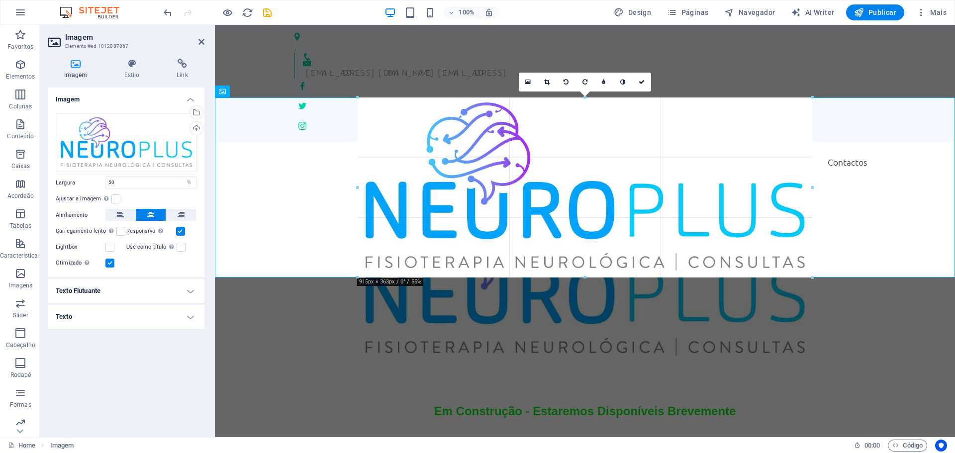
drag, startPoint x: 586, startPoint y: 243, endPoint x: 587, endPoint y: 279, distance: 35.9
type input "913"
select select "px"
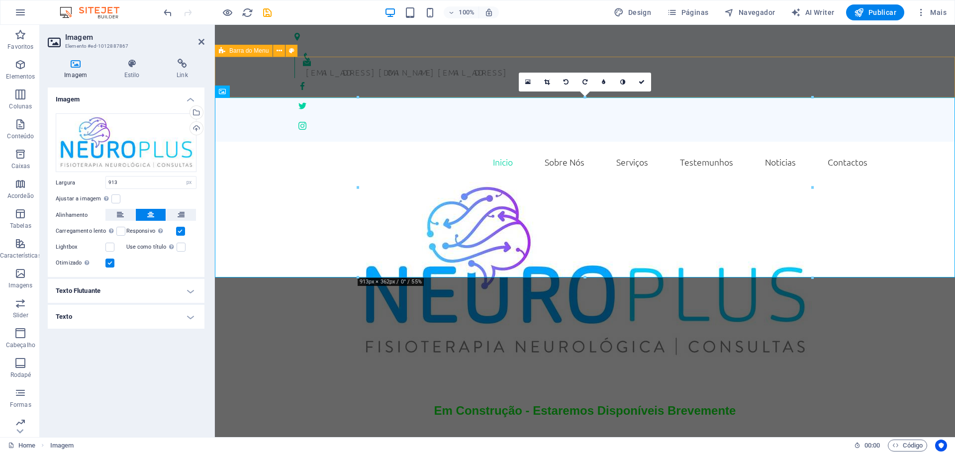
click at [769, 142] on div "Inicio Sobre Nós Serviços Testemunhos Noticias Contactos Menu" at bounding box center [585, 162] width 740 height 41
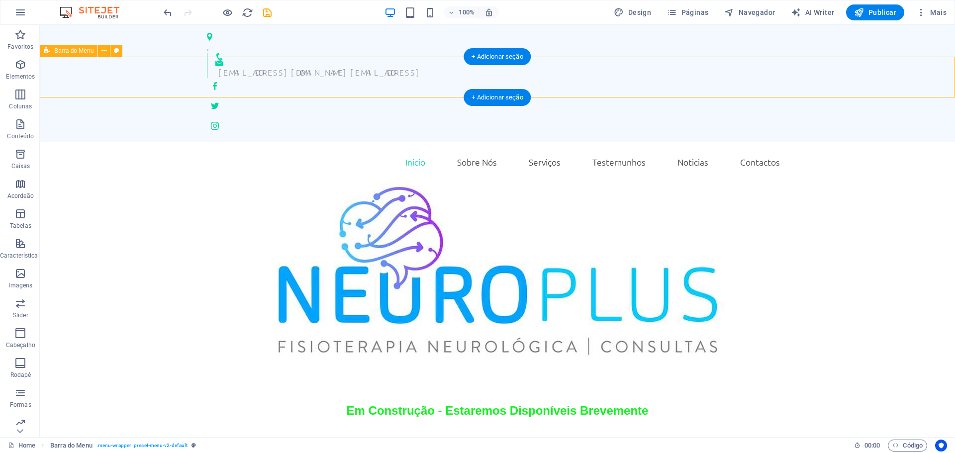
click at [644, 142] on div "Inicio Sobre Nós Serviços Testemunhos Noticias Contactos Menu" at bounding box center [498, 162] width 916 height 41
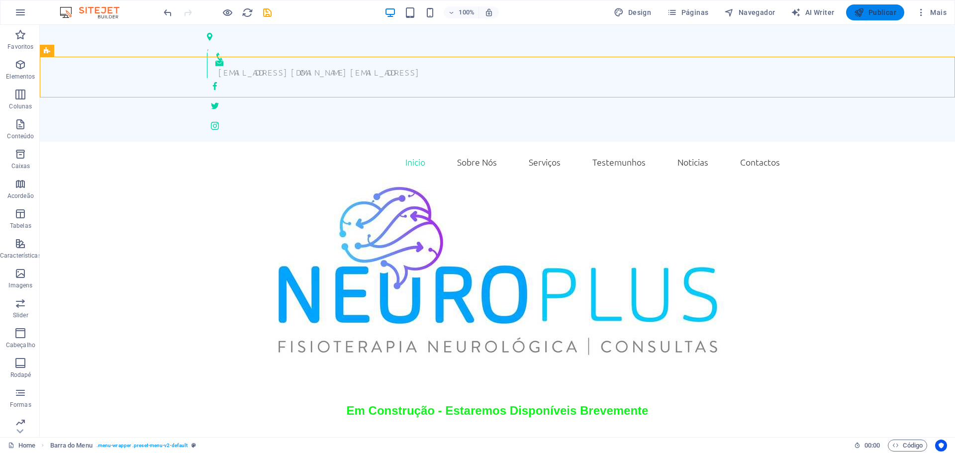
click at [879, 13] on span "Publicar" at bounding box center [875, 12] width 42 height 10
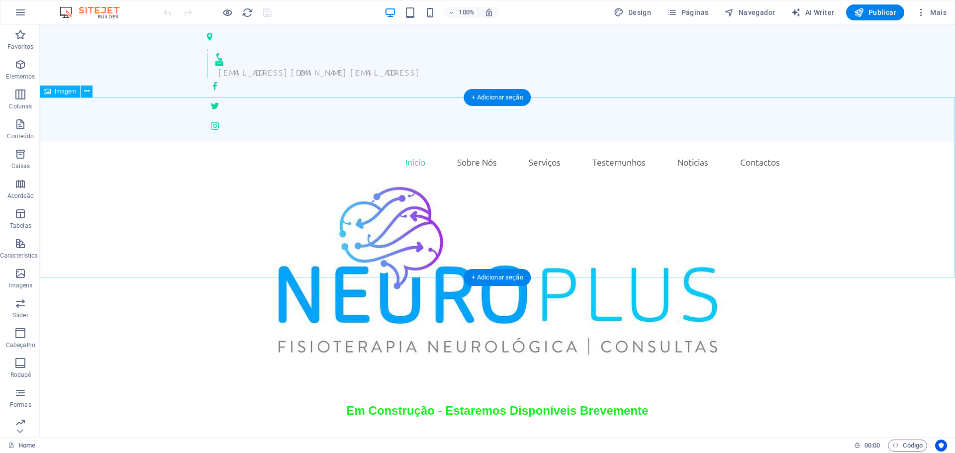
click at [524, 212] on figure at bounding box center [498, 272] width 916 height 180
click at [87, 93] on icon at bounding box center [86, 91] width 5 height 10
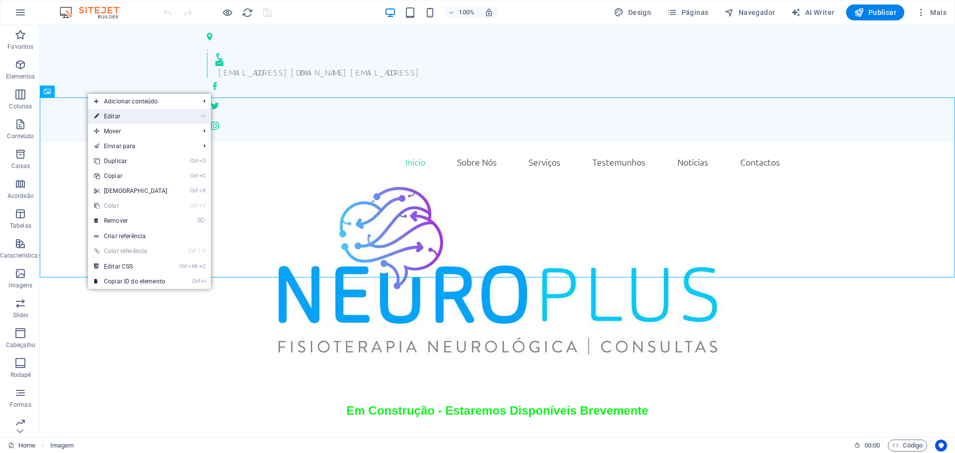
click at [116, 117] on link "⏎ Editar" at bounding box center [131, 116] width 86 height 15
select select "px"
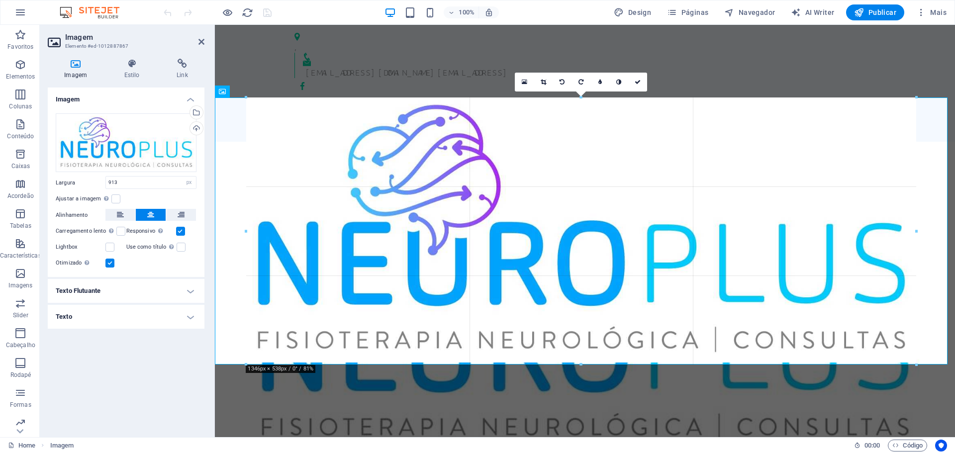
drag, startPoint x: 587, startPoint y: 279, endPoint x: 610, endPoint y: 369, distance: 92.9
type input "1335"
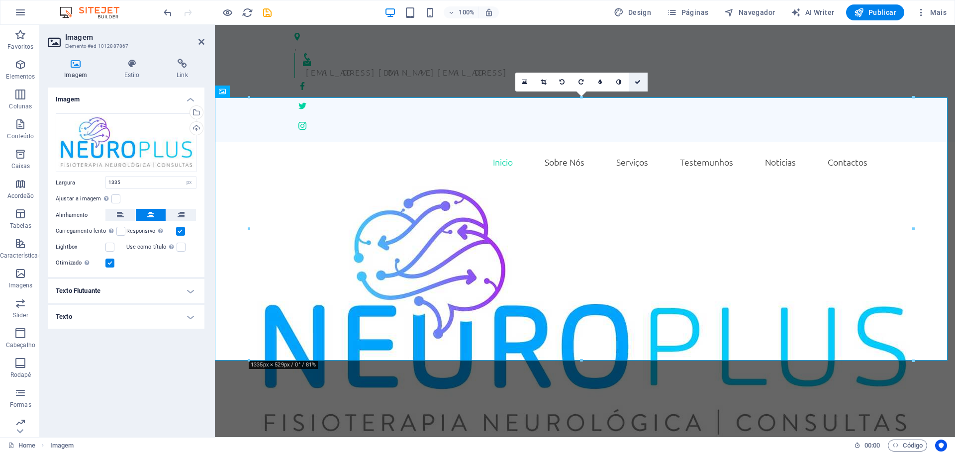
drag, startPoint x: 640, startPoint y: 83, endPoint x: 600, endPoint y: 58, distance: 47.4
click at [640, 83] on icon at bounding box center [638, 82] width 6 height 6
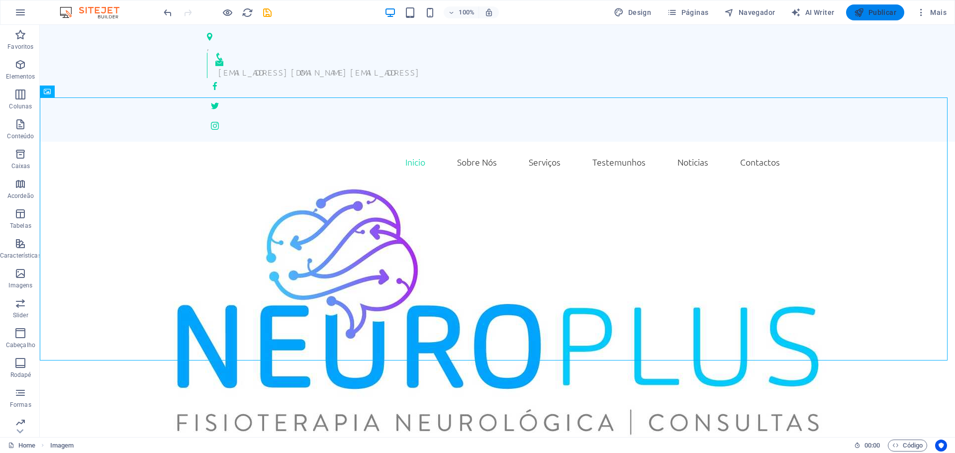
click at [870, 10] on span "Publicar" at bounding box center [875, 12] width 42 height 10
